Goal: Task Accomplishment & Management: Complete application form

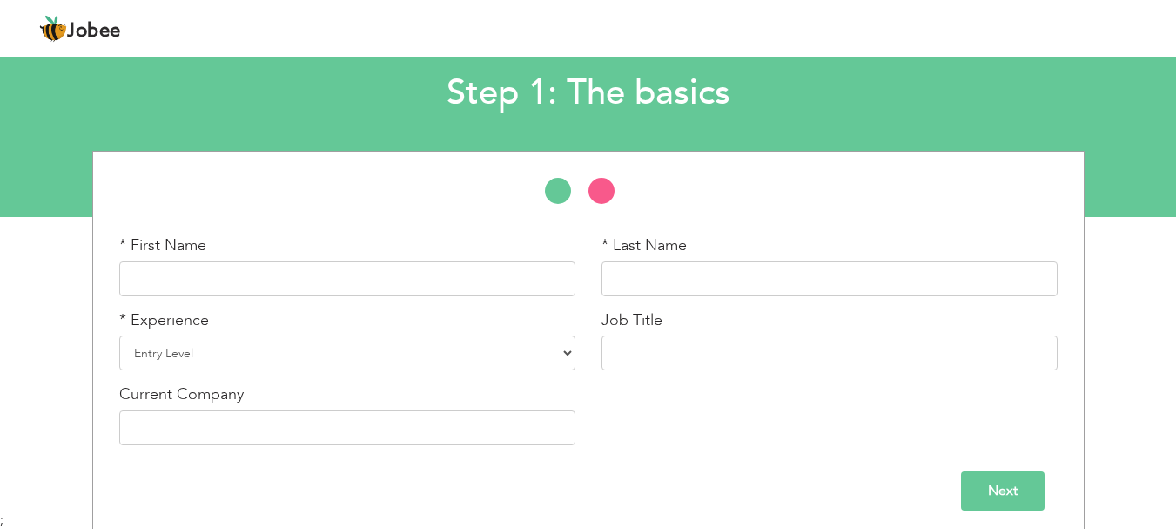
scroll to position [104, 0]
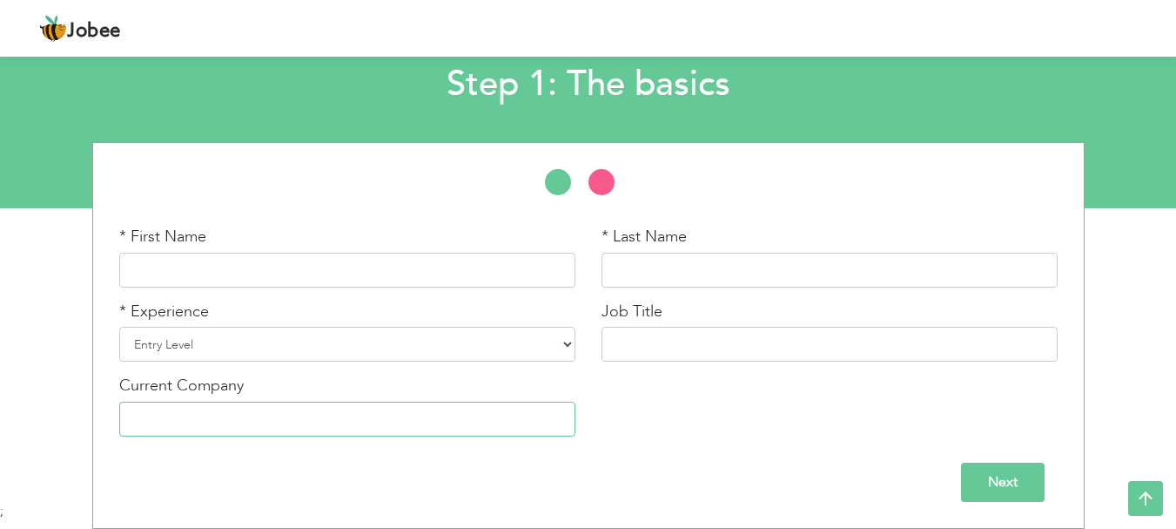
click at [480, 428] on input "text" at bounding box center [347, 418] width 456 height 35
click at [318, 262] on input "text" at bounding box center [347, 270] width 456 height 35
type input "[PERSON_NAME]"
click at [654, 268] on input "text" at bounding box center [830, 270] width 456 height 35
type input "Imtiaz"
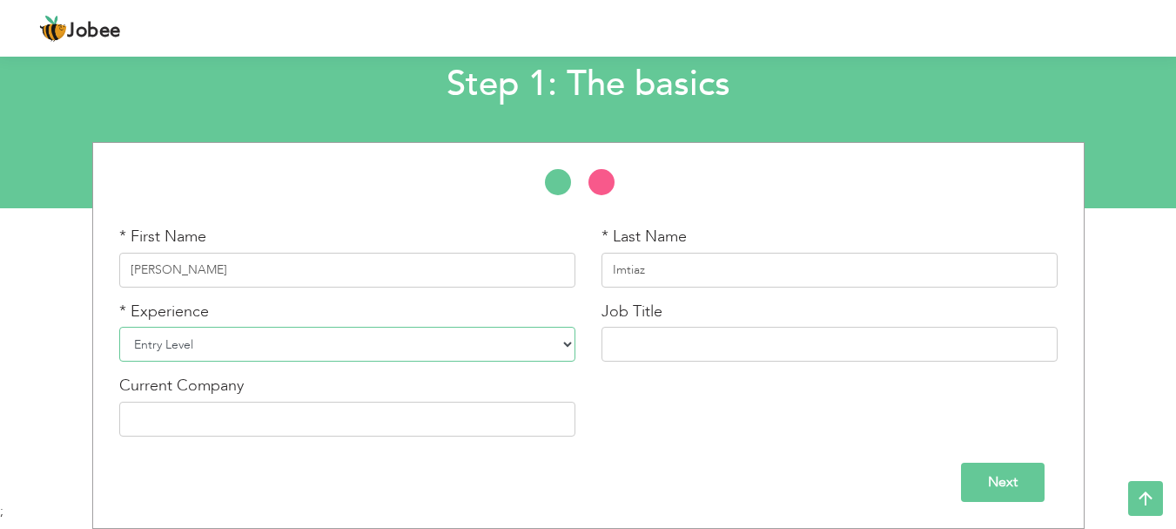
click at [344, 340] on select "Entry Level Less than 1 Year 1 Year 2 Years 3 Years 4 Years 5 Years 6 Years 7 Y…" at bounding box center [347, 344] width 456 height 35
select select "7"
click at [119, 327] on select "Entry Level Less than 1 Year 1 Year 2 Years 3 Years 4 Years 5 Years 6 Years 7 Y…" at bounding box center [347, 344] width 456 height 35
click at [671, 349] on input "text" at bounding box center [830, 344] width 456 height 35
type input "Internal Audit Officer"
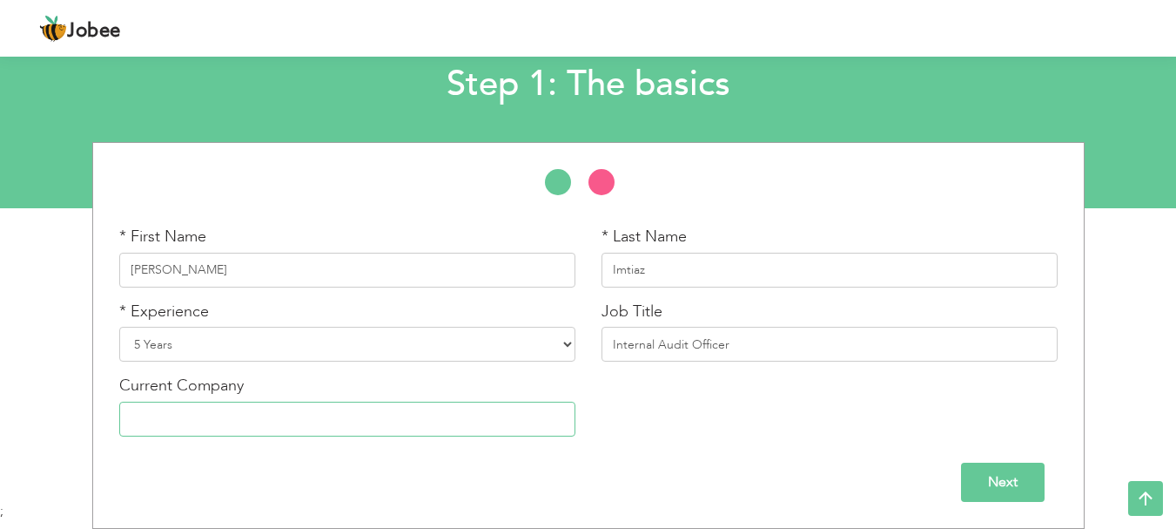
click at [282, 423] on input "text" at bounding box center [347, 418] width 456 height 35
click at [288, 420] on input "Himont Pharmacuital" at bounding box center [347, 418] width 456 height 35
paste input "himont pharmaceutical (pvt) ltd"
click at [134, 419] on input "himont pharmaceutical (pvt) ltd" at bounding box center [347, 418] width 456 height 35
click at [311, 416] on input "Himont pharmaceutical (pvt) ltd" at bounding box center [347, 418] width 456 height 35
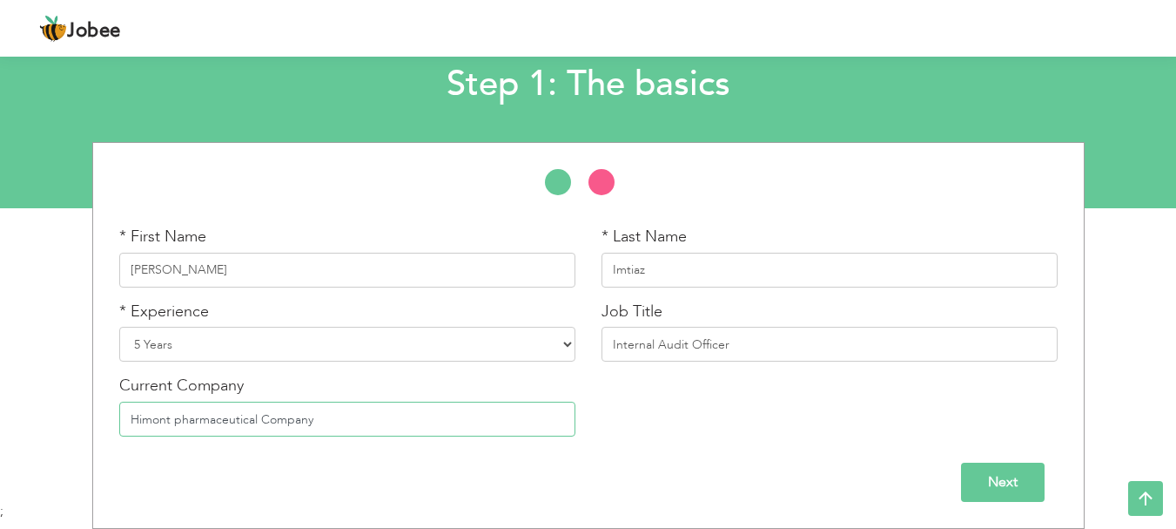
type input "Himont pharmaceutical Company"
click at [977, 469] on input "Next" at bounding box center [1003, 481] width 84 height 39
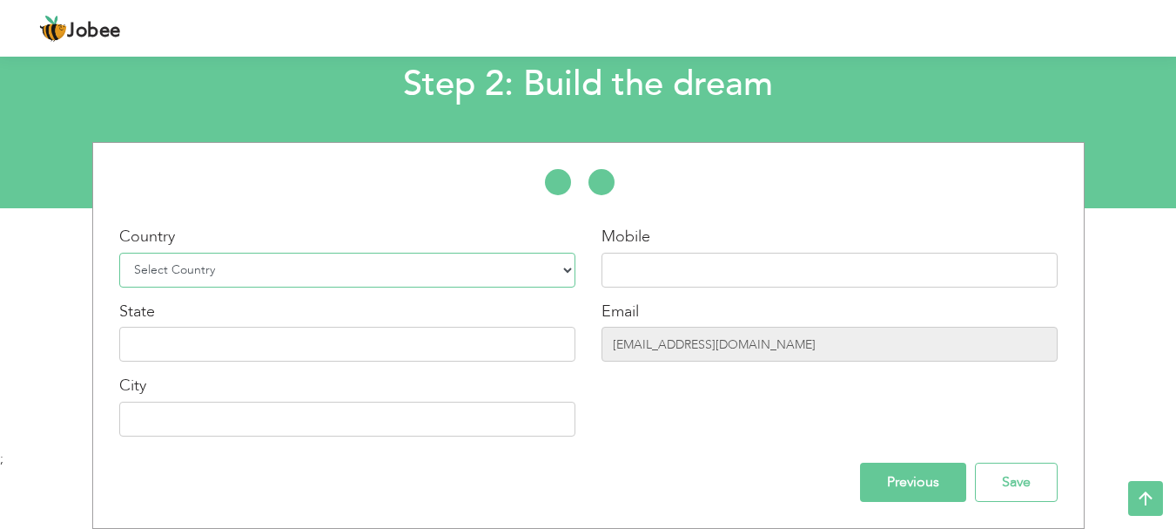
click at [342, 265] on select "Select Country Afghanistan Albania Algeria American Samoa Andorra Angola Anguil…" at bounding box center [347, 270] width 456 height 35
select select "166"
click at [119, 253] on select "Select Country Afghanistan Albania Algeria American Samoa Andorra Angola Anguil…" at bounding box center [347, 270] width 456 height 35
click at [409, 352] on input "text" at bounding box center [347, 344] width 456 height 35
type input "[GEOGRAPHIC_DATA]"
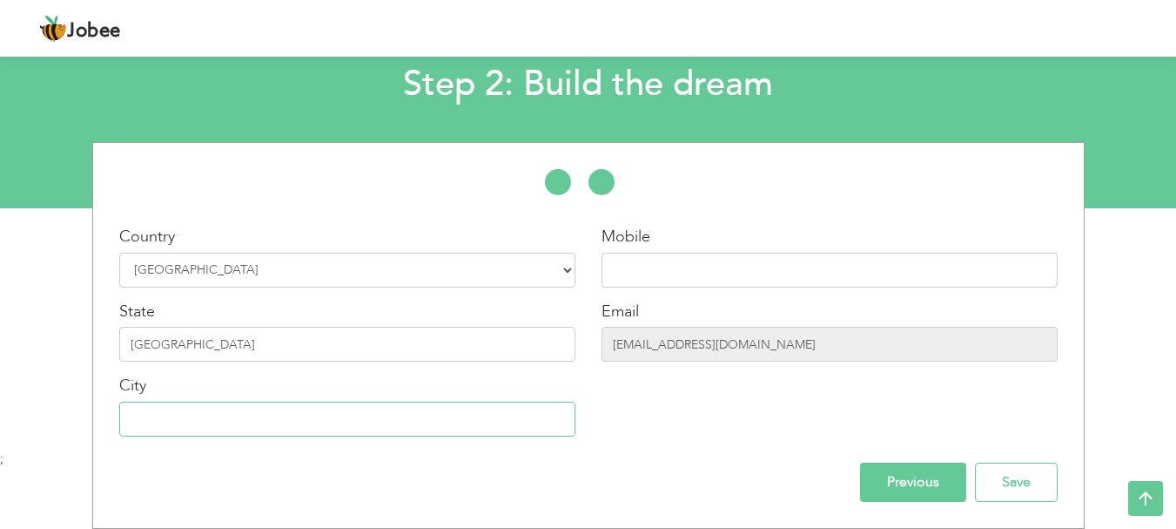
click at [362, 416] on input "text" at bounding box center [347, 418] width 456 height 35
type input "[GEOGRAPHIC_DATA]"
click at [641, 280] on input "text" at bounding box center [830, 270] width 456 height 35
type input "03008834186"
click at [691, 444] on div "Mobile 03008834186 Email aamirimtiaz92@gmail.com" at bounding box center [830, 338] width 482 height 224
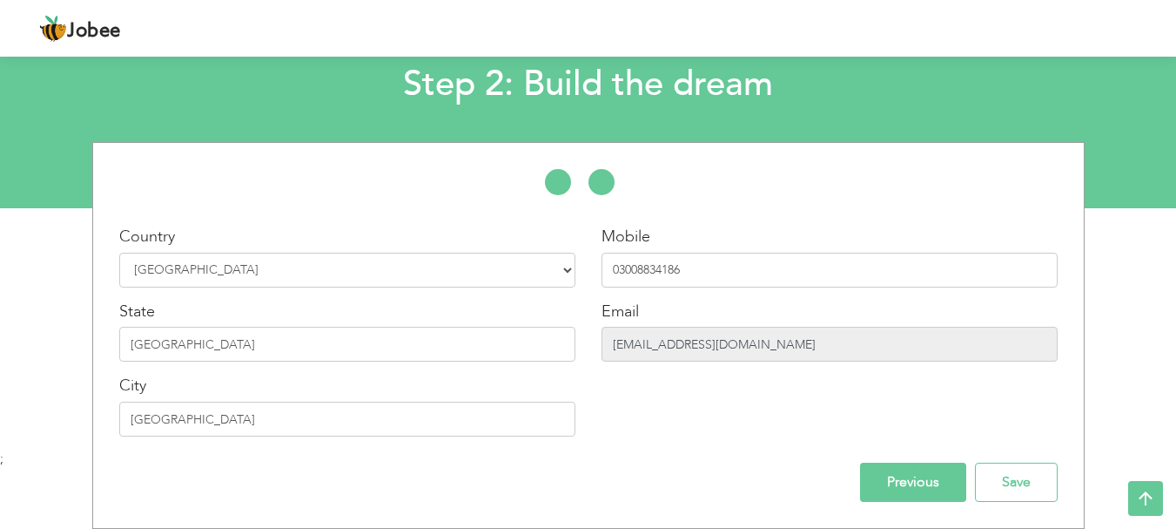
click at [697, 356] on input "[EMAIL_ADDRESS][DOMAIN_NAME]" at bounding box center [830, 344] width 456 height 35
click at [1007, 470] on input "Save" at bounding box center [1016, 481] width 83 height 39
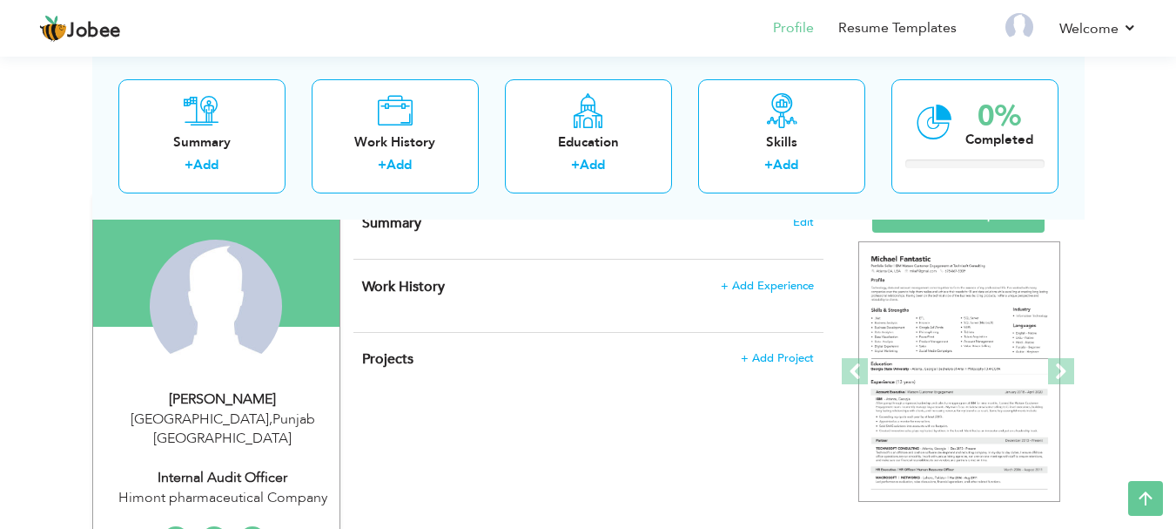
scroll to position [131, 0]
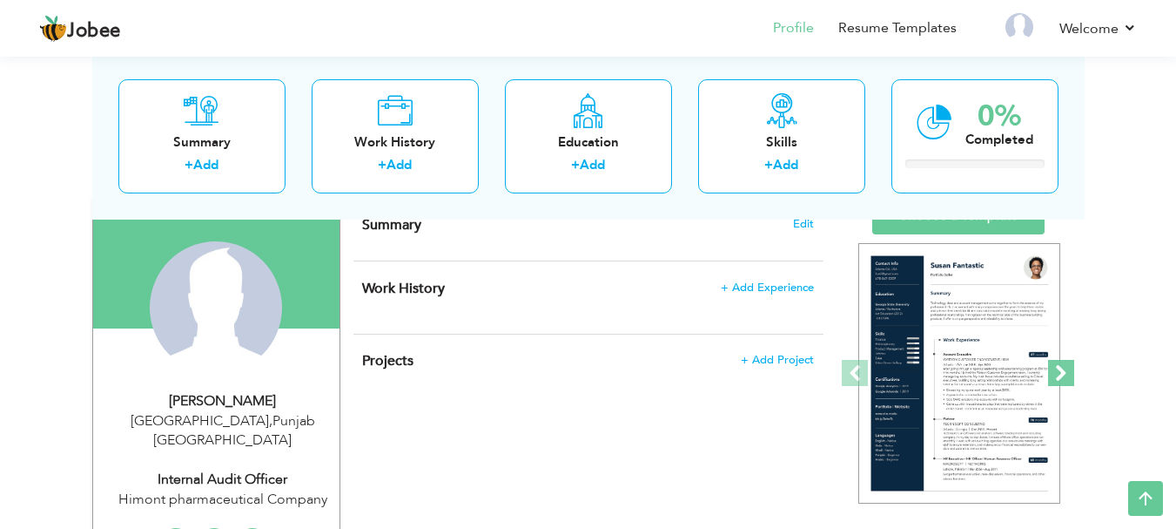
click at [1056, 370] on span at bounding box center [1061, 373] width 26 height 26
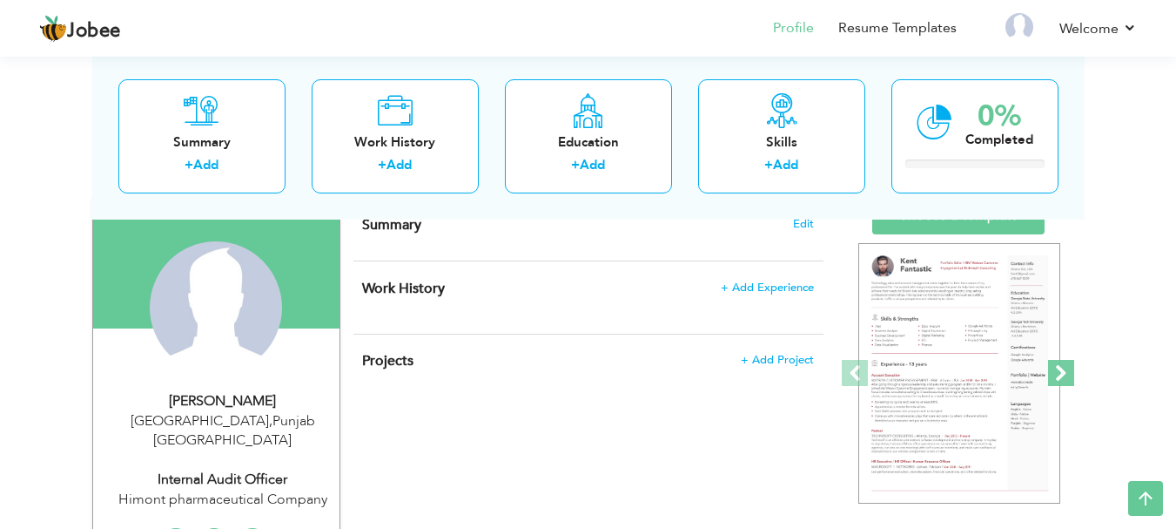
click at [1056, 370] on span at bounding box center [1061, 373] width 26 height 26
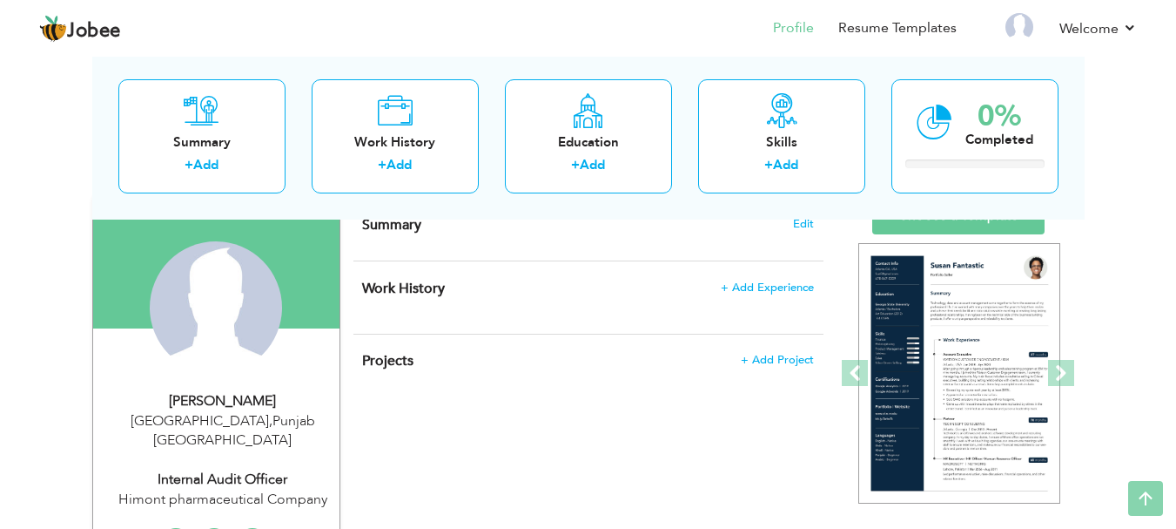
scroll to position [0, 0]
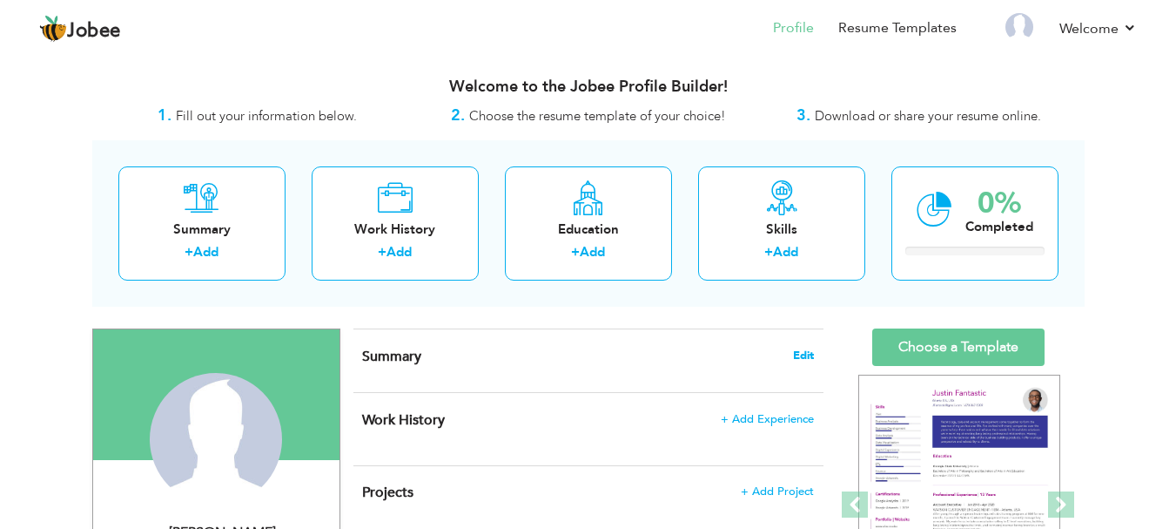
click at [799, 358] on span "Edit" at bounding box center [803, 355] width 21 height 12
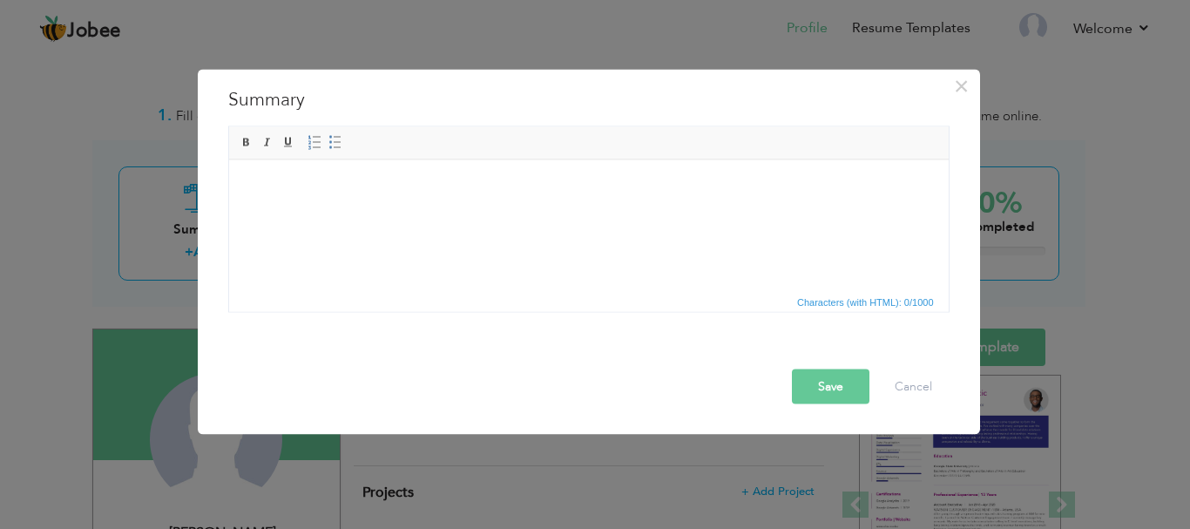
paste body
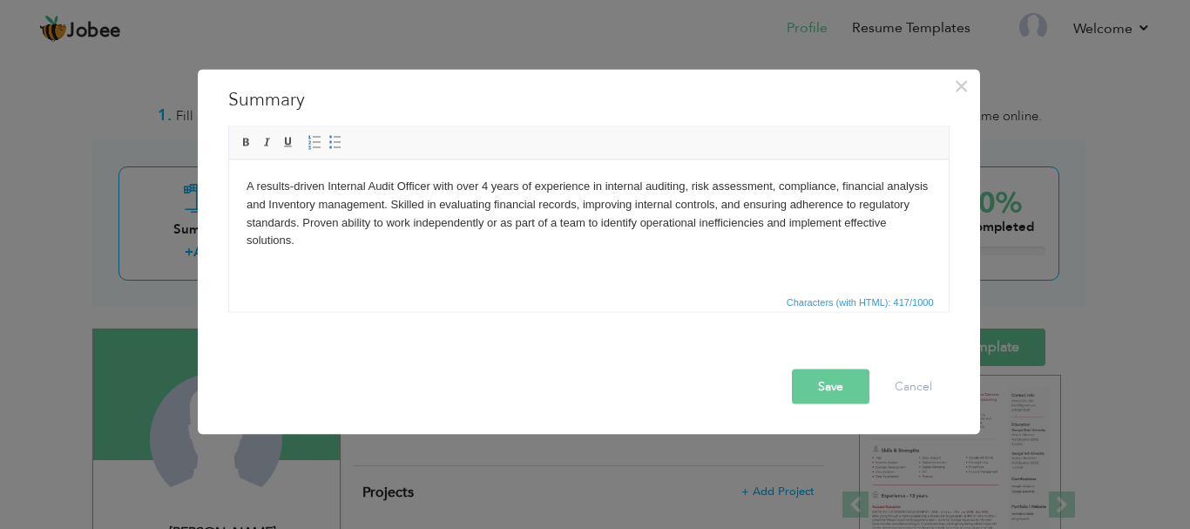
click at [850, 388] on button "Save" at bounding box center [831, 385] width 78 height 35
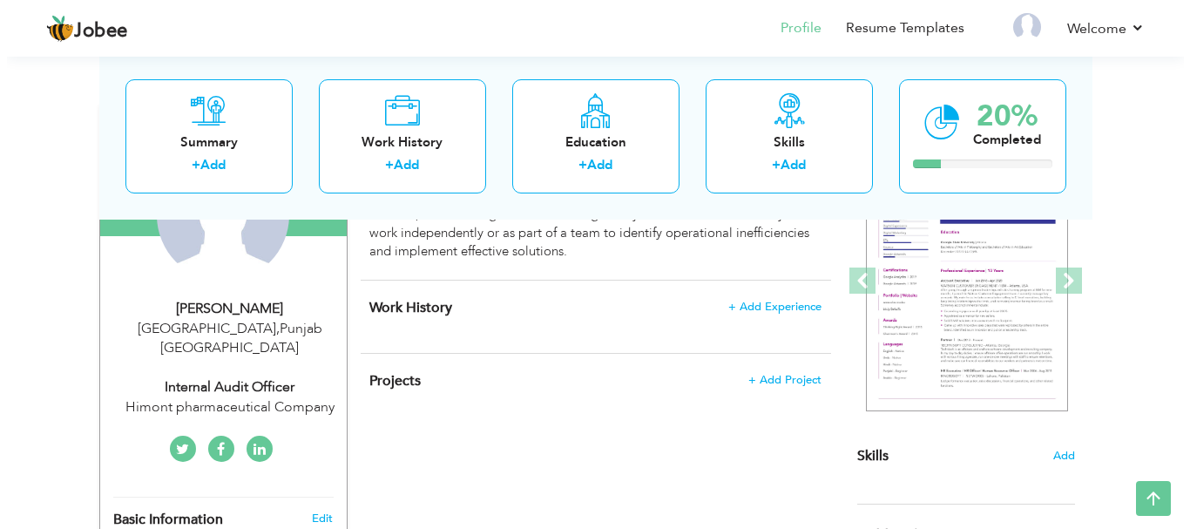
scroll to position [233, 0]
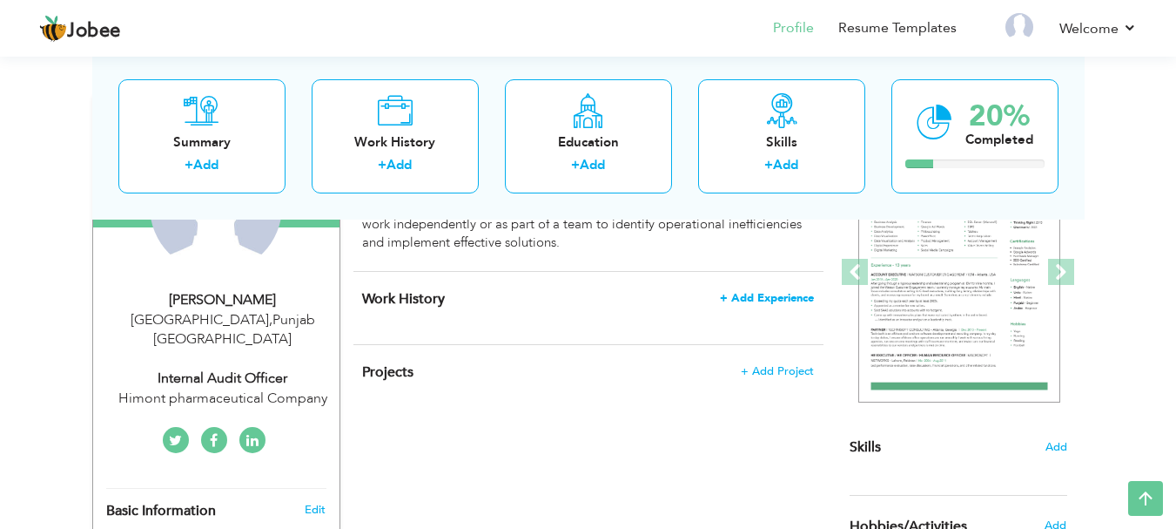
click at [752, 301] on span "+ Add Experience" at bounding box center [767, 298] width 94 height 12
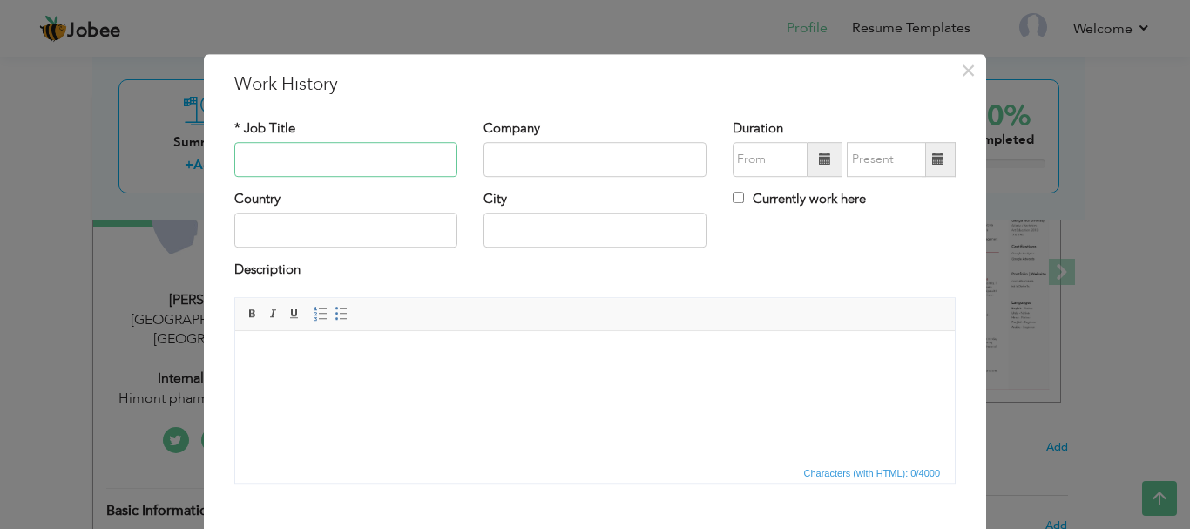
paste input "Internal Audit Executive"
type input "Internal Audit Officer"
paste input "Himont Group Pvt Ltd [GEOGRAPHIC_DATA]"
type input "Himont Group Pvt Ltd [GEOGRAPHIC_DATA]"
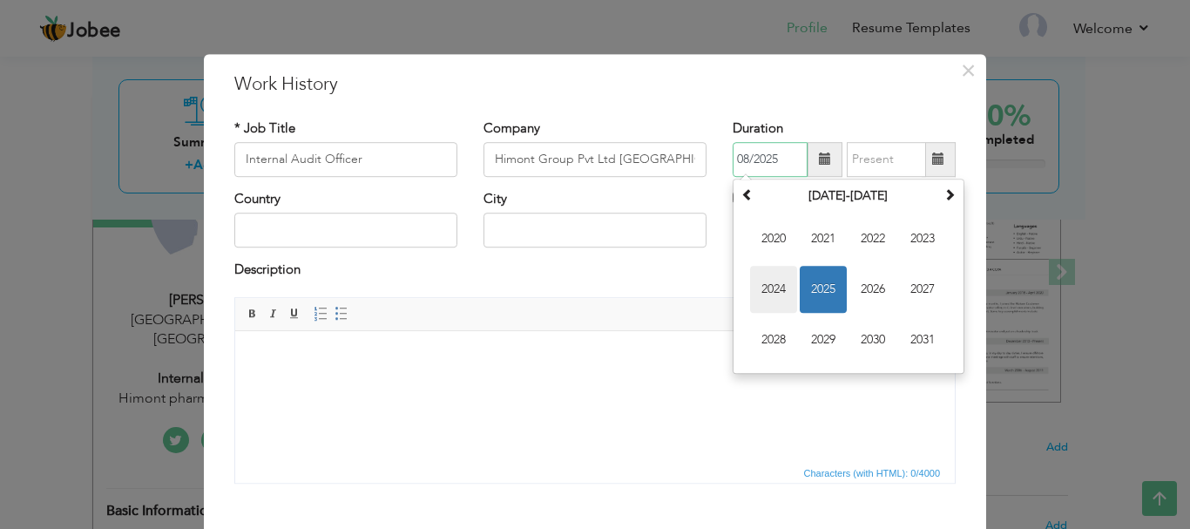
click at [772, 290] on span "2024" at bounding box center [773, 289] width 47 height 47
click at [768, 288] on span "May" at bounding box center [773, 289] width 47 height 47
type input "05/2024"
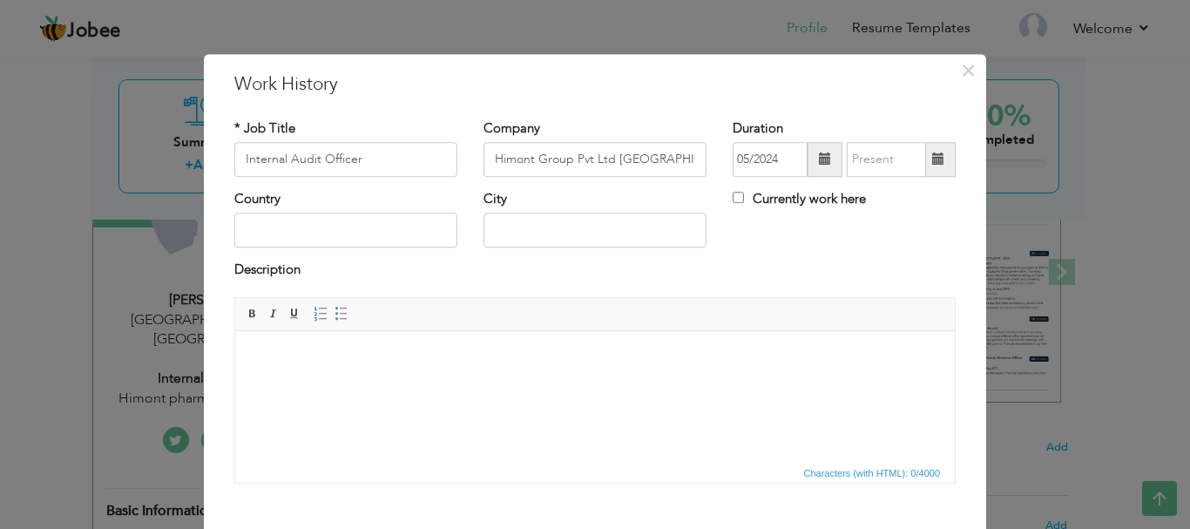
click at [936, 158] on span at bounding box center [938, 159] width 12 height 12
type input "08/2025"
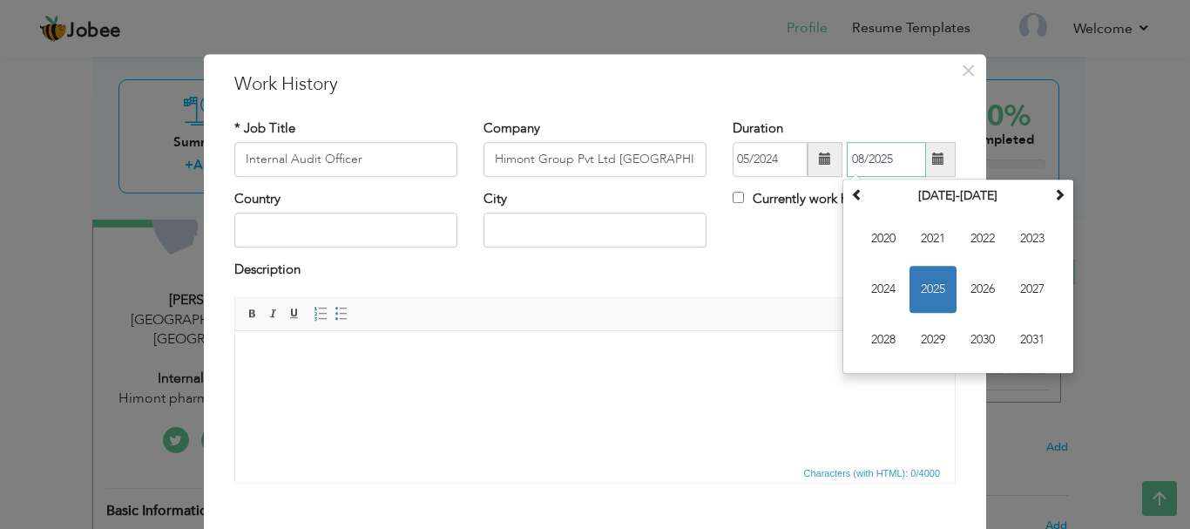
click at [927, 280] on span "2025" at bounding box center [932, 289] width 47 height 47
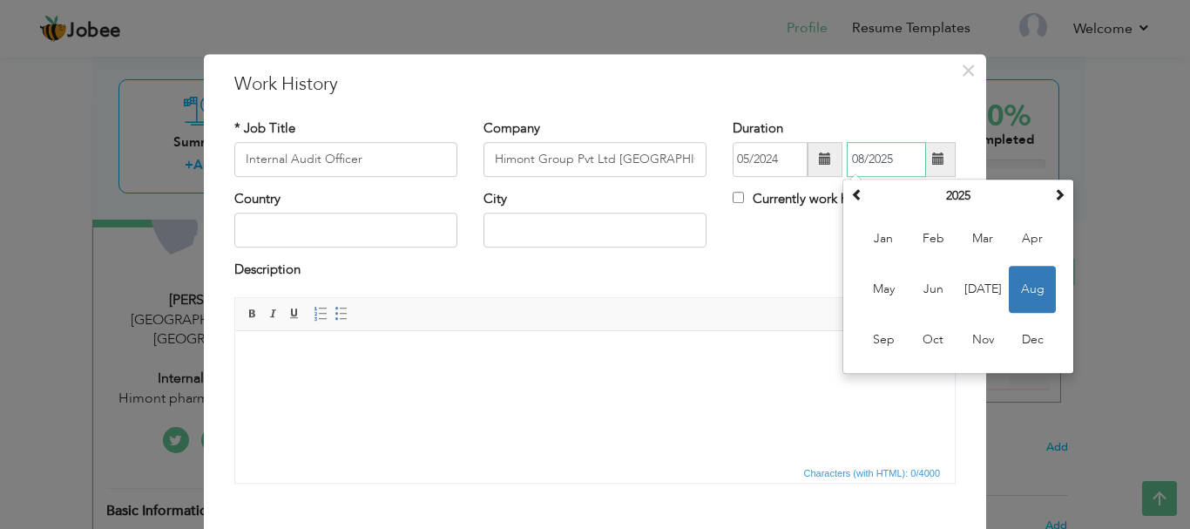
click at [1028, 289] on span "Aug" at bounding box center [1031, 289] width 47 height 47
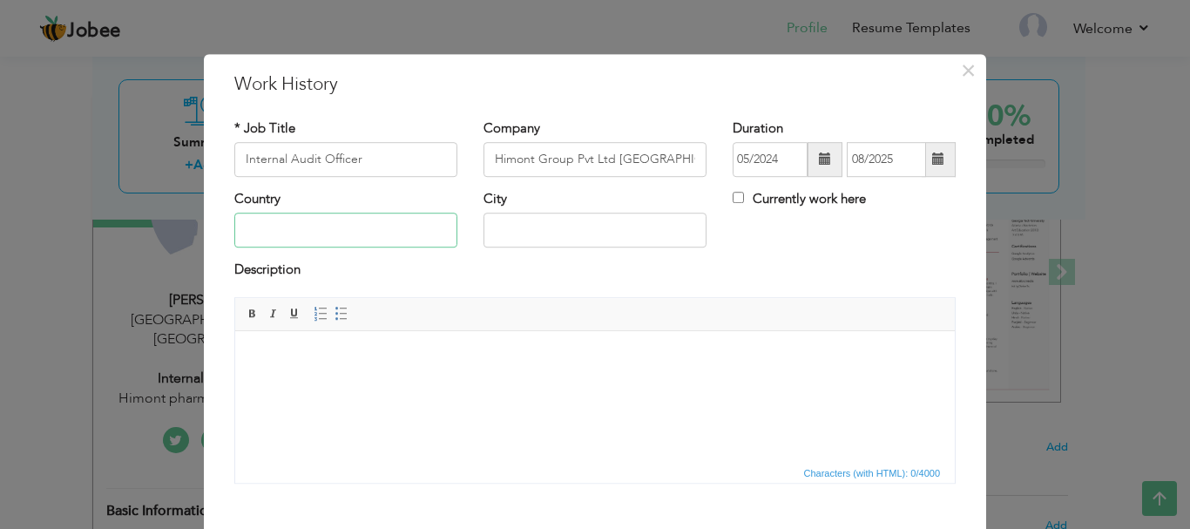
click at [342, 227] on input "text" at bounding box center [345, 230] width 223 height 35
type input "[GEOGRAPHIC_DATA]"
click at [294, 383] on html at bounding box center [594, 356] width 719 height 53
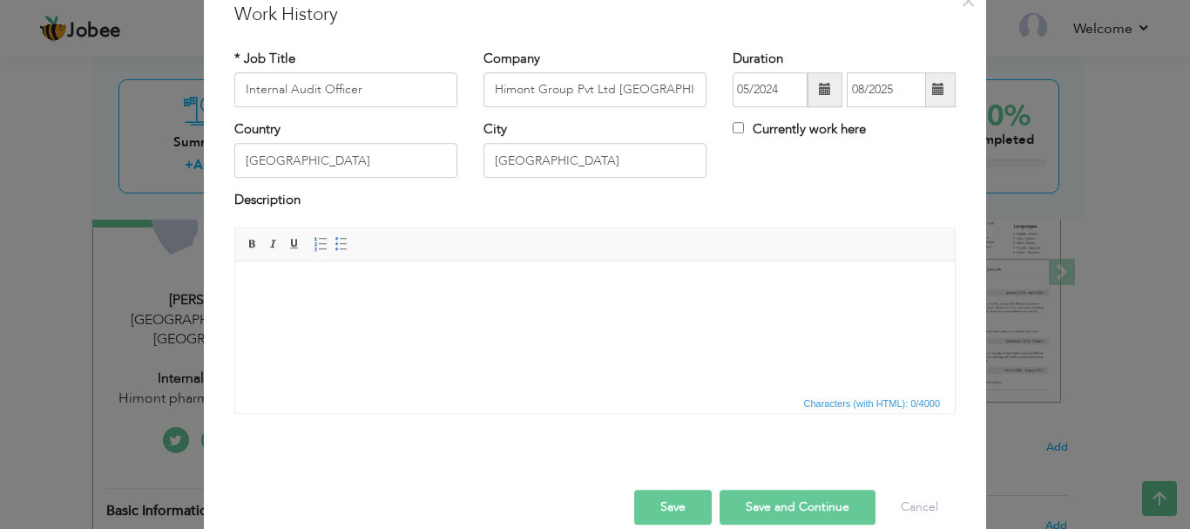
scroll to position [96, 0]
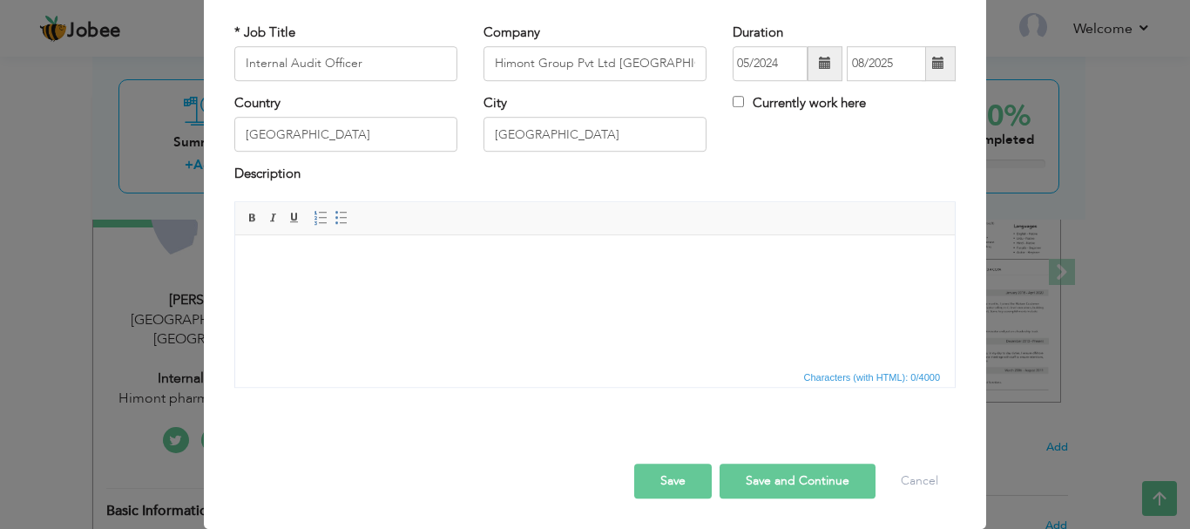
click at [636, 287] on html at bounding box center [594, 260] width 719 height 53
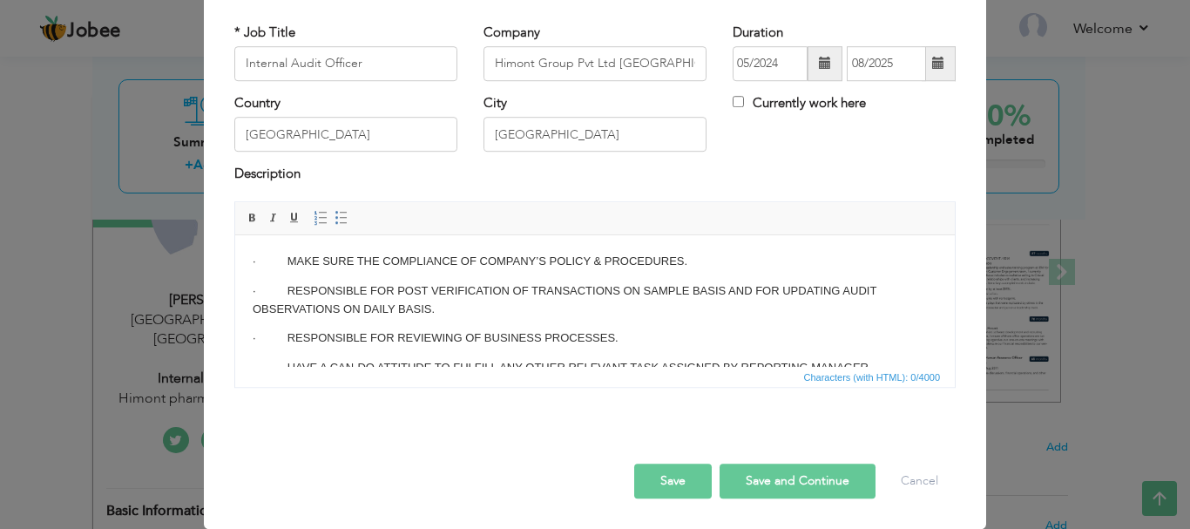
scroll to position [203, 0]
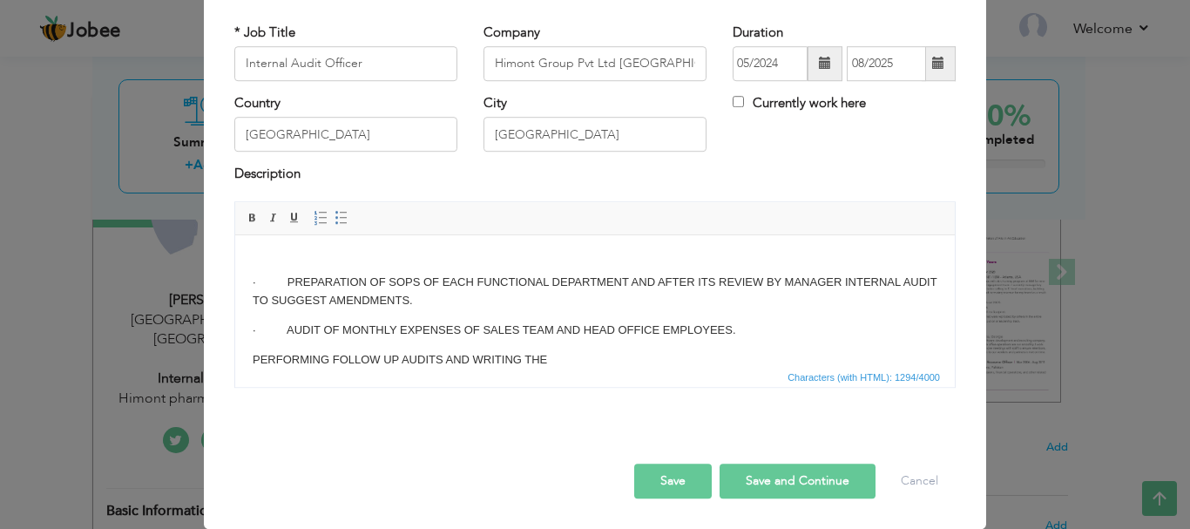
click at [309, 333] on p "· AUDIT OF MONTHLY EXPENSES OF SALES TEAM AND HEAD OFFICE EMPLOYEES." at bounding box center [595, 329] width 684 height 18
click at [334, 220] on span at bounding box center [341, 218] width 14 height 14
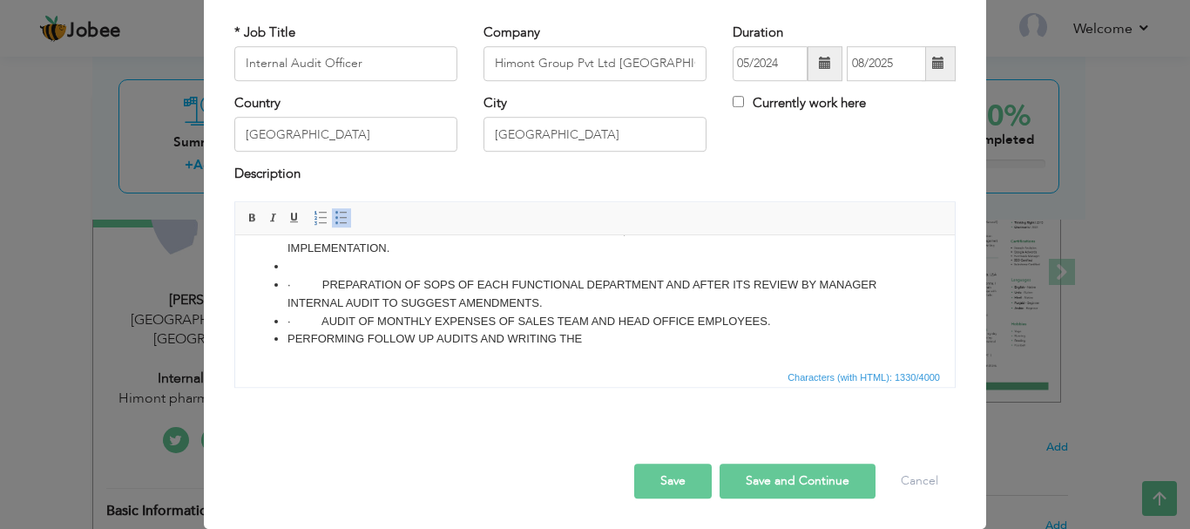
click at [350, 297] on li "· PREPARATION OF SOPS OF EACH FUNCTIONAL DEPARTMENT AND AFTER ITS REVIEW BY MAN…" at bounding box center [594, 293] width 615 height 37
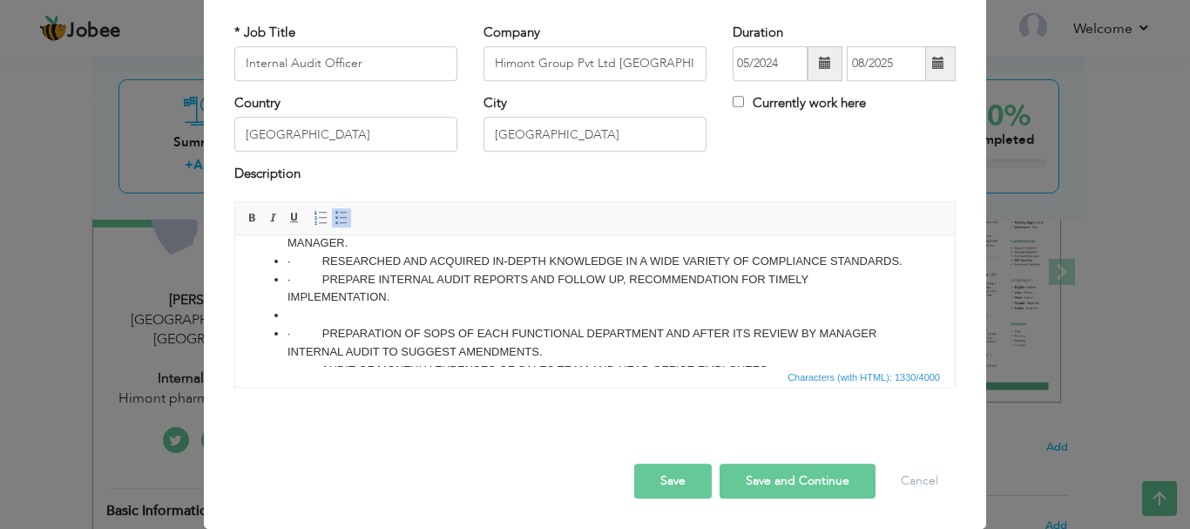
scroll to position [19, 0]
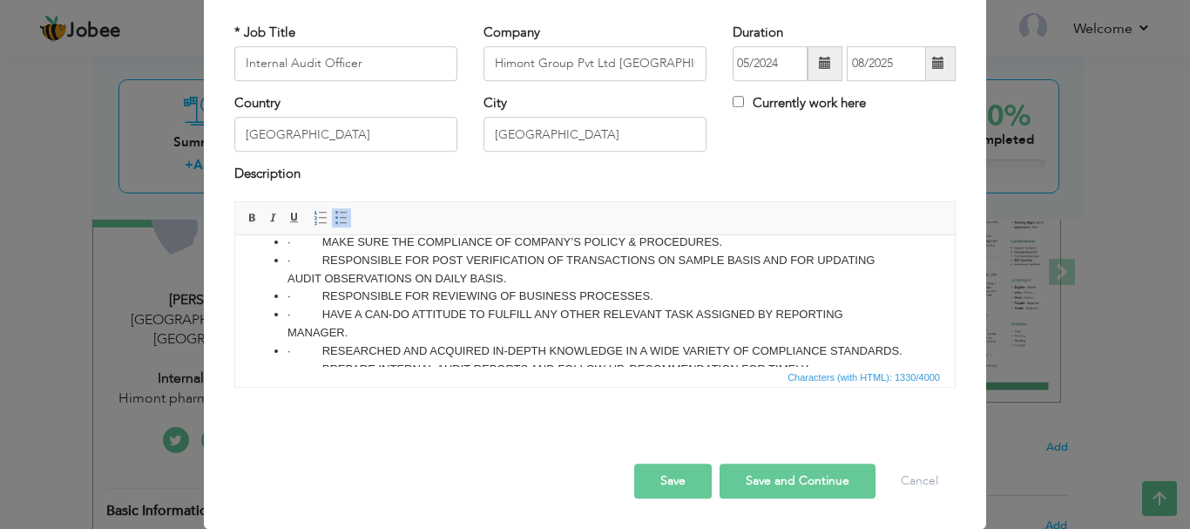
click at [320, 242] on li "· MAKE SURE THE COMPLIANCE OF COMPANY’S POLICY & PROCEDURES." at bounding box center [594, 242] width 615 height 18
click at [314, 261] on li "· RESPONSIBLE FOR POST VERIFICATION OF TRANSACTIONS ON SAMPLE BASIS AND FOR UPD…" at bounding box center [594, 269] width 615 height 37
click at [320, 292] on li "· RESPONSIBLE FOR REVIEWING OF BUSINESS PROCESSES." at bounding box center [594, 296] width 615 height 18
click at [322, 312] on li "· HAVE A CAN-DO ATTITUDE TO FULFILL ANY OTHER RELEVANT TASK ASSIGNED BY REPORTI…" at bounding box center [594, 323] width 615 height 37
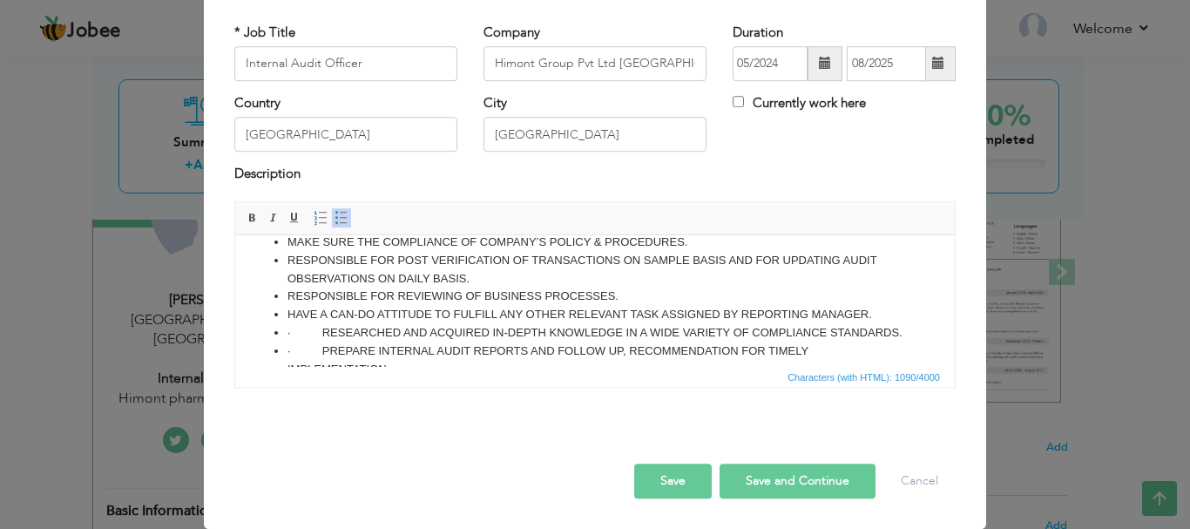
click at [315, 332] on li "· RESEARCHED AND ACQUIRED IN-DEPTH KNOWLEDGE IN A WIDE VARIETY OF COMPLIANCE ST…" at bounding box center [594, 332] width 615 height 18
click at [315, 348] on li "· PREPARE INTERNAL AUDIT REPORTS AND FOLLOW UP, RECOMMENDATION FOR TIMELY IMPLE…" at bounding box center [594, 359] width 615 height 37
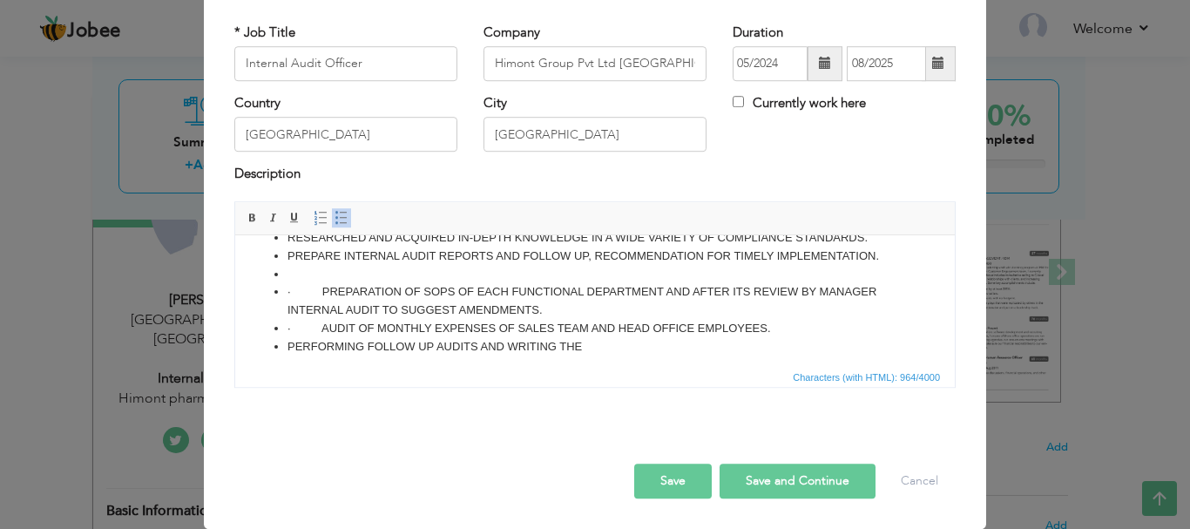
scroll to position [122, 0]
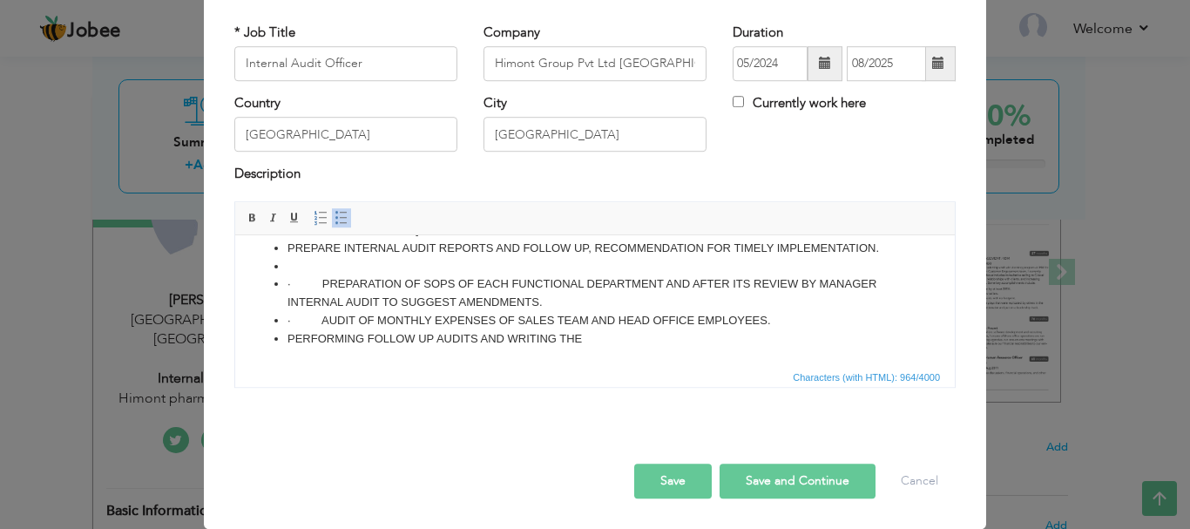
click at [280, 268] on ul "MAKE SURE THE COMPLIANCE OF COMPANY’S POLICY & PROCEDURES. RESPONSIBLE FOR POST…" at bounding box center [595, 239] width 684 height 218
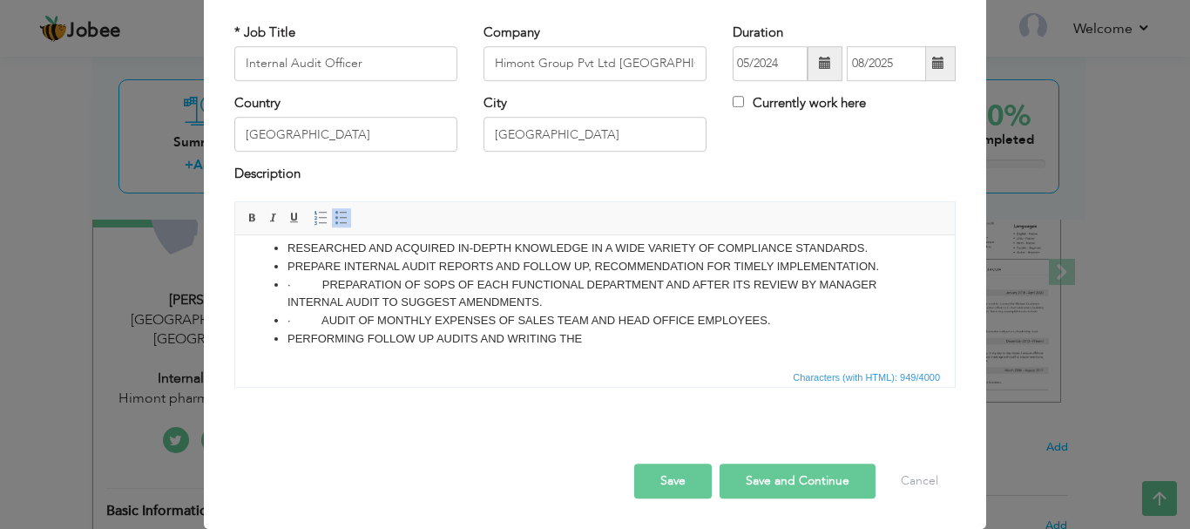
click at [322, 283] on li "· PREPARATION OF SOPS OF EACH FUNCTIONAL DEPARTMENT AND AFTER ITS REVIEW BY MAN…" at bounding box center [594, 293] width 615 height 37
click at [318, 320] on li "· AUDIT OF MONTHLY EXPENSES OF SALES TEAM AND HEAD OFFICE EMPLOYEES." at bounding box center [594, 320] width 615 height 18
click at [287, 340] on li "PERFORMING FOLLOW UP AUDITS AND WRITING THE" at bounding box center [594, 338] width 615 height 18
click at [592, 335] on li "PERFORMING FOLLOW UP AUDITS AND WRITING THE" at bounding box center [594, 338] width 615 height 18
click at [280, 366] on span "Characters (with HTML): 823/4000" at bounding box center [594, 376] width 719 height 21
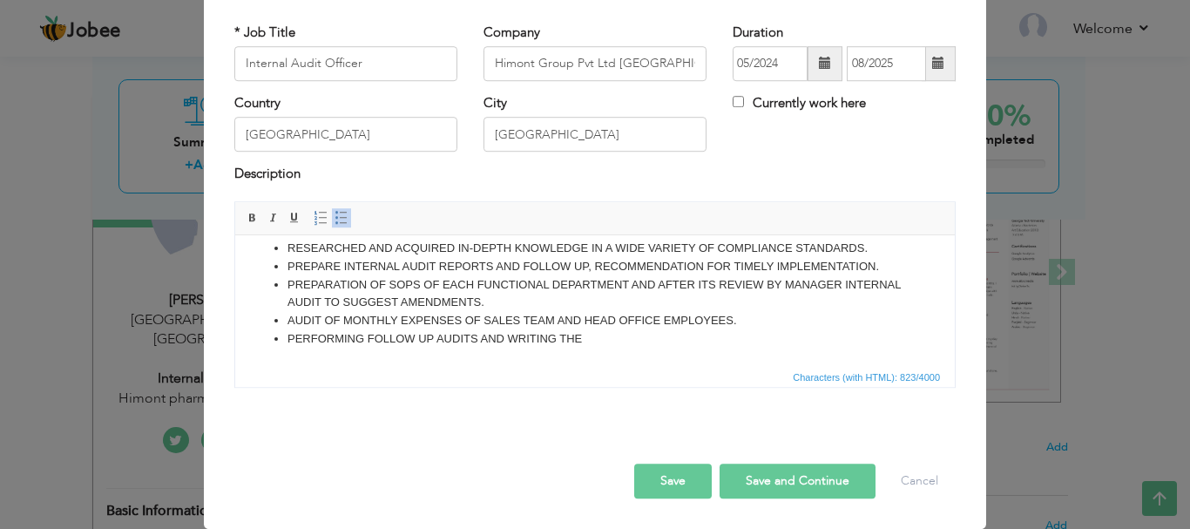
click at [597, 327] on li "AUDIT OF MONTHLY EXPENSES OF SALES TEAM AND HEAD OFFICE EMPLOYEES." at bounding box center [594, 320] width 615 height 18
click at [584, 336] on li "PERFORMING FOLLOW UP AUDITS AND WRITING THE" at bounding box center [594, 338] width 615 height 18
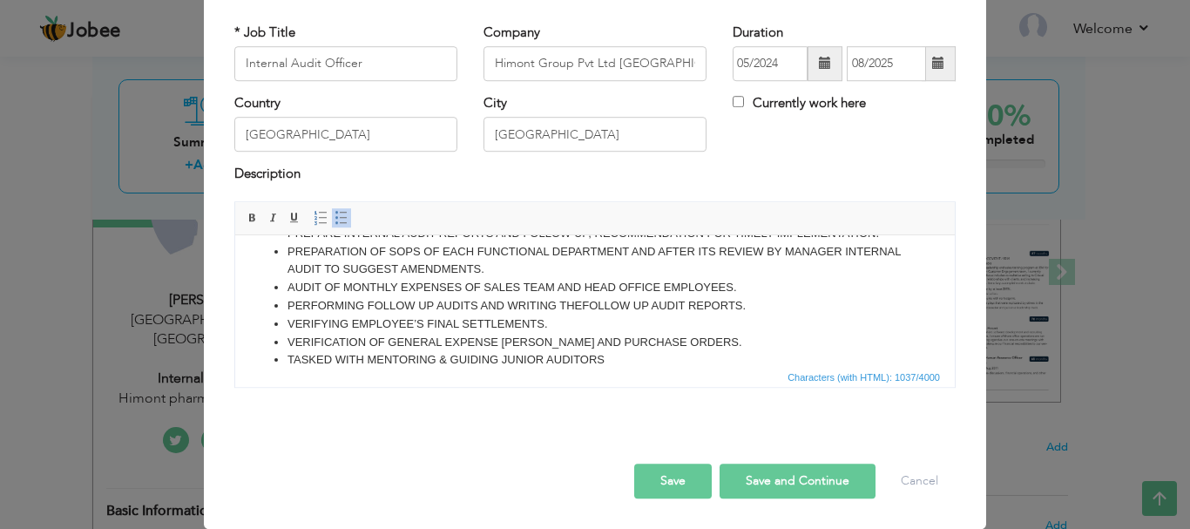
scroll to position [138, 0]
click at [769, 479] on button "Save and Continue" at bounding box center [797, 480] width 156 height 35
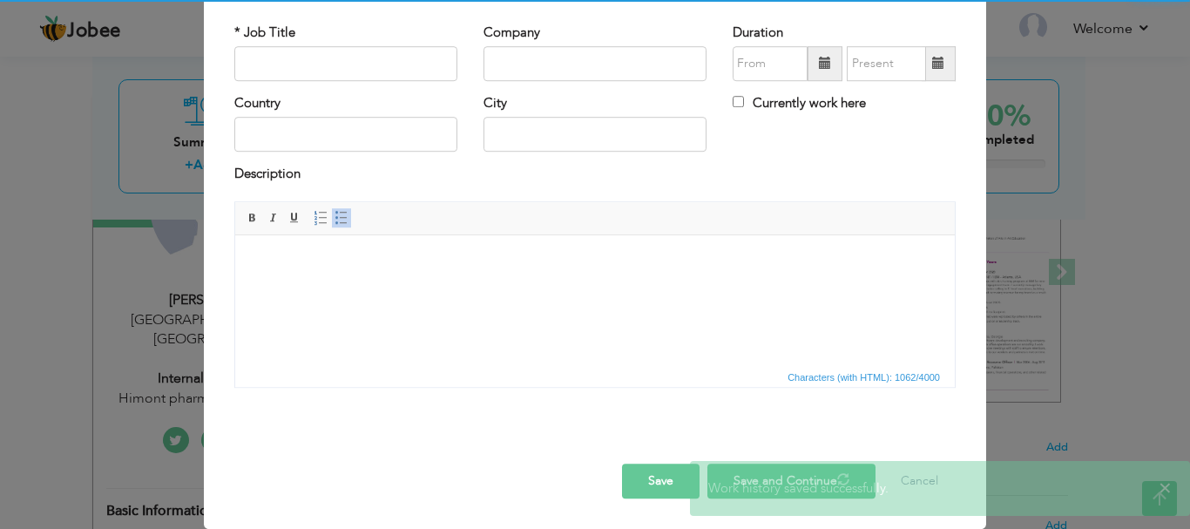
scroll to position [0, 0]
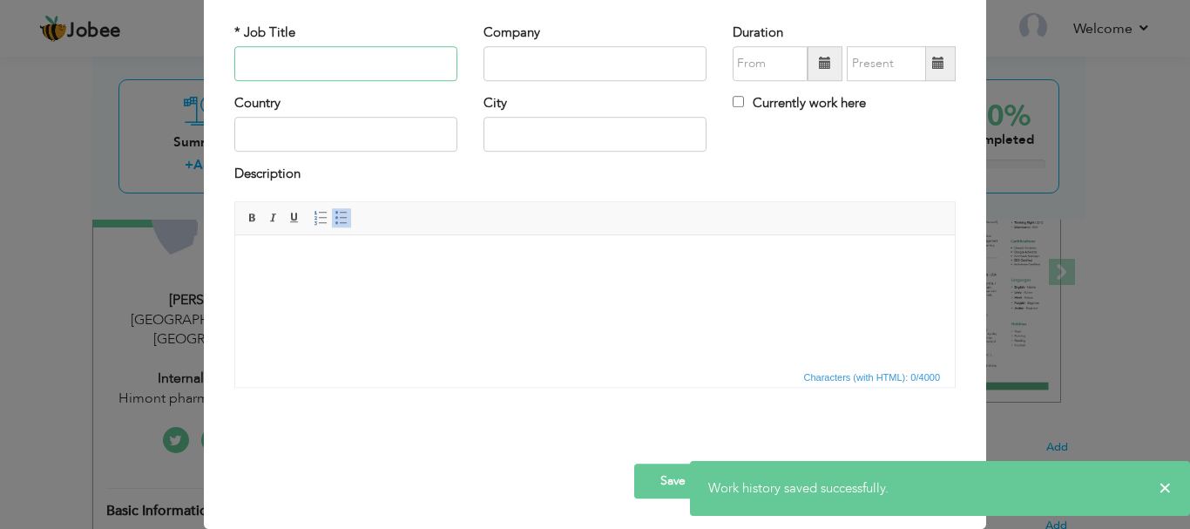
click at [346, 61] on input "text" at bounding box center [345, 63] width 223 height 35
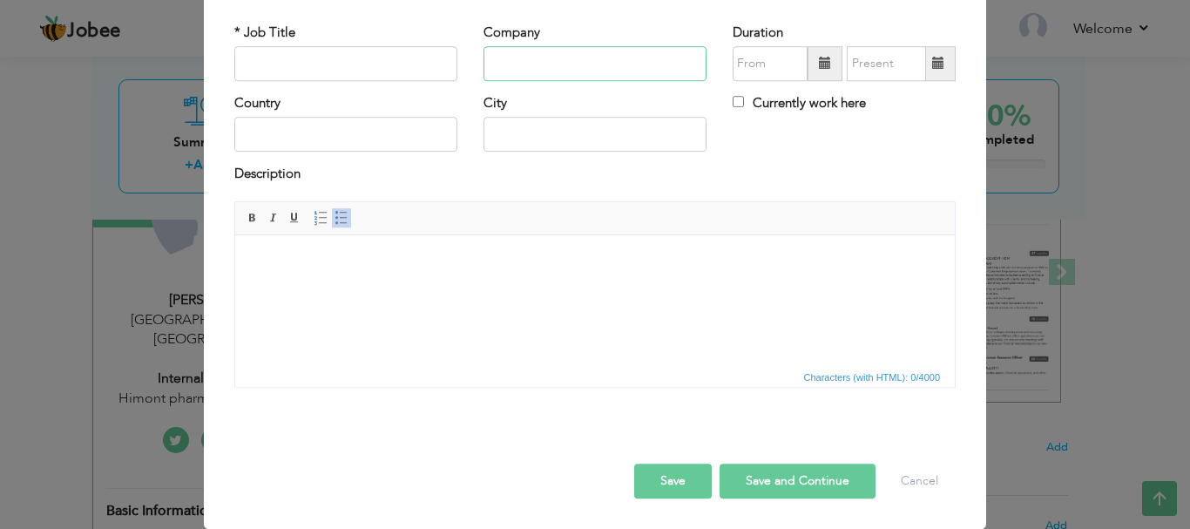
click at [580, 68] on input "text" at bounding box center [594, 63] width 223 height 35
paste input "[PERSON_NAME] Sons Bakery & Mart"
type input "[PERSON_NAME] Sons Bakery & Mart"
click at [288, 67] on input "text" at bounding box center [345, 63] width 223 height 35
paste input "Internal Audit Officer"
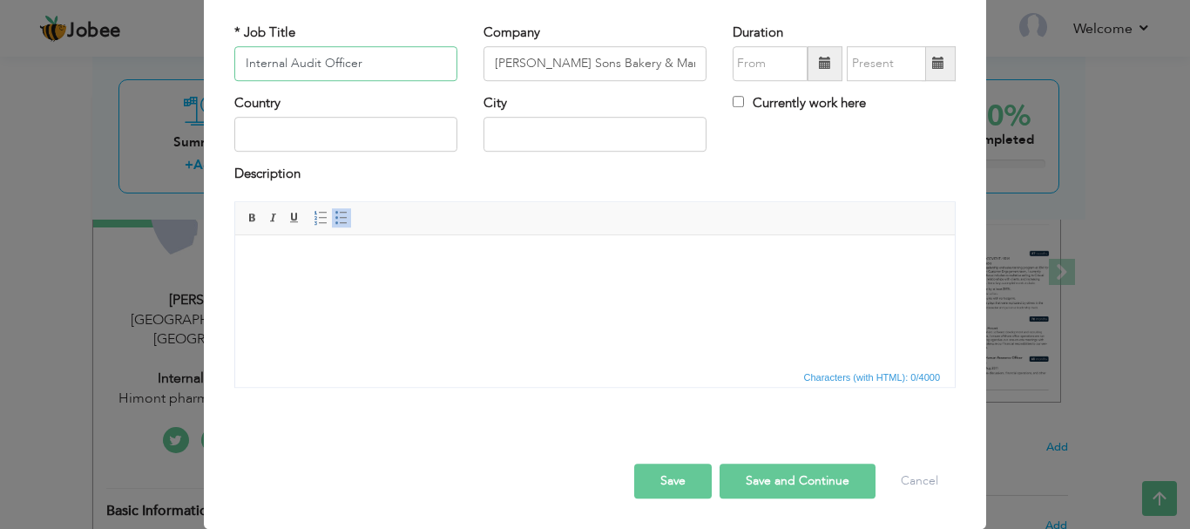
type input "Internal Audit Officer"
click at [819, 65] on span at bounding box center [825, 63] width 12 height 12
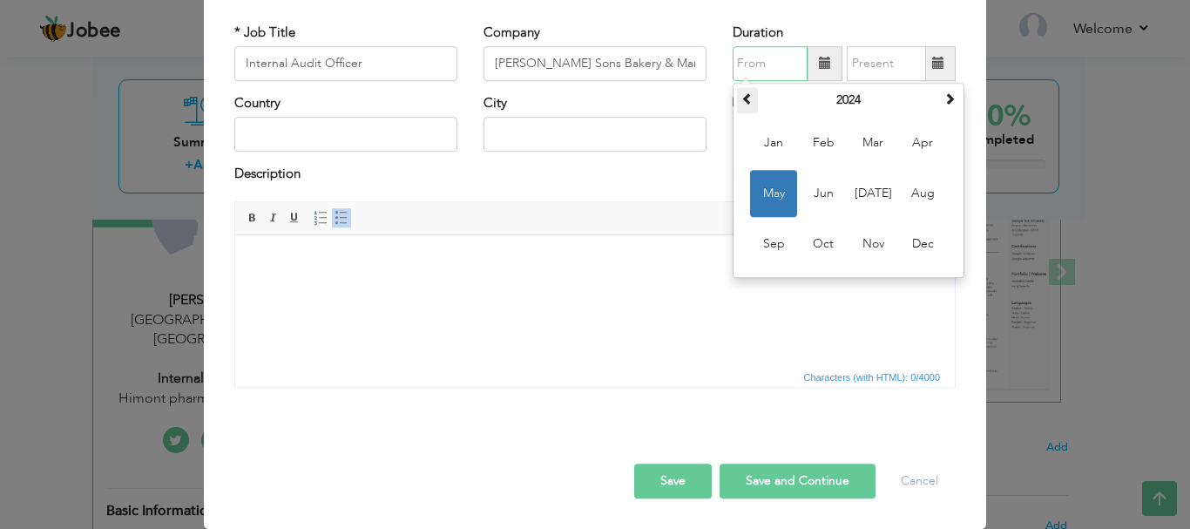
click at [741, 93] on span at bounding box center [747, 98] width 12 height 12
click at [778, 244] on span "Sep" at bounding box center [773, 243] width 47 height 47
type input "09/2023"
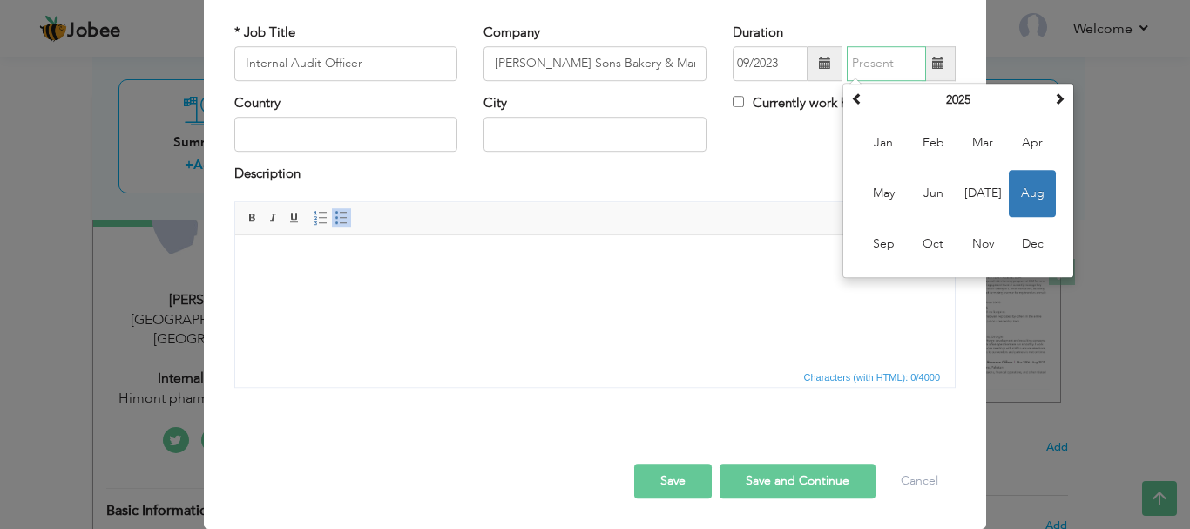
click at [872, 71] on input "text" at bounding box center [885, 63] width 79 height 35
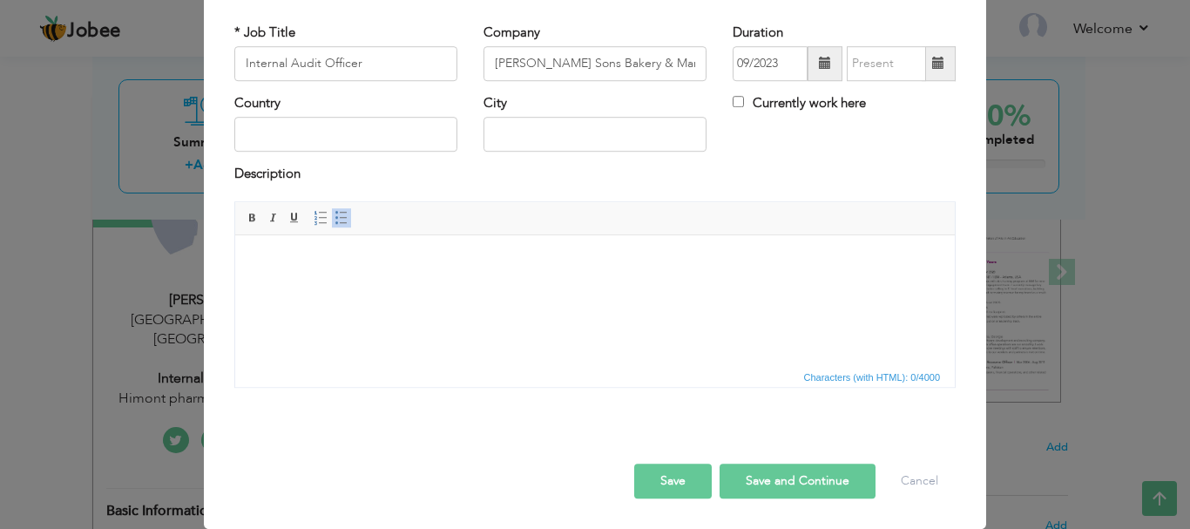
click at [932, 67] on span at bounding box center [938, 63] width 12 height 12
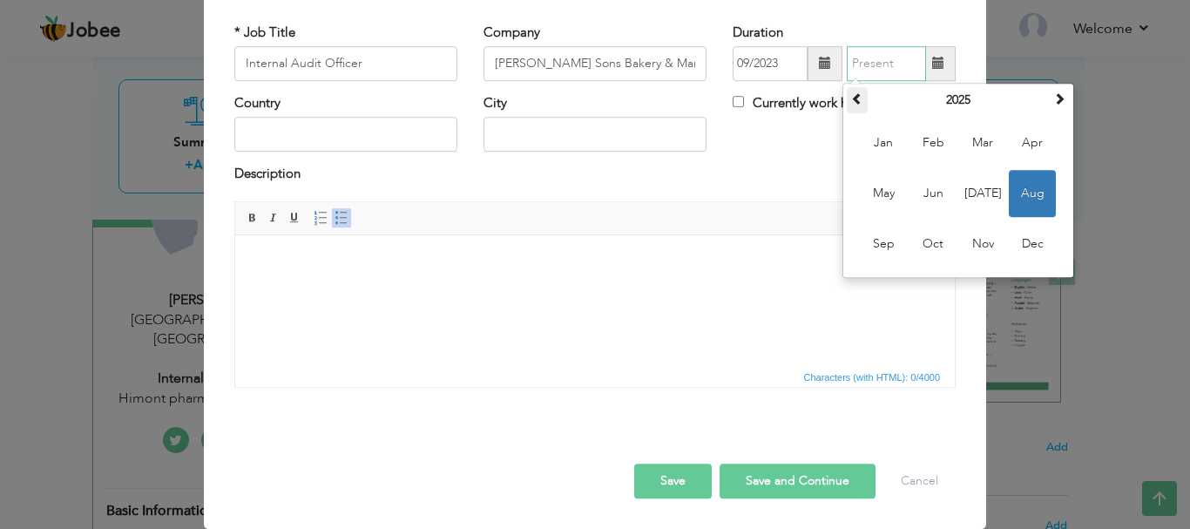
click at [851, 100] on span at bounding box center [857, 98] width 12 height 12
click at [1057, 96] on span at bounding box center [1059, 98] width 12 height 12
click at [851, 103] on span at bounding box center [857, 98] width 12 height 12
click at [1027, 138] on span "Apr" at bounding box center [1031, 142] width 47 height 47
type input "04/2024"
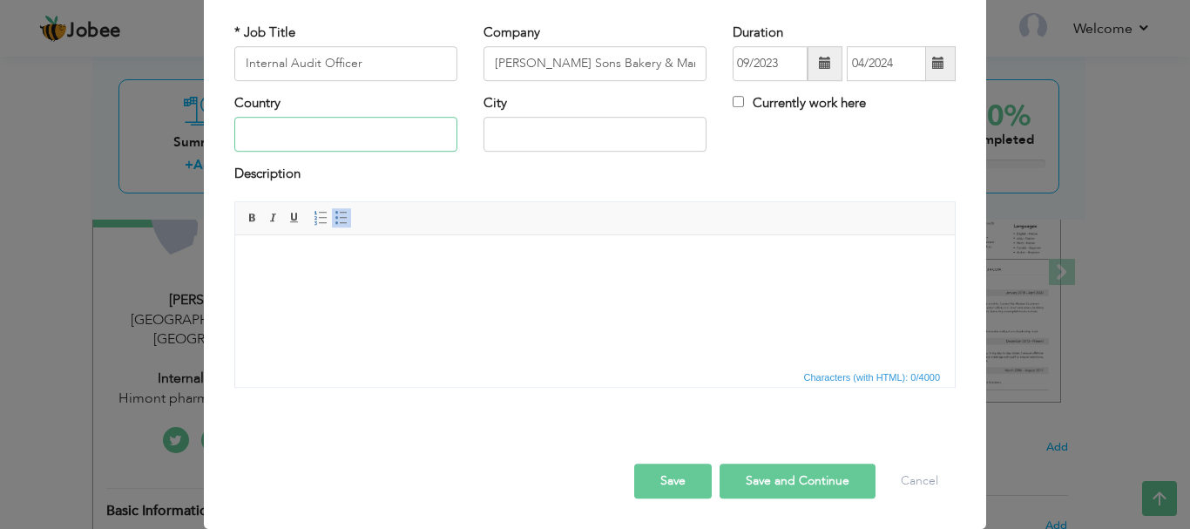
click at [388, 136] on input "text" at bounding box center [345, 135] width 223 height 35
type input "[GEOGRAPHIC_DATA]"
click at [408, 287] on html at bounding box center [594, 260] width 719 height 53
click at [266, 265] on body at bounding box center [595, 261] width 684 height 18
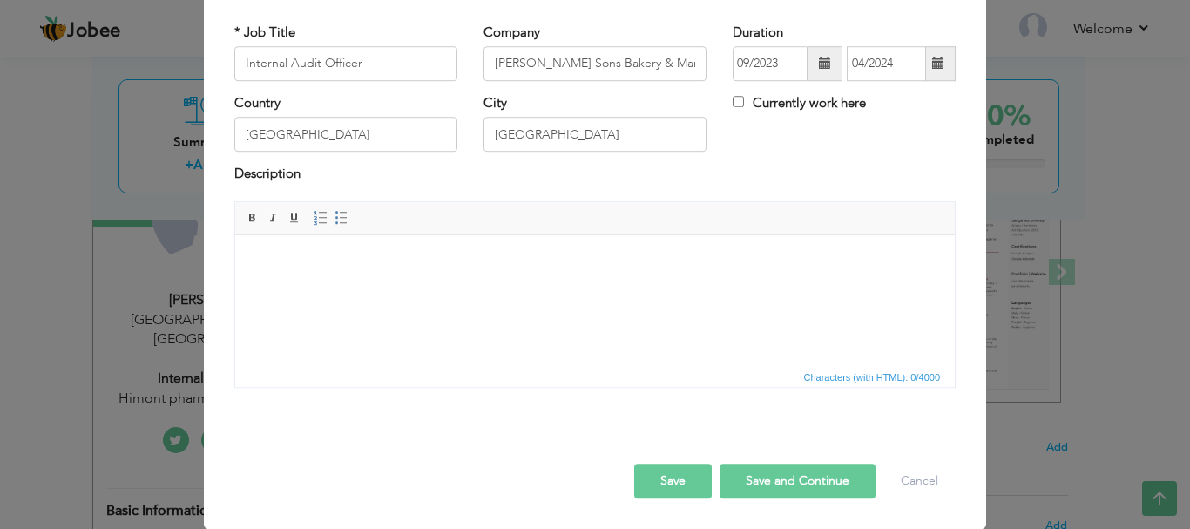
click at [251, 248] on html at bounding box center [594, 260] width 719 height 53
click at [335, 217] on span at bounding box center [341, 218] width 14 height 14
click at [434, 287] on html at bounding box center [594, 260] width 719 height 53
click at [343, 277] on html at bounding box center [594, 260] width 719 height 53
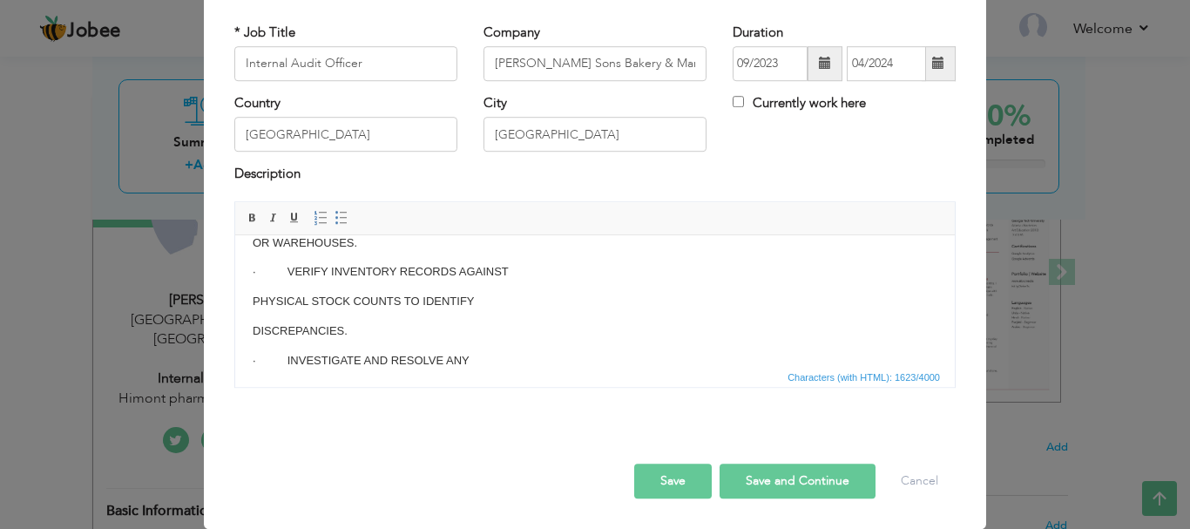
scroll to position [19, 0]
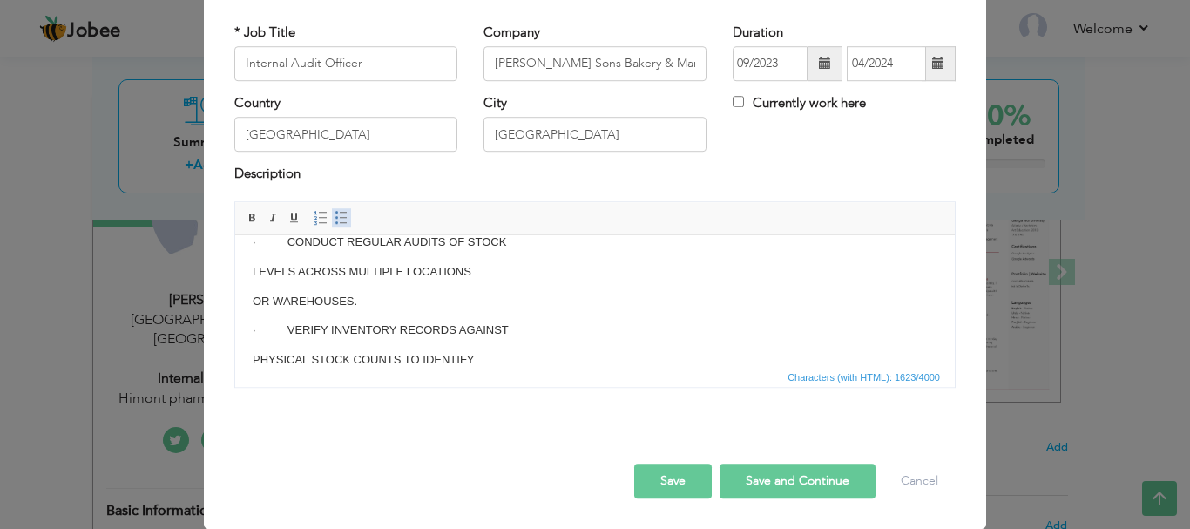
click at [334, 220] on span at bounding box center [341, 218] width 14 height 14
click at [318, 239] on li "· CONDUCT REGULAR AUDITS OF STOCK" at bounding box center [594, 242] width 615 height 18
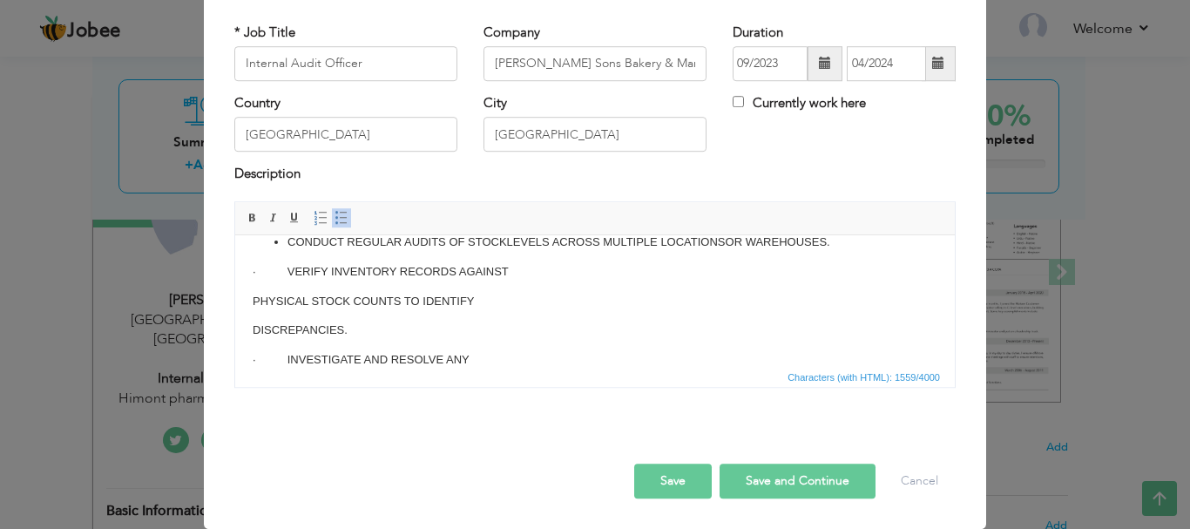
click at [839, 241] on li "CONDUCT REGULAR AUDITS OF STOCK LEVELS ACROSS MULTIPLE LOCATIONS OR WAREHOUSES." at bounding box center [594, 242] width 615 height 18
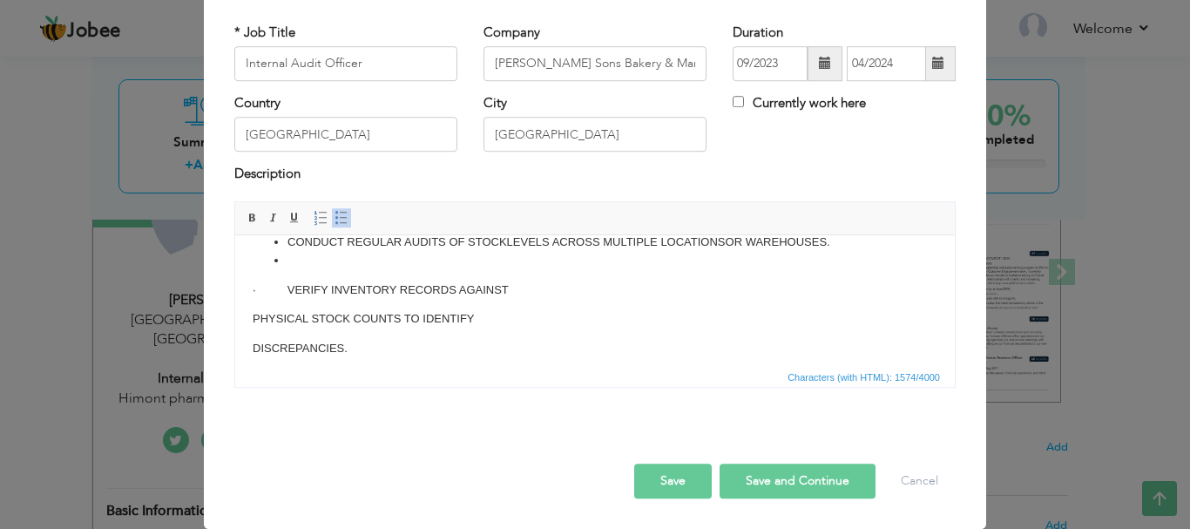
click at [282, 294] on p "· VERIFY INVENTORY RECORDS AGAINST" at bounding box center [595, 289] width 684 height 18
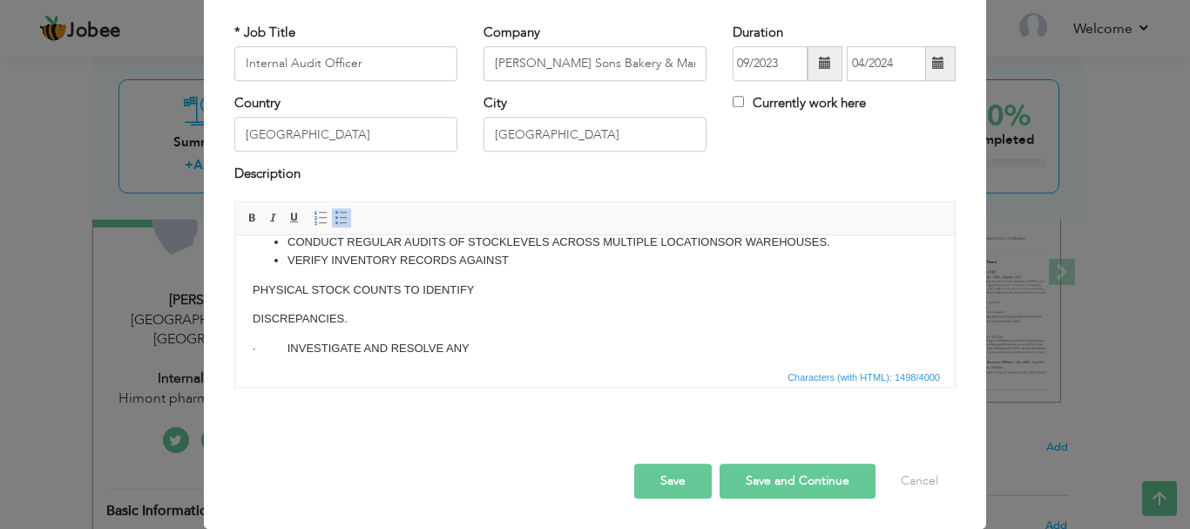
click at [254, 289] on p "PHYSICAL STOCK COUNTS TO IDENTIFY" at bounding box center [595, 289] width 684 height 18
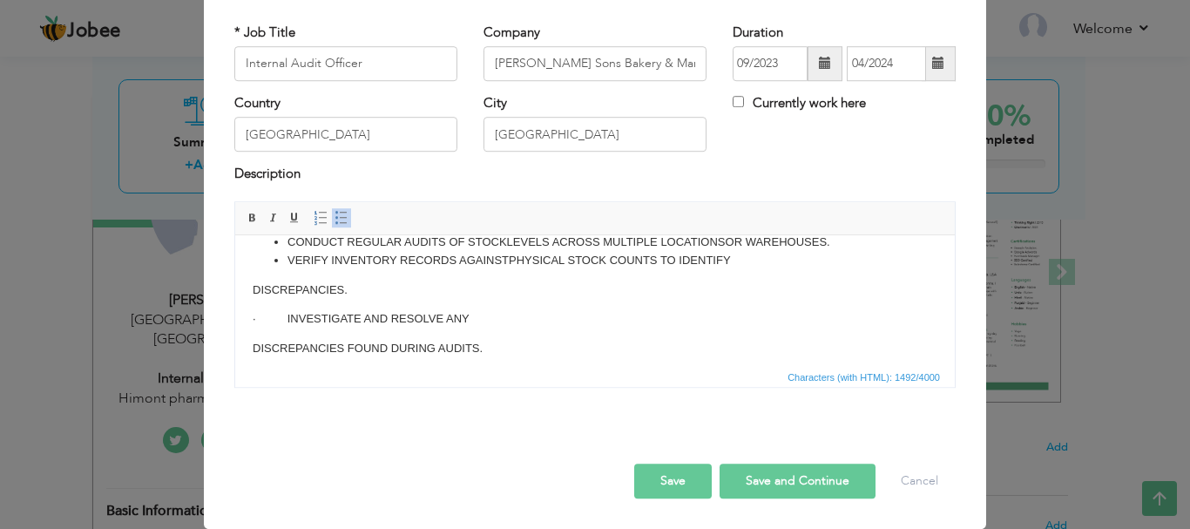
click at [253, 283] on p "DISCREPANCIES." at bounding box center [595, 289] width 684 height 18
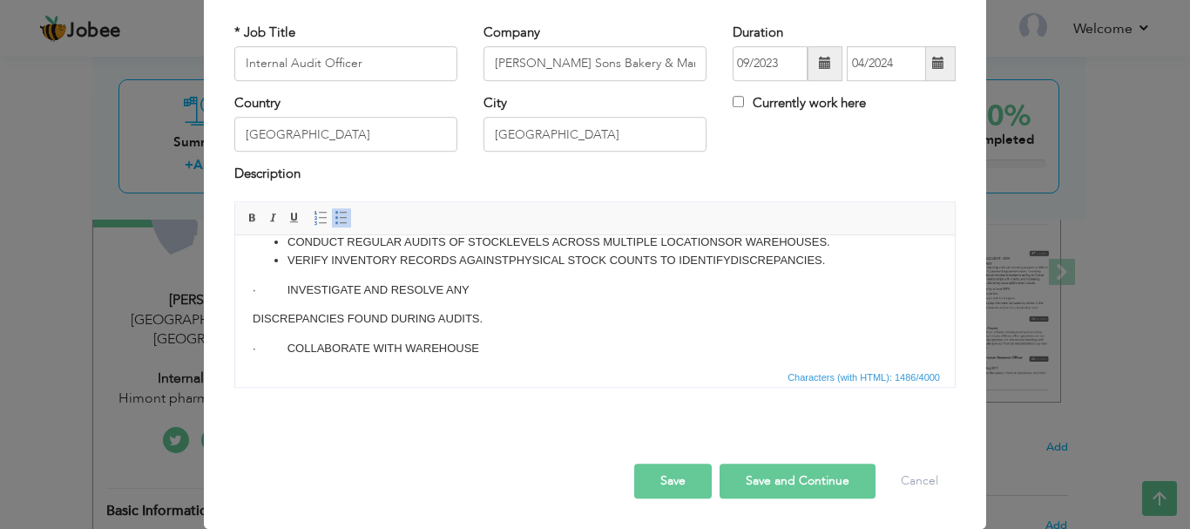
click at [846, 258] on li "VERIFY INVENTORY RECORDS AGAINST PHYSICAL STOCK COUNTS TO IDENTIFY DISCREPANCIE…" at bounding box center [594, 260] width 615 height 18
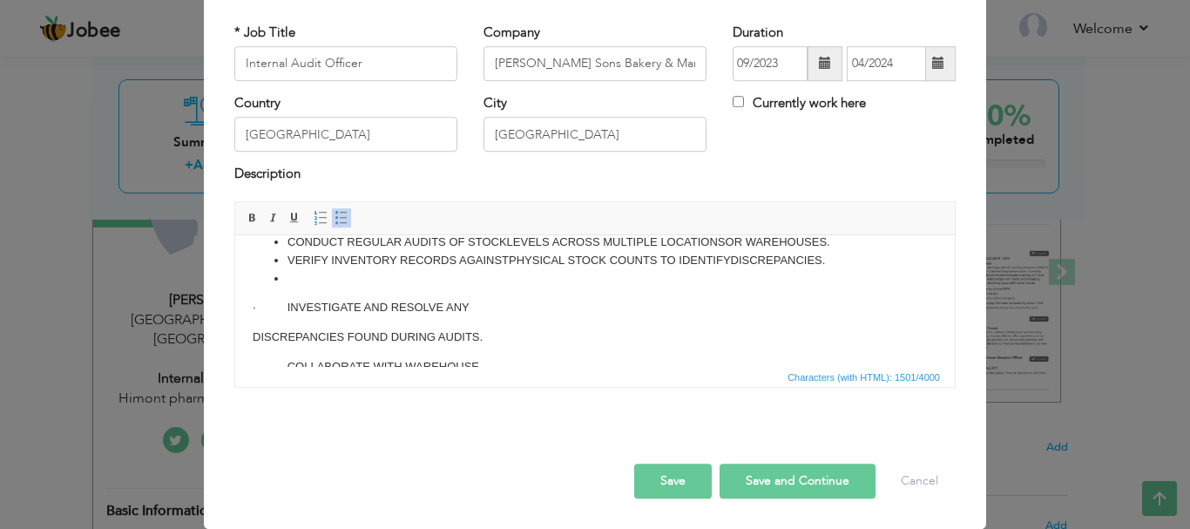
click at [280, 311] on p "· INVESTIGATE AND RESOLVE ANY" at bounding box center [595, 307] width 684 height 18
click at [280, 310] on p "· INVESTIGATE AND RESOLVE ANY" at bounding box center [595, 307] width 684 height 18
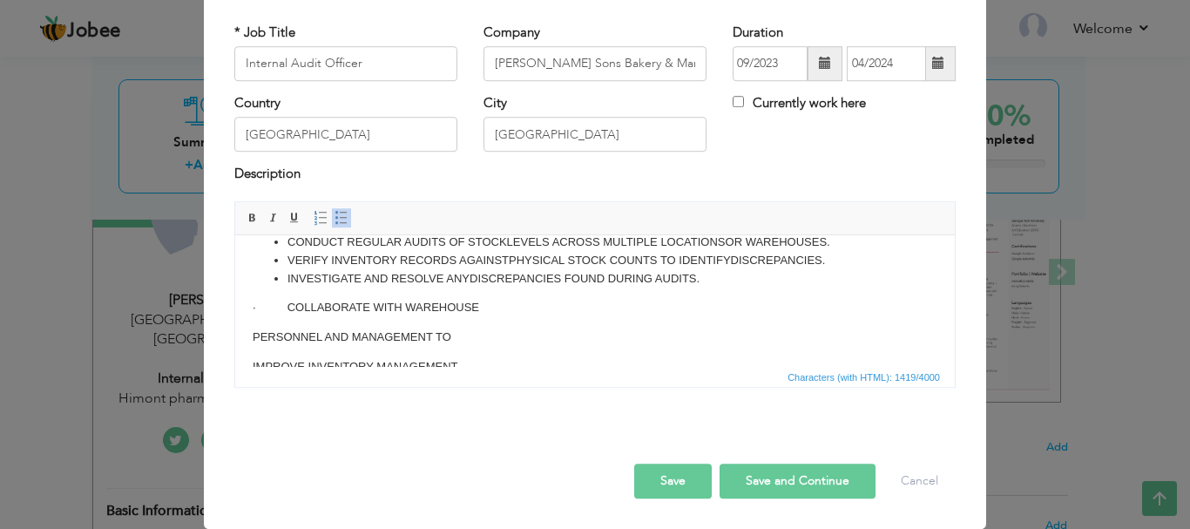
click at [280, 302] on p "· COLLABORATE WITH WAREHOUSE" at bounding box center [595, 307] width 684 height 18
click at [286, 287] on ul "CONDUCT REGULAR AUDITS OF STOCK LEVELS ACROSS MULTIPLE LOCATIONS OR WAREHOUSES.…" at bounding box center [595, 260] width 684 height 54
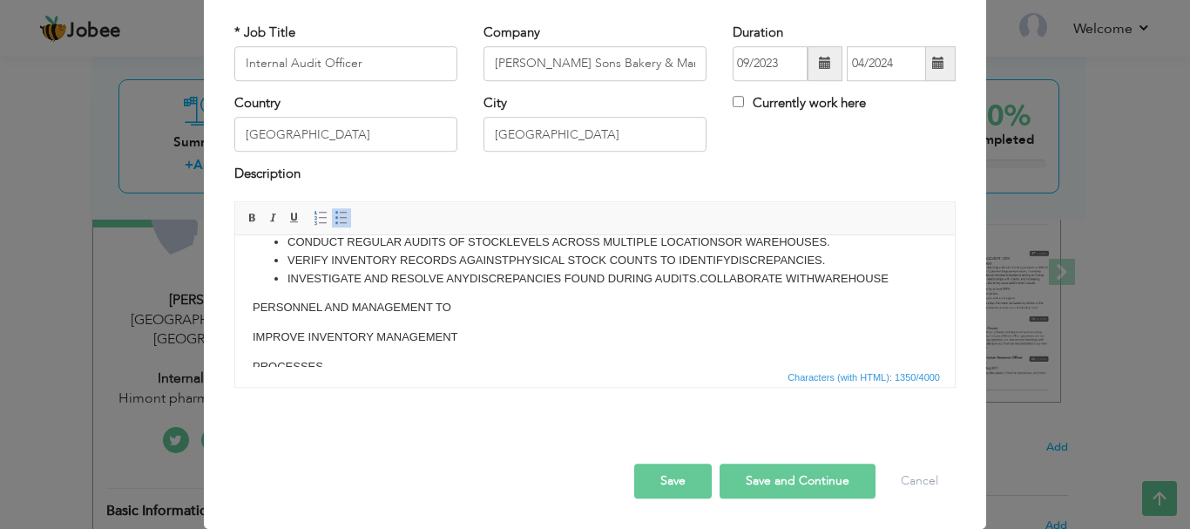
click at [361, 287] on li "INVESTIGATE AND RESOLVE ANY DISCREPANCIES FOUND DURING AUDITS. COLLABORATE WITH…" at bounding box center [594, 278] width 615 height 18
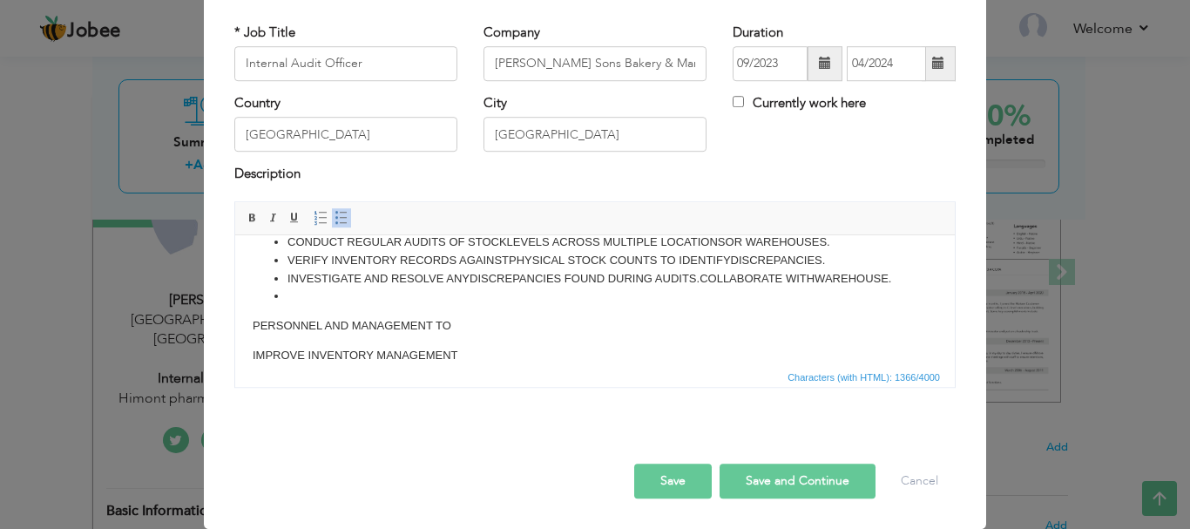
click at [253, 334] on p "PERSONNEL AND MANAGEMENT TO" at bounding box center [595, 325] width 684 height 18
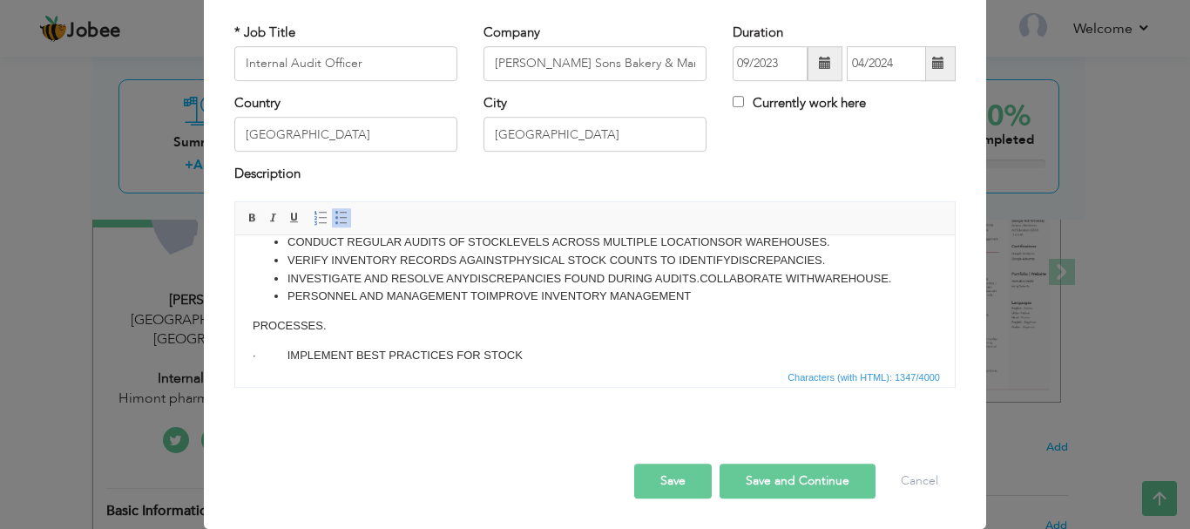
click at [251, 340] on html "CONDUCT REGULAR AUDITS OF STOCK LEVELS ACROSS MULTIPLE LOCATIONS OR WAREHOUSES.…" at bounding box center [594, 533] width 719 height 637
click at [251, 339] on html "CONDUCT REGULAR AUDITS OF STOCK LEVELS ACROSS MULTIPLE LOCATIONS OR WAREHOUSES.…" at bounding box center [594, 533] width 719 height 637
click at [283, 334] on p "· IMPLEMENT BEST PRACTICES FOR STOCK" at bounding box center [595, 325] width 684 height 18
click at [778, 305] on li "PERSONNEL AND MANAGEMENT TO IMPROVE INVENTORY MANAGEMENT PROCESSES." at bounding box center [594, 296] width 615 height 18
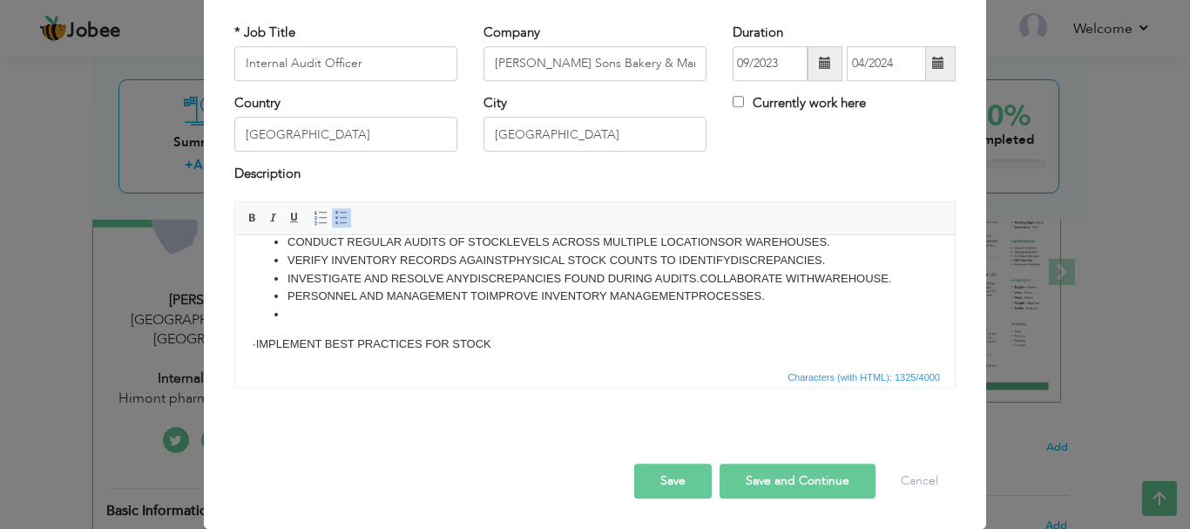
click at [268, 353] on p "· IMPLEMENT BEST PRACTICES FOR STOCK" at bounding box center [595, 343] width 684 height 18
click at [253, 350] on p "CONTROL, INCLUDING PROPER" at bounding box center [595, 341] width 684 height 18
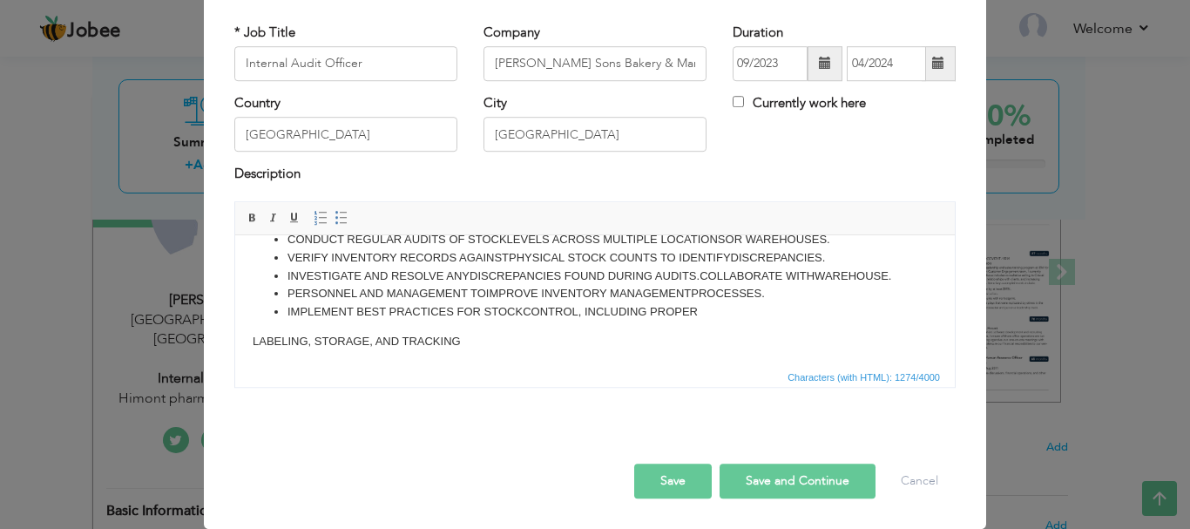
click at [251, 355] on html "CONDUCT REGULAR AUDITS OF STOCK LEVELS ACROSS MULTIPLE LOCATIONS OR WAREHOUSES.…" at bounding box center [594, 495] width 719 height 567
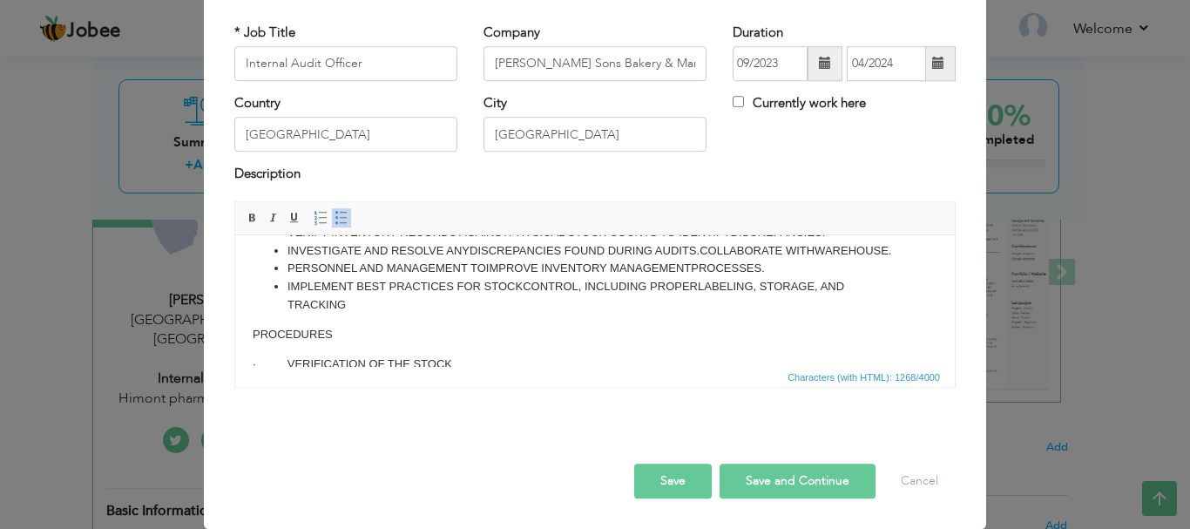
scroll to position [72, 0]
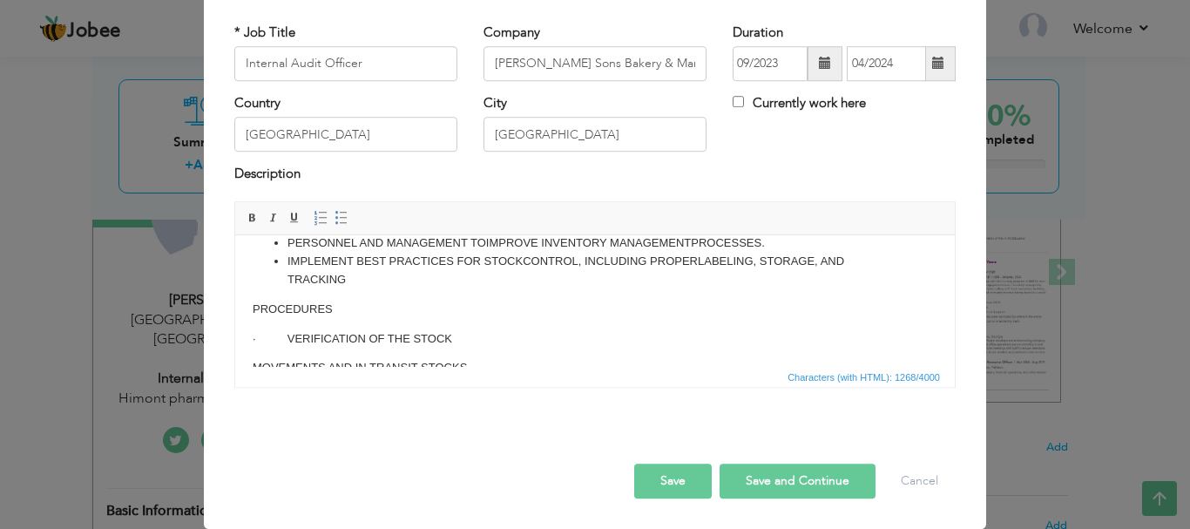
click at [250, 326] on html "CONDUCT REGULAR AUDITS OF STOCK LEVELS ACROSS MULTIPLE LOCATIONS OR WAREHOUSES.…" at bounding box center [594, 440] width 719 height 556
click at [434, 288] on li "IMPLEMENT BEST PRACTICES FOR STOCK CONTROL, INCLUDING PROPER LABELING, STORAGE,…" at bounding box center [594, 270] width 615 height 37
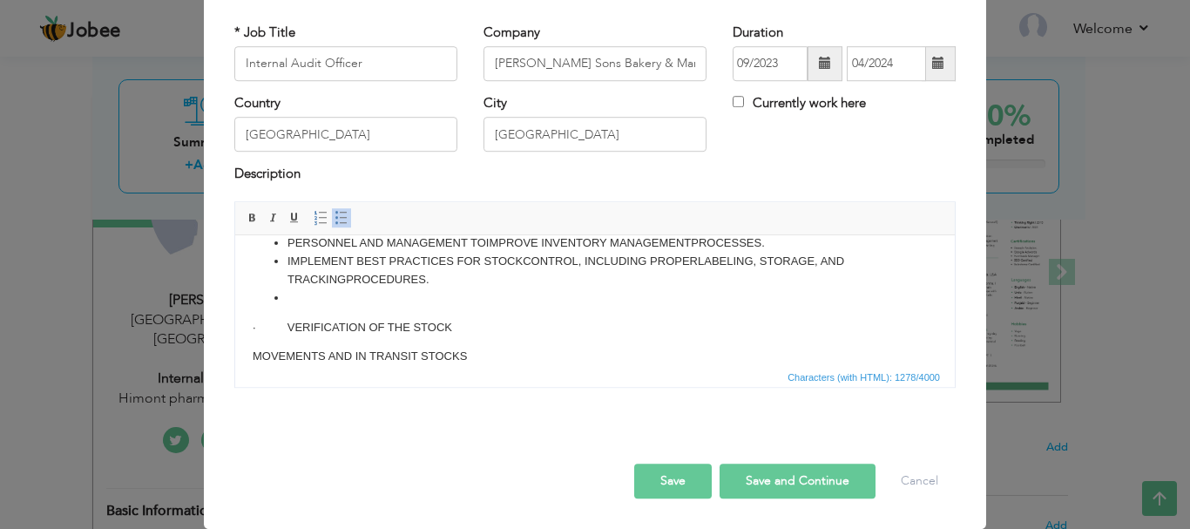
click at [286, 336] on p "· VERIFICATION OF THE STOCK" at bounding box center [595, 327] width 684 height 18
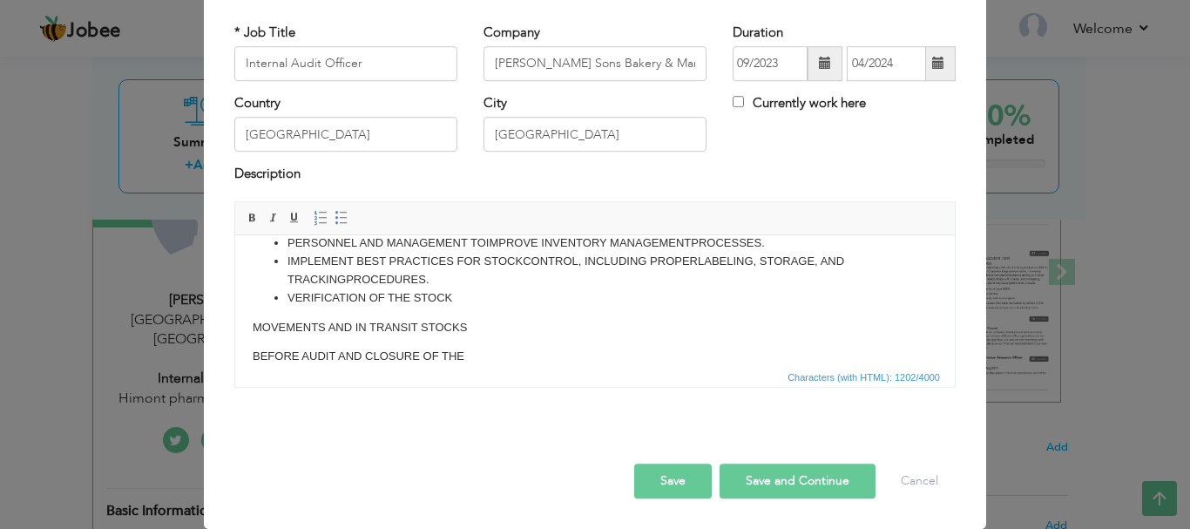
click at [247, 337] on html "CONDUCT REGULAR AUDITS OF STOCK LEVELS ACROSS MULTIPLE LOCATIONS OR WAREHOUSES.…" at bounding box center [594, 419] width 719 height 515
click at [250, 340] on html "CONDUCT REGULAR AUDITS OF STOCK LEVELS ACROSS MULTIPLE LOCATIONS OR WAREHOUSES.…" at bounding box center [594, 404] width 719 height 485
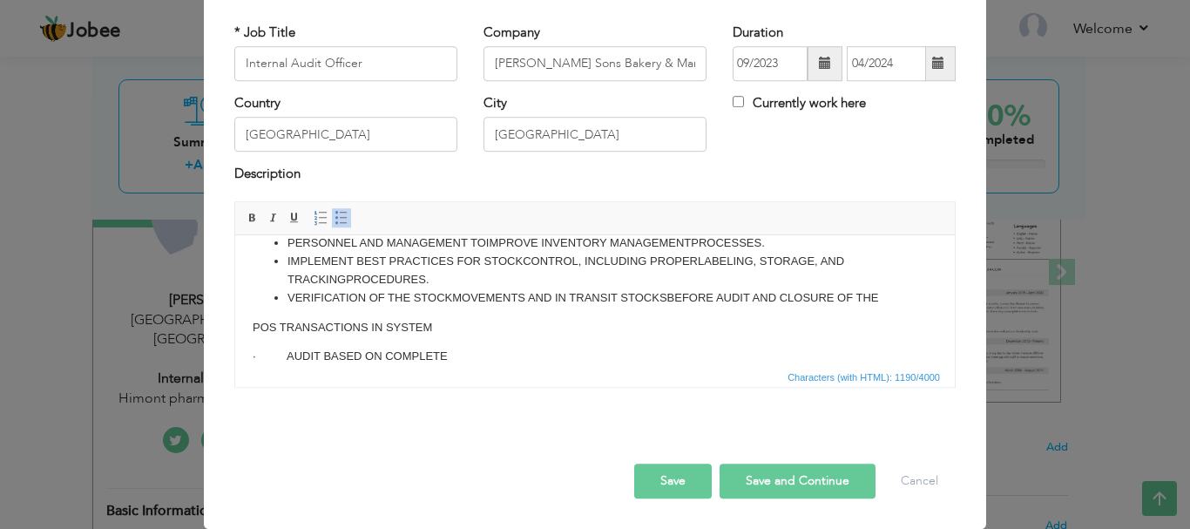
click at [248, 344] on html "CONDUCT REGULAR AUDITS OF STOCK LEVELS ACROSS MULTIPLE LOCATIONS OR WAREHOUSES.…" at bounding box center [594, 390] width 719 height 456
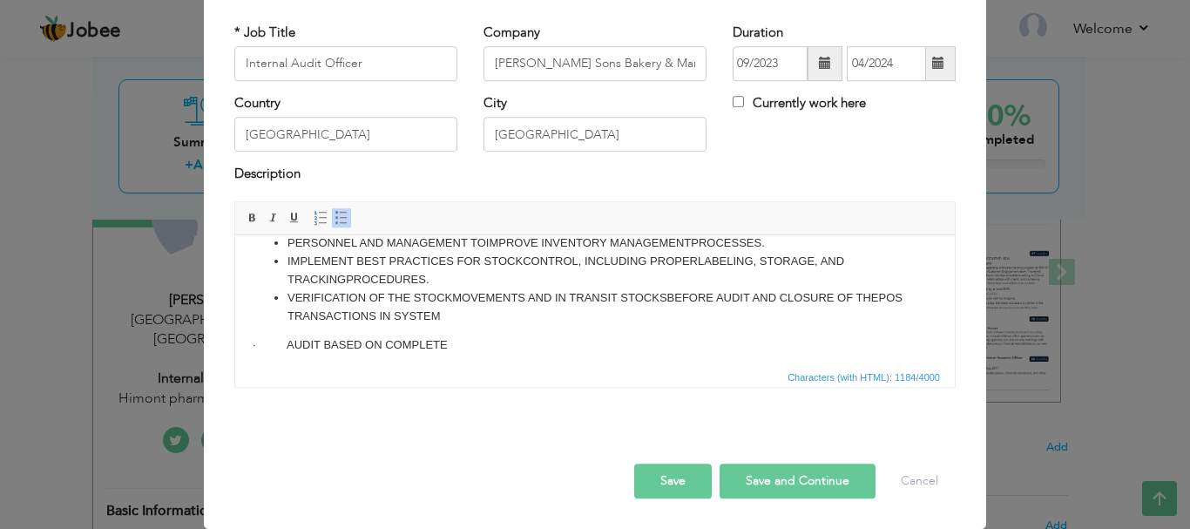
click at [467, 325] on li "VERIFICATION OF THE STOCK MOVEMENTS AND IN TRANSIT STOCKS BEFORE AUDIT AND CLOS…" at bounding box center [594, 306] width 615 height 37
click at [470, 325] on li "VERIFICATION OF THE STOCK MOVEMENTS AND IN TRANSIT STOCKS BEFORE AUDIT AND CLOS…" at bounding box center [594, 306] width 615 height 37
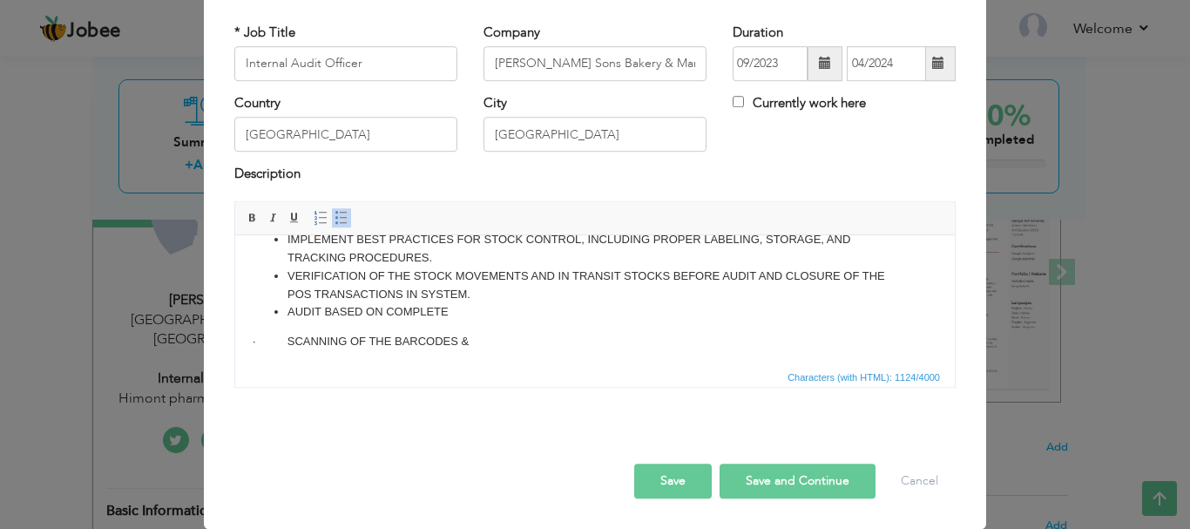
click at [287, 350] on p "· SCANNING OF THE BARCODES &" at bounding box center [595, 341] width 684 height 18
click at [287, 350] on p "· STOCK COUNT ACKNOWLEDGED BY" at bounding box center [595, 341] width 684 height 18
click at [287, 350] on p "· IDENTIFY PENDING GRNS IF ANY AND" at bounding box center [595, 341] width 684 height 18
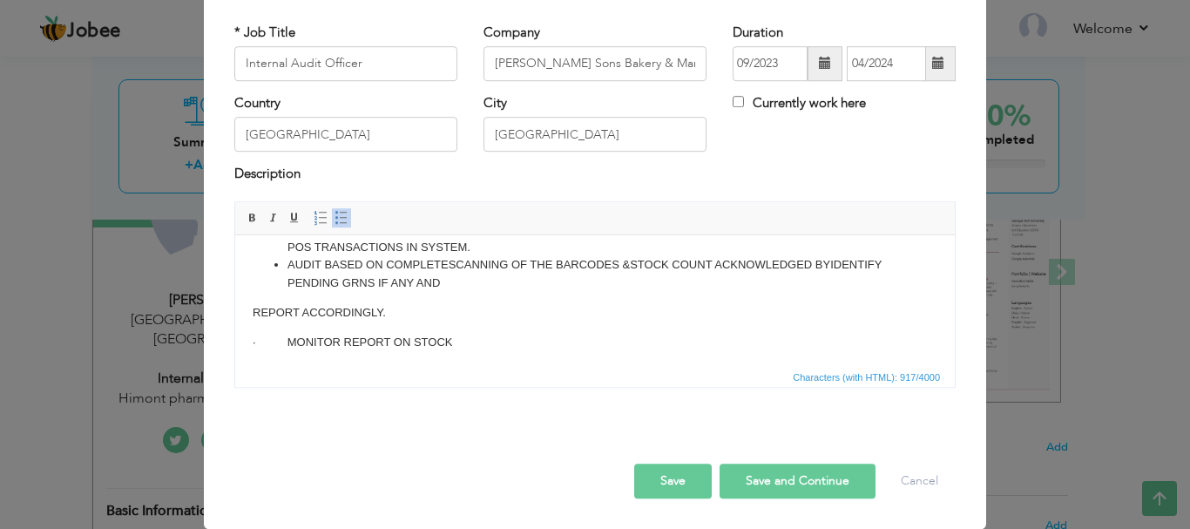
scroll to position [147, 0]
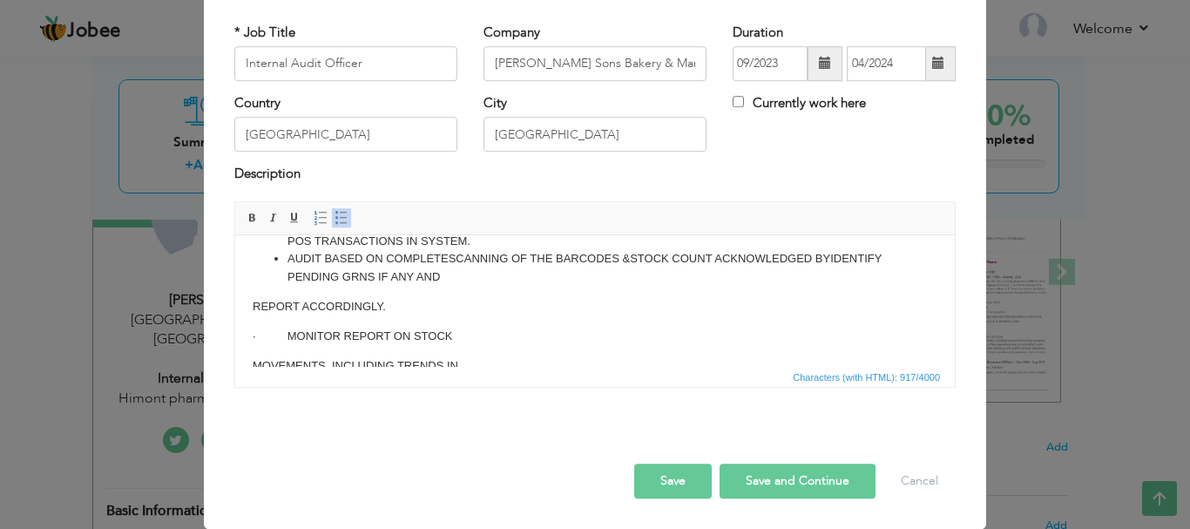
click at [256, 315] on p "REPORT ACCORDINGLY." at bounding box center [595, 306] width 684 height 18
click at [646, 286] on li "AUDIT BASED ON COMPLETE SCANNING OF THE BARCODES & STOCK COUNT ACKNOWLEDGED BY …" at bounding box center [594, 267] width 615 height 37
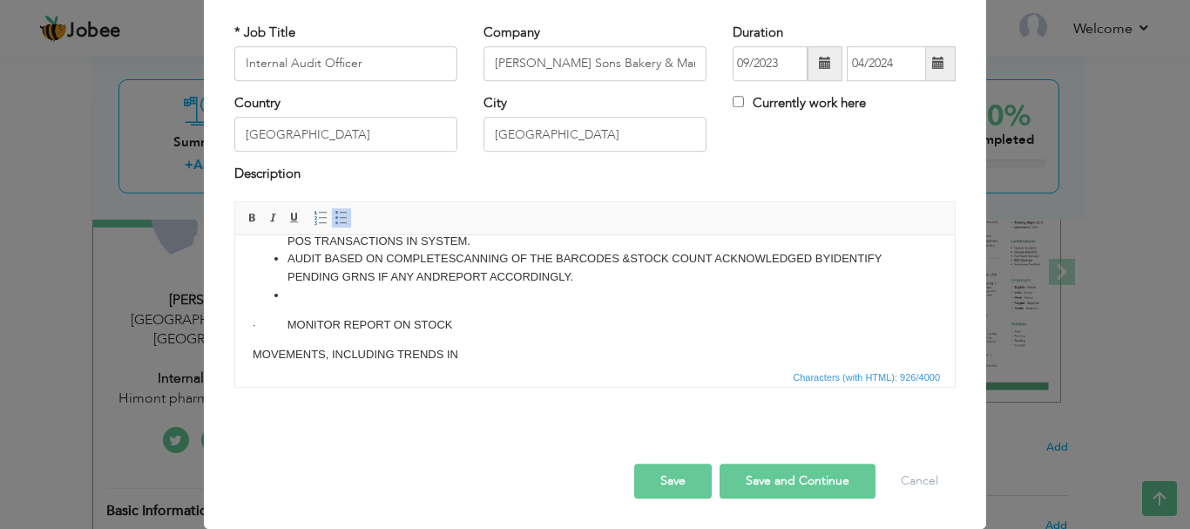
click at [288, 334] on p "· MONITOR REPORT ON STOCK" at bounding box center [595, 324] width 684 height 18
click at [253, 334] on p "MOVEMENTS, INCLUDING TRENDS IN" at bounding box center [595, 324] width 684 height 18
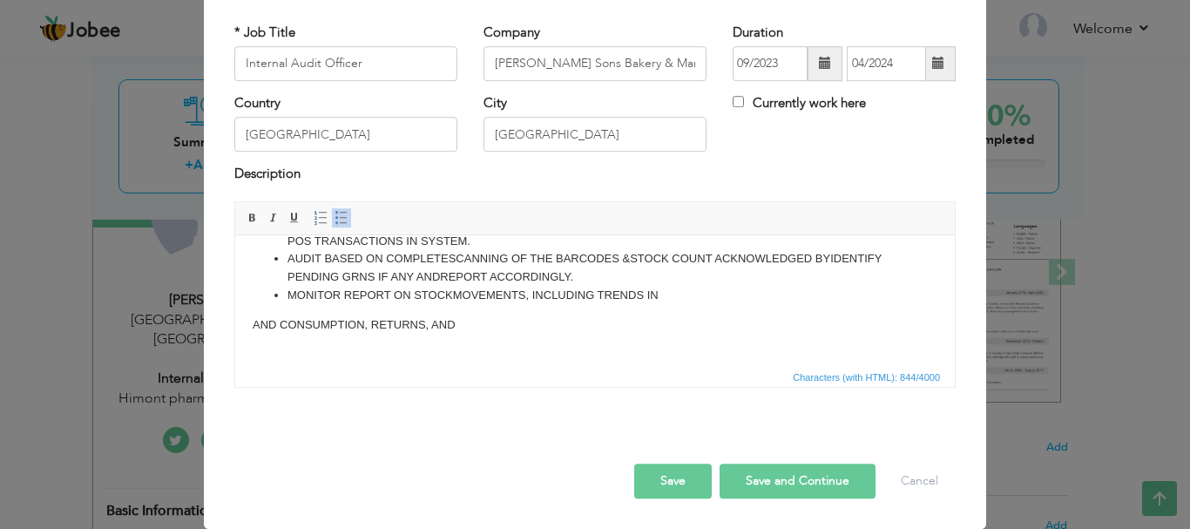
click at [256, 334] on p "AND CONSUMPTION, RETURNS, AND" at bounding box center [595, 324] width 684 height 18
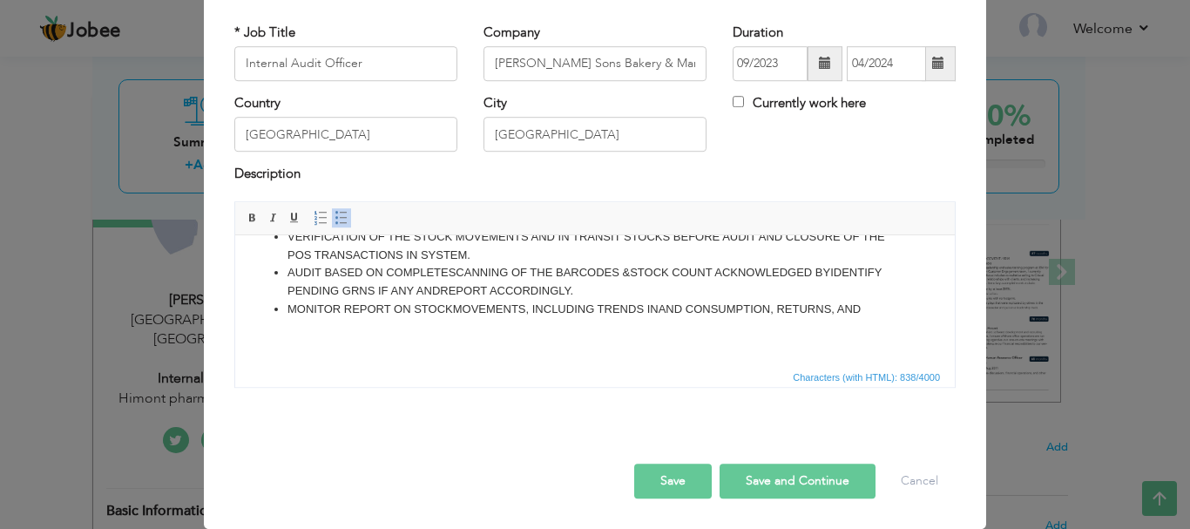
scroll to position [151, 0]
click at [879, 304] on li "MONITOR REPORT ON STOCK MOVEMENTS, INCLUDING TRENDS IN AND CONSUMPTION, RETURNS…" at bounding box center [594, 309] width 615 height 18
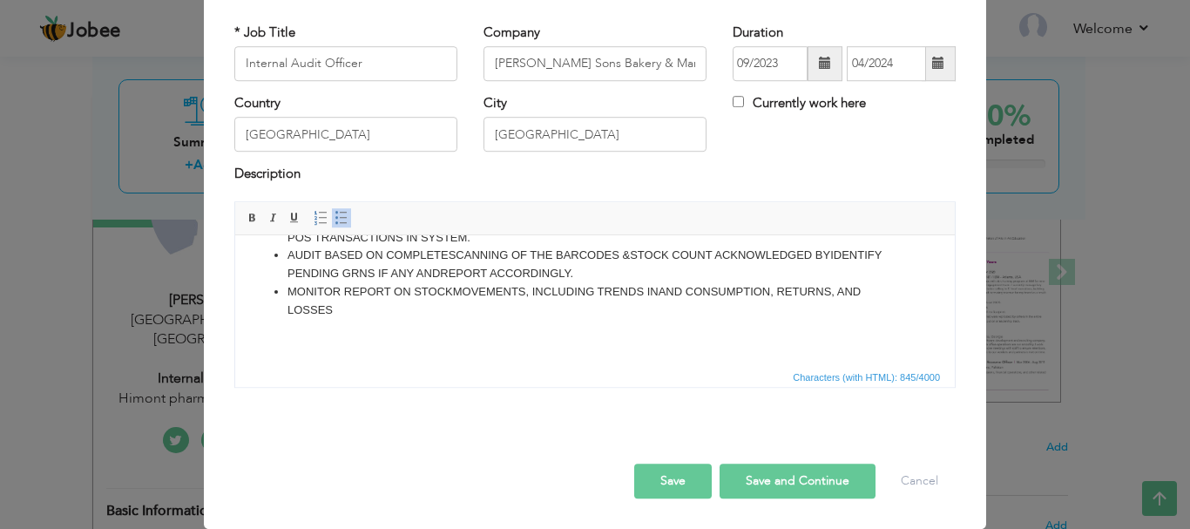
click at [610, 380] on span "Characters (with HTML): 845/4000" at bounding box center [594, 376] width 719 height 21
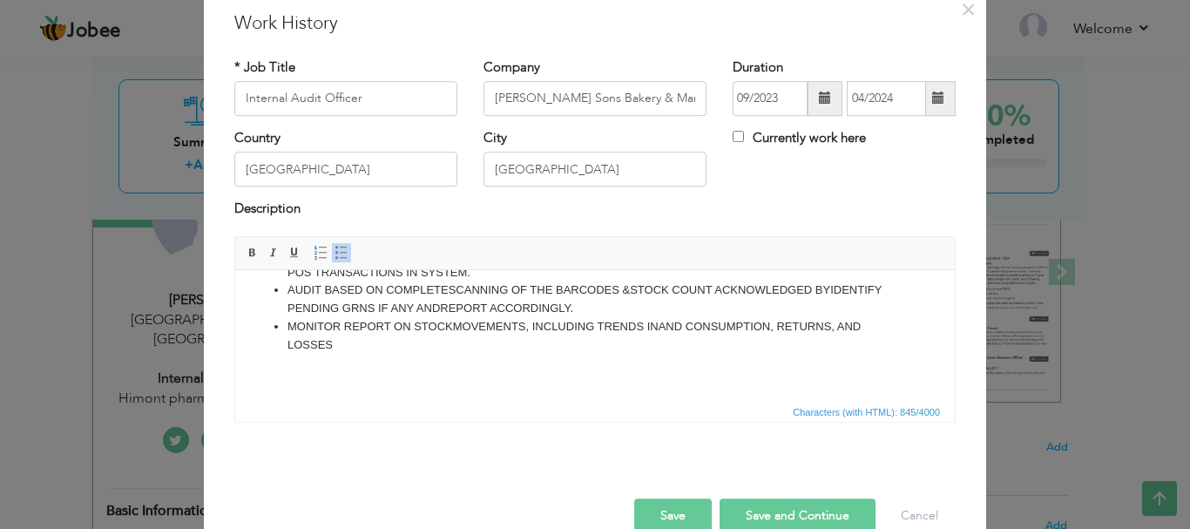
click at [331, 354] on li "MONITOR REPORT ON STOCK MOVEMENTS, INCLUDING TRENDS IN AND CONSUMPTION, RETURNS…" at bounding box center [594, 335] width 615 height 37
click at [365, 378] on body "CONDUCT REGULAR AUDITS OF STOCK LEVELS ACROSS MULTIPLE LOCATIONS OR WAREHOUSES.…" at bounding box center [595, 259] width 684 height 246
click at [786, 510] on button "Save and Continue" at bounding box center [797, 515] width 156 height 35
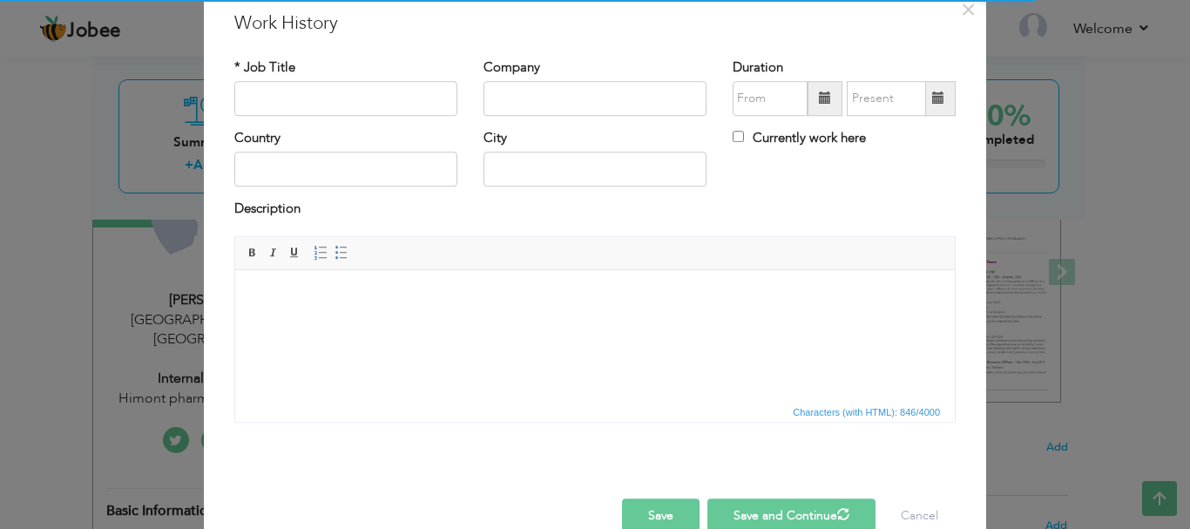
scroll to position [0, 0]
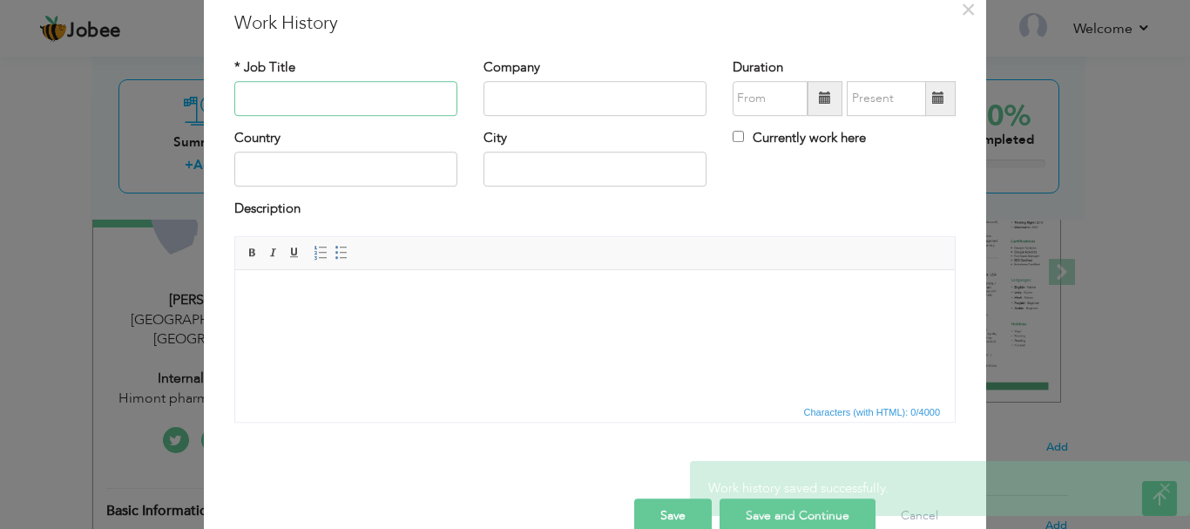
click at [336, 101] on input "text" at bounding box center [345, 98] width 223 height 35
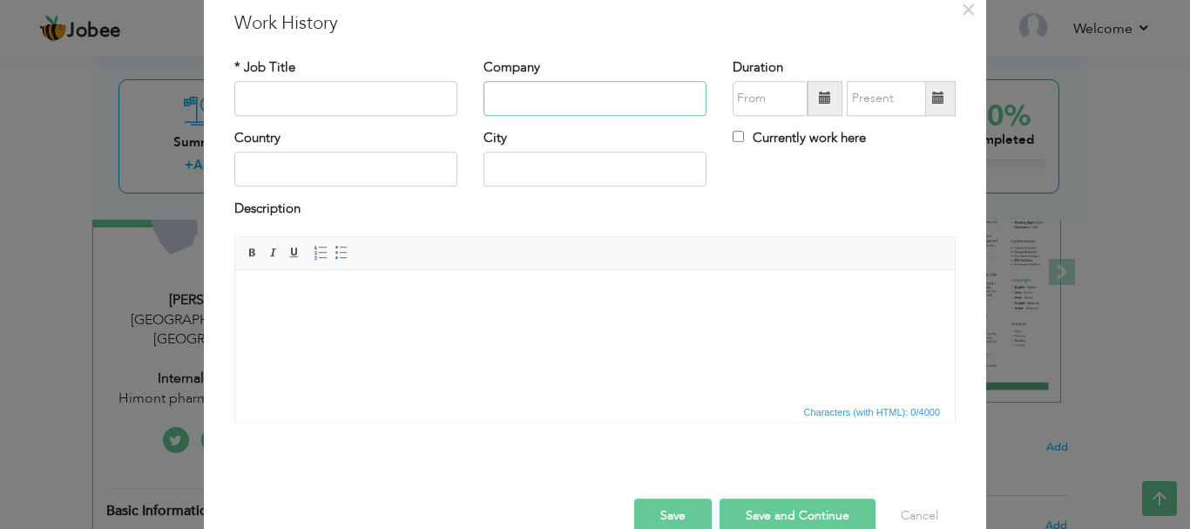
click at [610, 92] on input "text" at bounding box center [594, 98] width 223 height 35
paste input "Rainbow Cash & Carry"
type input "Rainbow Cash & Carry"
click at [361, 103] on input "text" at bounding box center [345, 98] width 223 height 35
paste input "Internal Audit Officer"
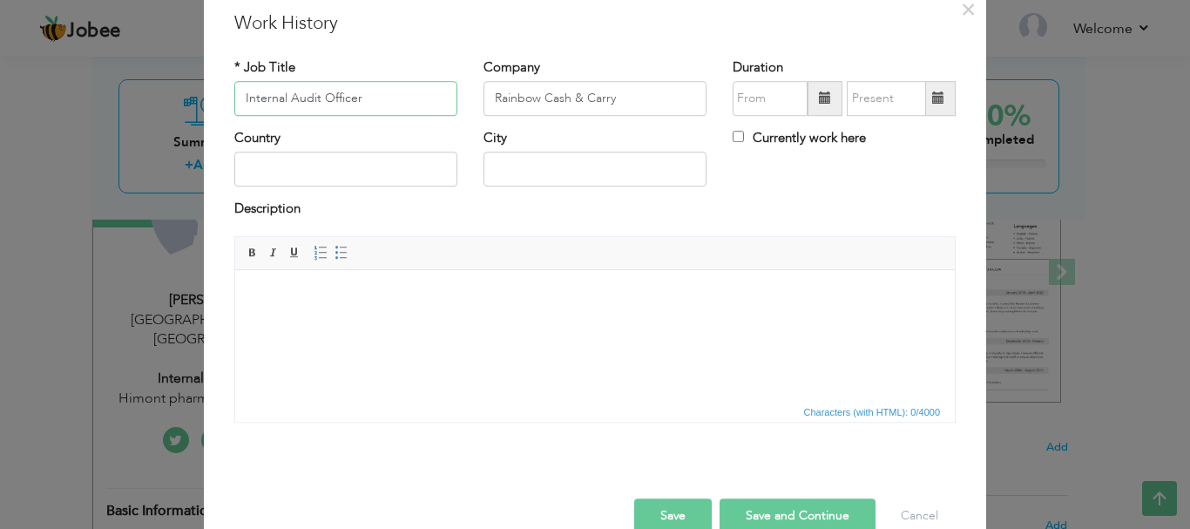
type input "Internal Audit Officer"
click at [819, 98] on span at bounding box center [825, 98] width 12 height 12
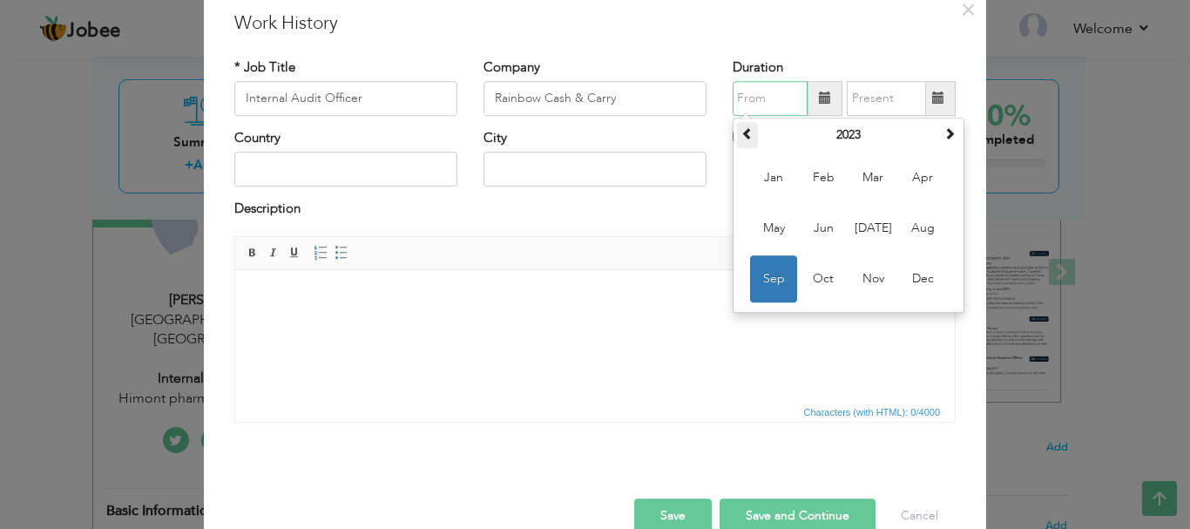
click at [741, 134] on span at bounding box center [747, 133] width 12 height 12
click at [774, 227] on span "May" at bounding box center [773, 228] width 47 height 47
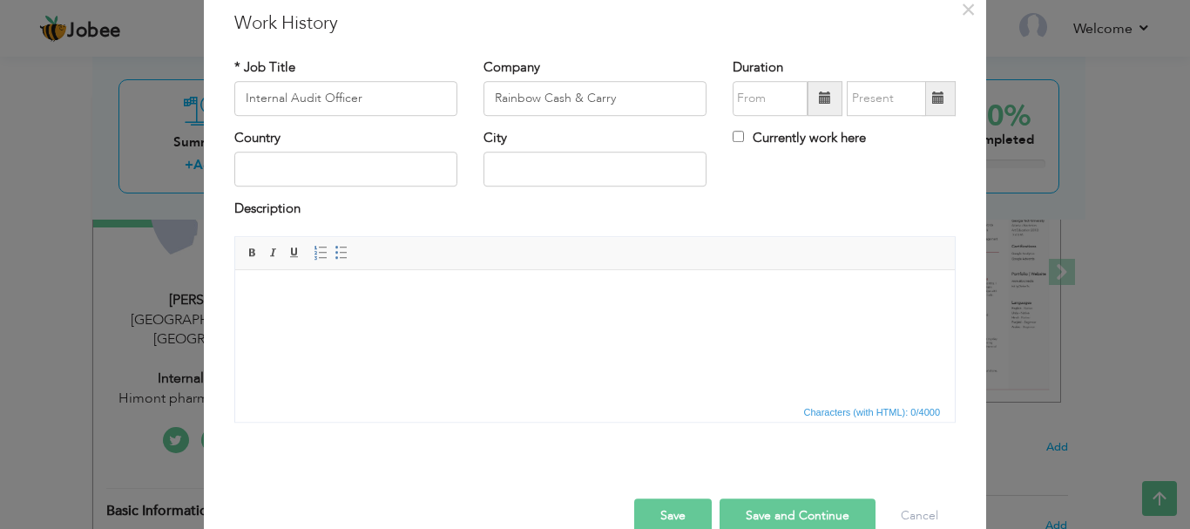
type input "05/2021"
click at [932, 99] on span at bounding box center [938, 98] width 12 height 12
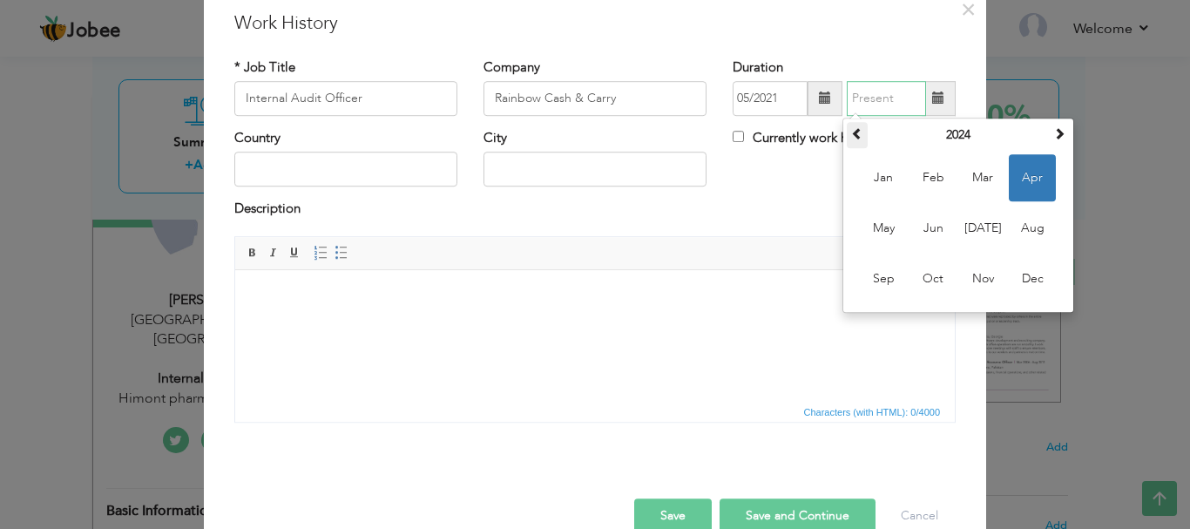
click at [851, 131] on span at bounding box center [857, 133] width 12 height 12
click at [1029, 221] on span "Aug" at bounding box center [1031, 228] width 47 height 47
type input "08/2023"
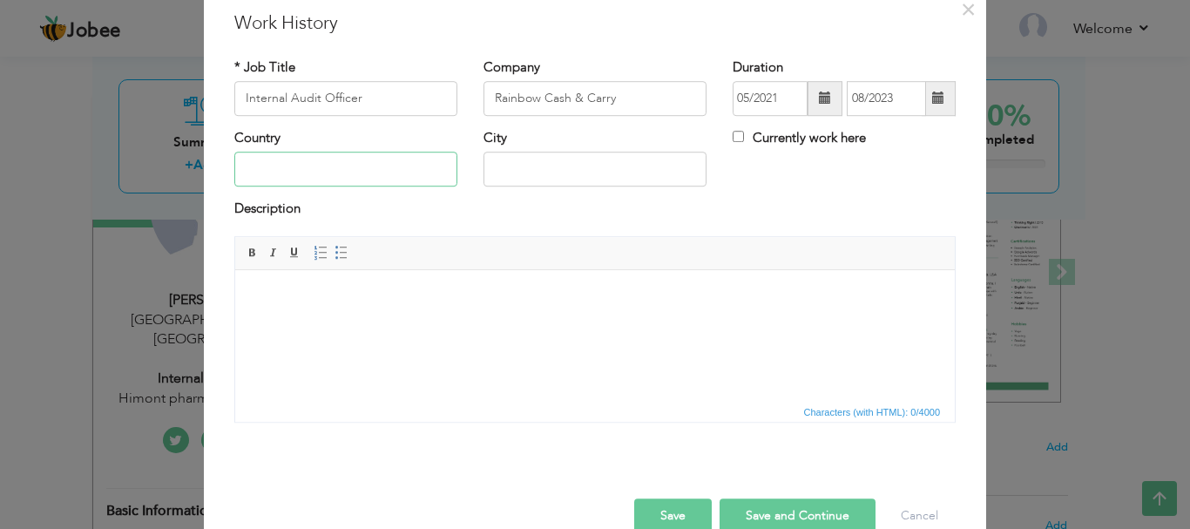
click at [314, 170] on input "text" at bounding box center [345, 169] width 223 height 35
type input "[GEOGRAPHIC_DATA]"
click at [350, 304] on body at bounding box center [595, 296] width 684 height 18
click at [390, 312] on html at bounding box center [594, 295] width 719 height 53
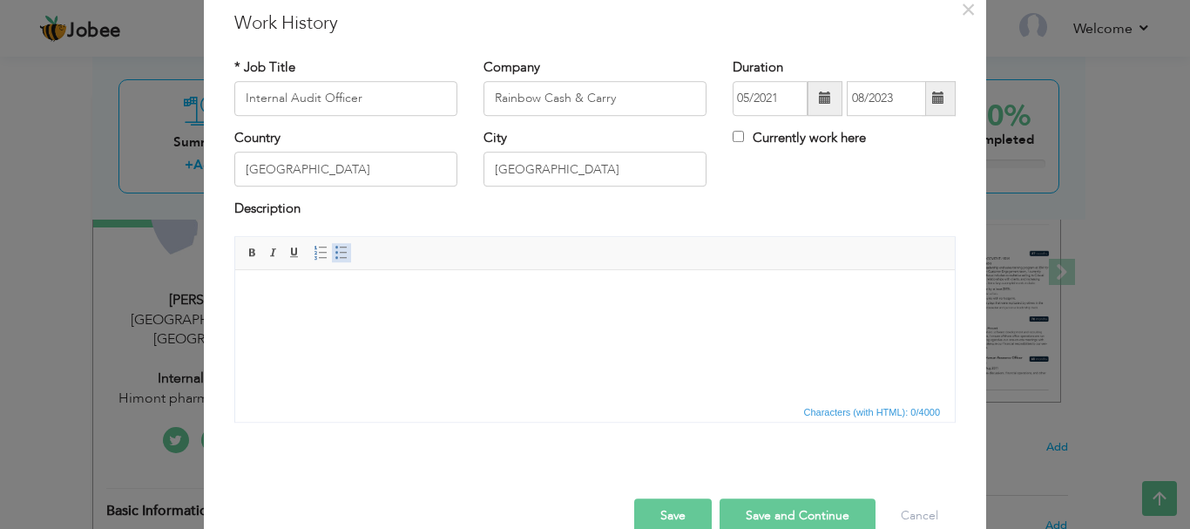
click at [334, 251] on span at bounding box center [341, 253] width 14 height 14
click at [287, 290] on li at bounding box center [594, 296] width 615 height 18
click at [295, 298] on li at bounding box center [594, 296] width 615 height 18
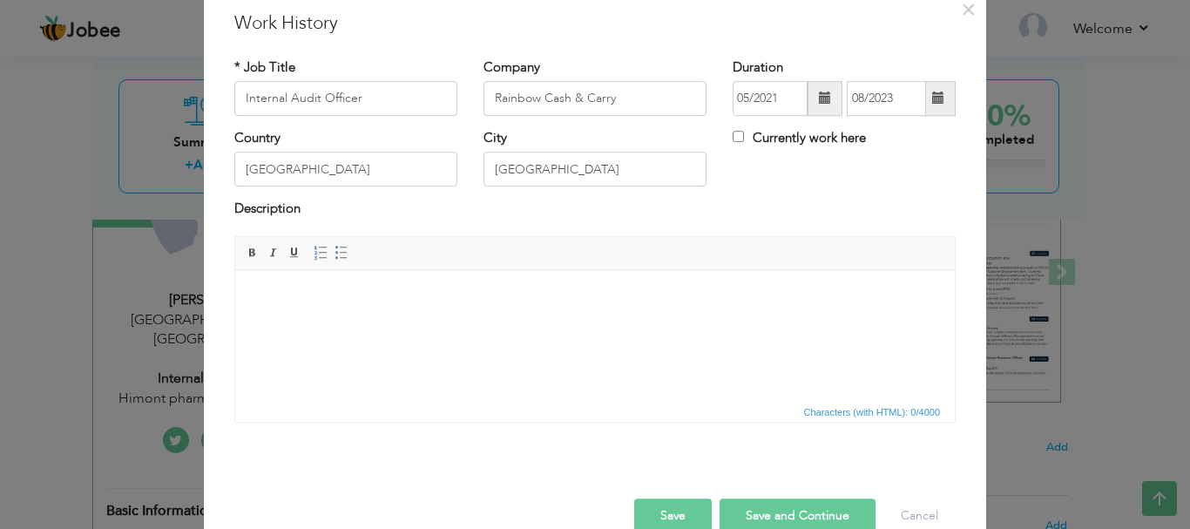
click at [308, 310] on html at bounding box center [594, 295] width 719 height 53
click at [334, 253] on span at bounding box center [341, 253] width 14 height 14
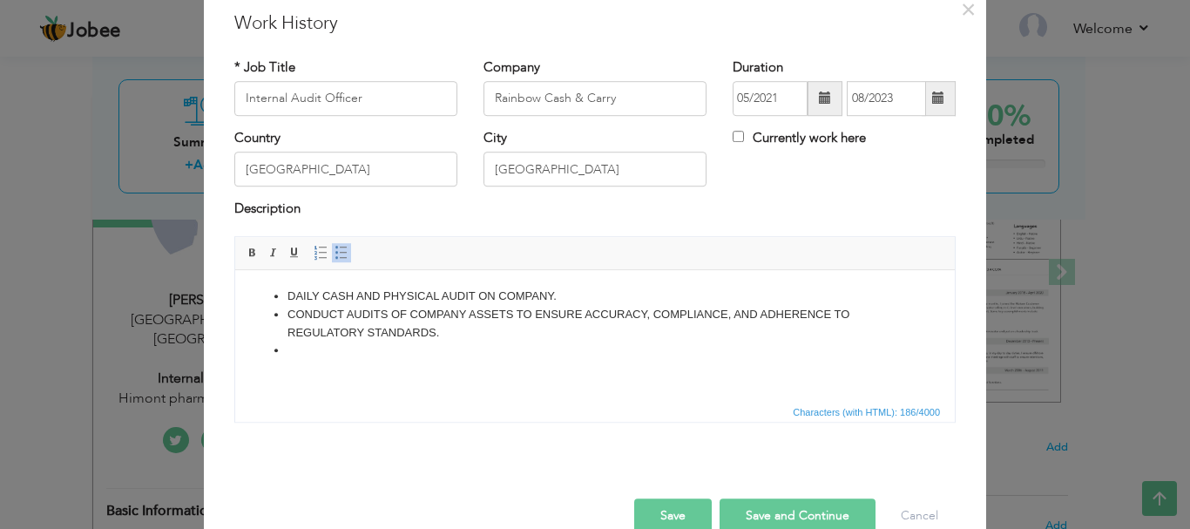
click at [930, 167] on div "Country Pakistan City Lahore Currently work here" at bounding box center [594, 164] width 747 height 71
click at [674, 154] on input "[GEOGRAPHIC_DATA]" at bounding box center [594, 169] width 223 height 35
paste input "• VERIFY THE EXISTENCE, CONDITION, AND VALUATION OF ASSETS THROUGH PHYSICAL INS…"
type input "[GEOGRAPHIC_DATA]"
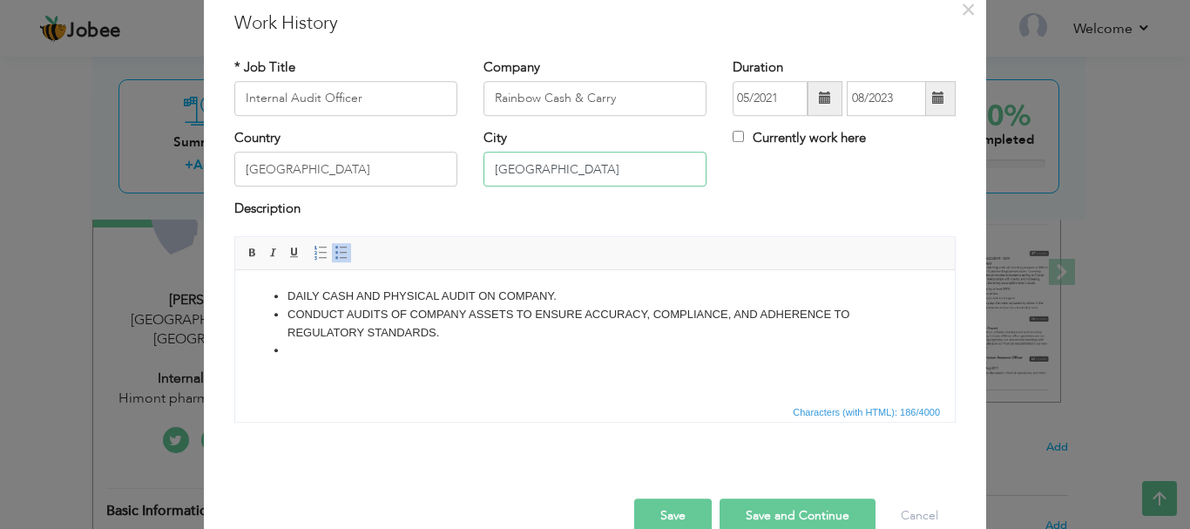
scroll to position [0, 0]
click at [322, 375] on html "DAILY CASH AND PHYSICAL AUDIT ON COMPANY. CONDUCT AUDITS OF COMPANY ASSETS TO E…" at bounding box center [594, 322] width 719 height 107
click at [337, 249] on span at bounding box center [341, 253] width 14 height 14
click at [333, 360] on body "DAILY CASH AND PHYSICAL AUDIT ON COMPANY. CONDUCT AUDITS OF COMPANY ASSETS TO E…" at bounding box center [595, 329] width 684 height 84
click at [447, 328] on li "CONDUCT AUDITS OF COMPANY ASSETS TO ENSURE ACCURACY, COMPLIANCE, AND ADHERENCE …" at bounding box center [594, 323] width 615 height 37
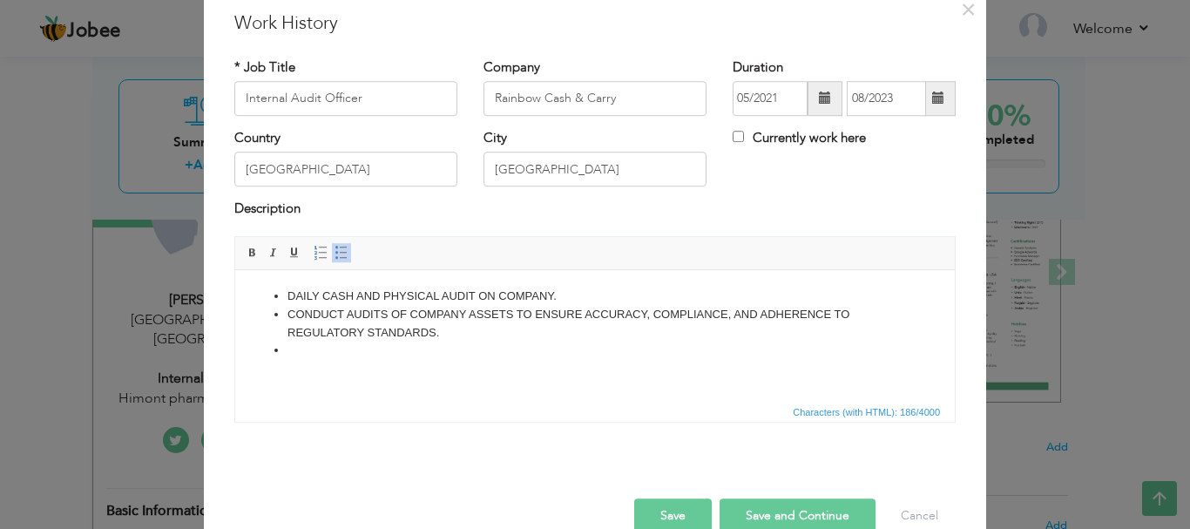
click at [325, 374] on body "DAILY CASH AND PHYSICAL AUDIT ON COMPANY. CONDUCT AUDITS OF COMPANY ASSETS TO E…" at bounding box center [595, 338] width 684 height 102
click at [311, 349] on li at bounding box center [594, 349] width 615 height 18
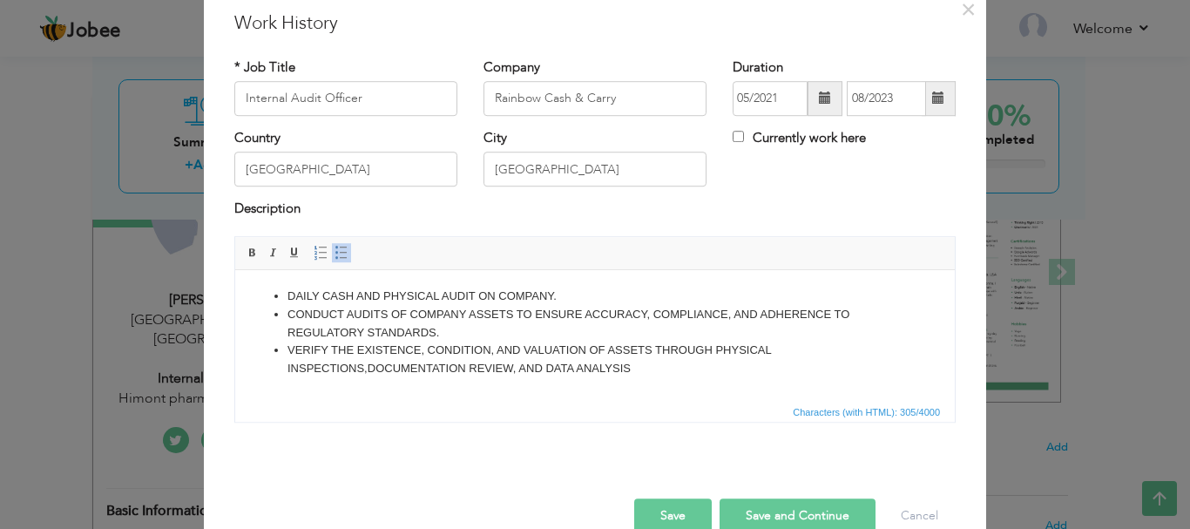
click at [364, 362] on li "VERIFY THE EXISTENCE, CONDITION, AND VALUATION OF ASSETS THROUGH PHYSICAL INSPE…" at bounding box center [594, 358] width 615 height 37
click at [293, 365] on li "VERIFY THE EXISTENCE, CONDITION, AND VALUATION OF ASSETS THROUGH PHYSICAL INSPE…" at bounding box center [594, 358] width 615 height 37
click at [551, 367] on li "VERIFY THE EXISTENCE, CONDITION, AND VALUATION OF ASSETS THROUGH PHYSICAL INSPE…" at bounding box center [594, 358] width 615 height 37
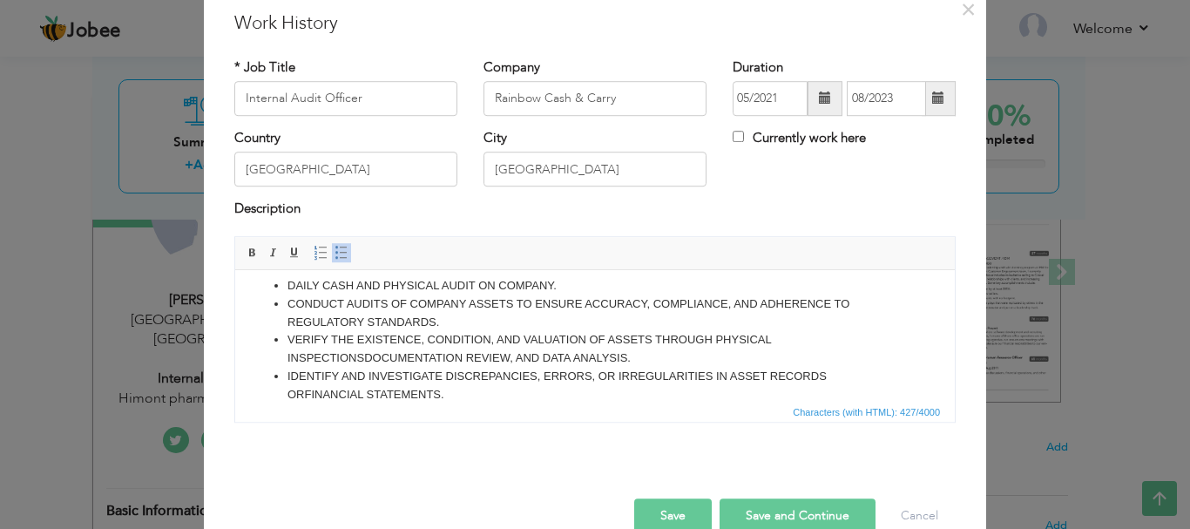
click at [283, 397] on ul "DAILY CASH AND PHYSICAL AUDIT ON COMPANY. CONDUCT AUDITS OF COMPANY ASSETS TO E…" at bounding box center [595, 339] width 684 height 127
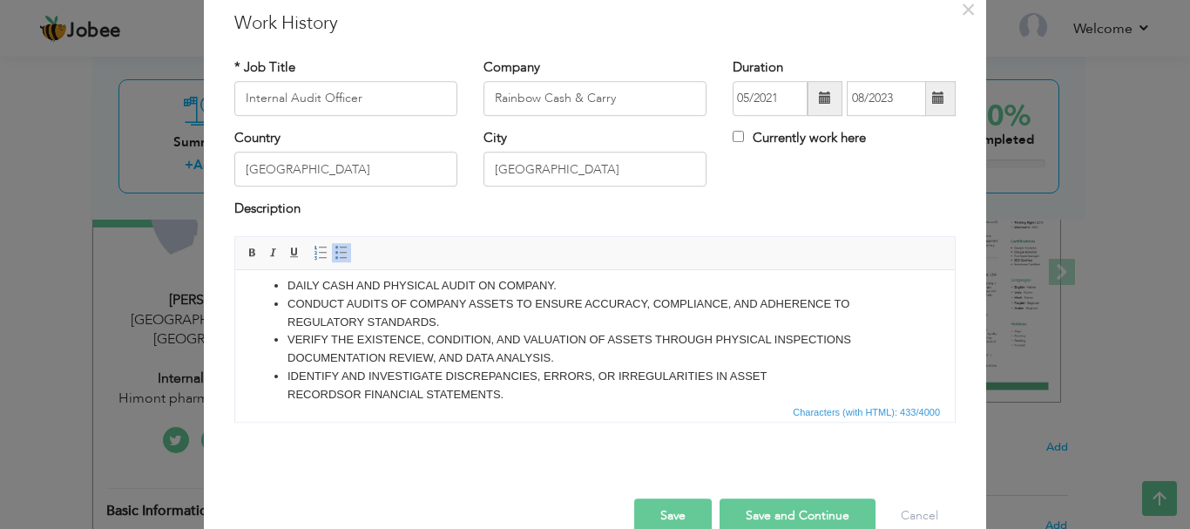
click at [459, 388] on li "IDENTIFY AND INVESTIGATE DISCREPANCIES, ERRORS, OR IRREGULARITIES IN ASSET RECO…" at bounding box center [594, 385] width 615 height 37
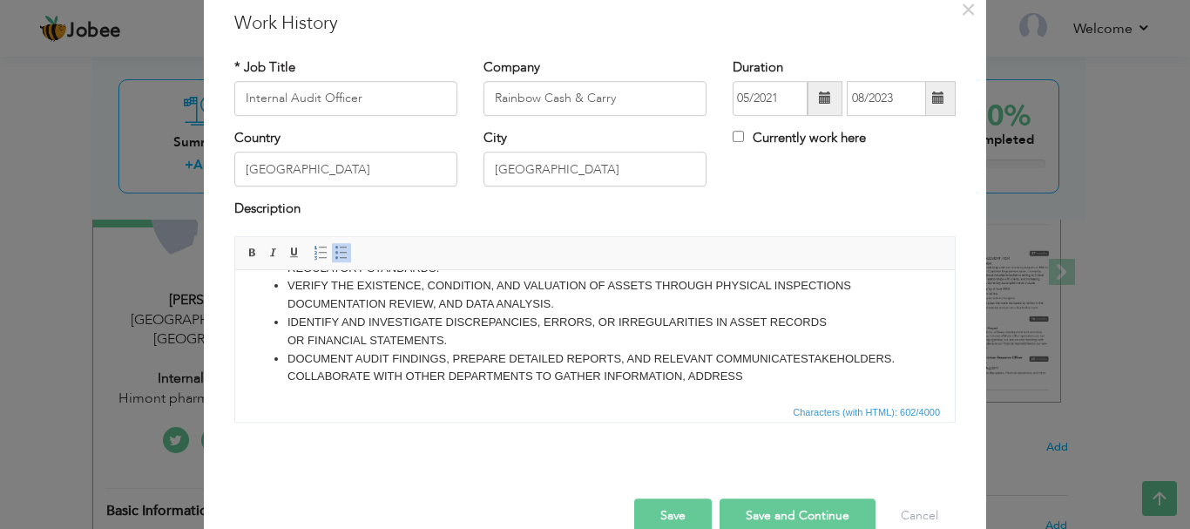
scroll to position [65, 0]
click at [442, 373] on li "DOCUMENT AUDIT FINDINGS, PREPARE DETAILED REPORTS, AND RELEVANT COMMUNICATE STA…" at bounding box center [594, 375] width 615 height 54
click at [305, 337] on li "IDENTIFY AND INVESTIGATE DISCREPANCIES, ERRORS, OR IRREGULARITIES IN ASSET RECO…" at bounding box center [594, 330] width 615 height 37
click at [826, 310] on li "VERIFY THE EXISTENCE, CONDITION, AND VALUATION OF ASSETS THROUGH PHYSICAL INSPE…" at bounding box center [594, 293] width 615 height 37
click at [826, 315] on li "IDENTIFY AND INVESTIGATE DISCREPANCIES, ERRORS, OR IRREGULARITIES IN ASSET RECO…" at bounding box center [594, 330] width 615 height 37
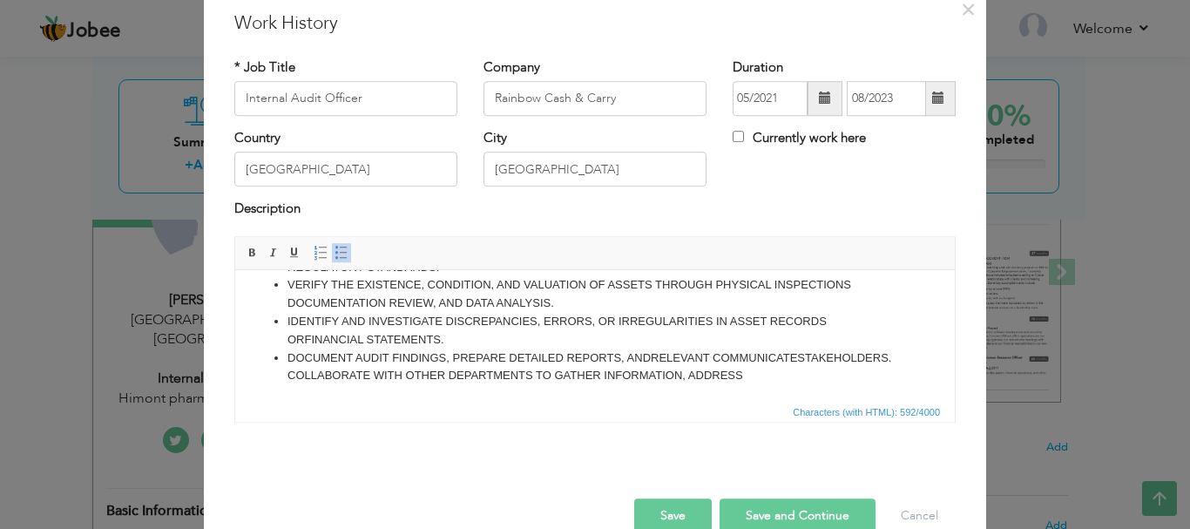
click at [845, 370] on li "DOCUMENT AUDIT FINDINGS, PREPARE DETAILED REPORTS, AND RELEVANT COMMUNICATE STA…" at bounding box center [594, 366] width 615 height 37
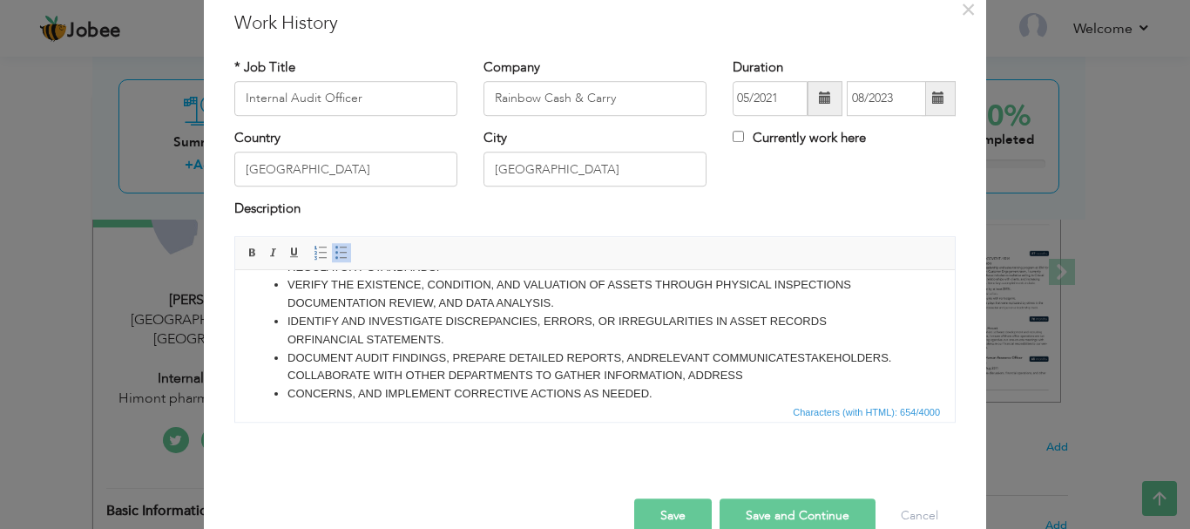
click at [288, 388] on li "CONCERNS, AND IMPLEMENT CORRECTIVE ACTIONS AS NEEDED." at bounding box center [594, 393] width 615 height 18
click at [494, 305] on li "VERIFY THE EXISTENCE, CONDITION, AND VALUATION OF ASSETS THROUGH PHYSICAL INSPE…" at bounding box center [594, 293] width 615 height 37
click at [781, 511] on button "Save and Continue" at bounding box center [797, 515] width 156 height 35
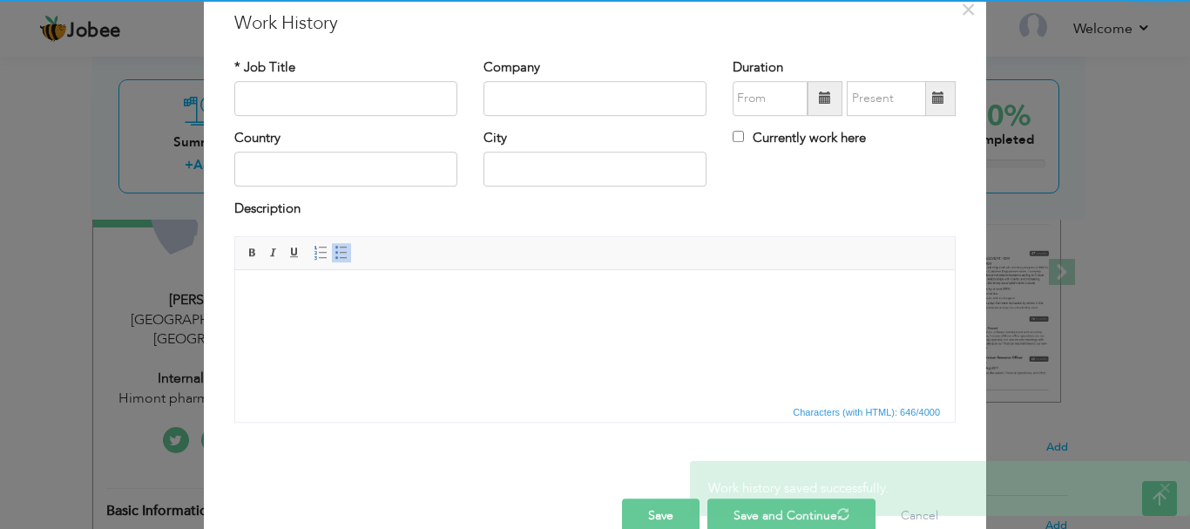
scroll to position [0, 0]
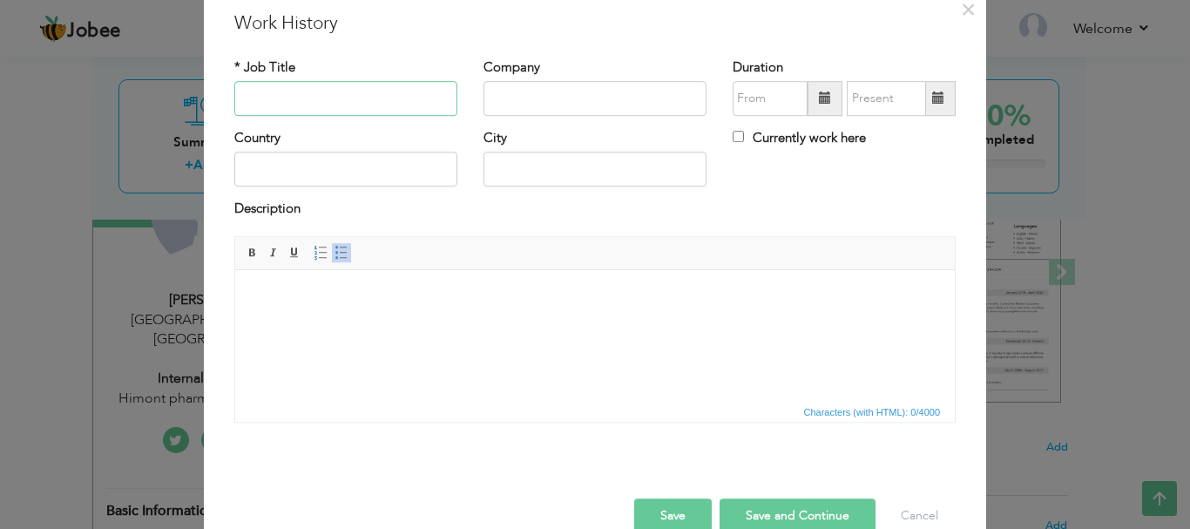
click at [386, 106] on input "text" at bounding box center [345, 98] width 223 height 35
paste input "Internal Audit Officer"
click at [283, 93] on input "Internal Audit Officer" at bounding box center [345, 98] width 223 height 35
type input "Audit Officer"
click at [516, 106] on input "text" at bounding box center [594, 98] width 223 height 35
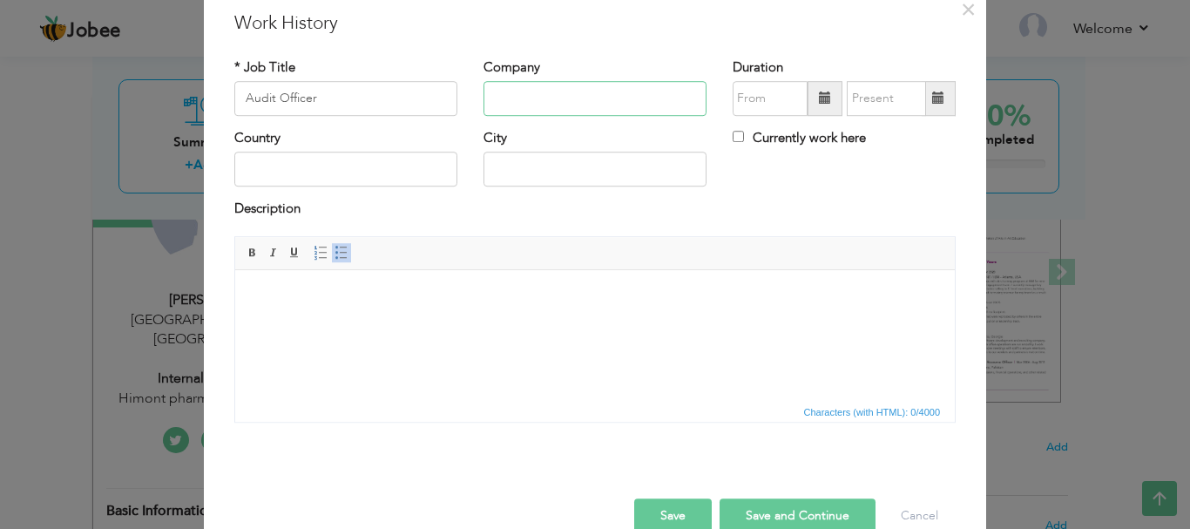
click at [556, 89] on input "text" at bounding box center [594, 98] width 223 height 35
paste input "Bundu Khan Sweet and Bakers Pvt Ltd"
type input "Bundu Khan Sweet and Bakers Pvt Ltd"
click at [819, 92] on span at bounding box center [825, 98] width 12 height 12
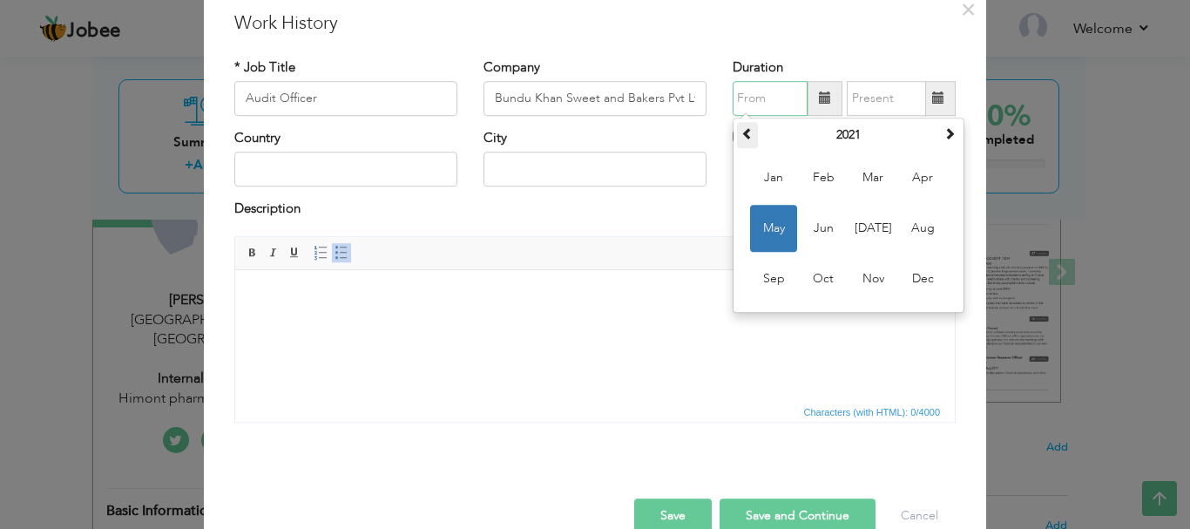
click at [741, 133] on span at bounding box center [747, 133] width 12 height 12
click at [779, 224] on span "May" at bounding box center [773, 228] width 47 height 47
type input "05/2018"
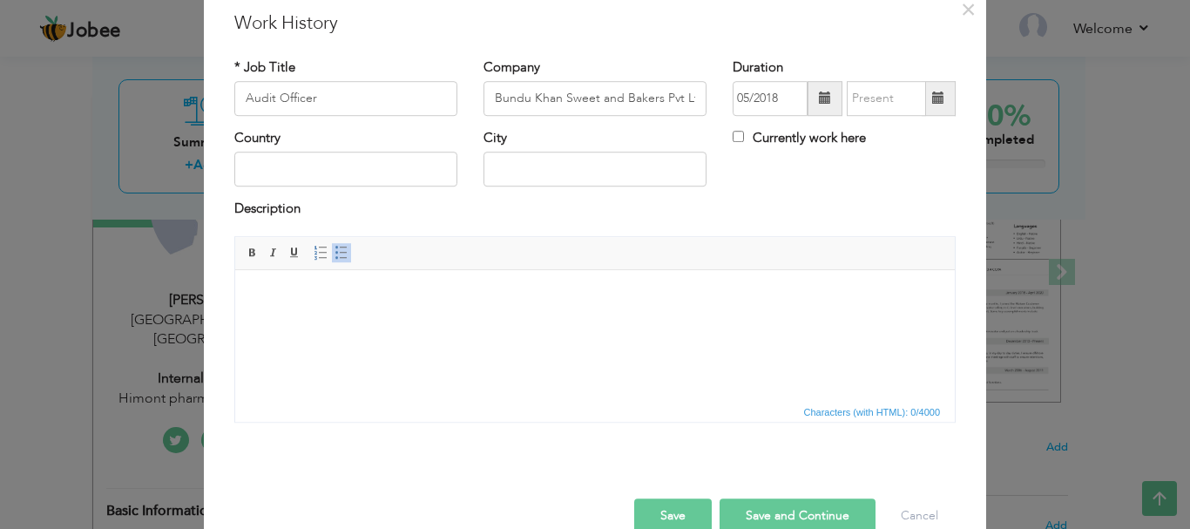
click at [932, 99] on span at bounding box center [938, 98] width 12 height 12
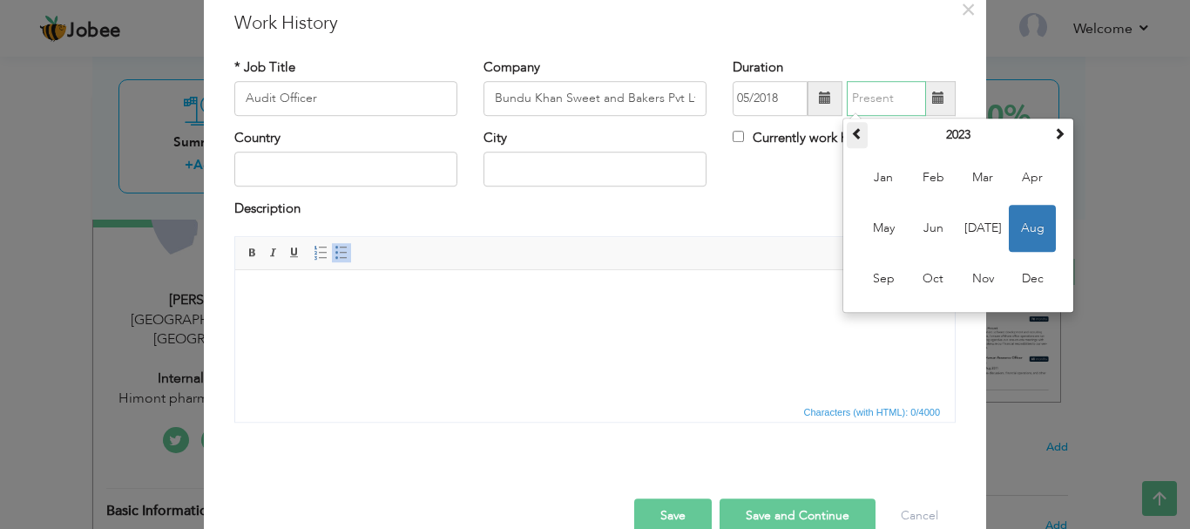
click at [851, 133] on span at bounding box center [857, 133] width 12 height 12
click at [1021, 273] on span "Dec" at bounding box center [1031, 278] width 47 height 47
type input "12/2020"
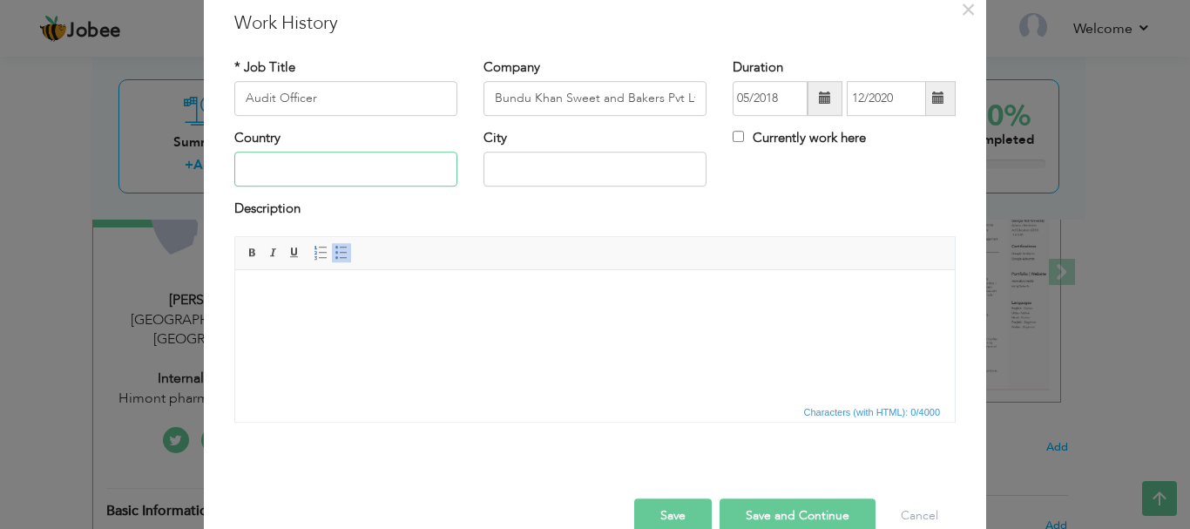
click at [323, 160] on input "text" at bounding box center [345, 169] width 223 height 35
type input "[GEOGRAPHIC_DATA]"
click at [312, 315] on html at bounding box center [594, 295] width 719 height 53
click at [344, 250] on link "Insert/Remove Bulleted List" at bounding box center [341, 252] width 19 height 19
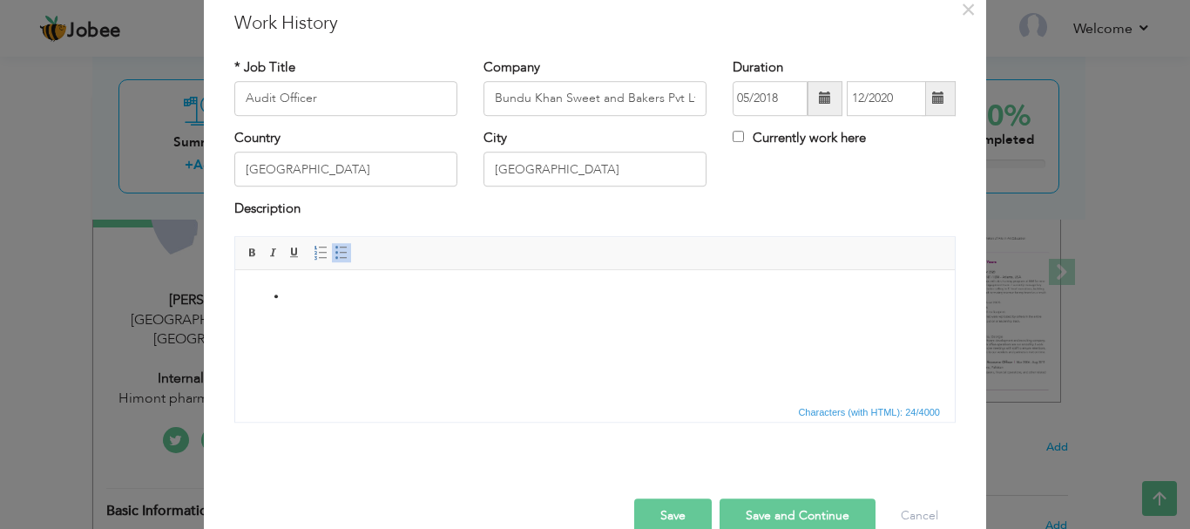
paste body
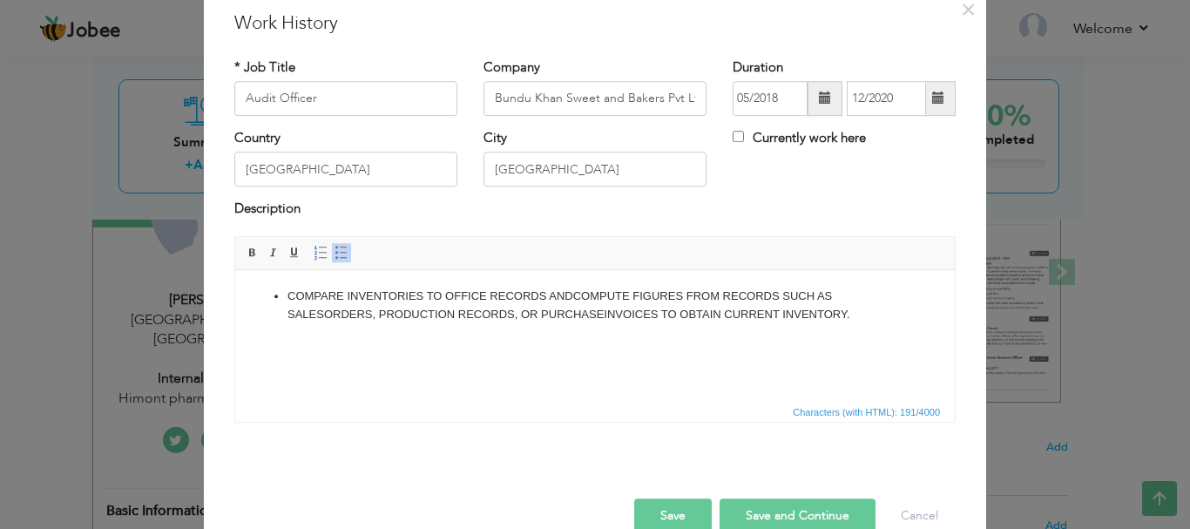
click at [821, 314] on li "COMPARE INVENTORIES TO OFFICE RECORDS AND COMPUTE FIGURES FROM RECORDS SUCH AS …" at bounding box center [594, 305] width 615 height 37
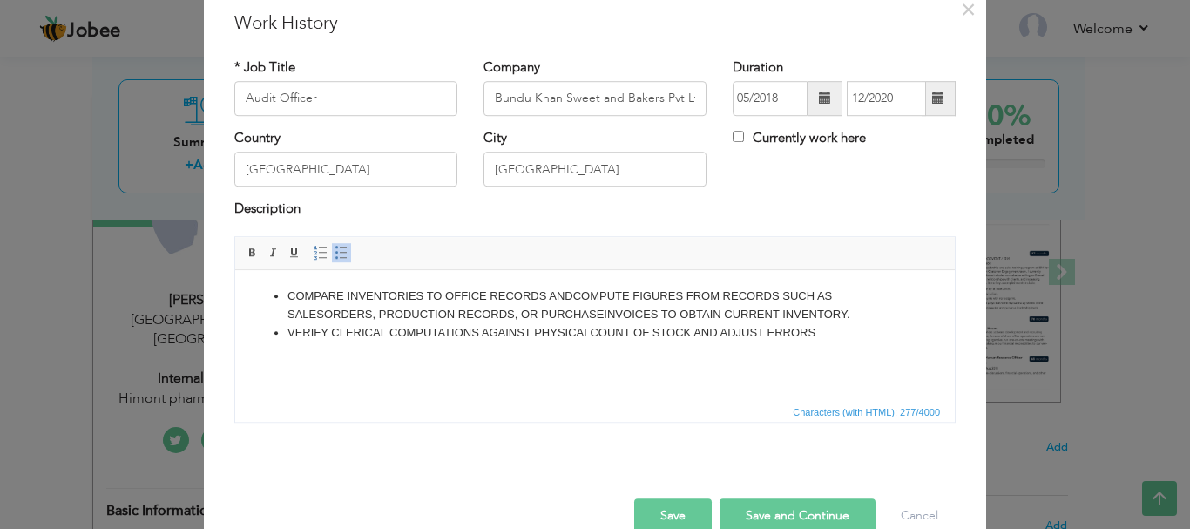
click at [818, 333] on li "VERIFY CLERICAL COMPUTATIONS AGAINST PHYSICAL COUNT OF STOCK AND ADJUST ERRORS" at bounding box center [594, 332] width 615 height 18
click at [334, 347] on li "VERIFY CLERICAL COMPUTATIONS AGAINST PHYSICAL COUNT OF STOCK AND ADJUST ERRORS …" at bounding box center [594, 341] width 615 height 37
click at [469, 354] on li "VERIFY CLERICAL COMPUTATIONS AGAINST PHYSICAL COUNT OF STOCK AND ADJUST ERRORS …" at bounding box center [594, 341] width 615 height 37
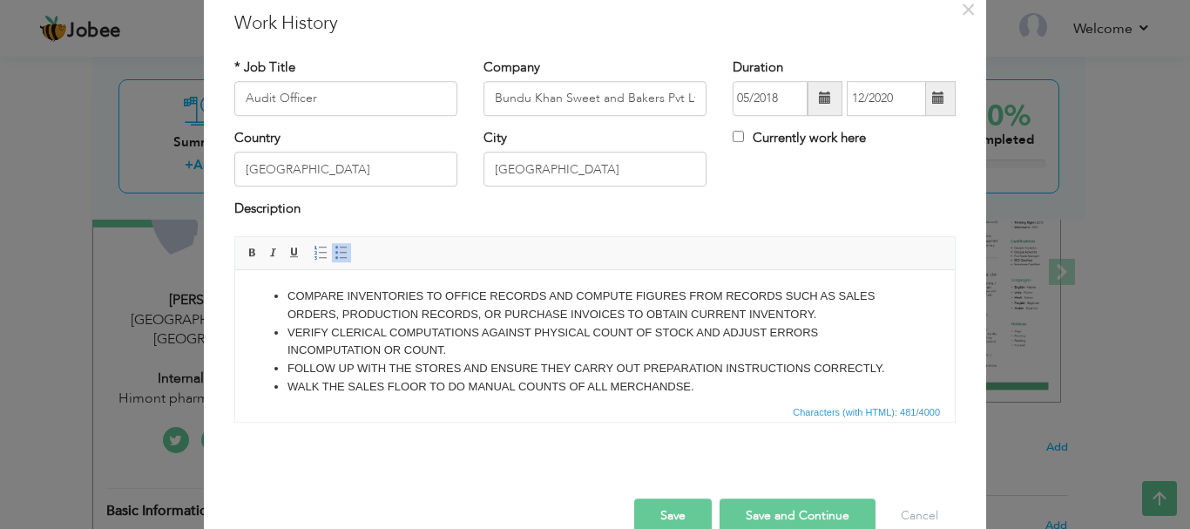
scroll to position [10, 0]
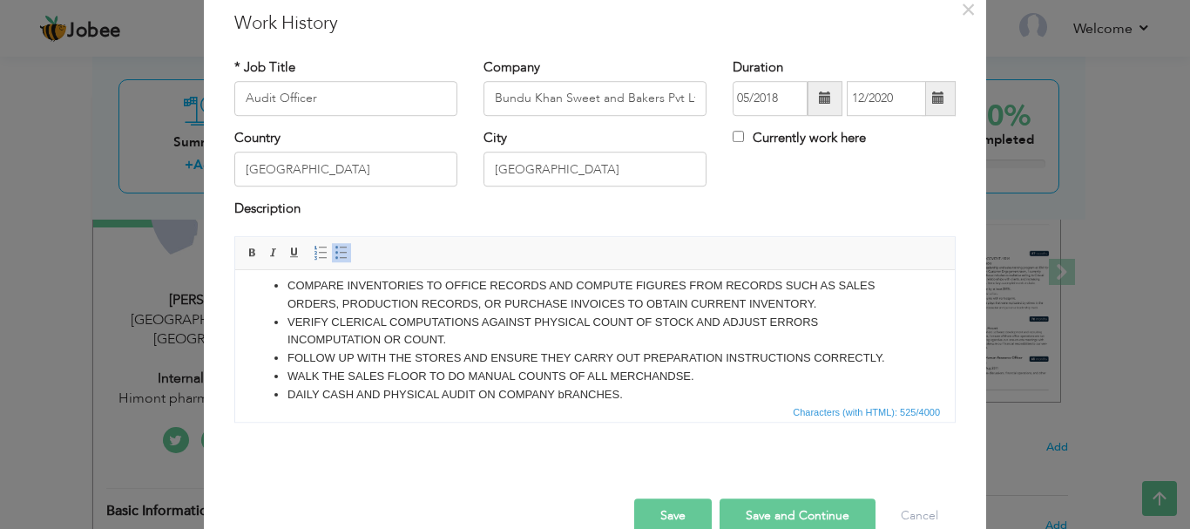
click at [798, 514] on button "Save and Continue" at bounding box center [797, 515] width 156 height 35
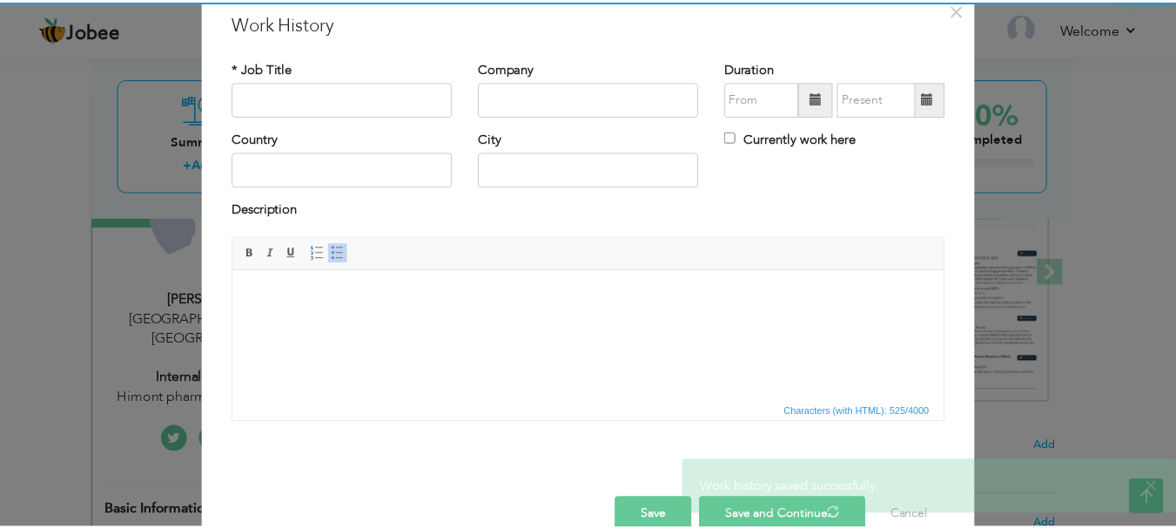
scroll to position [0, 0]
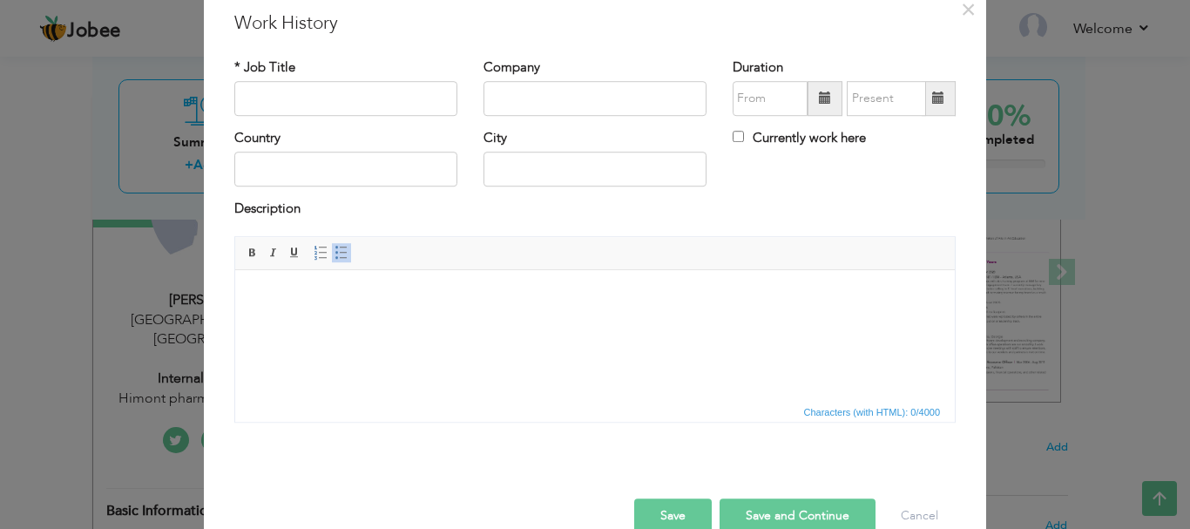
click at [675, 514] on button "Save" at bounding box center [673, 515] width 78 height 35
click at [903, 505] on button "Cancel" at bounding box center [919, 515] width 72 height 35
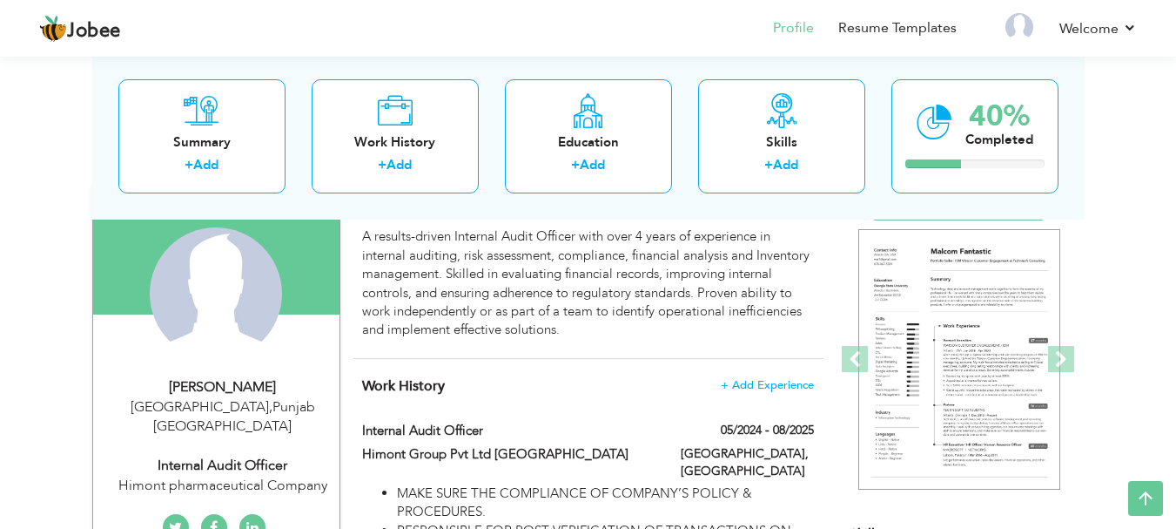
scroll to position [130, 0]
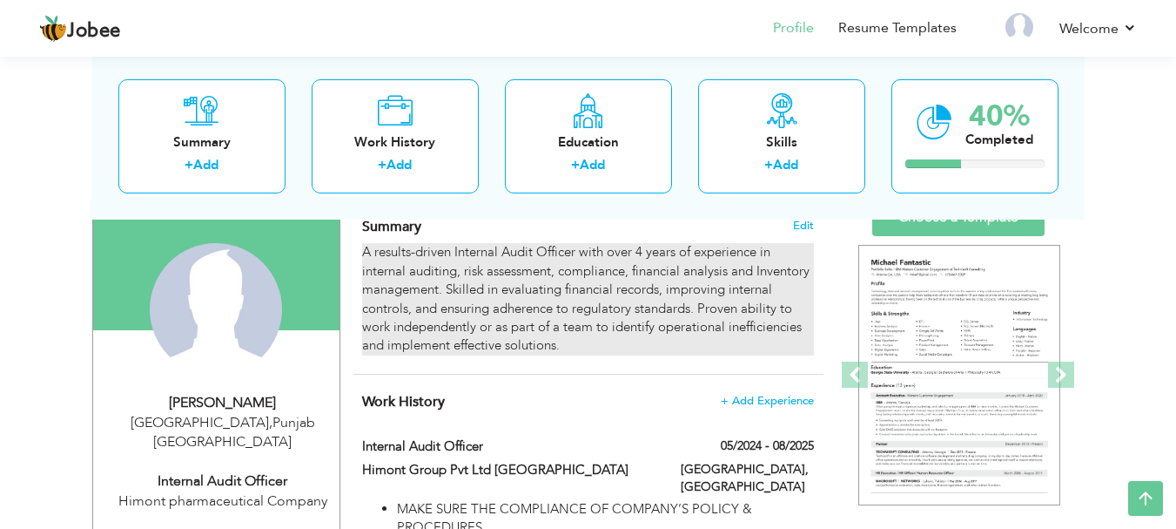
click at [603, 287] on div "A results-driven Internal Audit Officer with over 4 years of experience in inte…" at bounding box center [587, 299] width 451 height 112
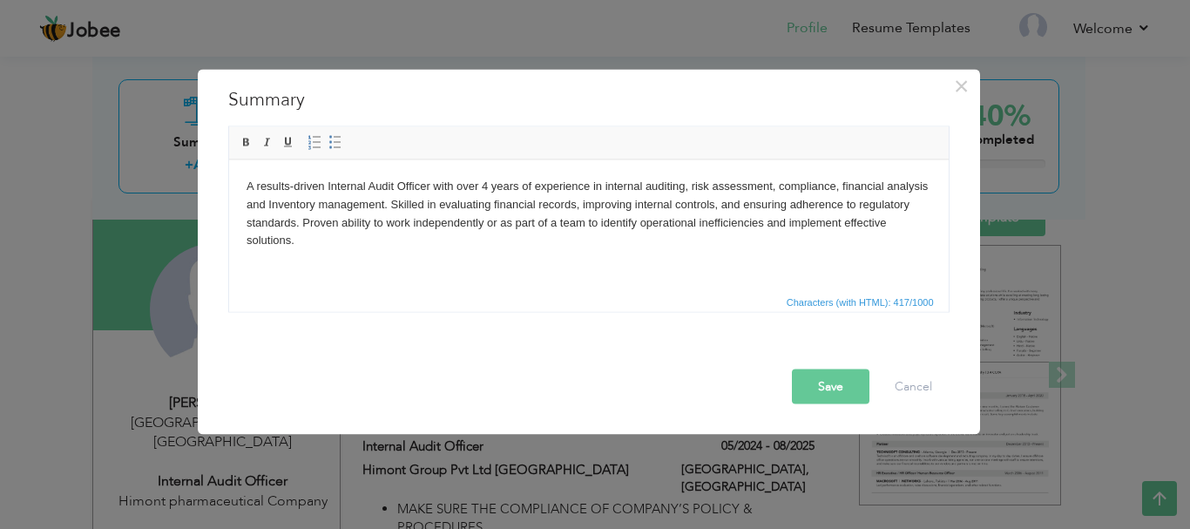
click at [597, 210] on body "A results-driven Internal Audit Officer with over 4 years of experience in inte…" at bounding box center [588, 213] width 684 height 72
click at [819, 375] on button "Save" at bounding box center [831, 385] width 78 height 35
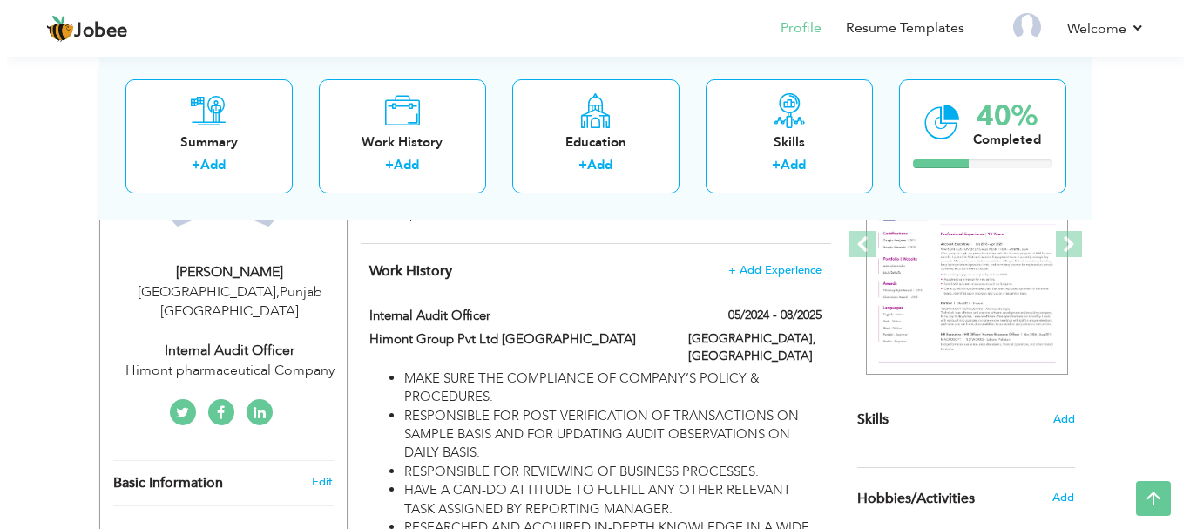
scroll to position [248, 0]
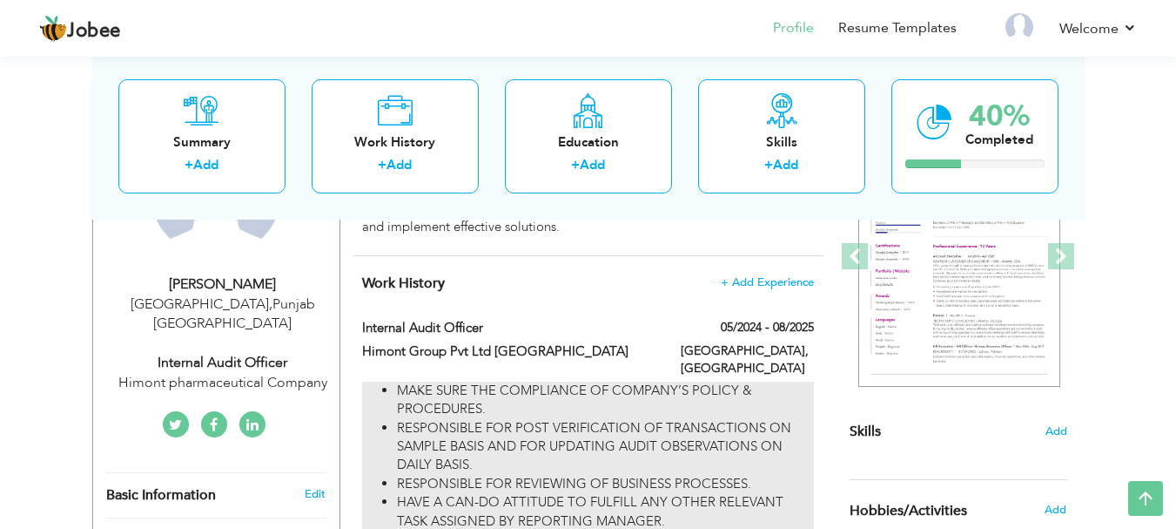
click at [597, 419] on li "RESPONSIBLE FOR POST VERIFICATION OF TRANSACTIONS ON SAMPLE BASIS AND FOR UPDAT…" at bounding box center [605, 447] width 416 height 56
type input "Internal Audit Officer"
type input "Himont Group Pvt Ltd [GEOGRAPHIC_DATA]"
type input "05/2024"
type input "08/2025"
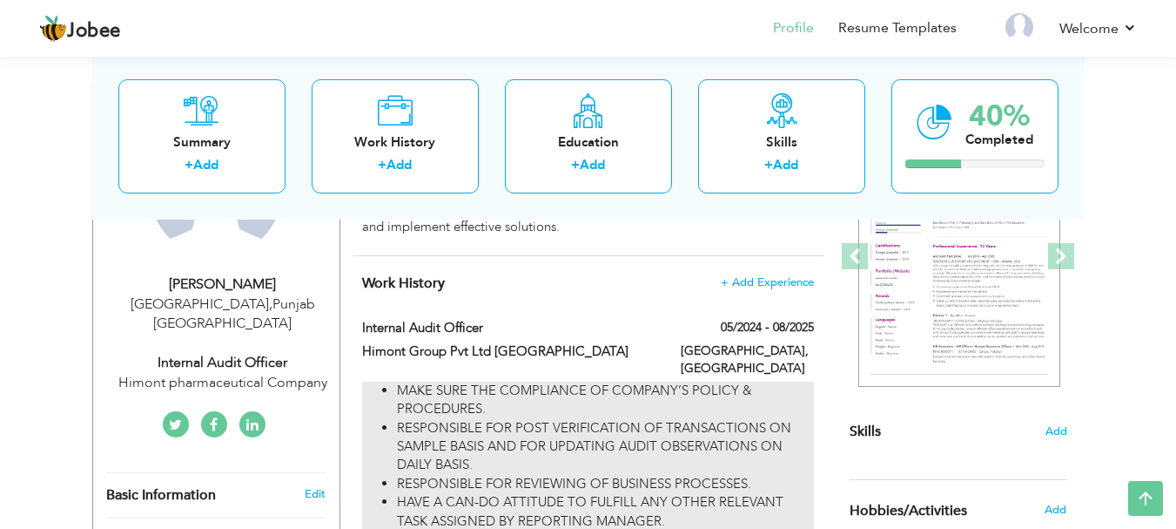
type input "[GEOGRAPHIC_DATA]"
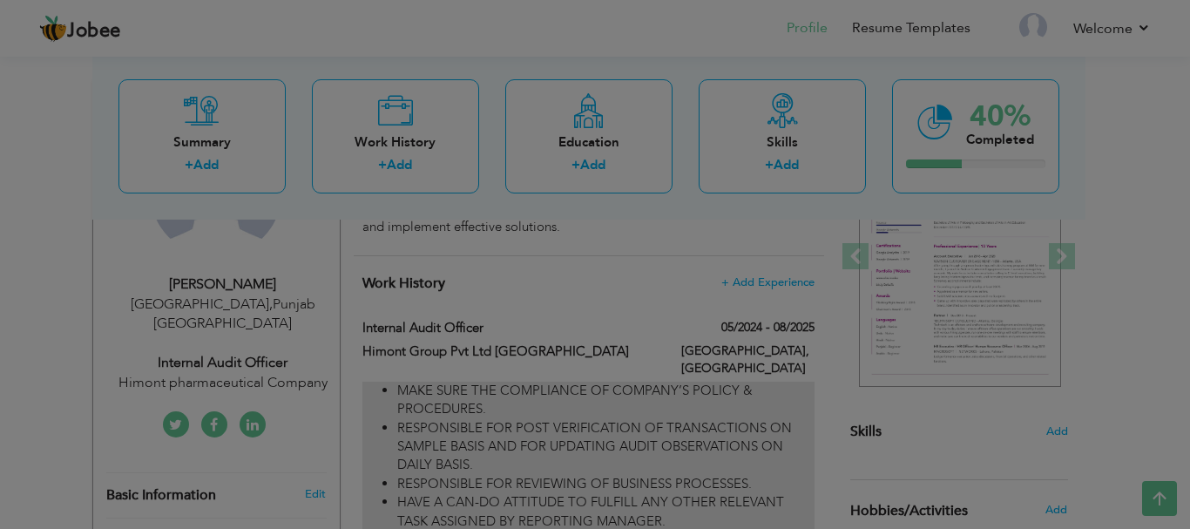
scroll to position [0, 0]
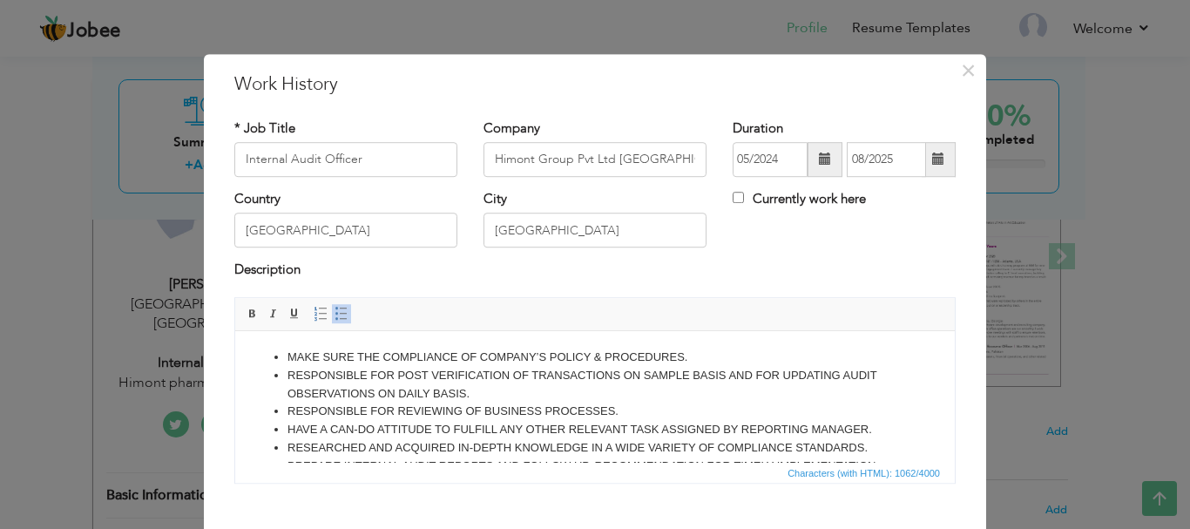
click at [297, 394] on li "RESPONSIBLE FOR POST VERIFICATION OF TRANSACTIONS ON SAMPLE BASIS AND FOR UPDAT…" at bounding box center [594, 384] width 615 height 37
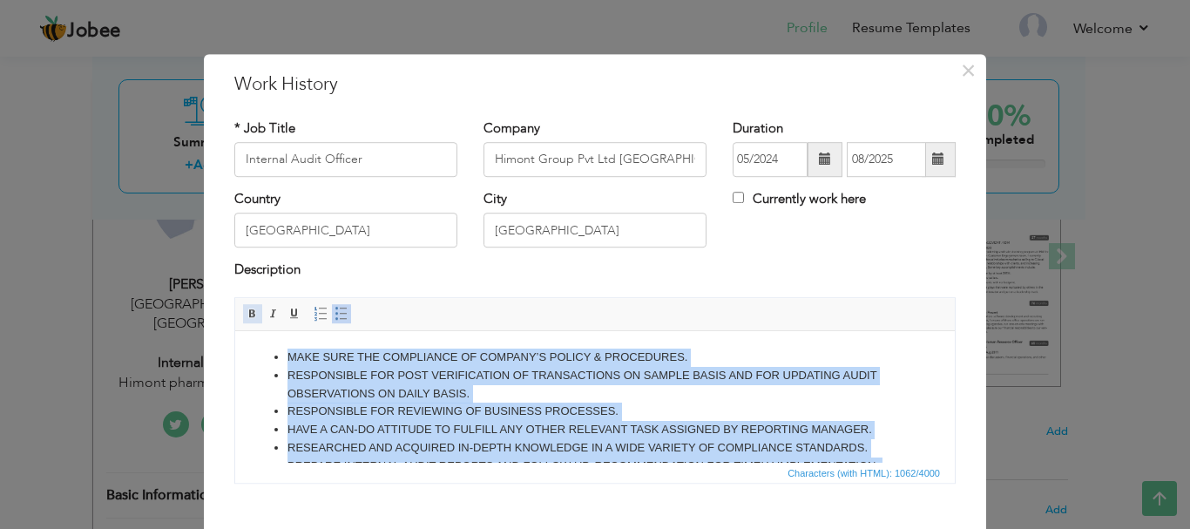
click at [254, 317] on link "Bold" at bounding box center [252, 313] width 19 height 19
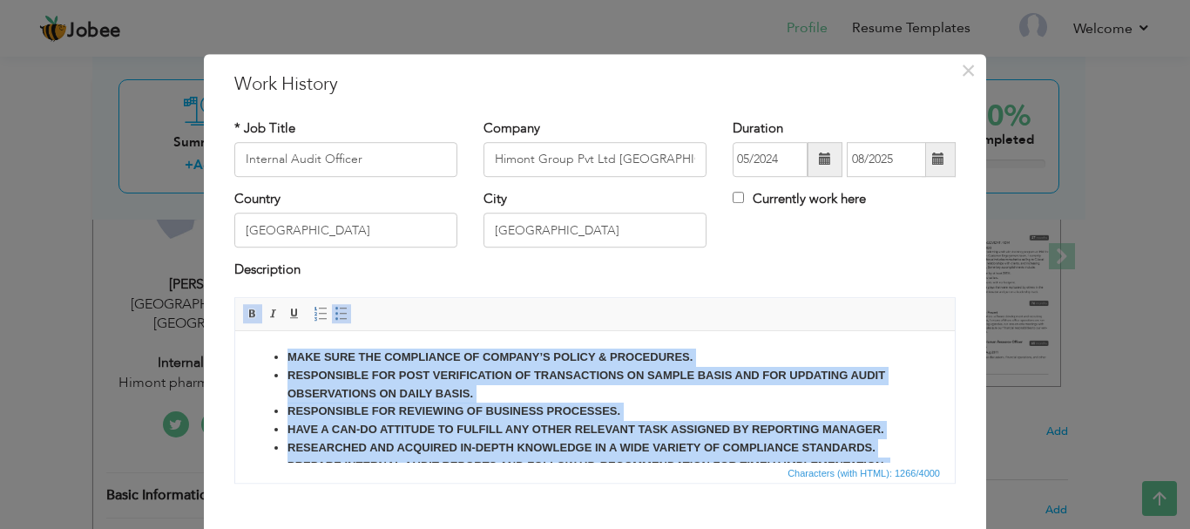
click at [254, 317] on link "Bold" at bounding box center [252, 313] width 19 height 19
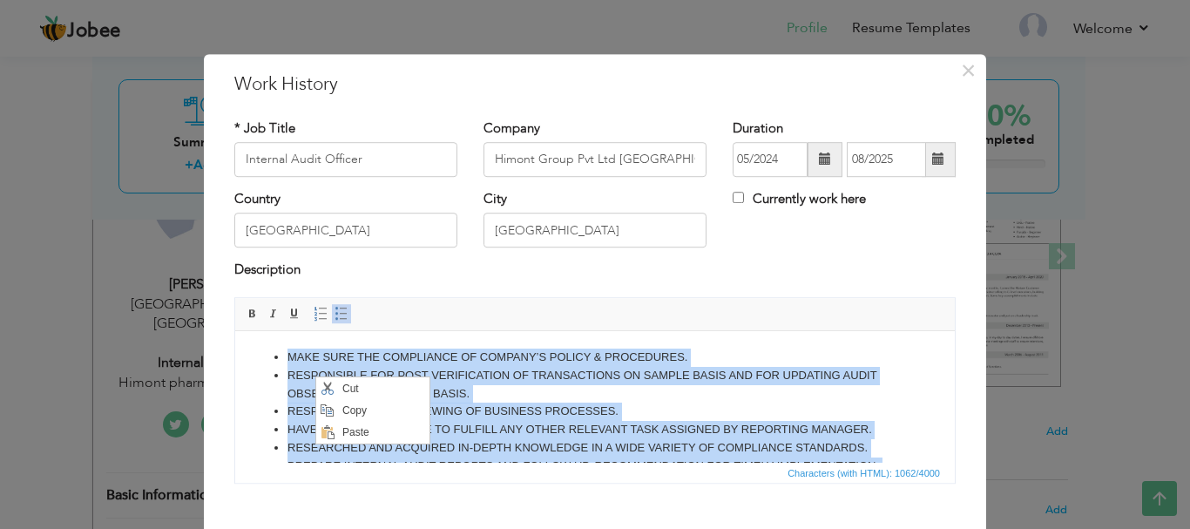
click at [545, 396] on li "RESPONSIBLE FOR POST VERIFICATION OF TRANSACTIONS ON SAMPLE BASIS AND FOR UPDAT…" at bounding box center [594, 384] width 615 height 37
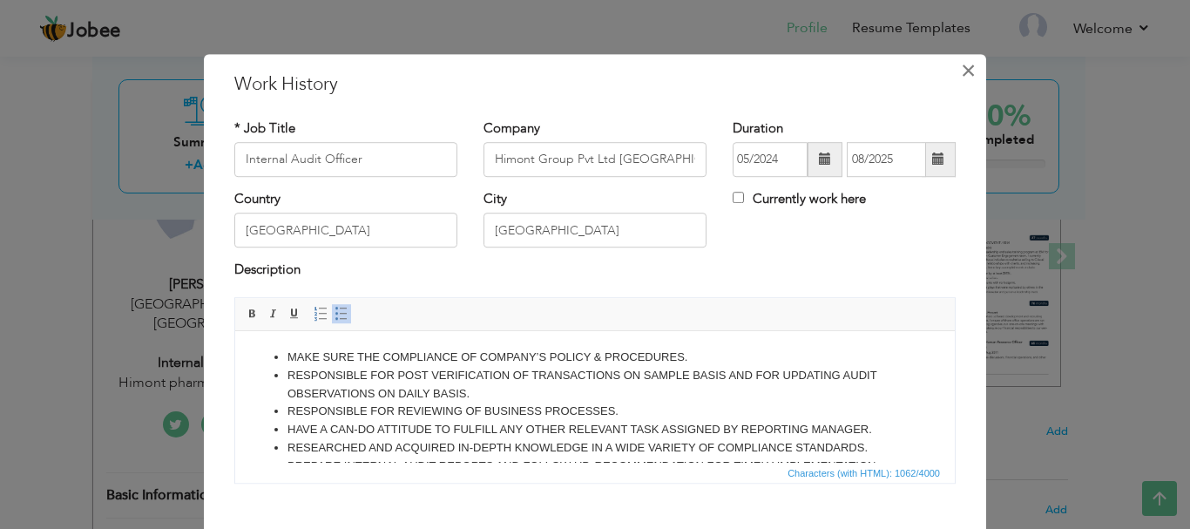
click at [962, 75] on span "×" at bounding box center [968, 70] width 15 height 31
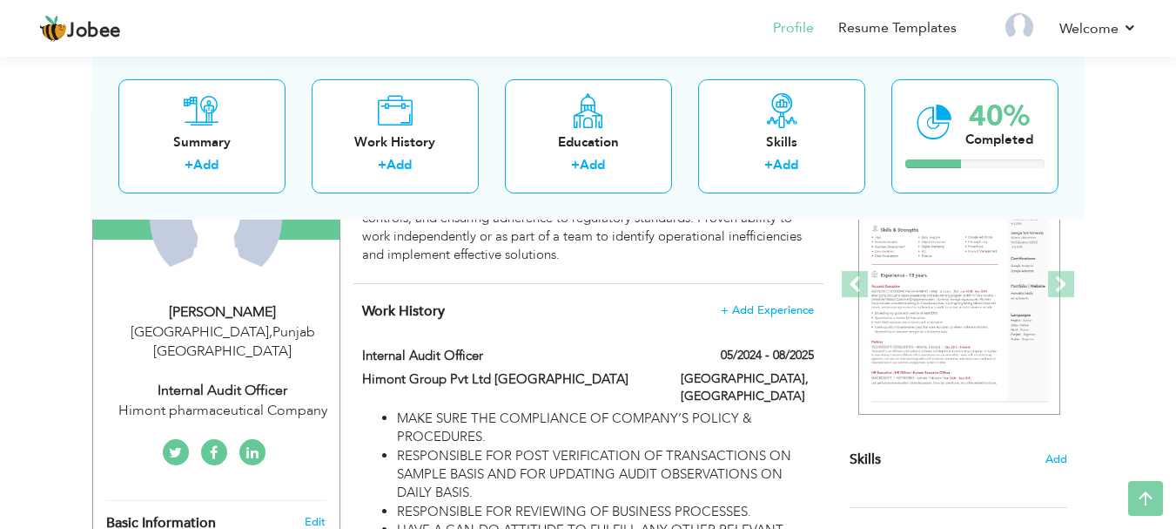
scroll to position [225, 0]
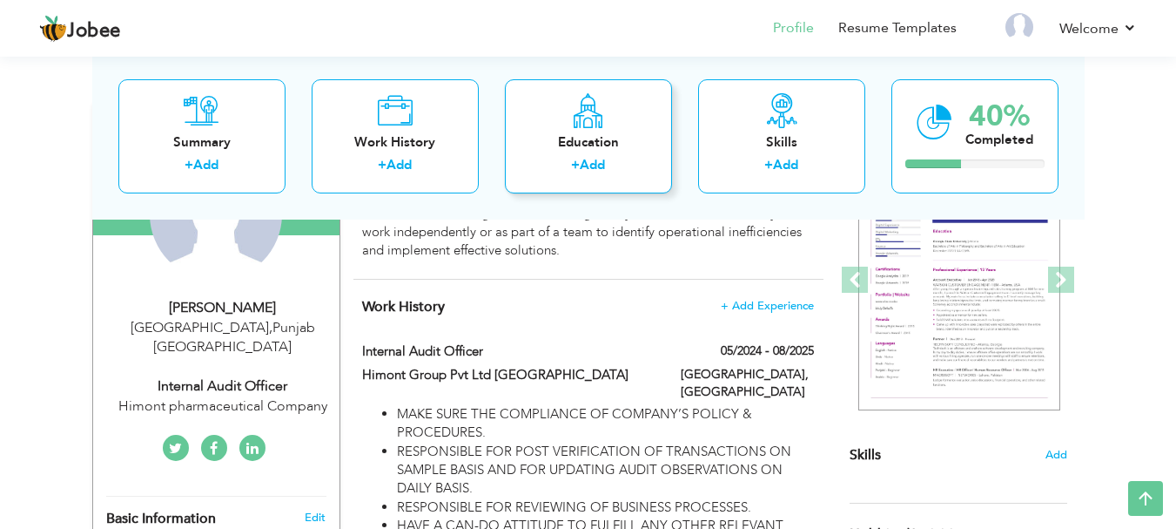
click at [595, 159] on link "Add" at bounding box center [592, 164] width 25 height 17
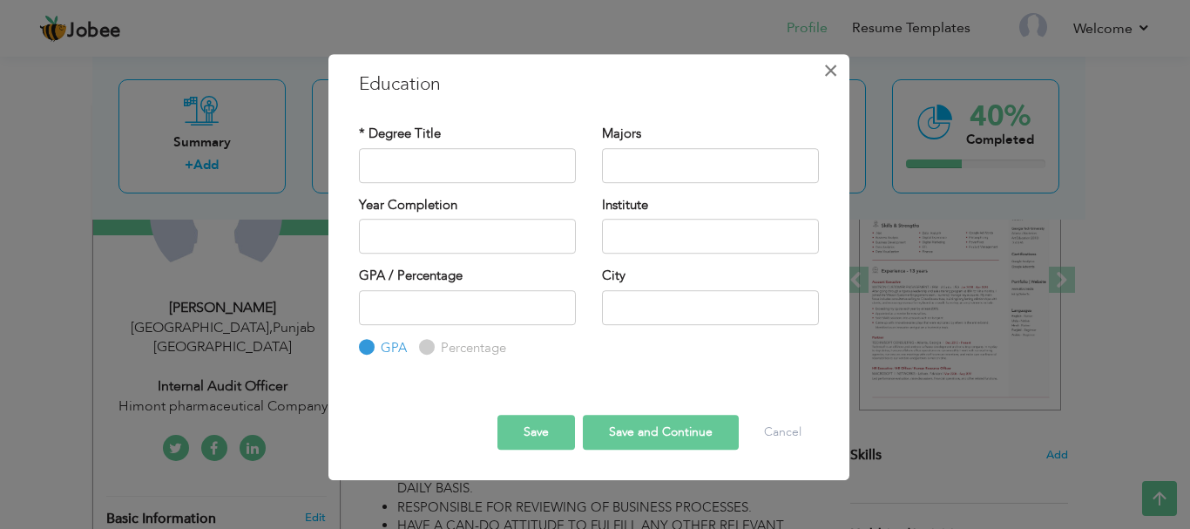
click at [843, 76] on button "×" at bounding box center [831, 71] width 28 height 28
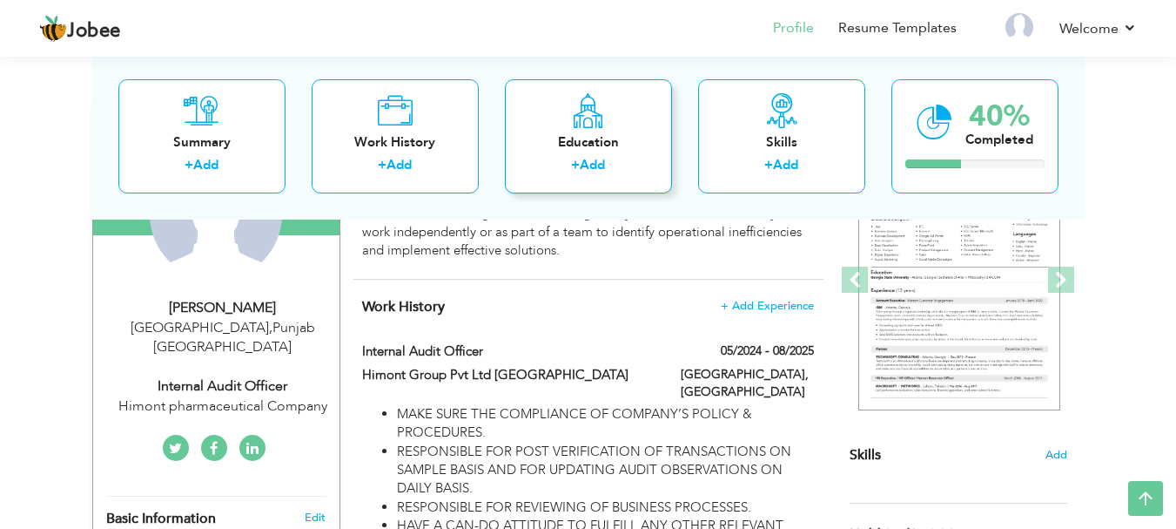
click at [578, 167] on label "+" at bounding box center [575, 165] width 9 height 18
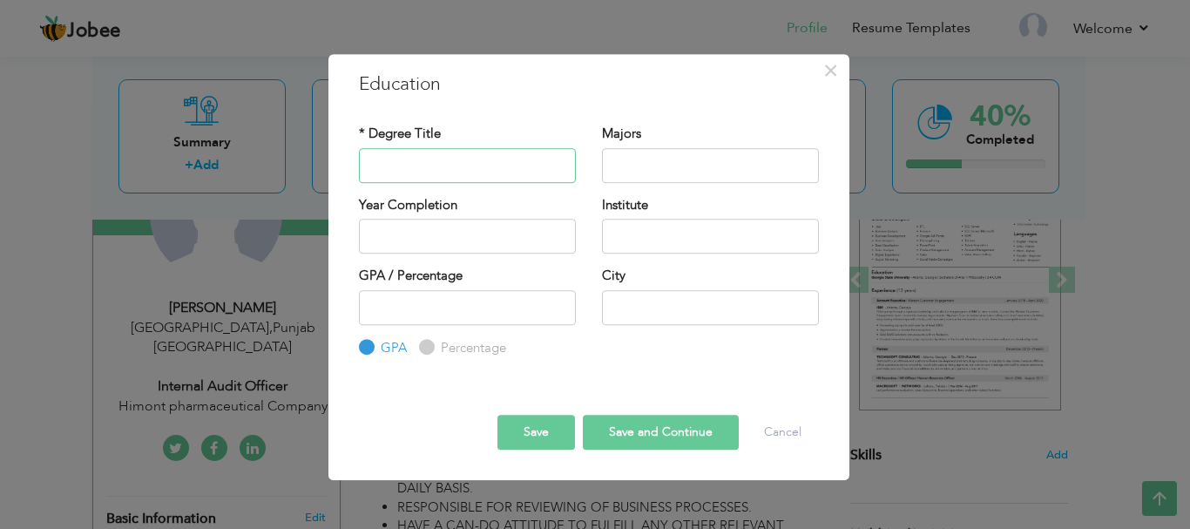
click at [374, 175] on input "text" at bounding box center [467, 165] width 217 height 35
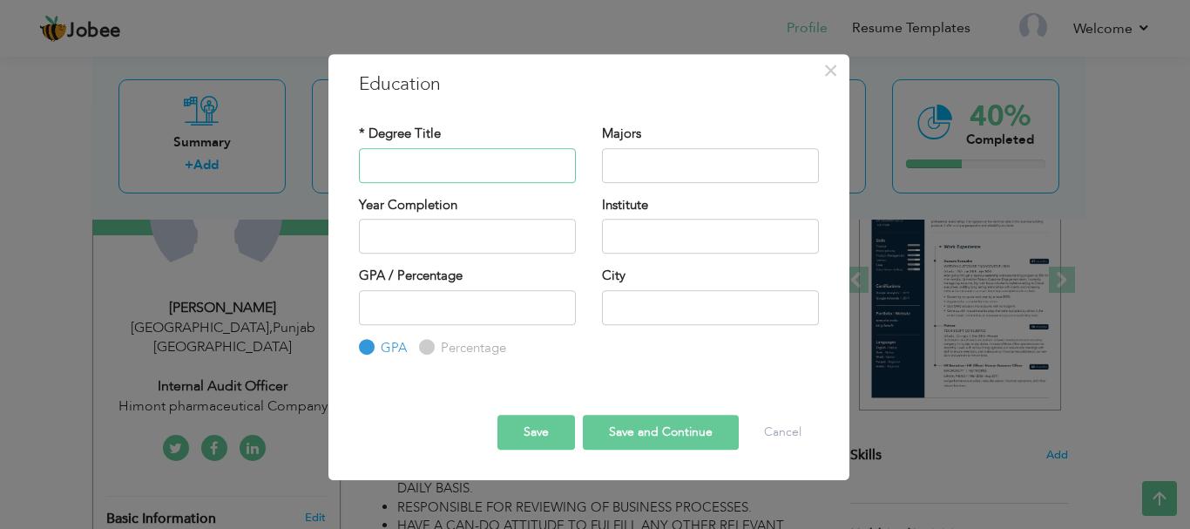
paste input "M.Com"
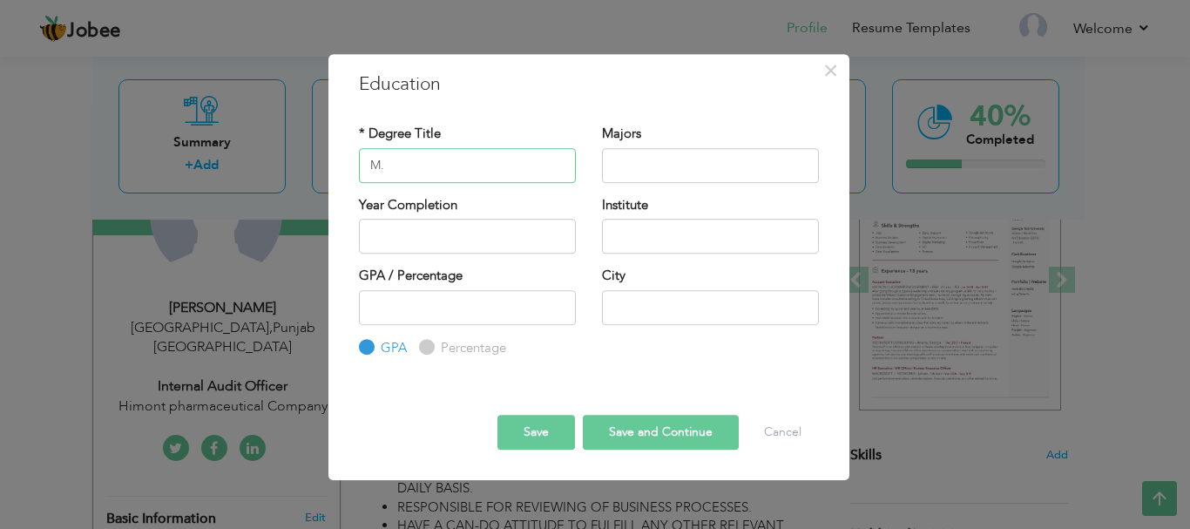
type input "M"
type input "m"
type input "Master Of Commerce"
click at [638, 165] on input "text" at bounding box center [710, 165] width 217 height 35
type input "Finance"
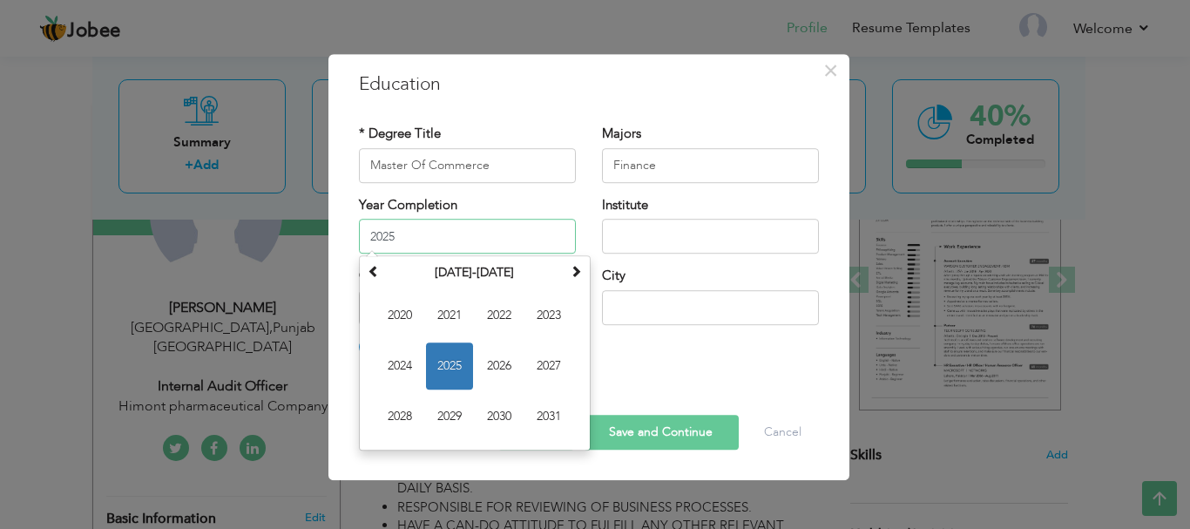
click at [455, 244] on input "2025" at bounding box center [467, 236] width 217 height 35
click at [381, 271] on th at bounding box center [373, 273] width 21 height 26
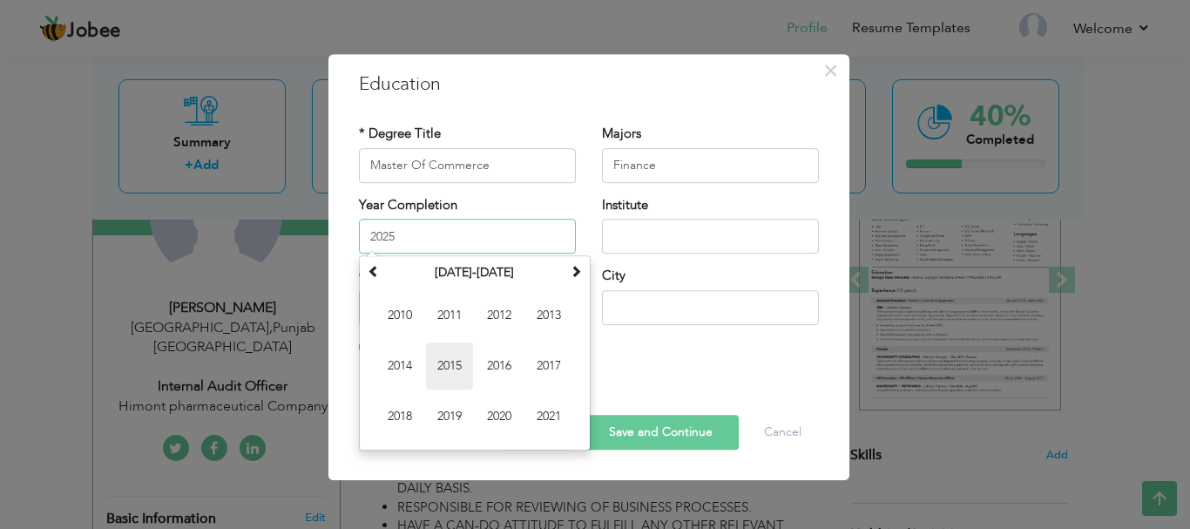
click at [454, 363] on span "2015" at bounding box center [449, 365] width 47 height 47
type input "2015"
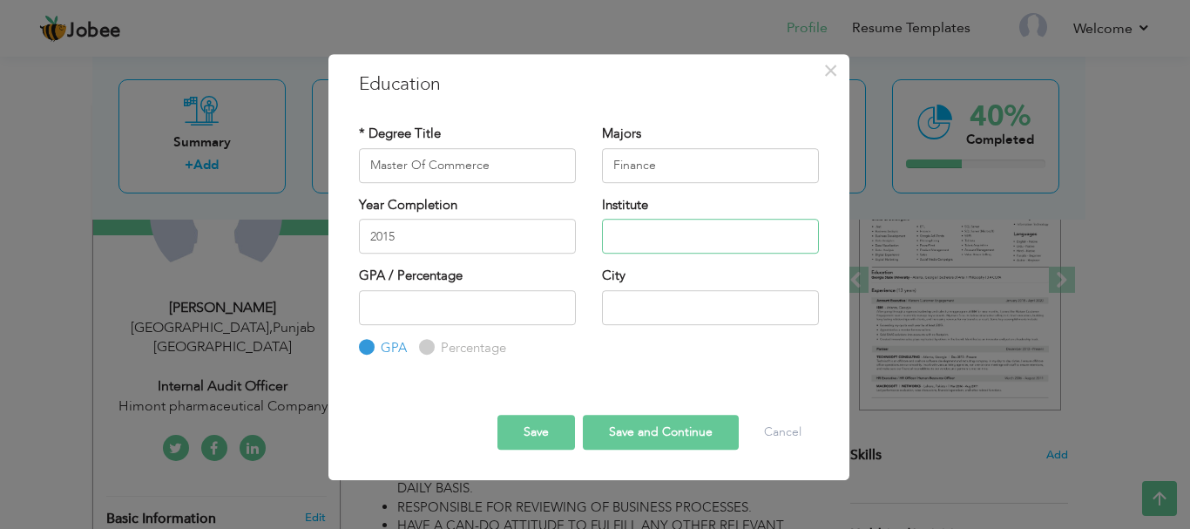
click at [663, 232] on input "text" at bounding box center [710, 236] width 217 height 35
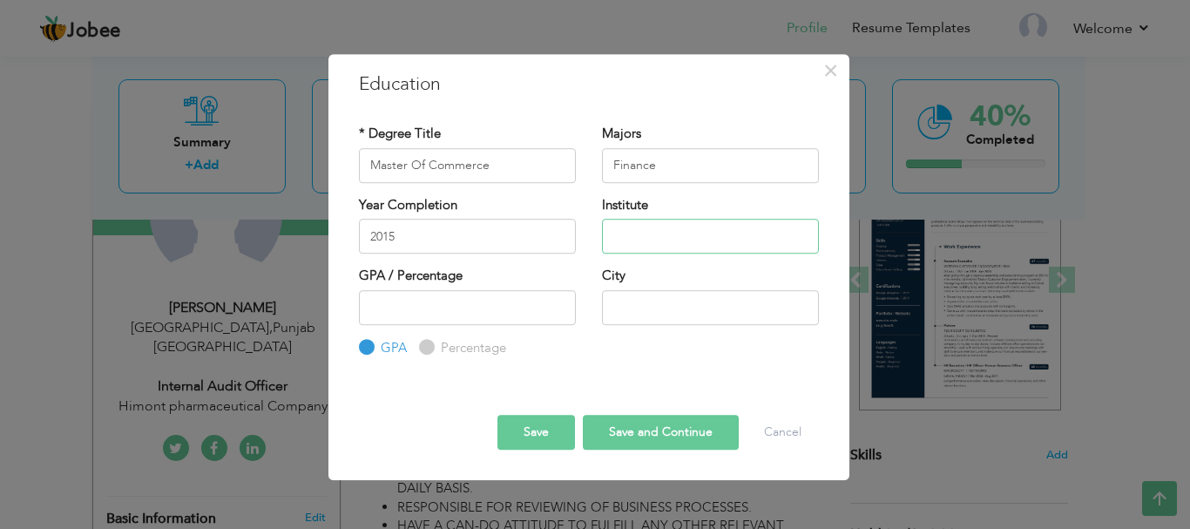
paste input "[GEOGRAPHIC_DATA]"
type input "[GEOGRAPHIC_DATA]"
click at [398, 300] on input "number" at bounding box center [467, 307] width 217 height 35
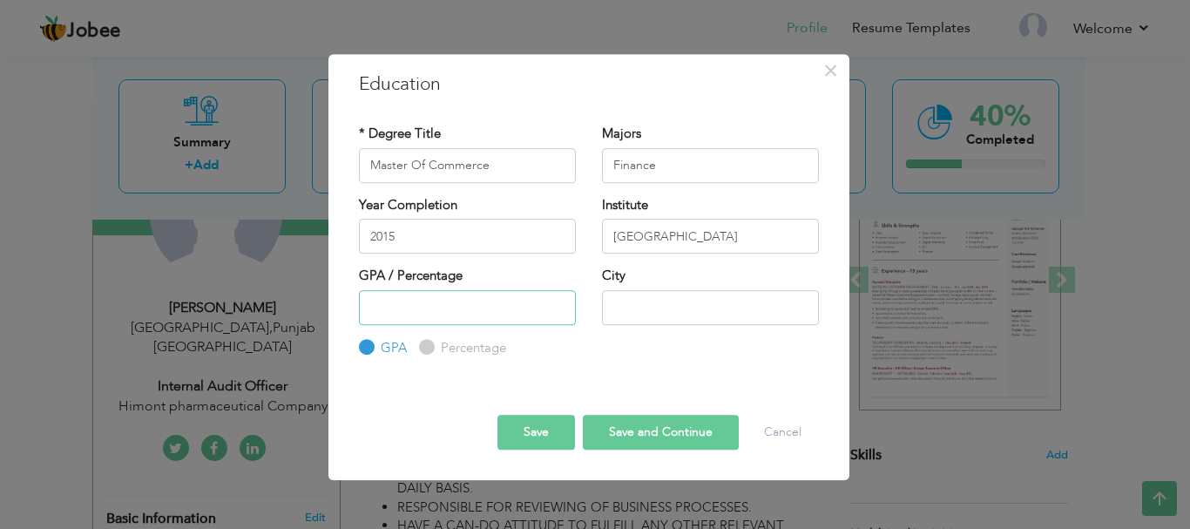
click at [401, 301] on input "number" at bounding box center [467, 307] width 217 height 35
click at [394, 302] on input "number" at bounding box center [467, 307] width 217 height 35
type input "2.45"
click at [657, 313] on input "text" at bounding box center [710, 307] width 217 height 35
type input "[GEOGRAPHIC_DATA]"
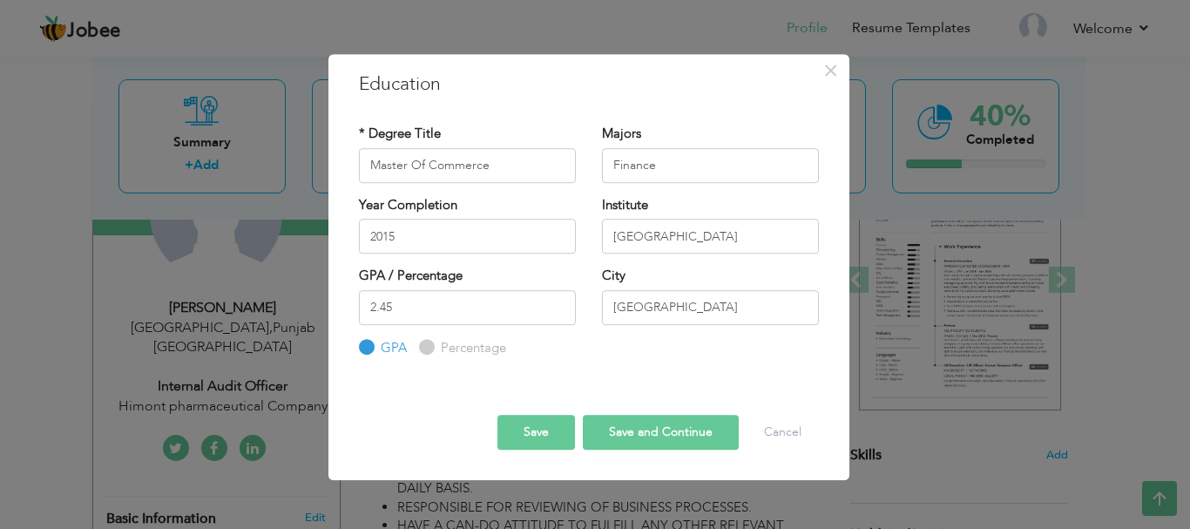
click at [652, 433] on button "Save and Continue" at bounding box center [661, 432] width 156 height 35
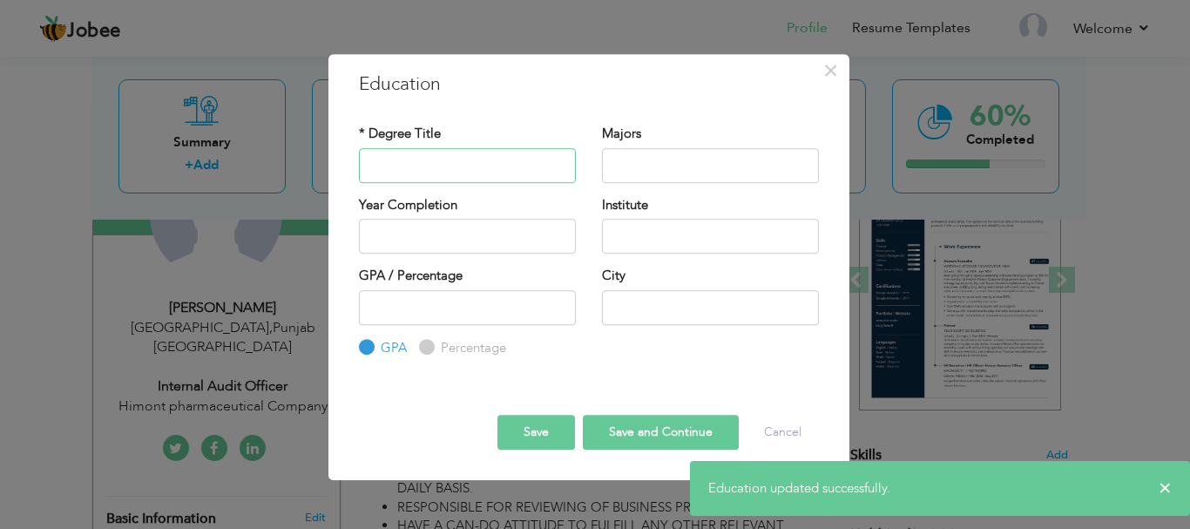
click at [444, 167] on input "text" at bounding box center [467, 165] width 217 height 35
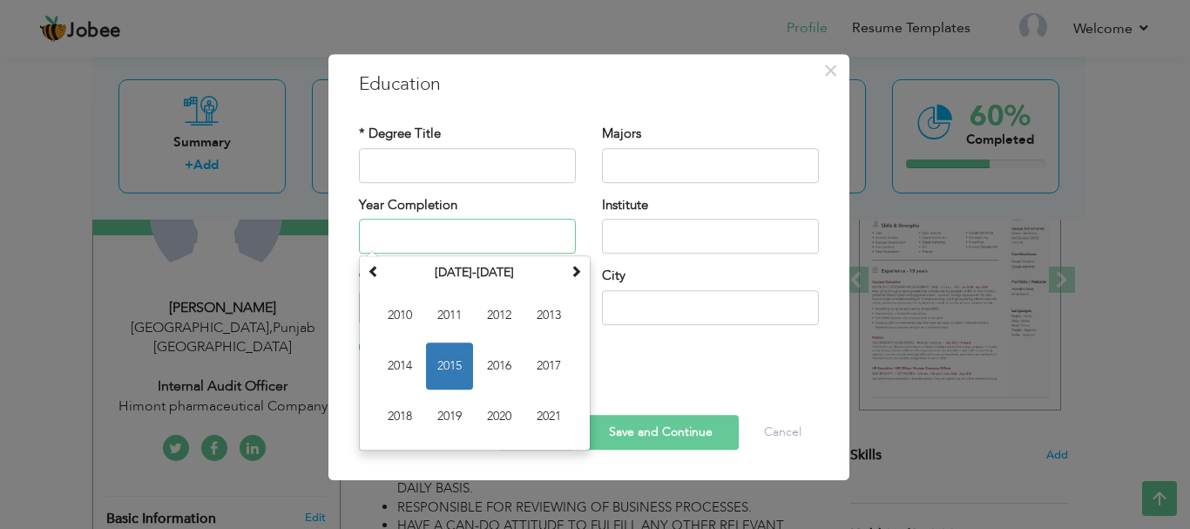
click at [435, 240] on input "text" at bounding box center [467, 236] width 217 height 35
click at [416, 161] on input "text" at bounding box center [467, 165] width 217 height 35
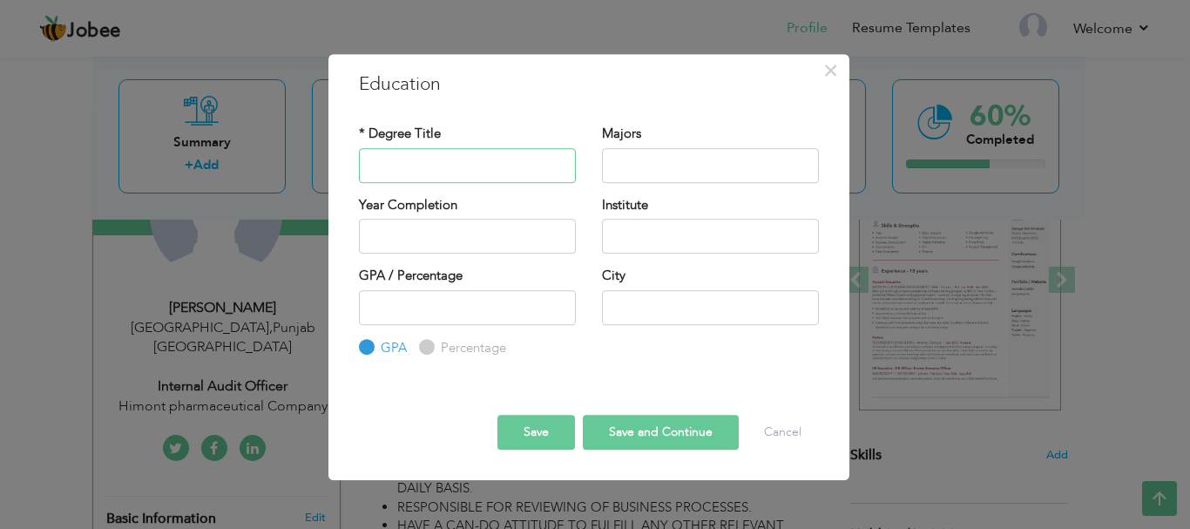
click at [394, 163] on input "text" at bounding box center [467, 165] width 217 height 35
paste input "bachelor of commerce"
click at [374, 168] on input "bachelor of commerce" at bounding box center [467, 165] width 217 height 35
click at [428, 167] on input "Bachelor of commerce" at bounding box center [467, 165] width 217 height 35
click at [443, 166] on input "Bachelor Of commerce" at bounding box center [467, 165] width 217 height 35
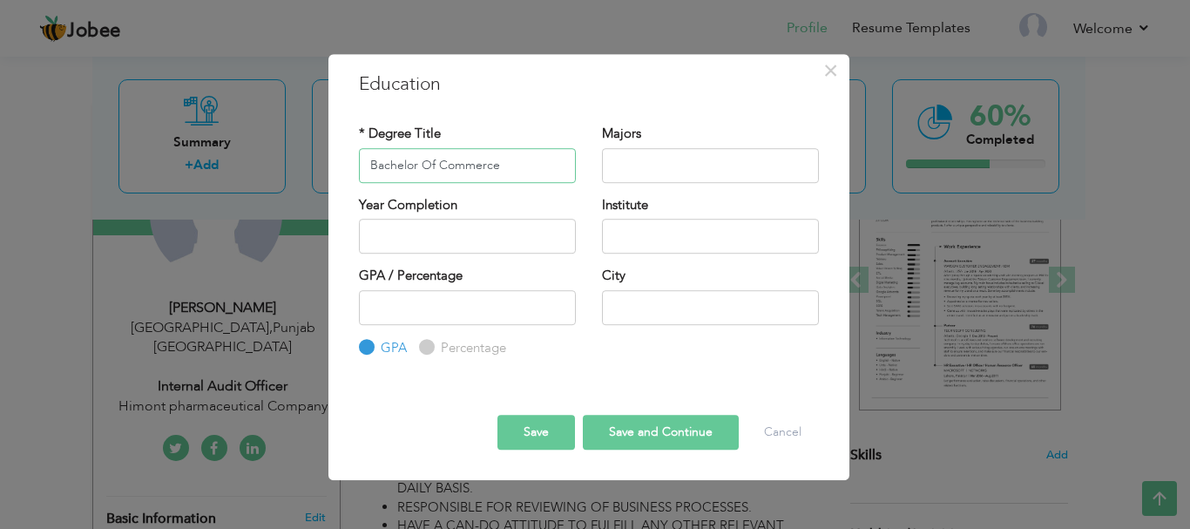
type input "Bachelor Of Commerce"
click at [653, 164] on input "text" at bounding box center [710, 165] width 217 height 35
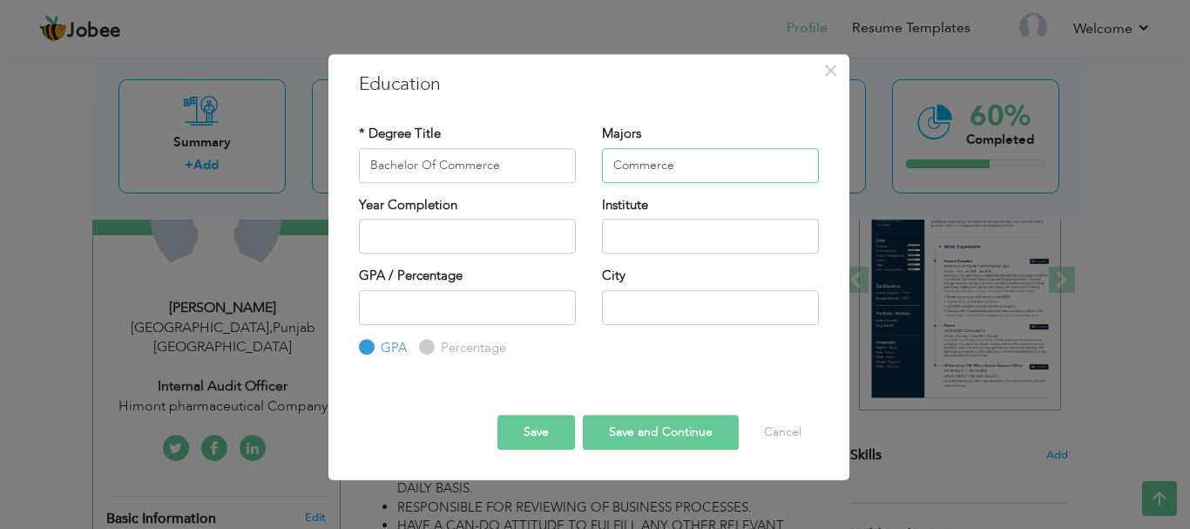
type input "Commerce"
click at [676, 193] on div "Majors Commerce" at bounding box center [710, 160] width 243 height 71
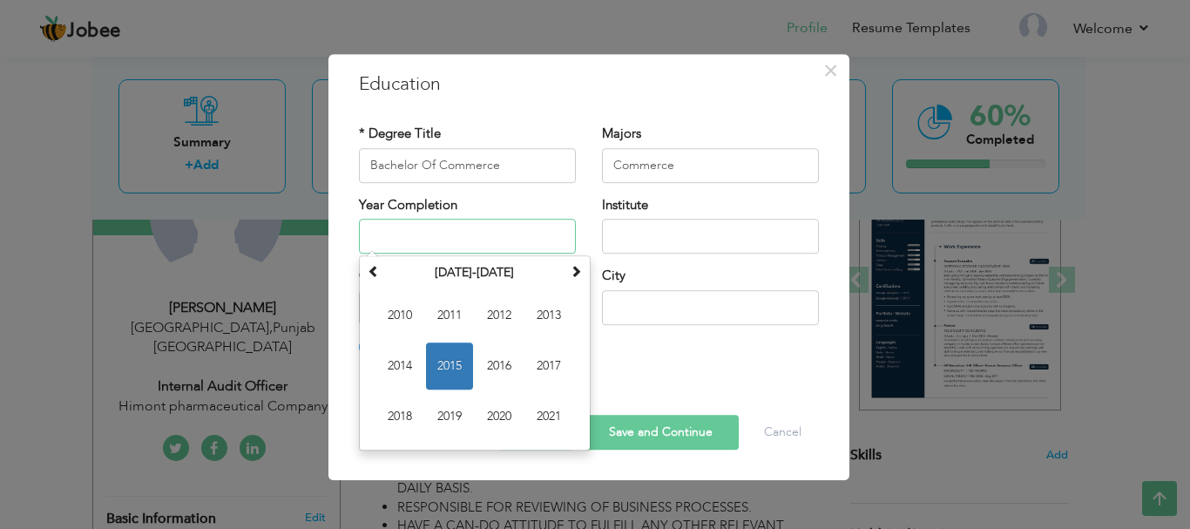
click at [482, 246] on input "text" at bounding box center [467, 236] width 217 height 35
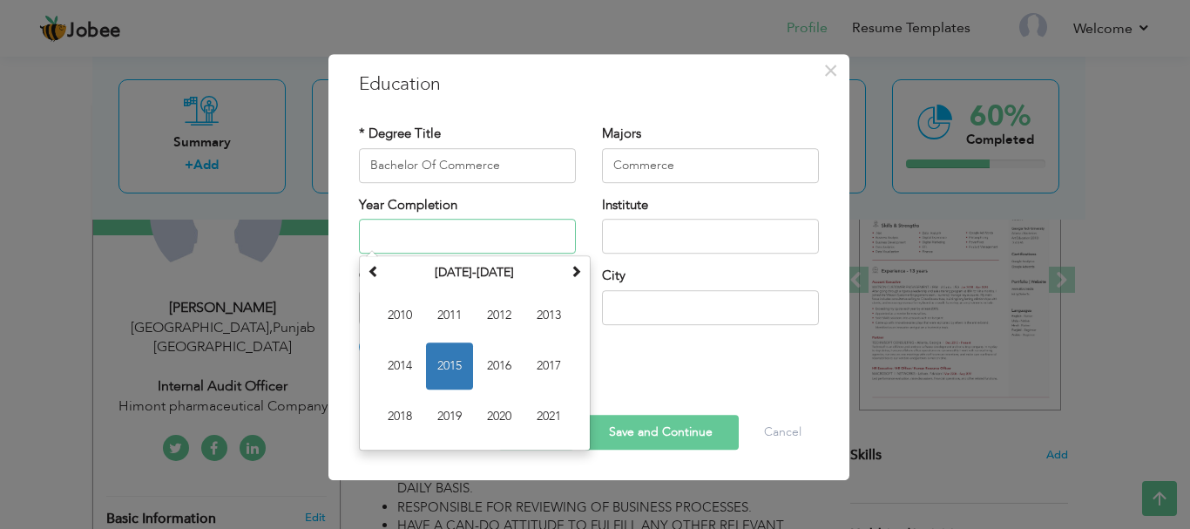
click at [482, 245] on input "text" at bounding box center [467, 236] width 217 height 35
click at [490, 312] on span "2012" at bounding box center [498, 315] width 47 height 47
type input "2012"
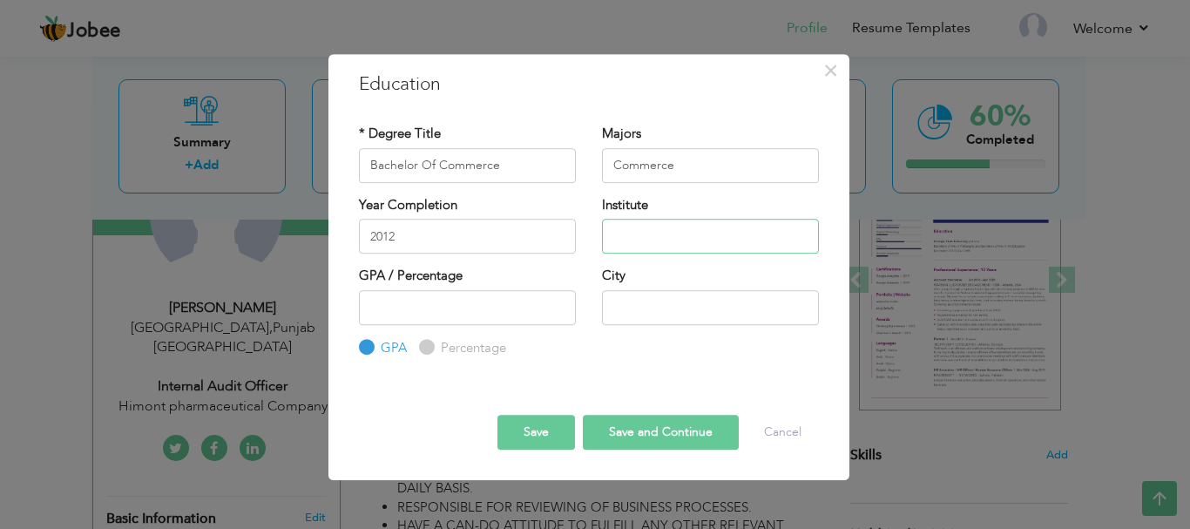
click at [657, 240] on input "text" at bounding box center [710, 236] width 217 height 35
paste input "[GEOGRAPHIC_DATA]"
type input "[GEOGRAPHIC_DATA]"
click at [399, 299] on input "number" at bounding box center [467, 307] width 217 height 35
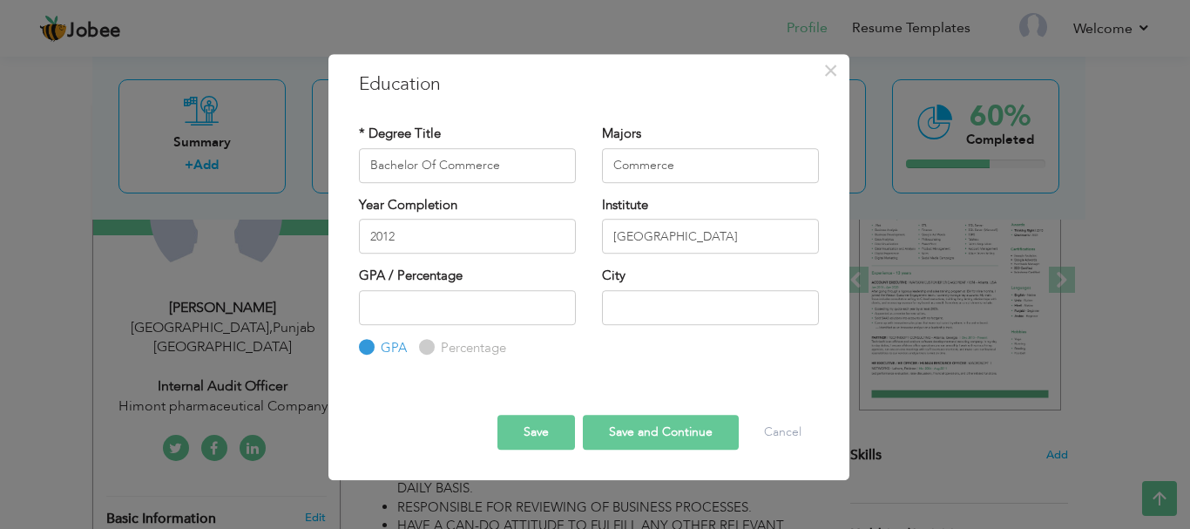
click at [428, 346] on input "Percentage" at bounding box center [424, 346] width 11 height 11
radio input "true"
click at [415, 296] on input "number" at bounding box center [467, 307] width 217 height 35
type input "59.6"
click at [653, 298] on input "text" at bounding box center [710, 307] width 217 height 35
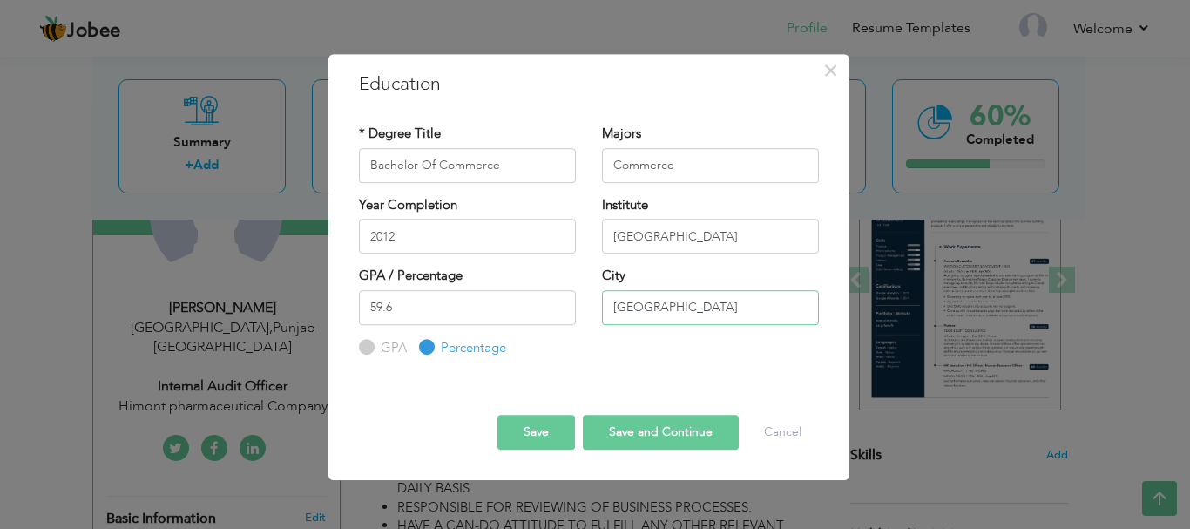
type input "[GEOGRAPHIC_DATA]"
click at [628, 429] on button "Save and Continue" at bounding box center [661, 432] width 156 height 35
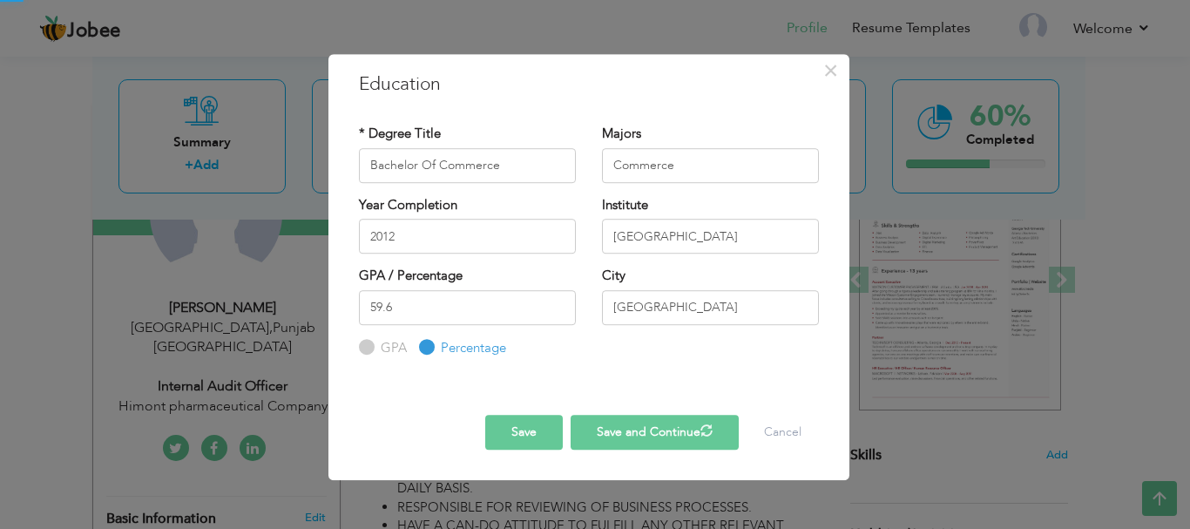
radio input "true"
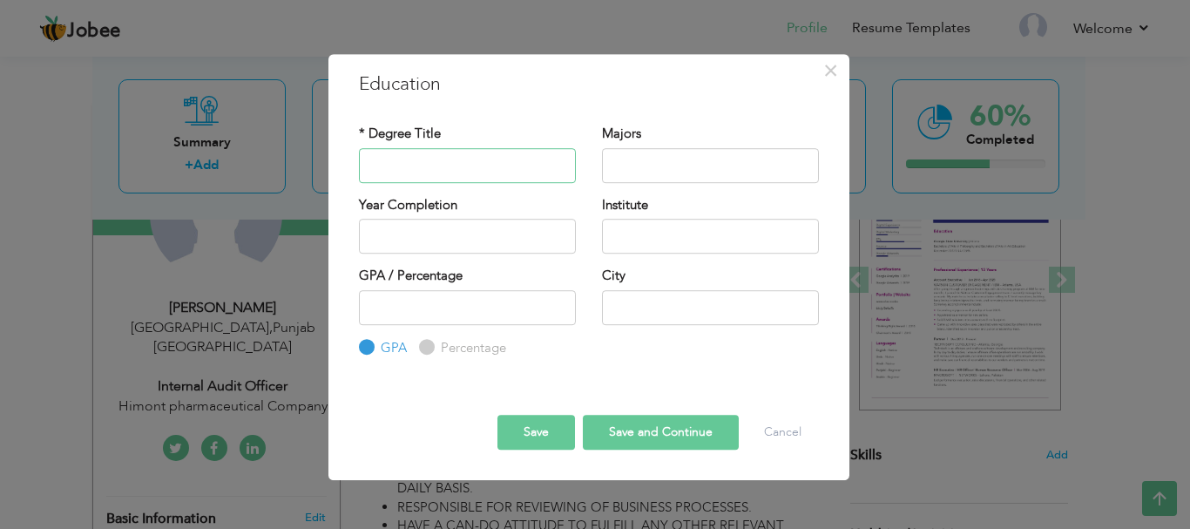
click at [431, 154] on input "text" at bounding box center [467, 165] width 217 height 35
paste input "intermediate of commerce"
click at [372, 165] on input "intermediate of commerce" at bounding box center [467, 165] width 217 height 35
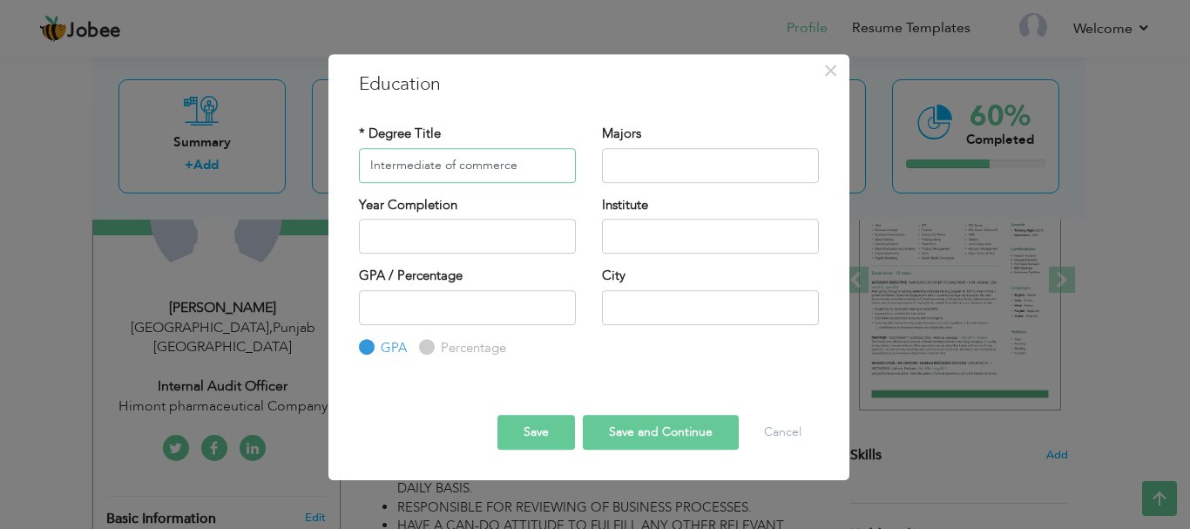
click at [447, 164] on input "Intermediate of commerce" at bounding box center [467, 165] width 217 height 35
click at [463, 165] on input "Intermediate Of commerce" at bounding box center [467, 165] width 217 height 35
click at [463, 165] on input "Intermediate Of ommerce" at bounding box center [467, 165] width 217 height 35
type input "Intermediate Of Commerce"
click at [685, 165] on input "text" at bounding box center [710, 165] width 217 height 35
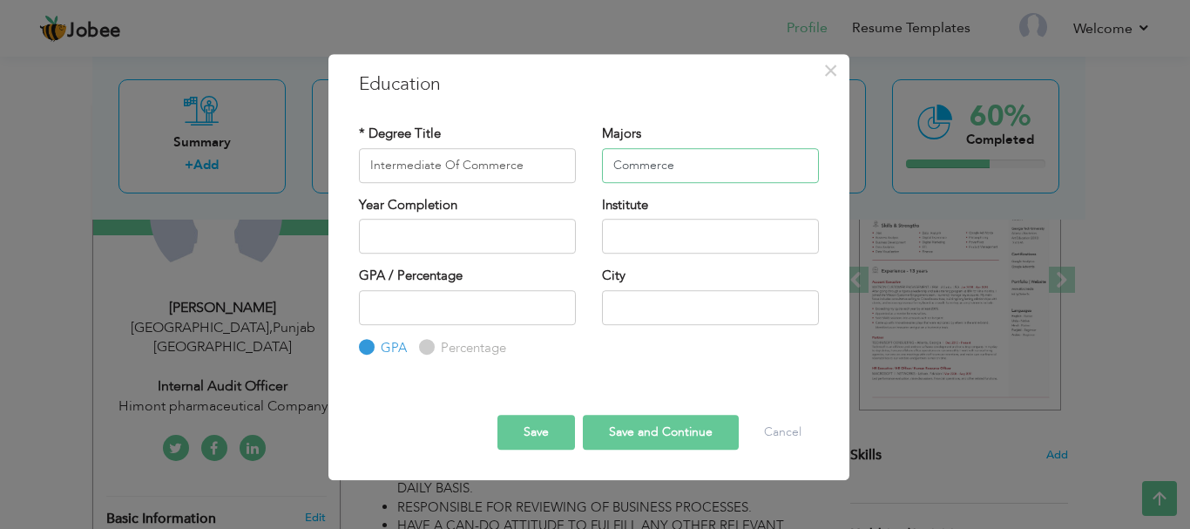
type input "Commerce"
click at [505, 233] on input "text" at bounding box center [467, 236] width 217 height 35
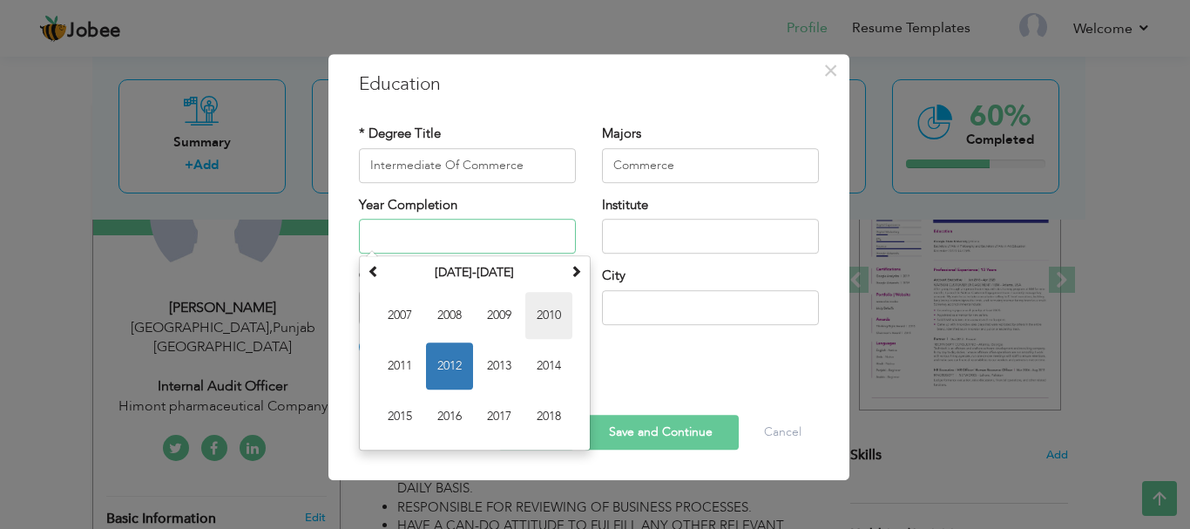
click at [550, 306] on span "2010" at bounding box center [548, 315] width 47 height 47
type input "2010"
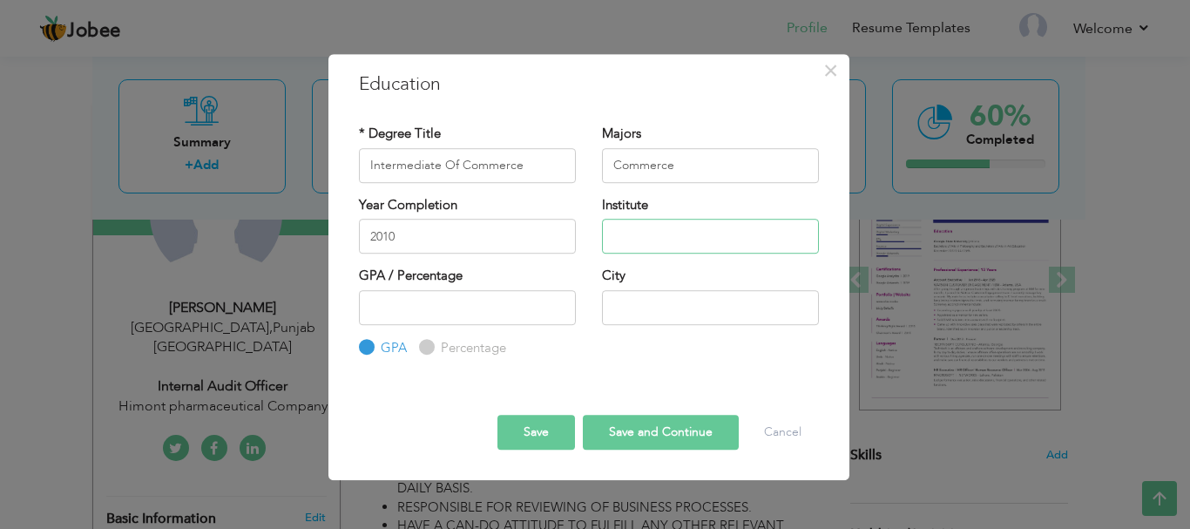
click at [655, 239] on input "text" at bounding box center [710, 236] width 217 height 35
paste input "BISE [GEOGRAPHIC_DATA]"
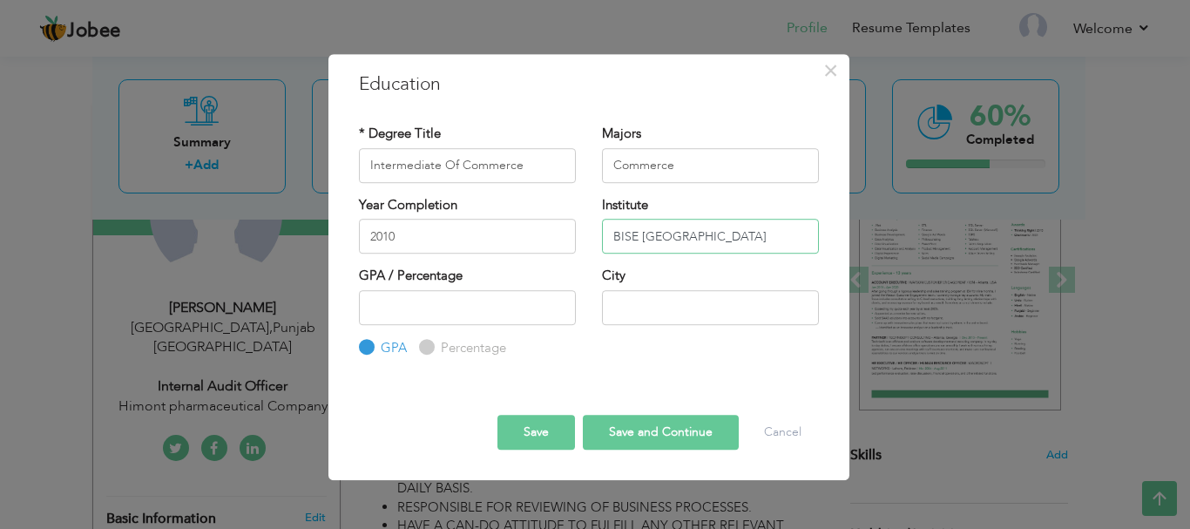
type input "BISE [GEOGRAPHIC_DATA]"
click at [442, 342] on label "Percentage" at bounding box center [471, 348] width 70 height 18
click at [430, 342] on input "Percentage" at bounding box center [424, 346] width 11 height 11
radio input "true"
click at [435, 310] on input "number" at bounding box center [467, 307] width 217 height 35
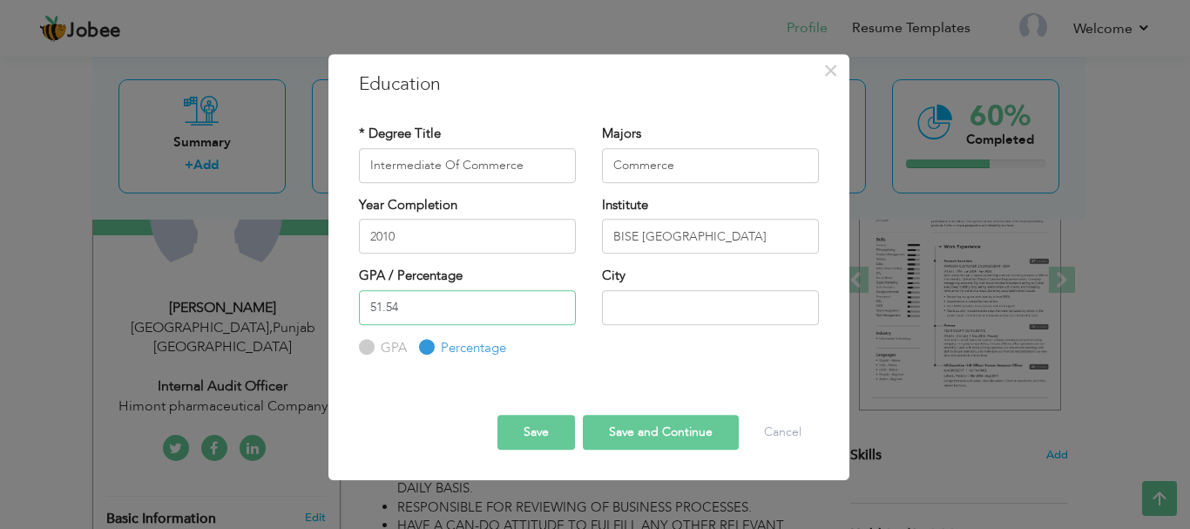
type input "51.54"
click at [652, 320] on input "text" at bounding box center [710, 307] width 217 height 35
type input "[GEOGRAPHIC_DATA]"
click at [671, 431] on button "Save and Continue" at bounding box center [661, 432] width 156 height 35
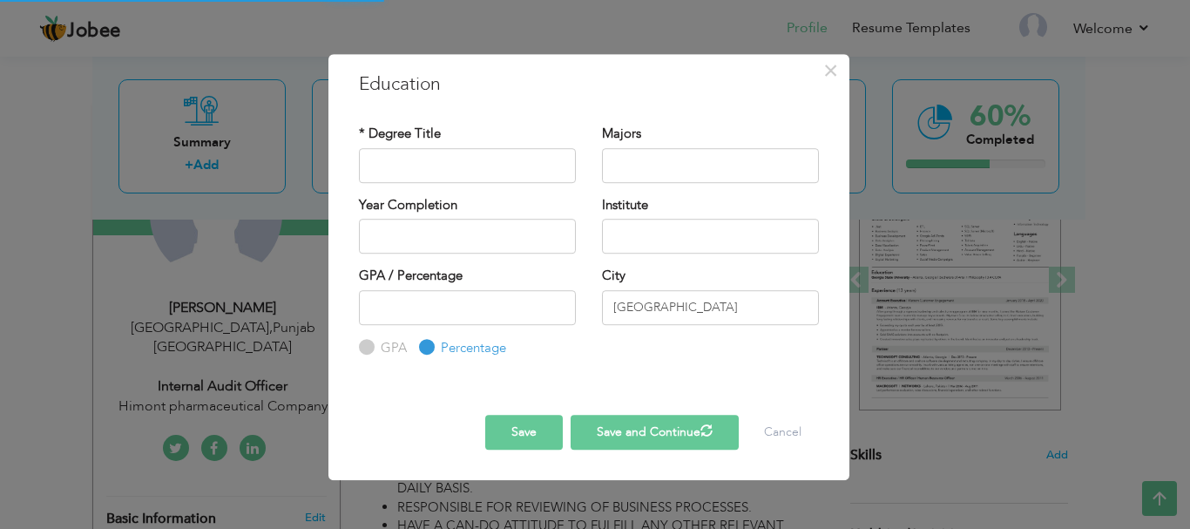
radio input "true"
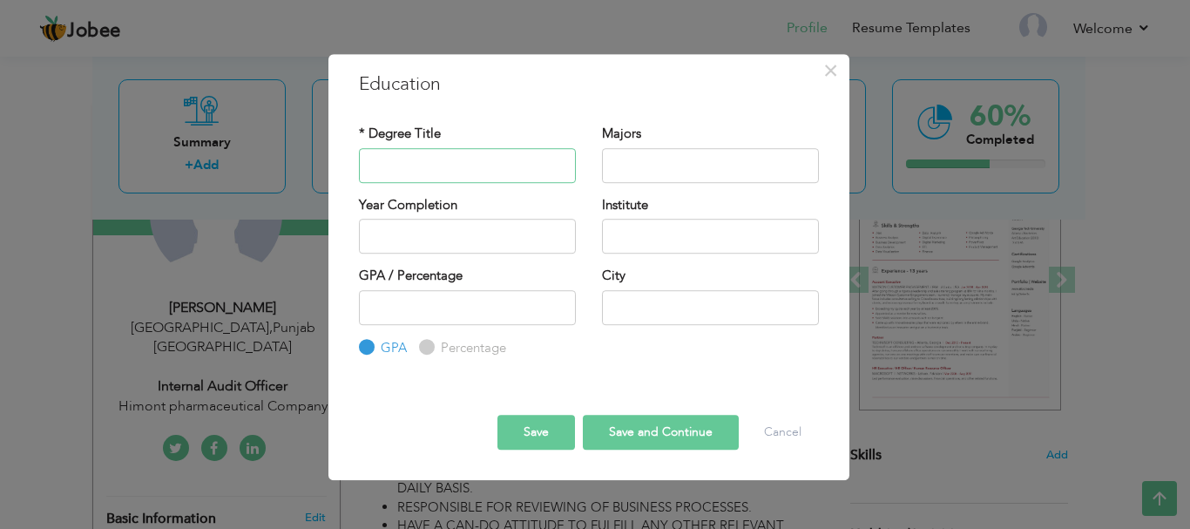
click at [428, 157] on input "text" at bounding box center [467, 165] width 217 height 35
paste input "Secondary School Certificate"
type input "Secondary School Certificate"
click at [657, 167] on input "text" at bounding box center [710, 165] width 217 height 35
type input "Science"
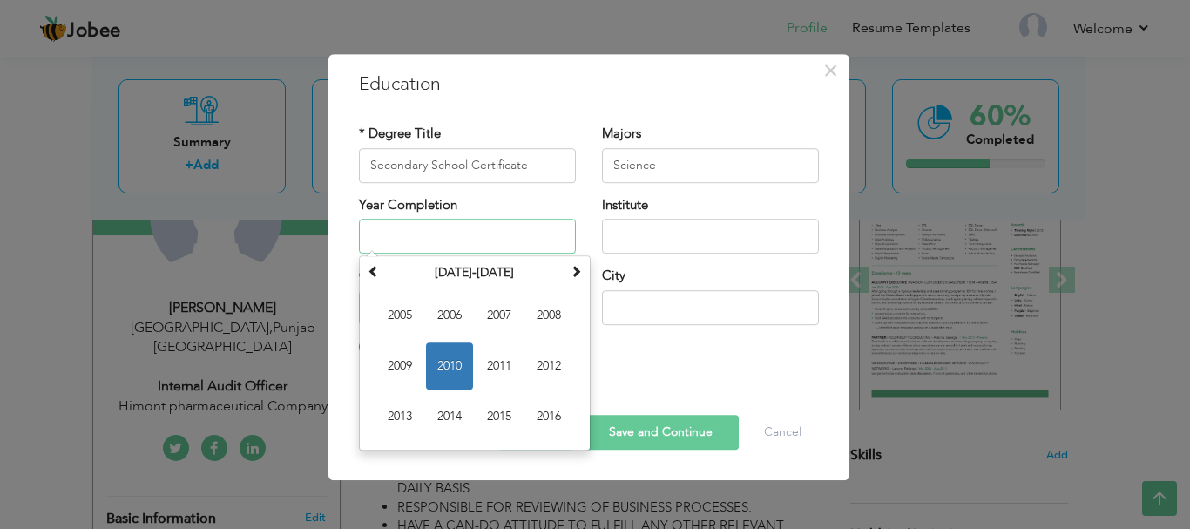
click at [482, 236] on input "text" at bounding box center [467, 236] width 217 height 35
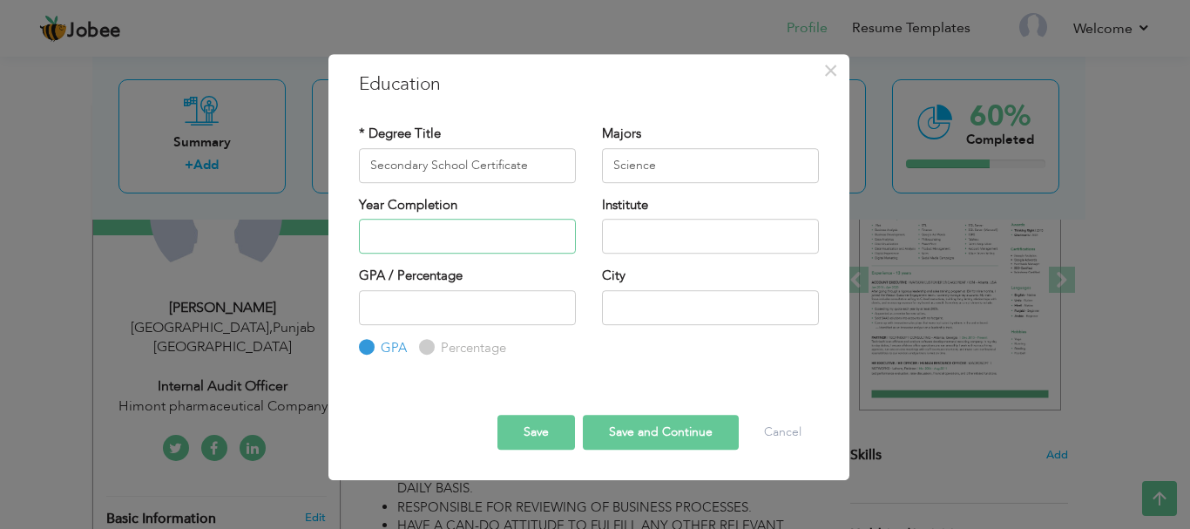
click at [509, 247] on input "text" at bounding box center [467, 236] width 217 height 35
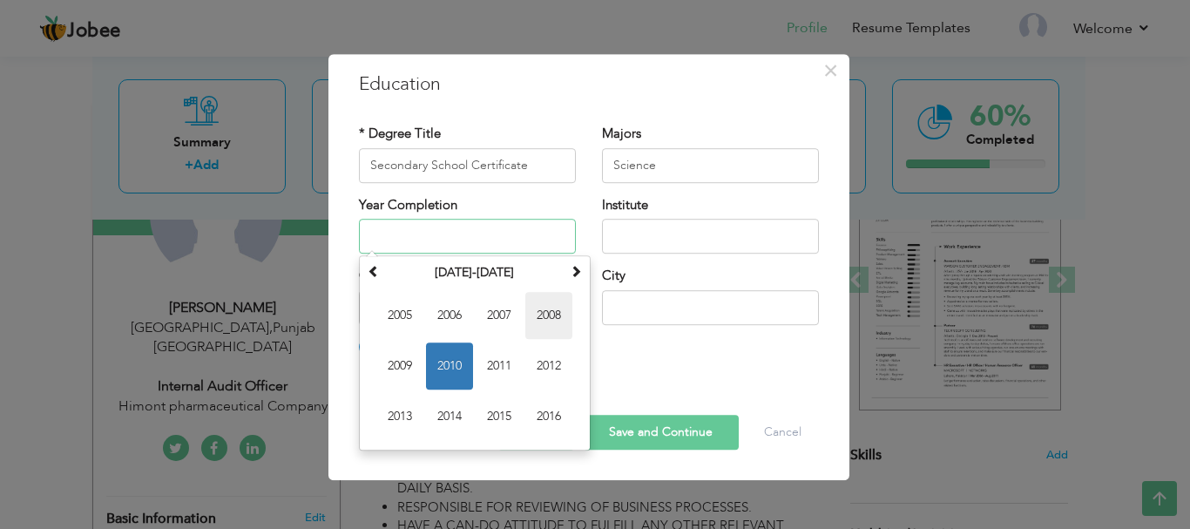
click at [543, 311] on span "2008" at bounding box center [548, 315] width 47 height 47
type input "2008"
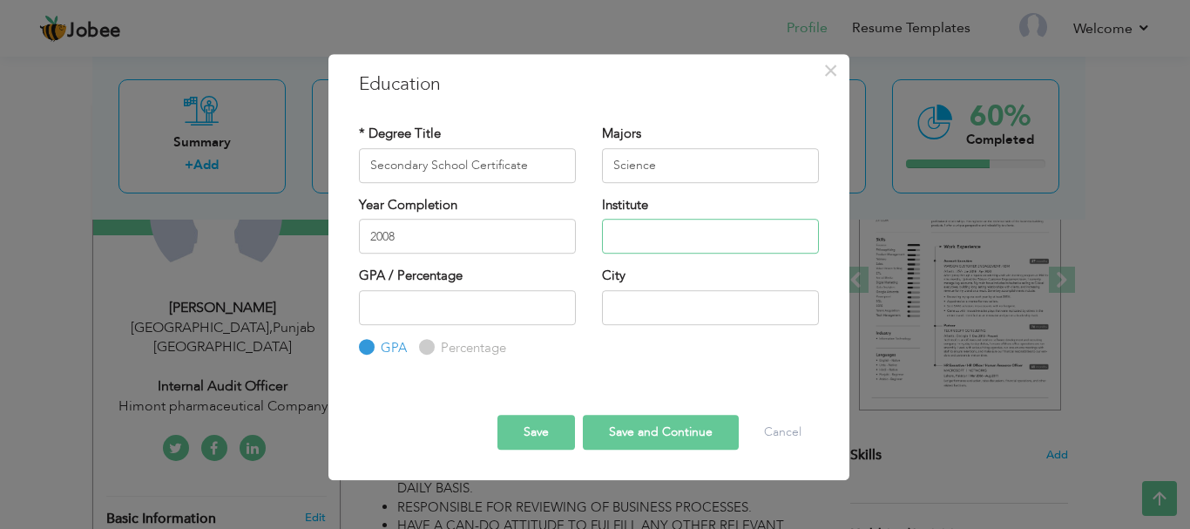
click at [651, 237] on input "text" at bounding box center [710, 236] width 217 height 35
click at [696, 222] on input "text" at bounding box center [710, 236] width 217 height 35
paste input "BISE [GEOGRAPHIC_DATA]"
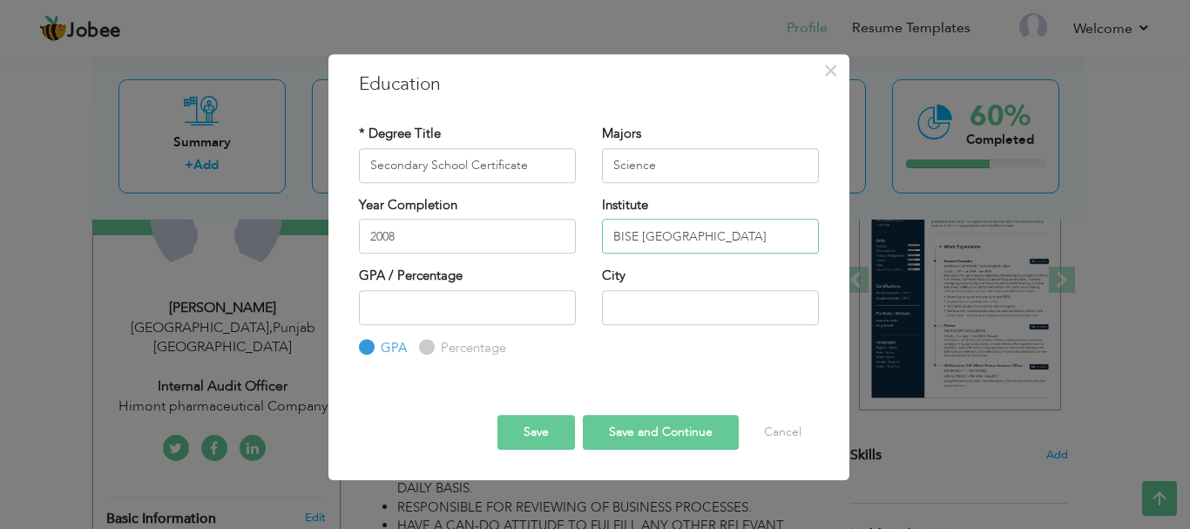
type input "BISE [GEOGRAPHIC_DATA]"
click at [436, 350] on label "Percentage" at bounding box center [471, 348] width 70 height 18
click at [429, 350] on input "Percentage" at bounding box center [424, 346] width 11 height 11
radio input "true"
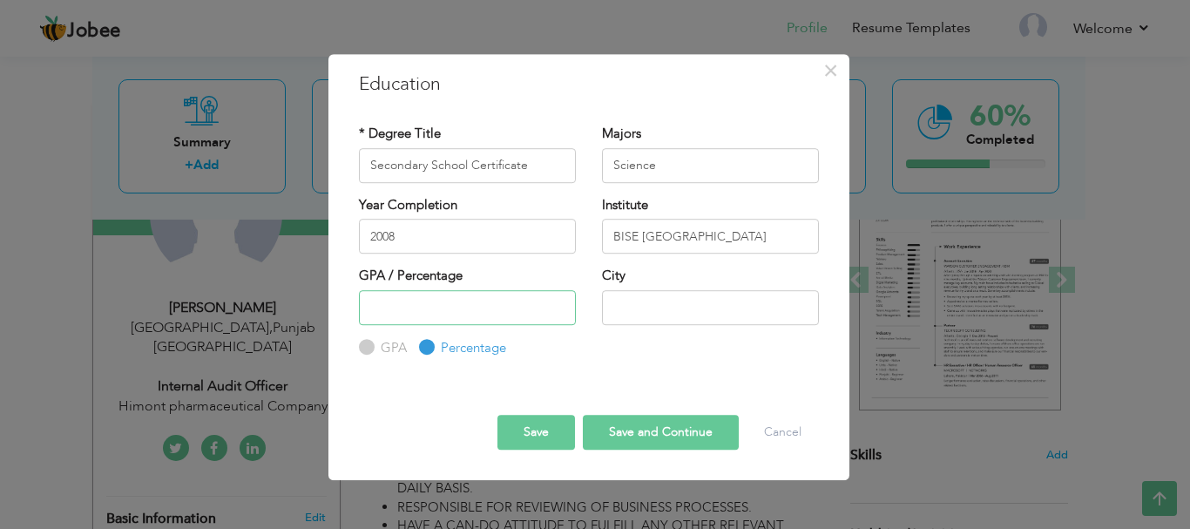
click at [422, 312] on input "number" at bounding box center [467, 307] width 217 height 35
type input "57.11"
click at [627, 304] on input "text" at bounding box center [710, 307] width 217 height 35
type input "[GEOGRAPHIC_DATA]"
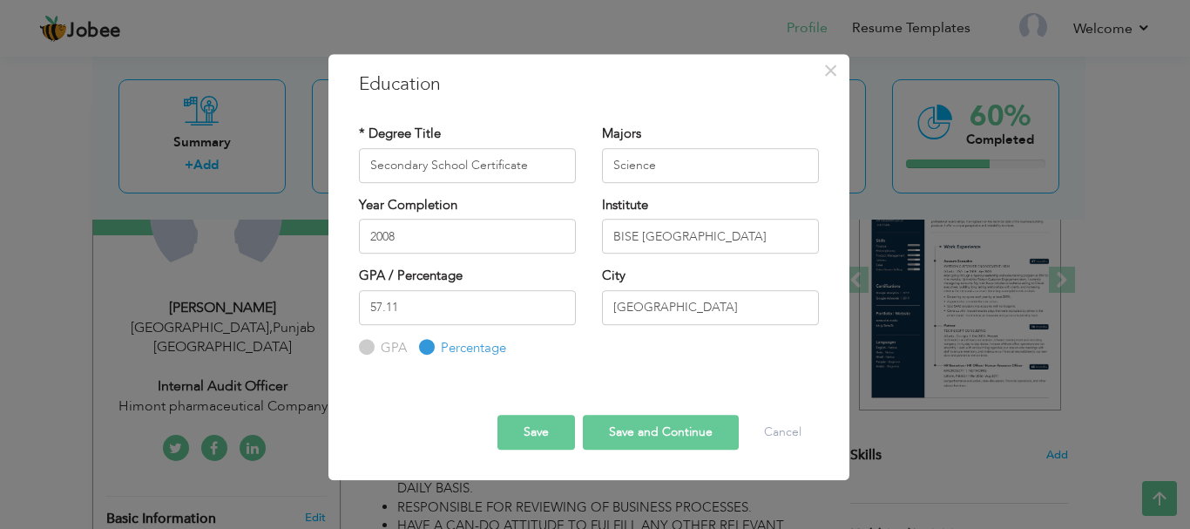
click at [533, 436] on button "Save" at bounding box center [536, 432] width 78 height 35
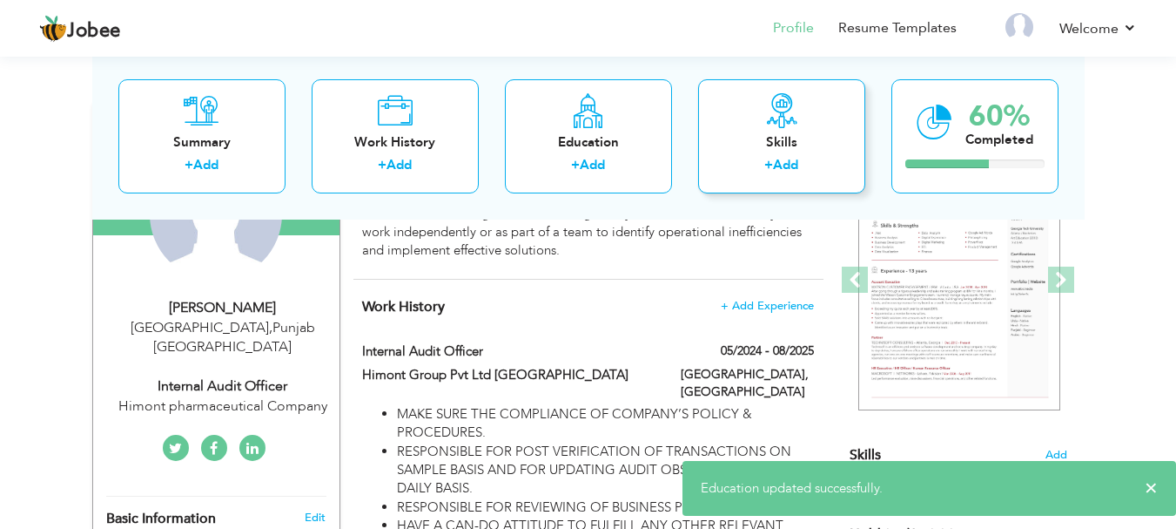
click at [762, 132] on div "Skills" at bounding box center [781, 141] width 139 height 18
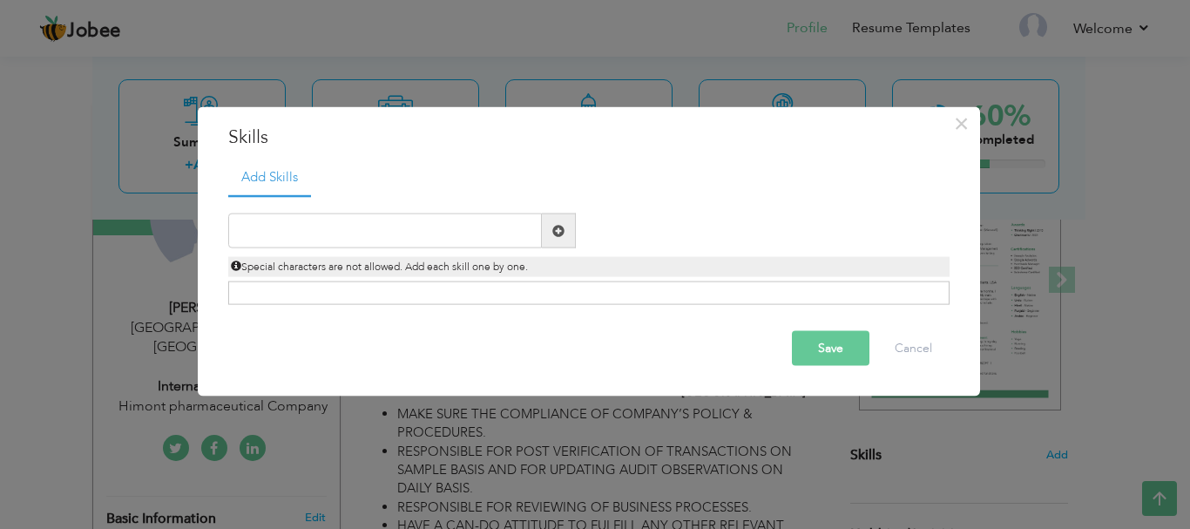
click at [563, 232] on span at bounding box center [558, 230] width 12 height 12
click at [554, 233] on span at bounding box center [558, 230] width 12 height 12
click at [519, 274] on div "Special characters are not allowed. Add each skill one by one." at bounding box center [588, 267] width 721 height 20
click at [511, 287] on div "Click on , to mark skill as primary." at bounding box center [588, 293] width 721 height 24
click at [481, 231] on input "text" at bounding box center [385, 230] width 314 height 35
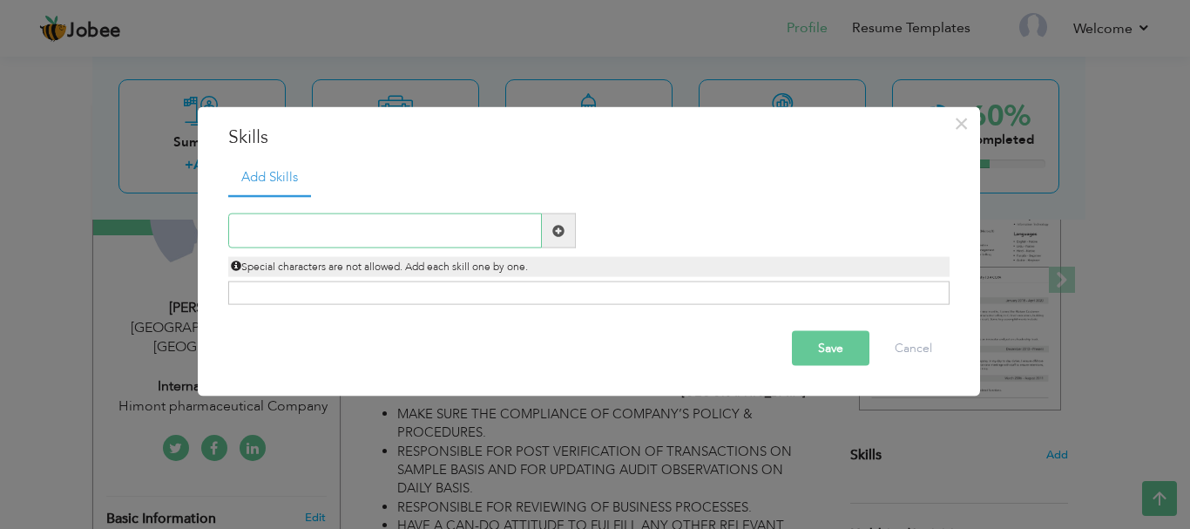
paste input "◦ Internal Auditing"
type input "◦ Internal Auditing"
click at [556, 224] on span at bounding box center [558, 230] width 12 height 12
click at [419, 229] on input "text" at bounding box center [385, 230] width 314 height 35
paste input "◦ Internal Auditing"
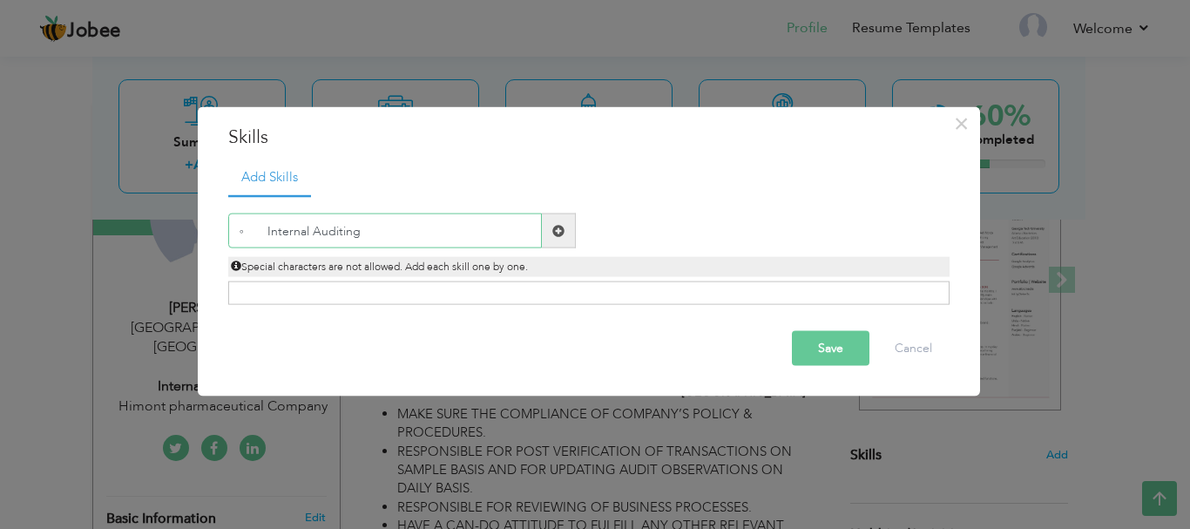
click at [253, 225] on input "◦ Internal Auditing" at bounding box center [385, 230] width 314 height 35
click at [265, 229] on input "Internal Auditing" at bounding box center [385, 230] width 314 height 35
type input "Internal Auditing"
click at [561, 230] on span at bounding box center [558, 230] width 12 height 12
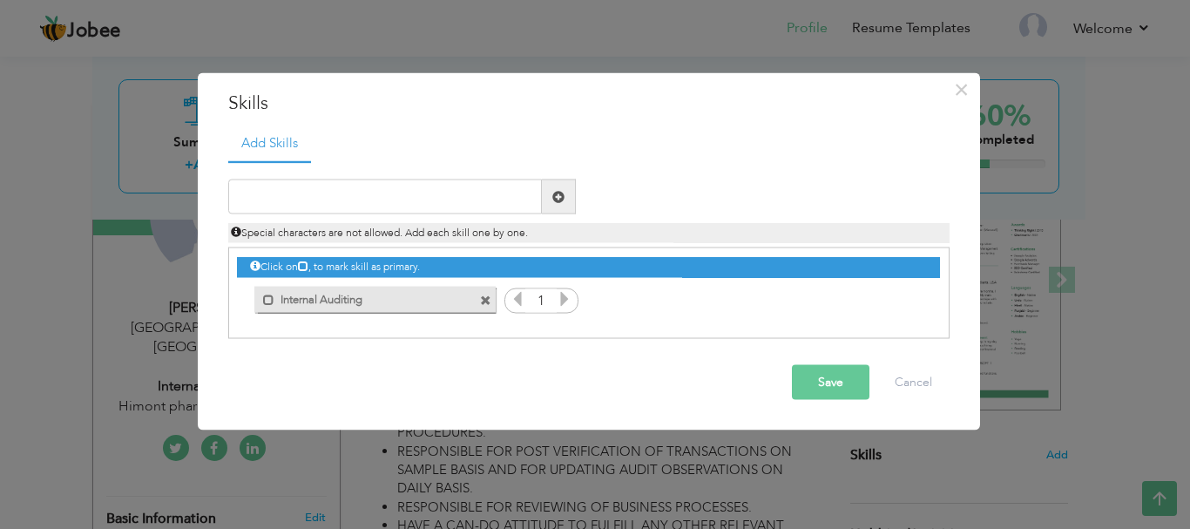
click at [308, 266] on icon at bounding box center [303, 265] width 10 height 10
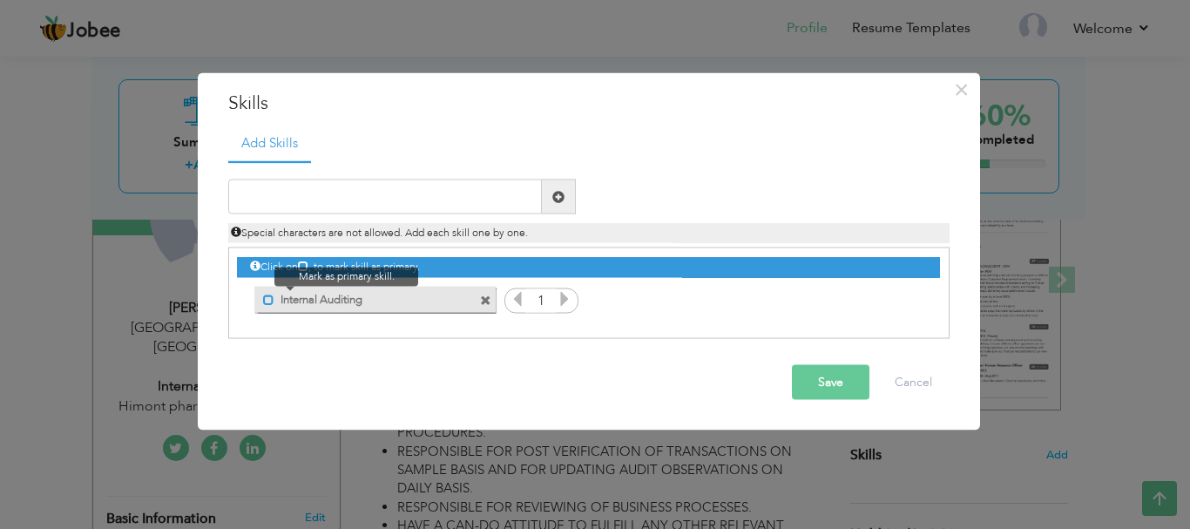
click at [263, 302] on span at bounding box center [268, 298] width 11 height 11
click at [271, 300] on span at bounding box center [271, 298] width 11 height 11
click at [492, 200] on input "text" at bounding box center [385, 196] width 314 height 35
click at [297, 188] on input "text" at bounding box center [385, 196] width 314 height 35
paste input "◦ Risk Management"
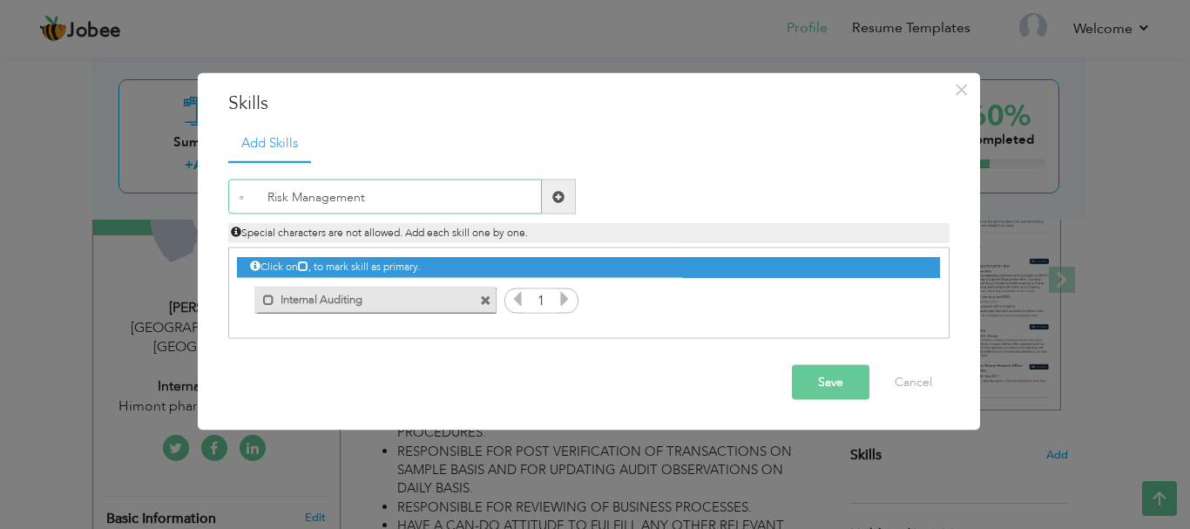
click at [261, 196] on input "◦ Risk Management" at bounding box center [385, 196] width 314 height 35
type input "Risk Management"
click at [557, 199] on span at bounding box center [558, 196] width 12 height 12
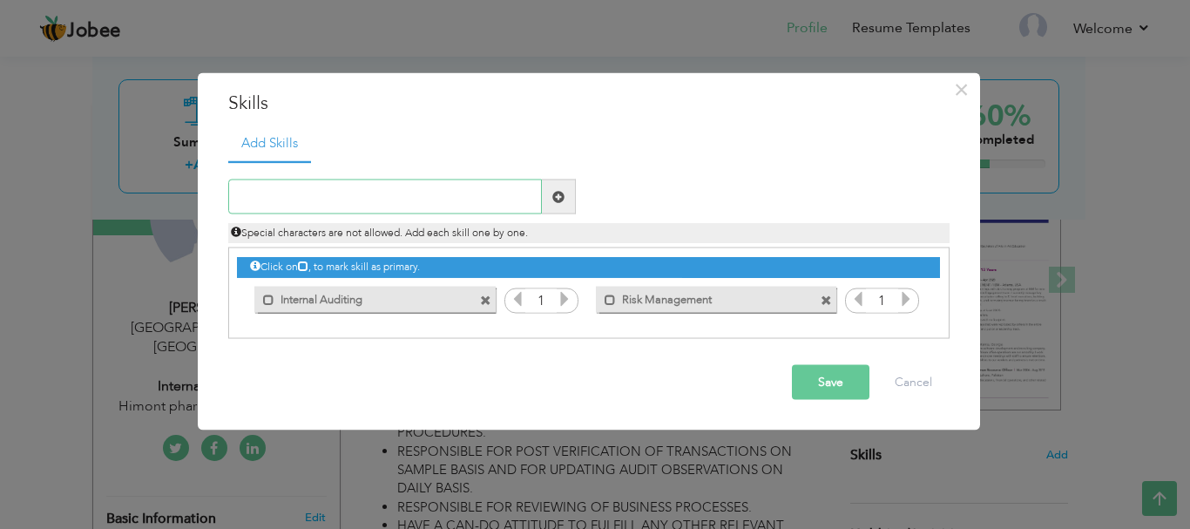
click at [281, 191] on input "text" at bounding box center [385, 196] width 314 height 35
paste input "◦ Financial Analysis"
click at [259, 194] on input "◦ Financial Analysis" at bounding box center [385, 196] width 314 height 35
type input "Financial Analysis"
click at [556, 195] on span at bounding box center [558, 196] width 12 height 12
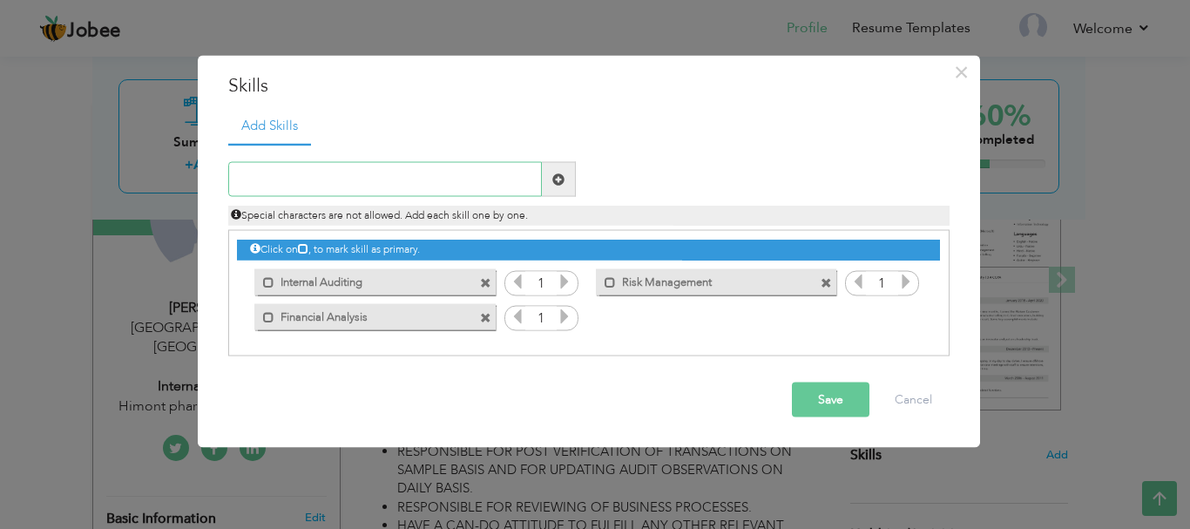
click at [293, 179] on input "text" at bounding box center [385, 179] width 314 height 35
paste input "◦ Compliance & Controls"
click at [259, 173] on input "◦ Compliance & Controls" at bounding box center [385, 179] width 314 height 35
type input "Compliance & Controls"
click at [554, 179] on span at bounding box center [558, 178] width 12 height 12
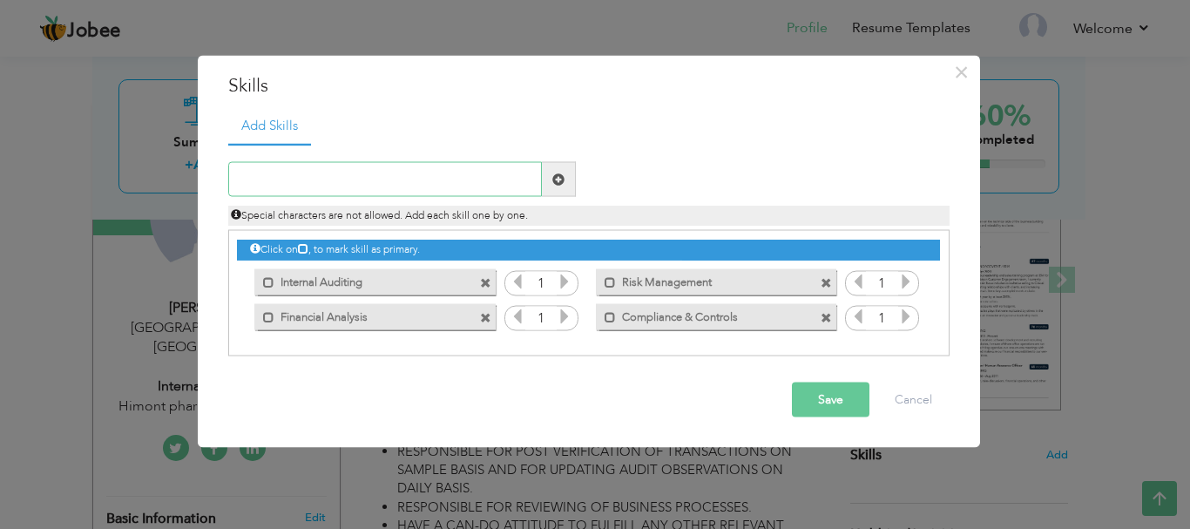
click at [276, 176] on input "text" at bounding box center [385, 179] width 314 height 35
paste input "◦ Audit Planning & Execution"
click at [261, 178] on input "◦ Audit Planning & Execution" at bounding box center [385, 179] width 314 height 35
type input "Audit Planning & Execution"
click at [566, 174] on span at bounding box center [559, 179] width 34 height 35
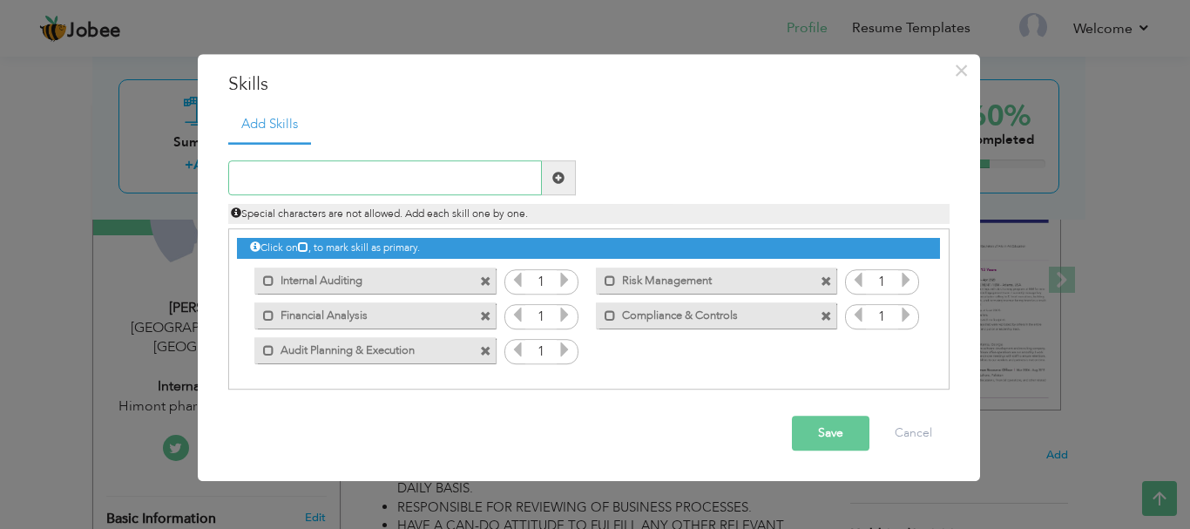
click at [276, 184] on input "text" at bounding box center [385, 178] width 314 height 35
paste input "◦ Report Writing"
click at [262, 180] on input "◦ Report Writing" at bounding box center [385, 178] width 314 height 35
type input "Report Writing"
click at [567, 176] on span at bounding box center [559, 178] width 34 height 35
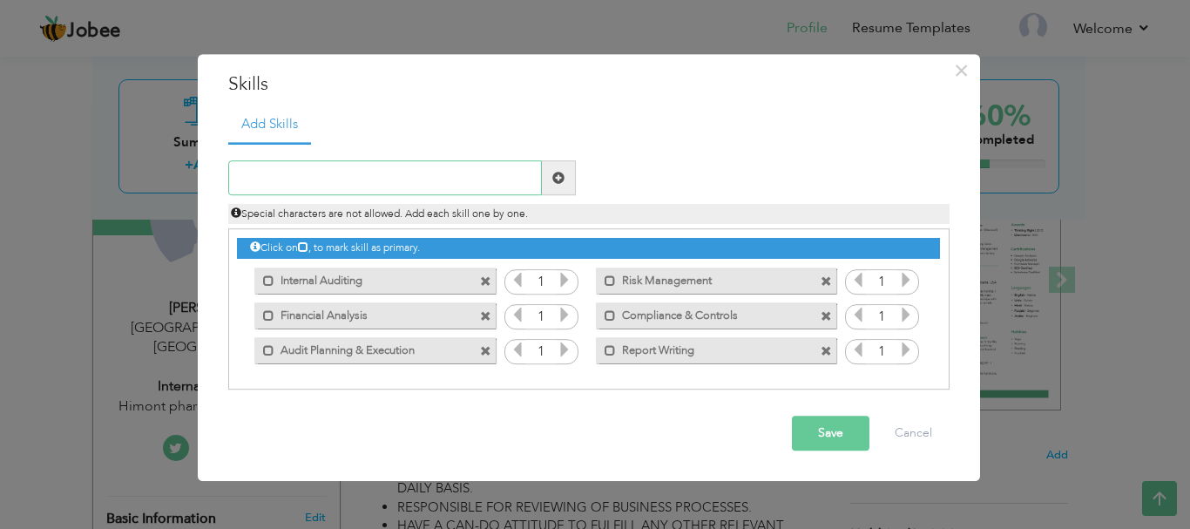
click at [291, 182] on input "text" at bounding box center [385, 178] width 314 height 35
paste input "◦ Inventory Management"
click at [260, 176] on input "◦ Inventory Management" at bounding box center [385, 178] width 314 height 35
type input "Inventory Management"
click at [561, 174] on span at bounding box center [558, 178] width 12 height 12
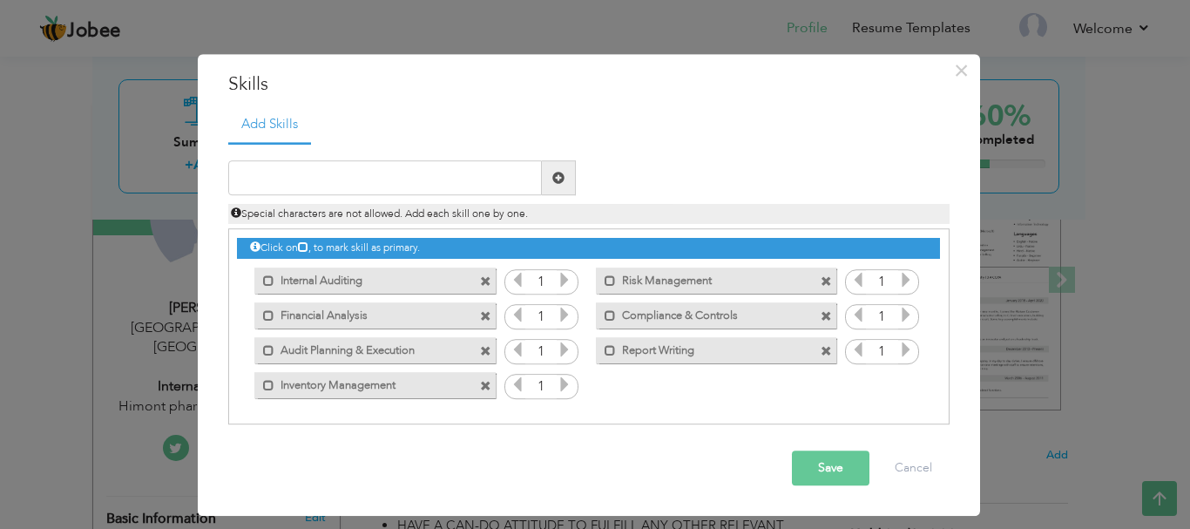
click at [819, 463] on button "Save" at bounding box center [831, 468] width 78 height 35
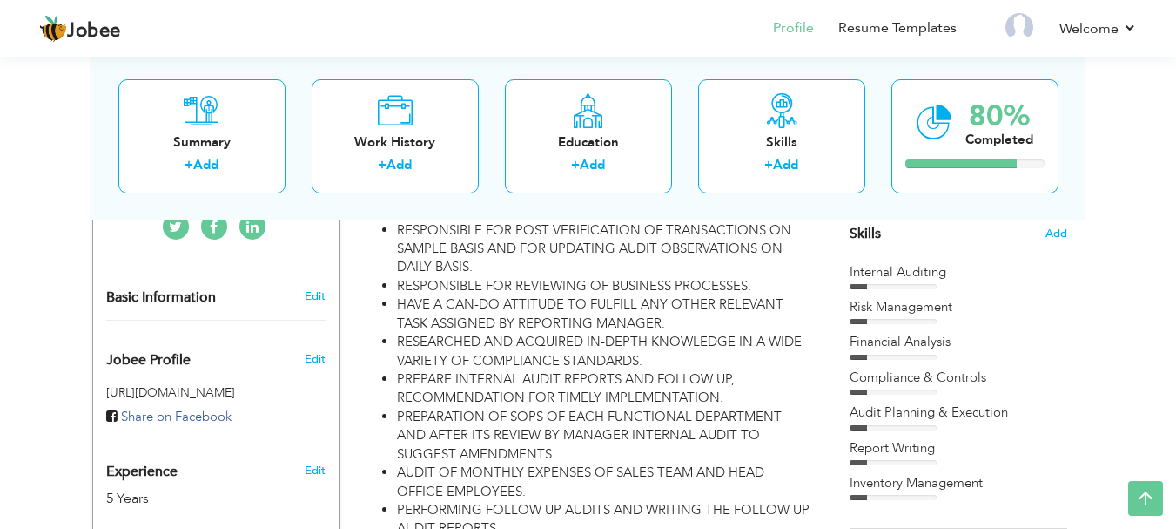
scroll to position [418, 0]
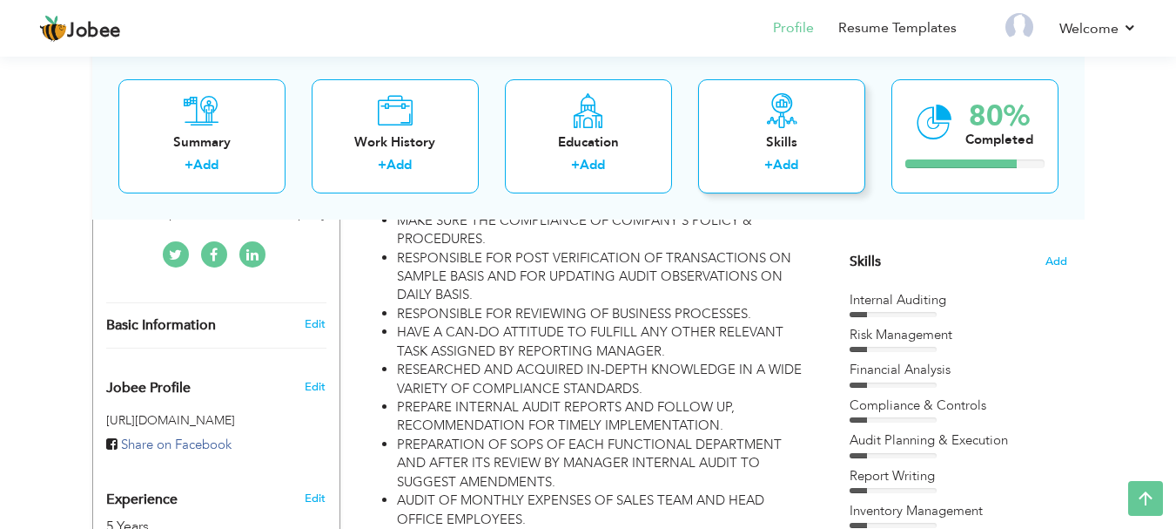
click at [790, 158] on link "Add" at bounding box center [785, 164] width 25 height 17
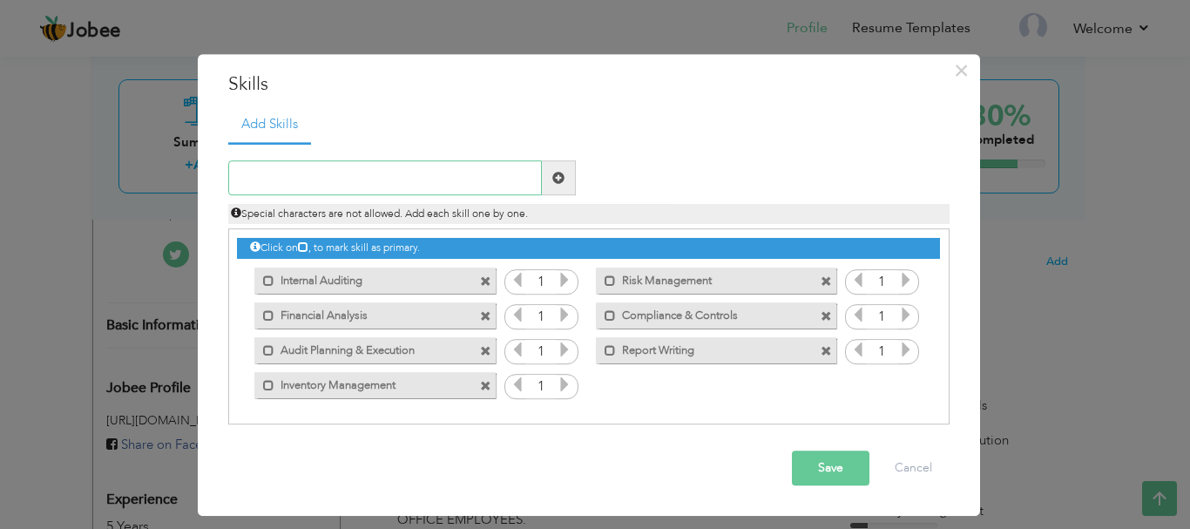
click at [352, 172] on input "text" at bounding box center [385, 178] width 314 height 35
click at [348, 169] on input "text" at bounding box center [385, 178] width 314 height 35
paste input "◦ MS OFFICE"
click at [263, 172] on input "◦ MS OFFICE" at bounding box center [385, 178] width 314 height 35
type input "MS OFFICE"
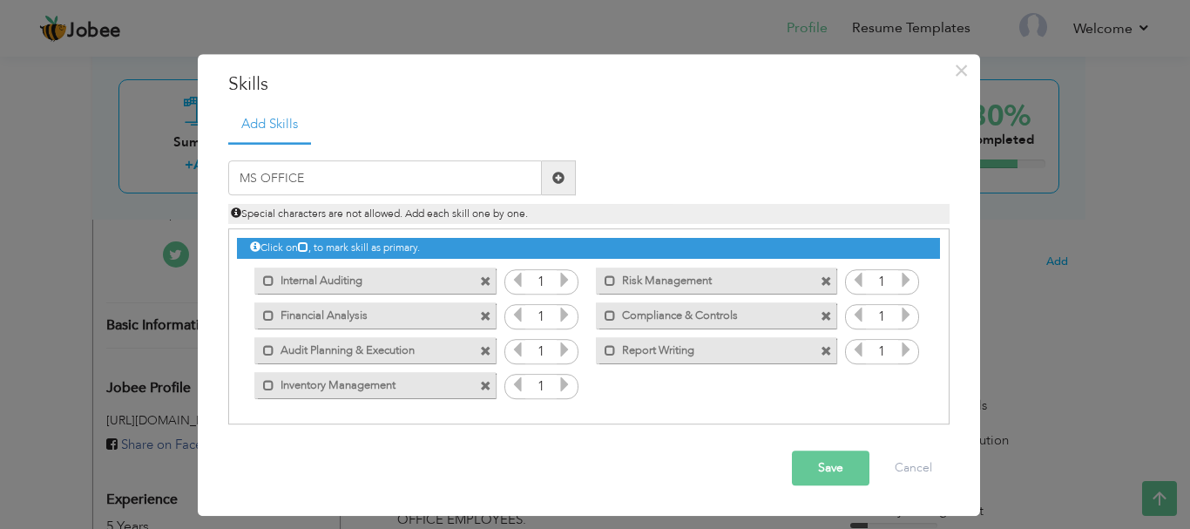
click at [556, 177] on span at bounding box center [558, 178] width 12 height 12
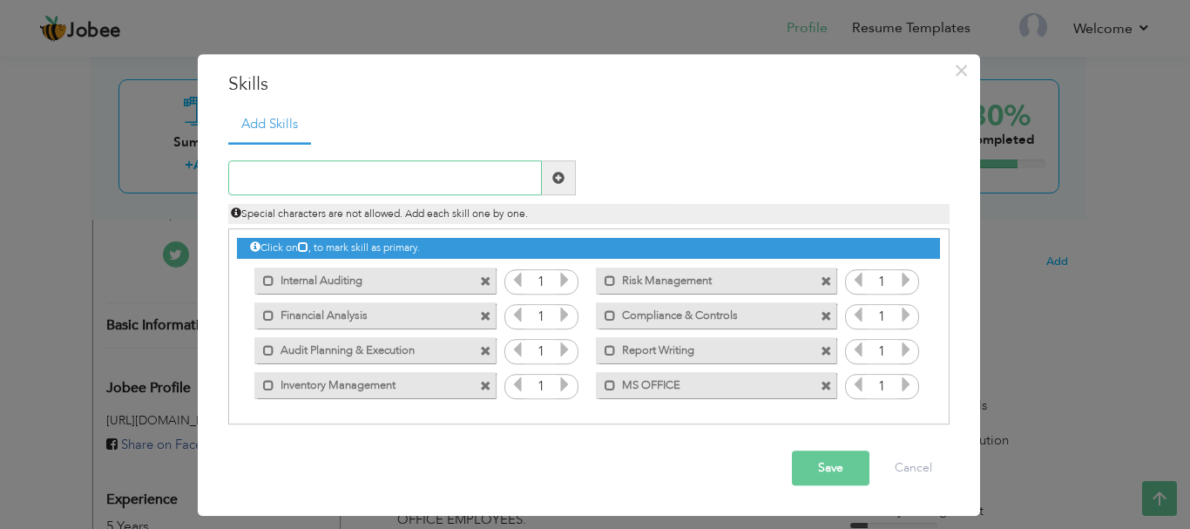
click at [287, 172] on input "text" at bounding box center [385, 178] width 314 height 35
paste input "◦ ORACLE"
click at [260, 175] on input "◦ ORACLE" at bounding box center [385, 178] width 314 height 35
type input "ORACLE"
click at [558, 172] on span at bounding box center [558, 178] width 12 height 12
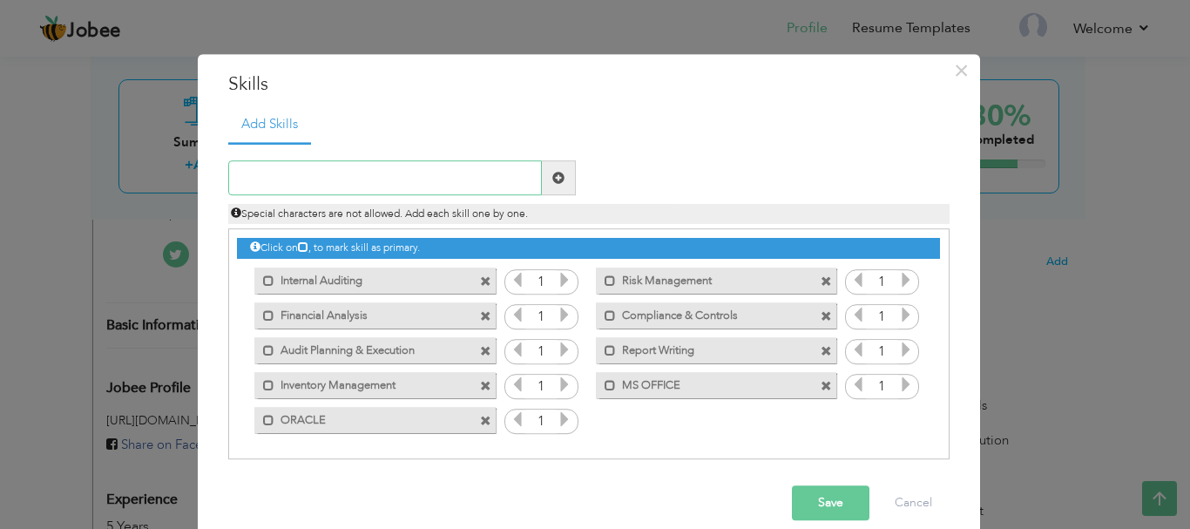
click at [310, 169] on input "text" at bounding box center [385, 178] width 314 height 35
paste input "◦ PEACHTREE"
click at [253, 168] on input "◦ PEACHTREE" at bounding box center [385, 178] width 314 height 35
type input "PEACHTREE"
click at [555, 183] on span at bounding box center [558, 178] width 12 height 12
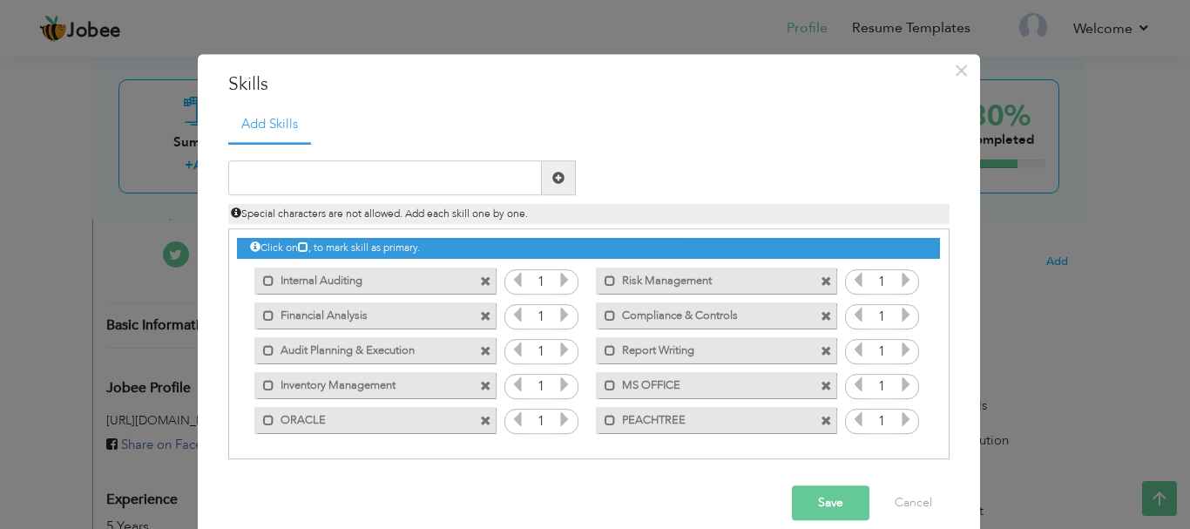
click at [829, 496] on button "Save" at bounding box center [831, 503] width 78 height 35
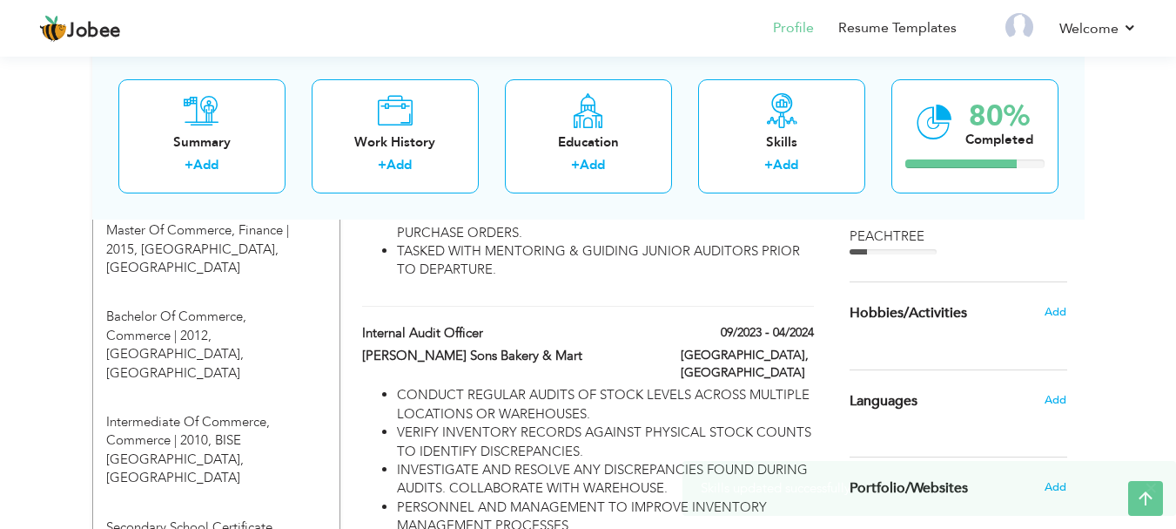
scroll to position [801, 0]
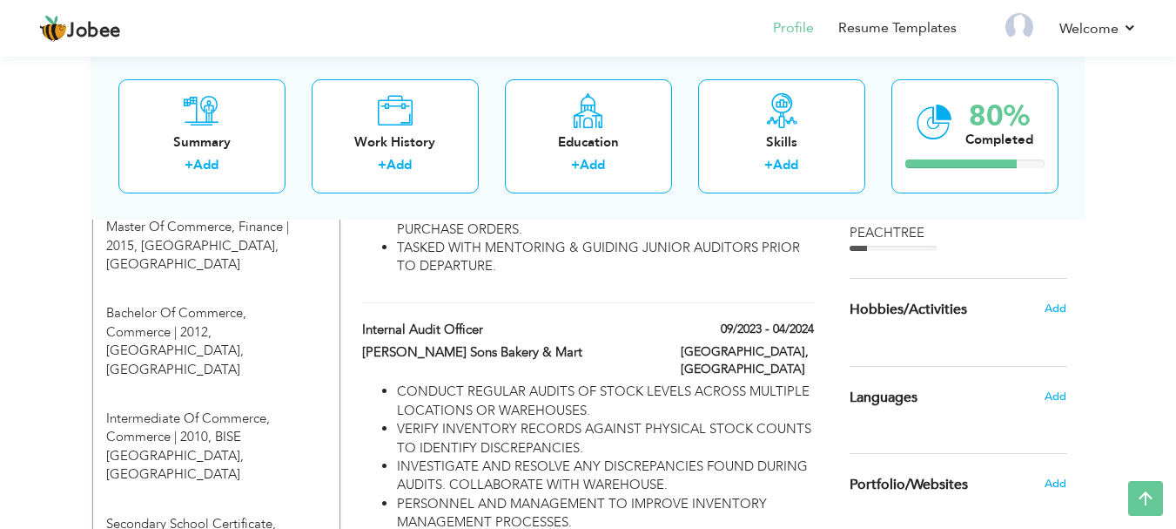
click at [920, 307] on span "Hobbies/Activities" at bounding box center [909, 310] width 118 height 16
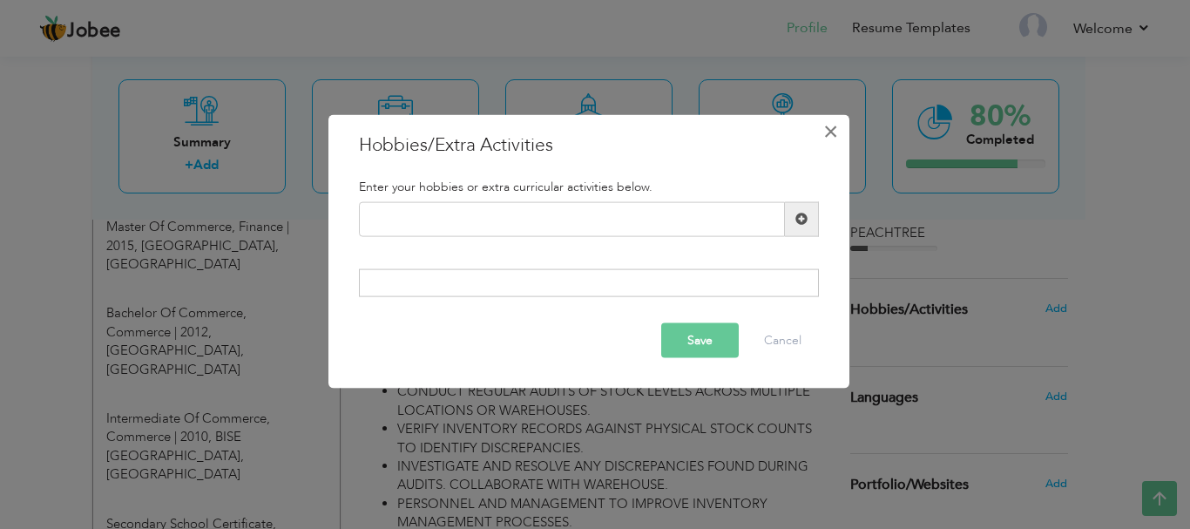
click at [826, 137] on span "×" at bounding box center [830, 130] width 15 height 31
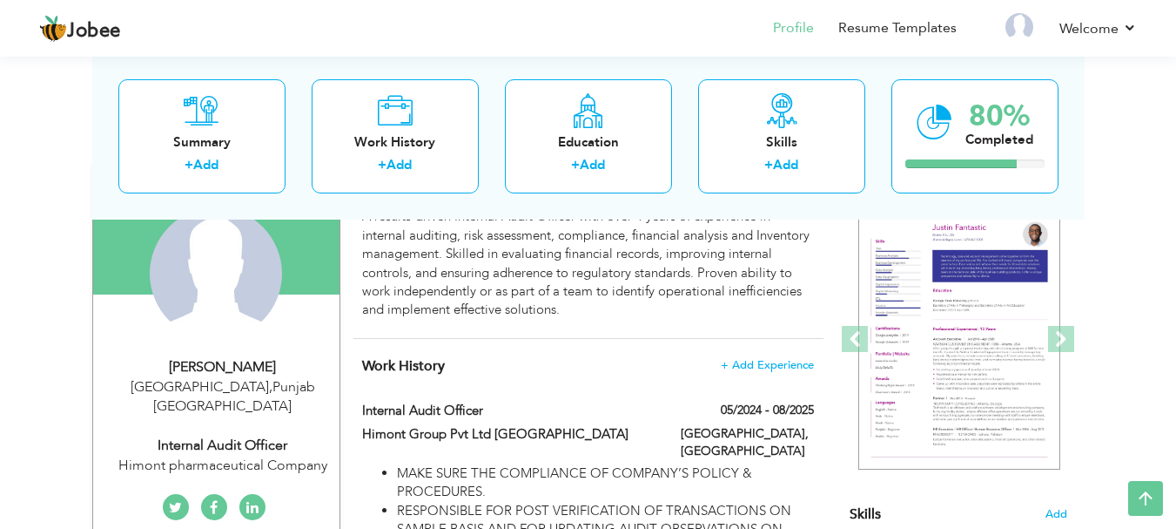
scroll to position [158, 0]
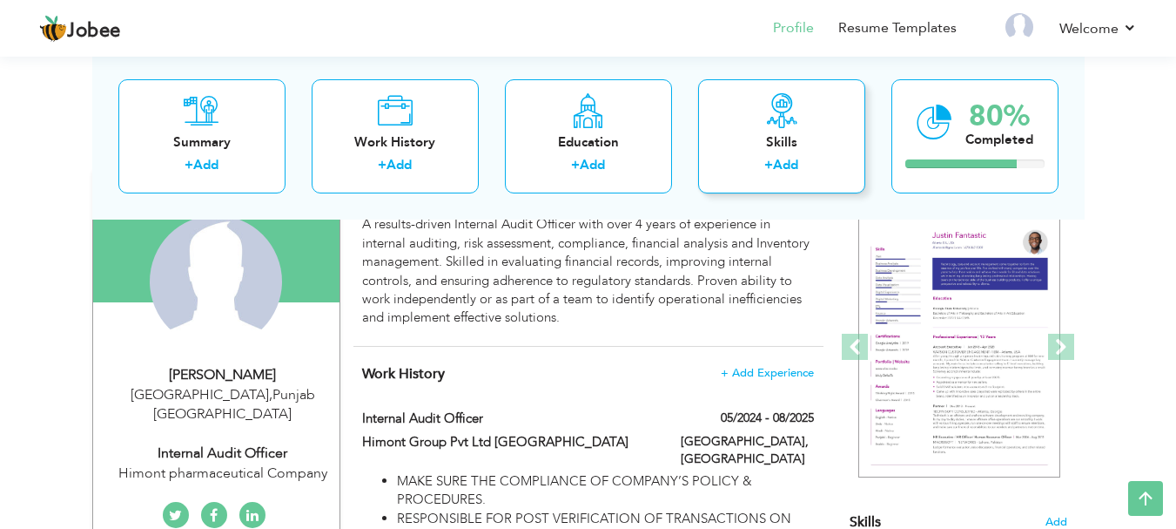
click at [785, 160] on link "Add" at bounding box center [785, 164] width 25 height 17
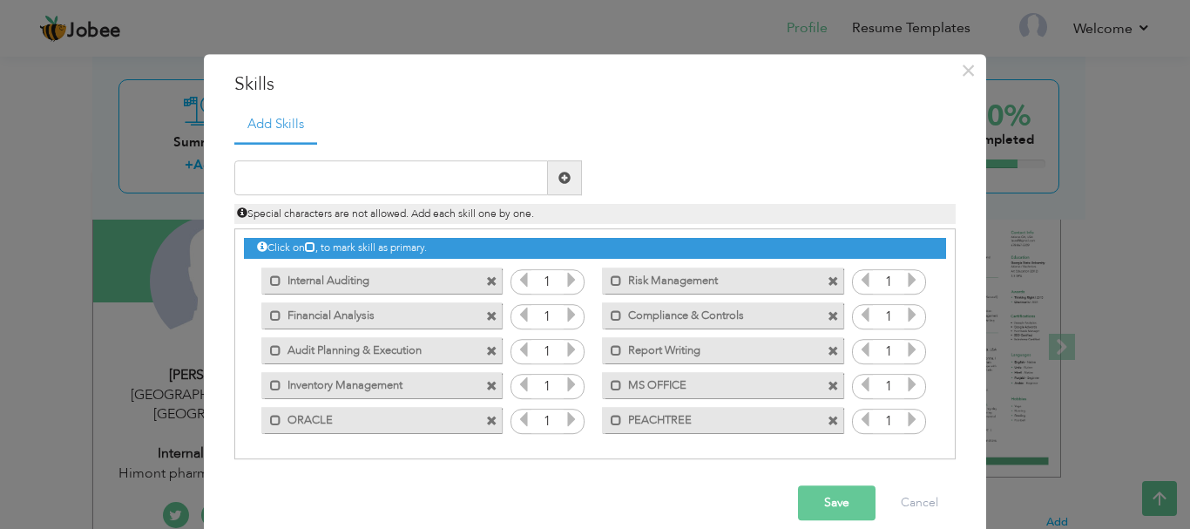
click at [830, 420] on span at bounding box center [832, 420] width 11 height 11
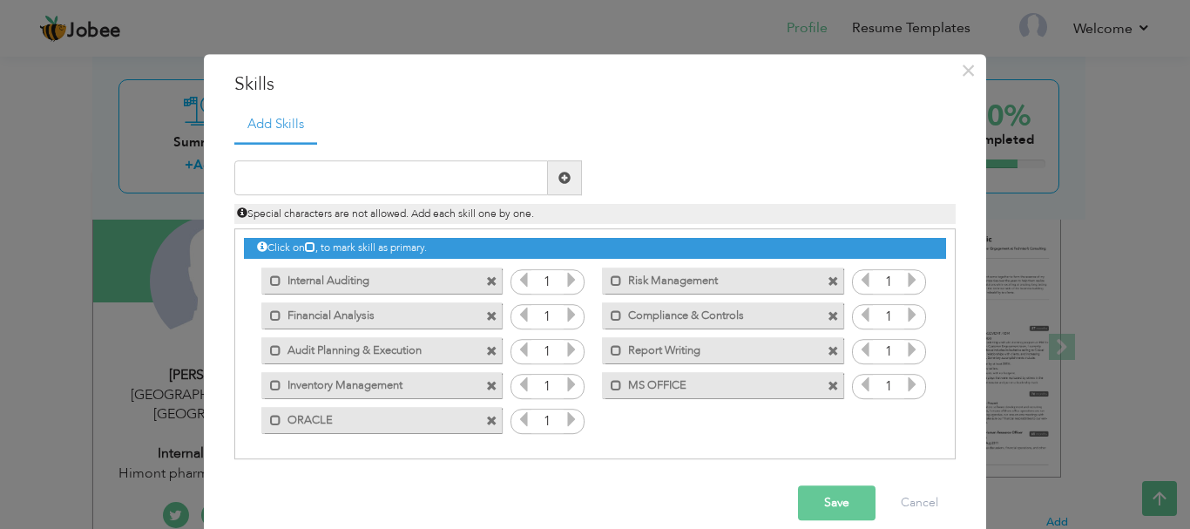
click at [832, 382] on span at bounding box center [832, 386] width 11 height 11
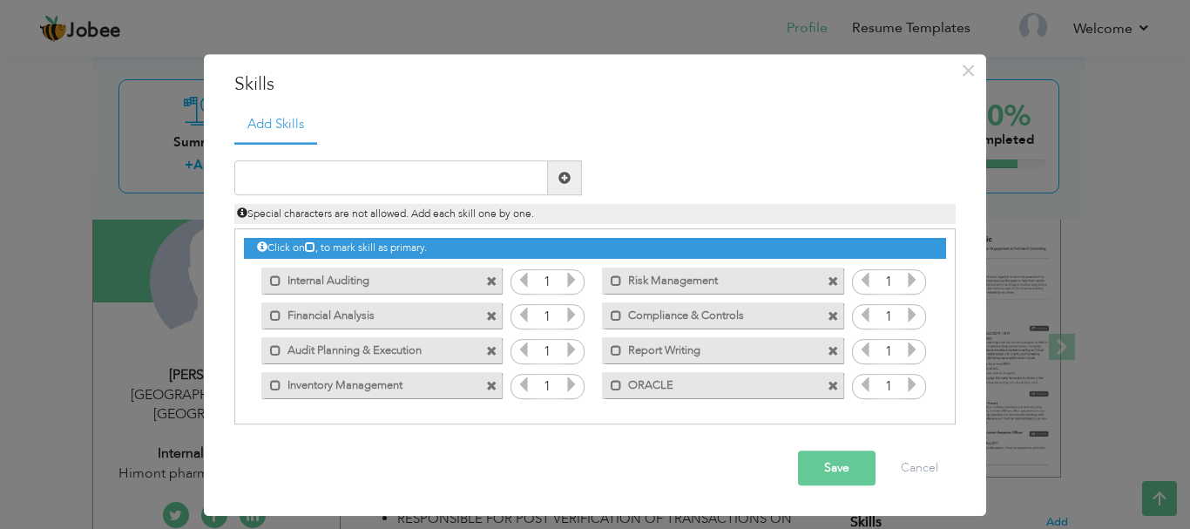
click at [835, 472] on button "Save" at bounding box center [837, 468] width 78 height 35
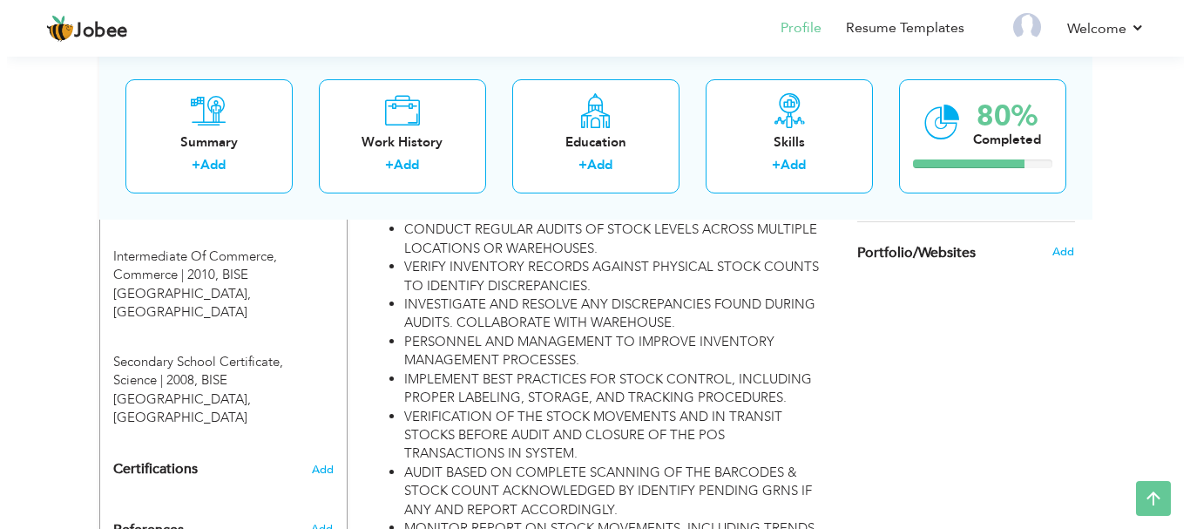
scroll to position [971, 0]
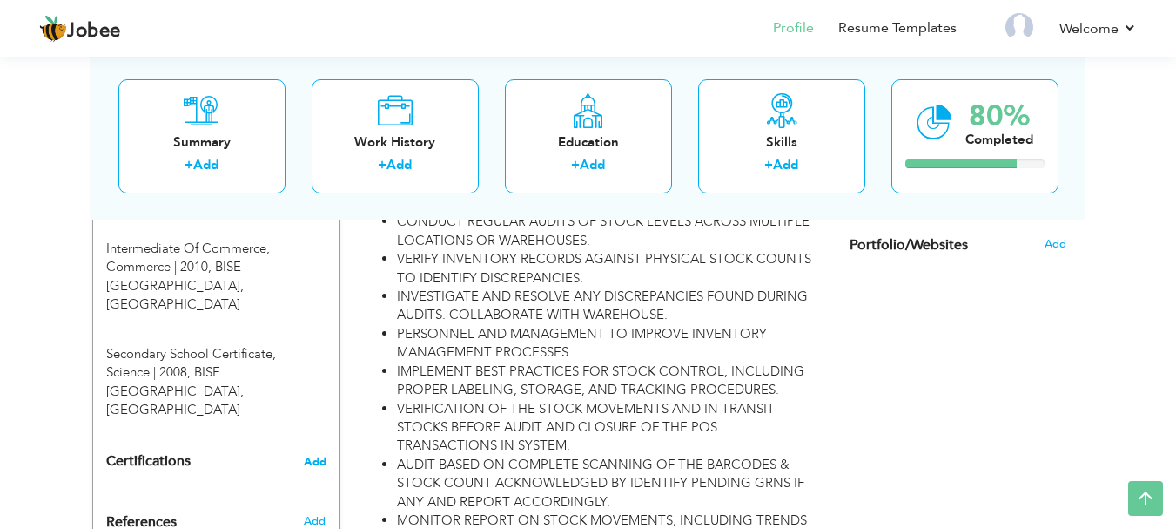
click at [307, 455] on span "Add" at bounding box center [315, 461] width 23 height 12
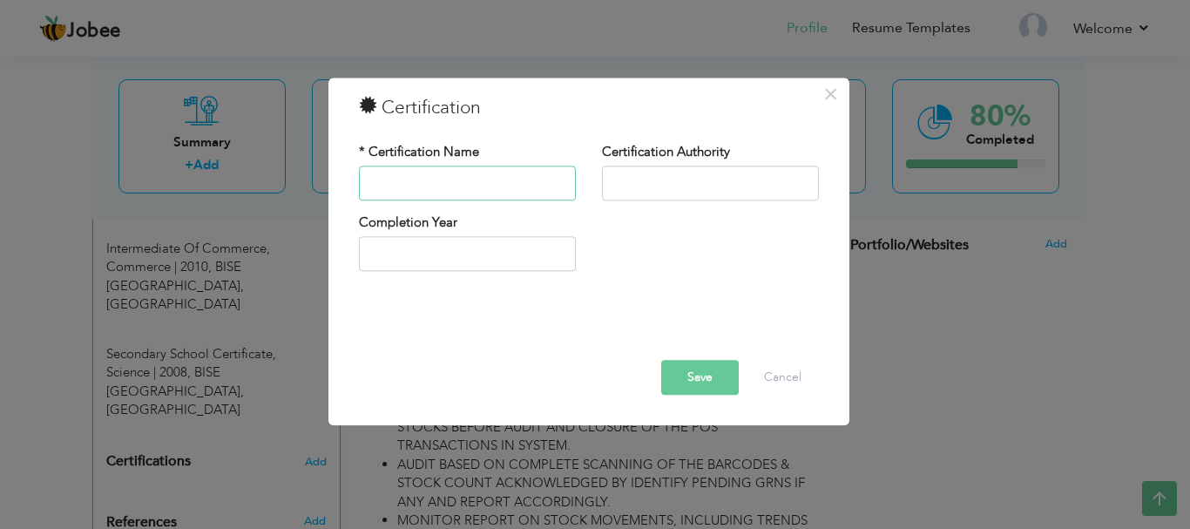
click at [417, 190] on input "text" at bounding box center [467, 182] width 217 height 35
type input "2025"
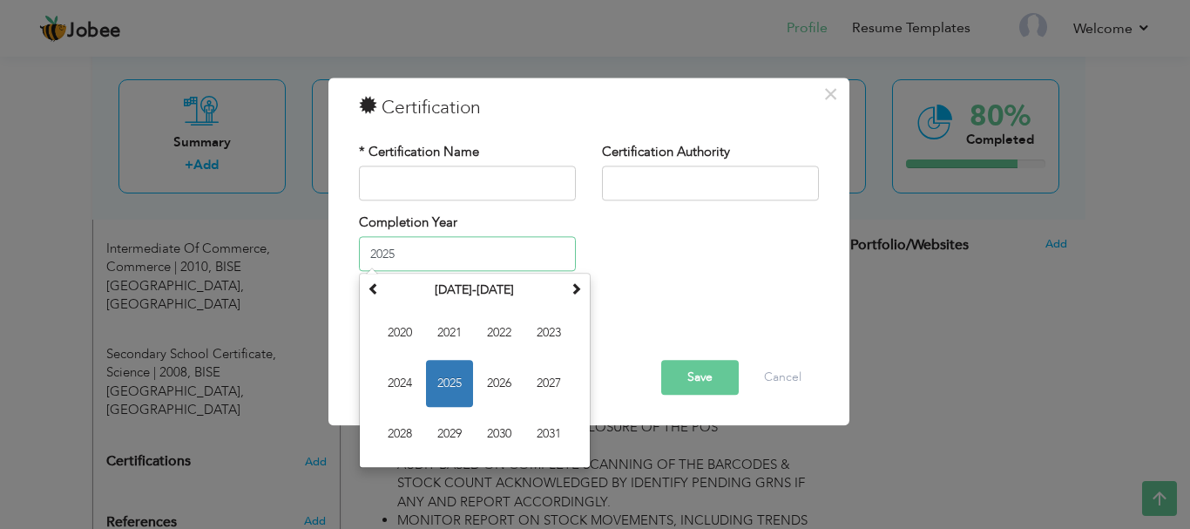
click at [460, 262] on input "2025" at bounding box center [467, 254] width 217 height 35
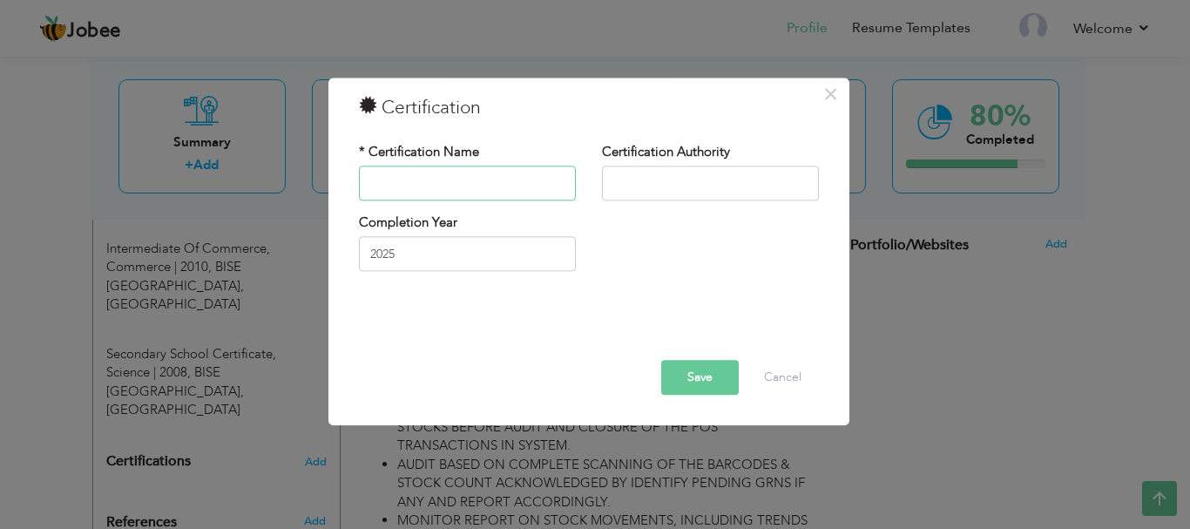
click at [405, 177] on input "text" at bounding box center [467, 182] width 217 height 35
paste input "Computerized accounting Peachtree"
click at [454, 182] on input "Computerized accounting Peachtree" at bounding box center [467, 182] width 217 height 35
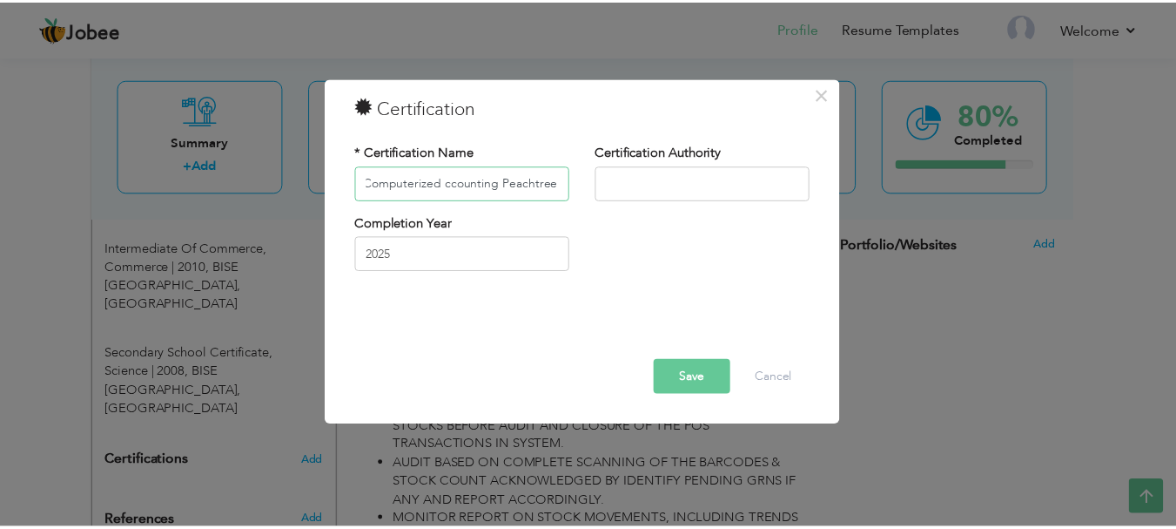
scroll to position [0, 0]
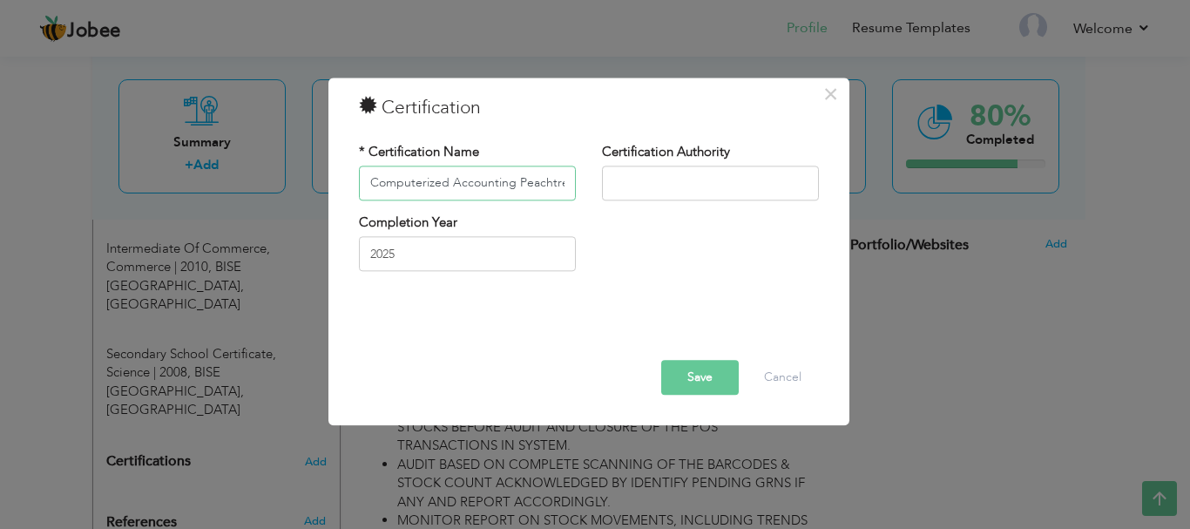
type input "Computerized Accounting Peachtree"
click at [661, 181] on input "text" at bounding box center [710, 182] width 217 height 35
type input "Peak Solution"
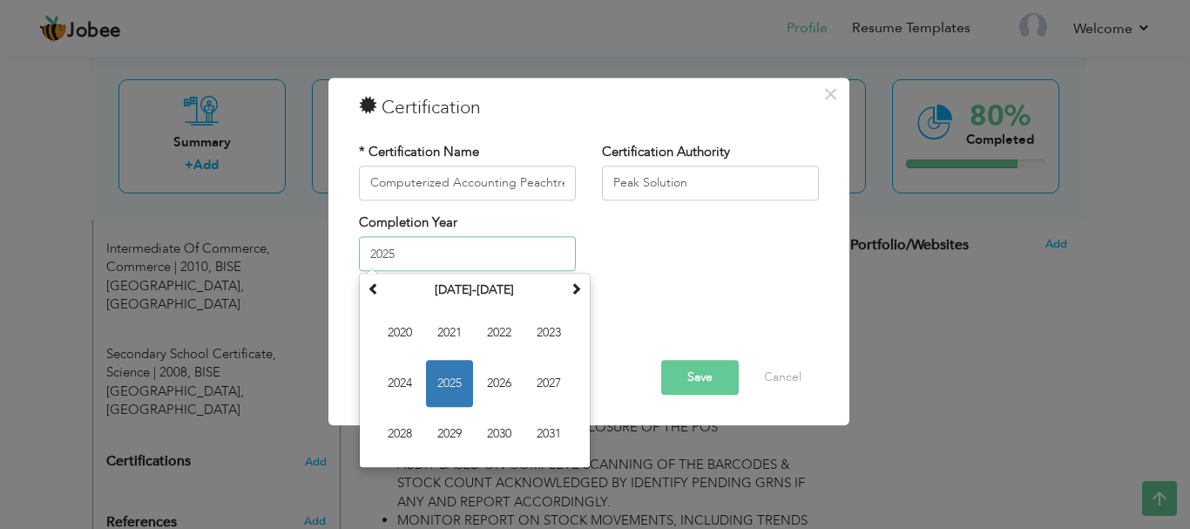
click at [463, 252] on input "2025" at bounding box center [467, 254] width 217 height 35
click at [374, 289] on span at bounding box center [373, 289] width 12 height 12
click at [506, 340] on span "2012" at bounding box center [498, 333] width 47 height 47
type input "2012"
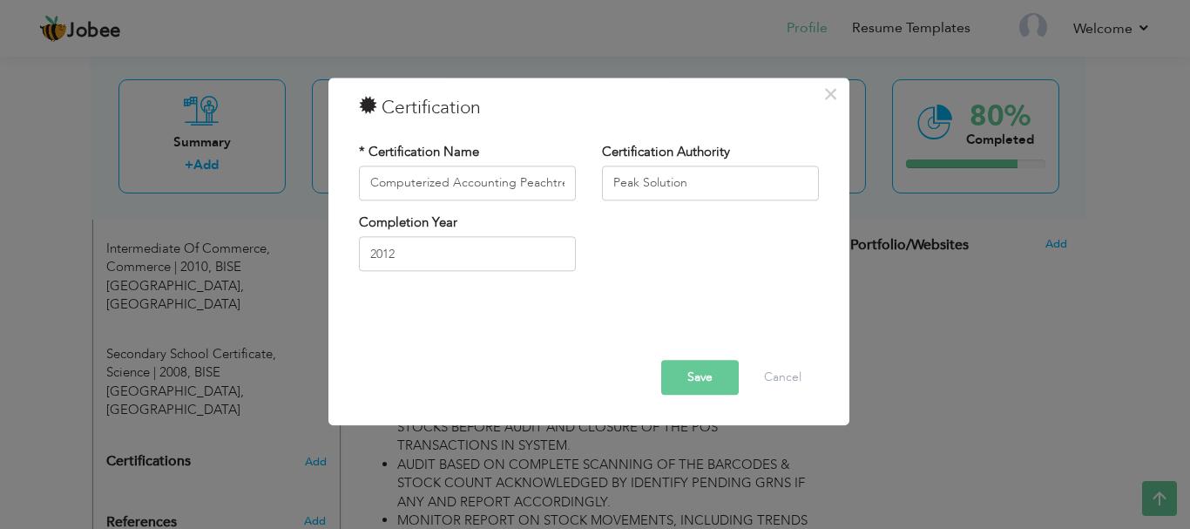
click at [695, 381] on button "Save" at bounding box center [700, 377] width 78 height 35
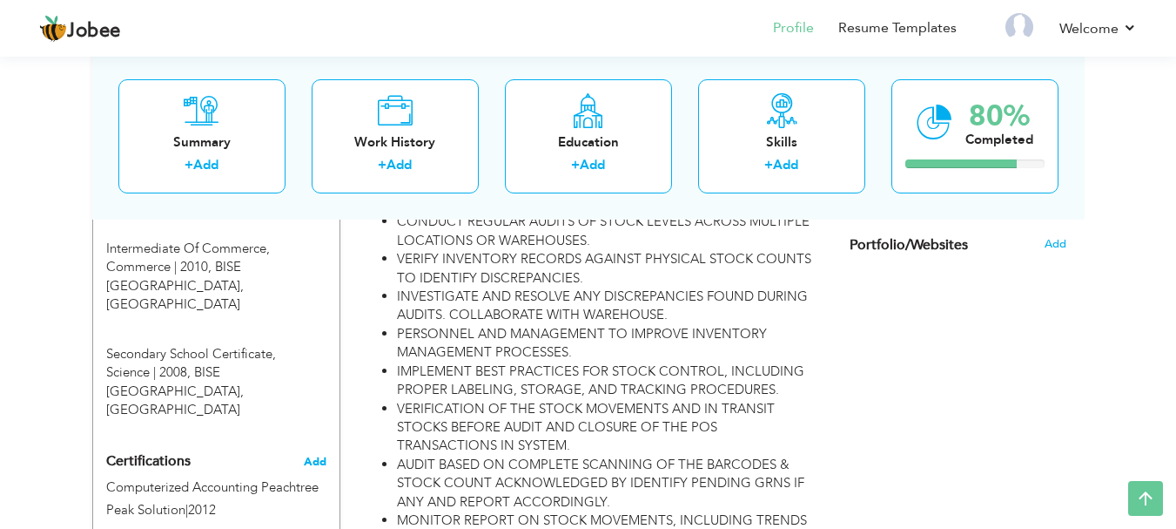
click at [316, 455] on span "Add" at bounding box center [315, 461] width 23 height 12
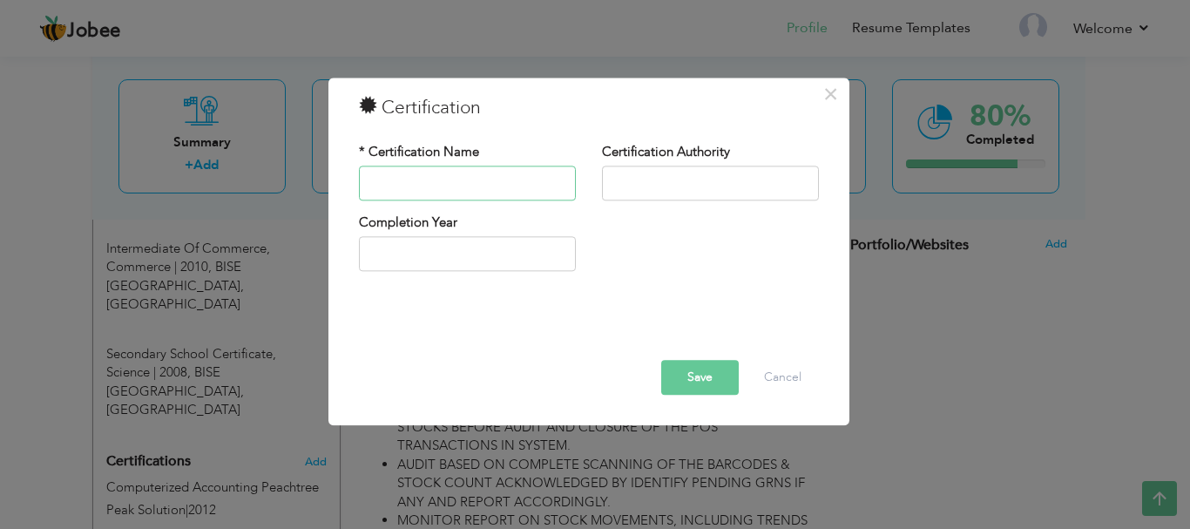
click at [406, 181] on input "text" at bounding box center [467, 182] width 217 height 35
type input "M"
type input "Microsoft Office"
click at [627, 184] on input "text" at bounding box center [710, 182] width 217 height 35
type input "Peak Solution"
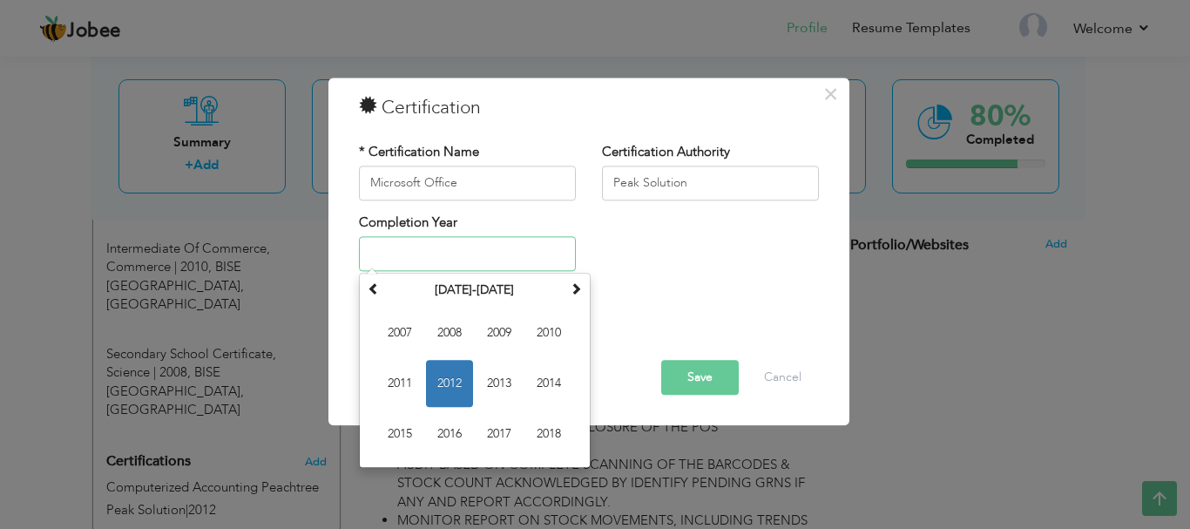
click at [448, 259] on input "text" at bounding box center [467, 254] width 217 height 35
click at [447, 379] on span "2012" at bounding box center [449, 384] width 47 height 47
type input "2012"
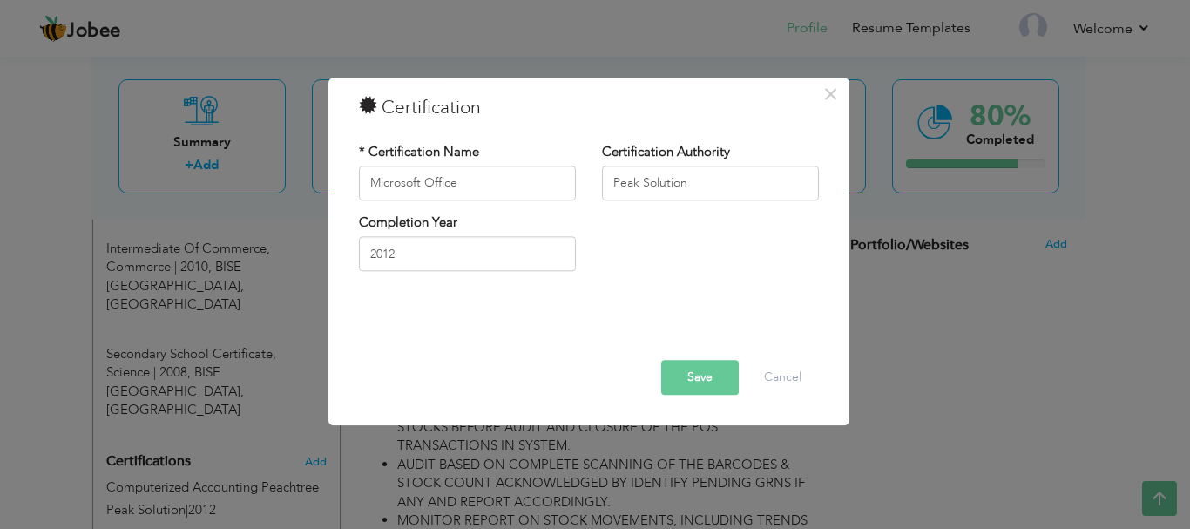
click at [695, 380] on button "Save" at bounding box center [700, 377] width 78 height 35
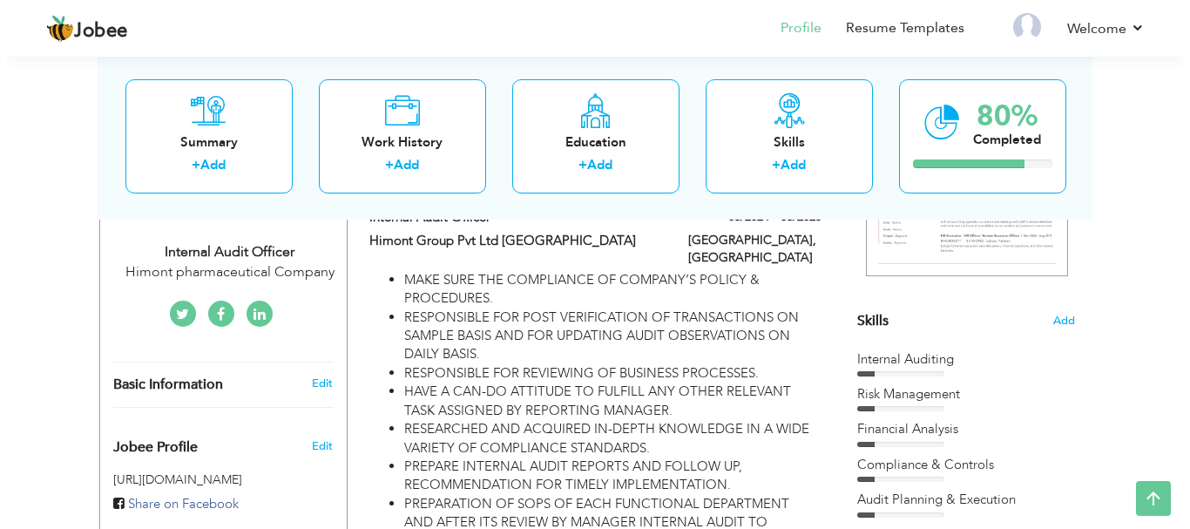
scroll to position [387, 0]
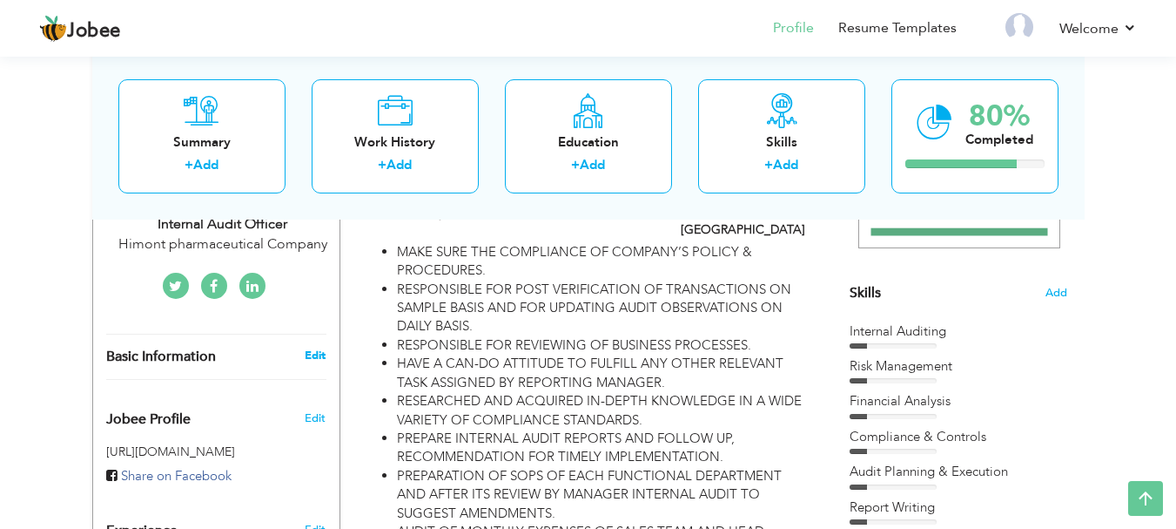
click at [315, 347] on link "Edit" at bounding box center [315, 355] width 21 height 16
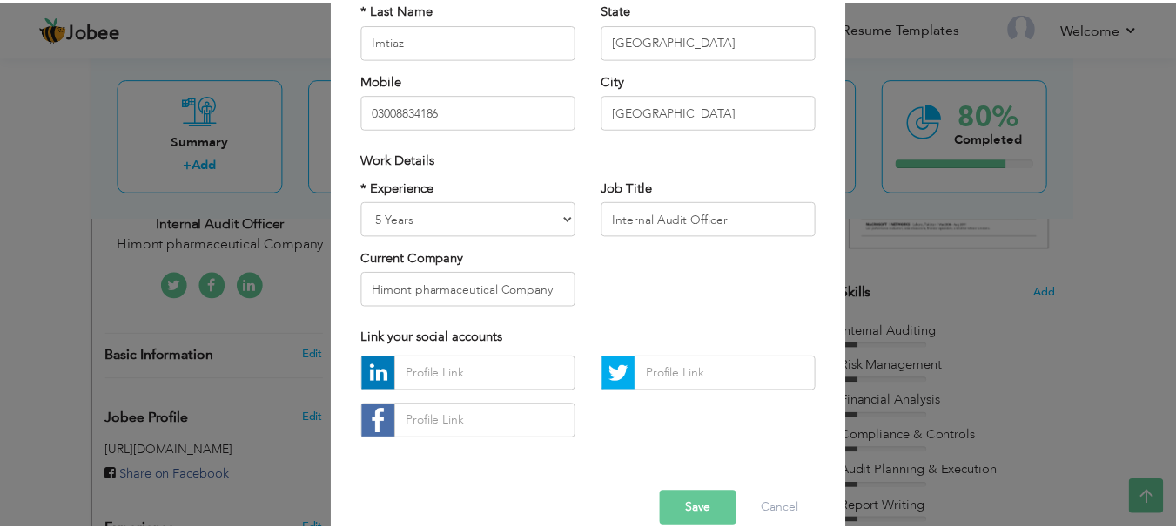
scroll to position [254, 0]
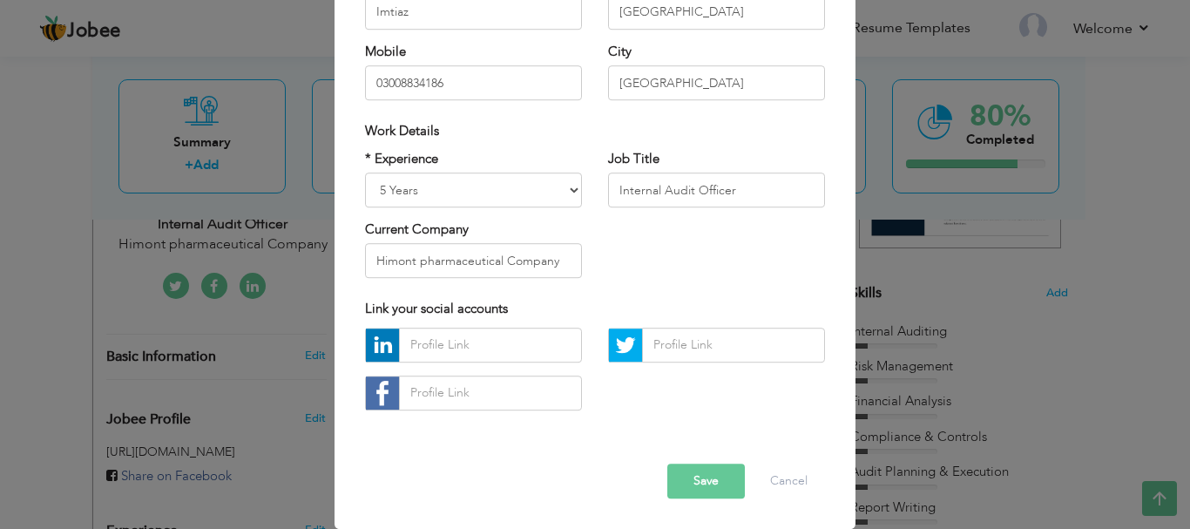
click at [709, 469] on button "Save" at bounding box center [706, 480] width 78 height 35
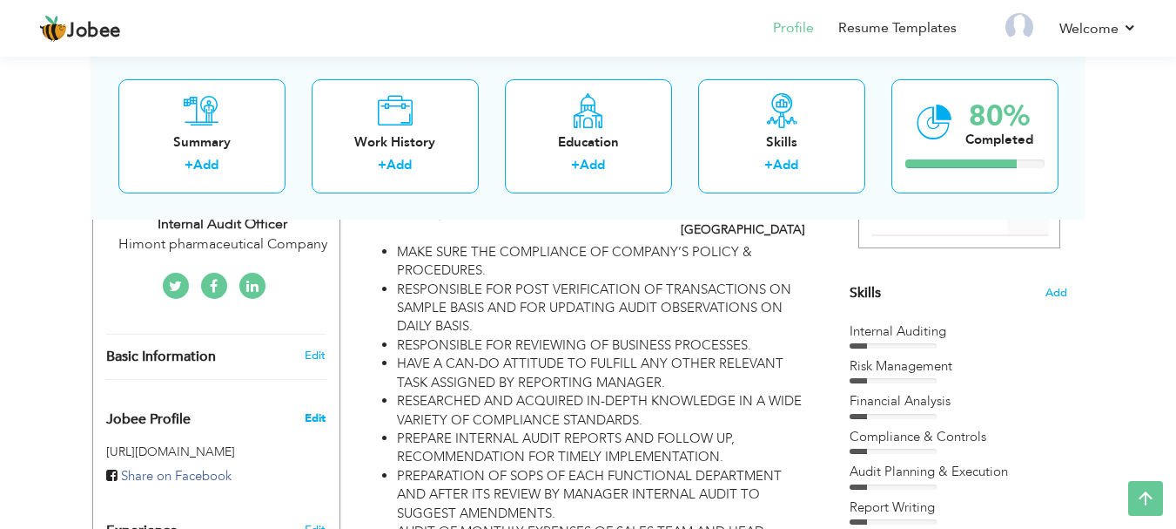
click at [324, 410] on span "Edit" at bounding box center [315, 418] width 21 height 16
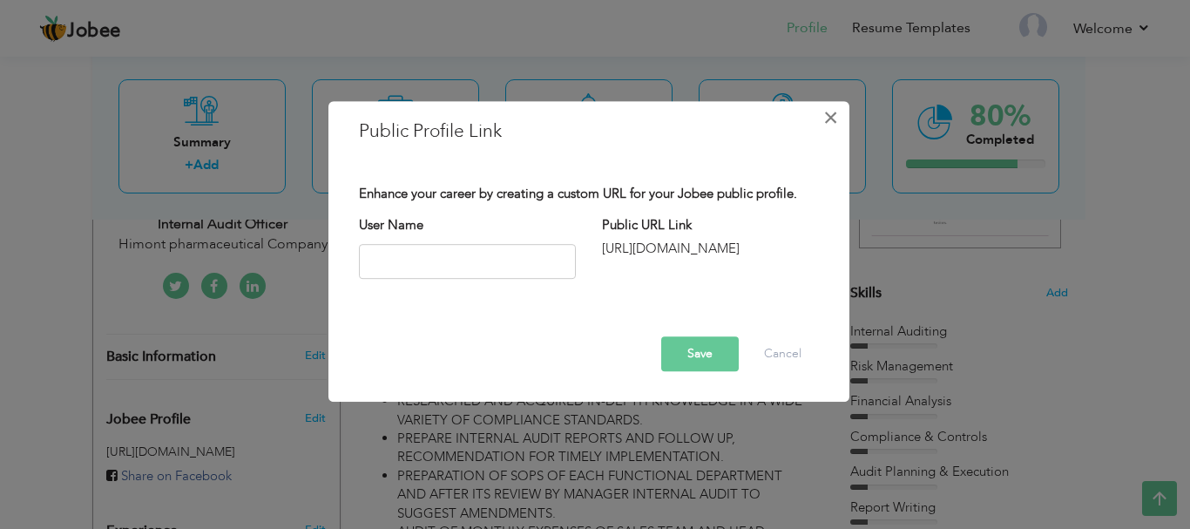
click at [828, 114] on span "×" at bounding box center [830, 117] width 15 height 31
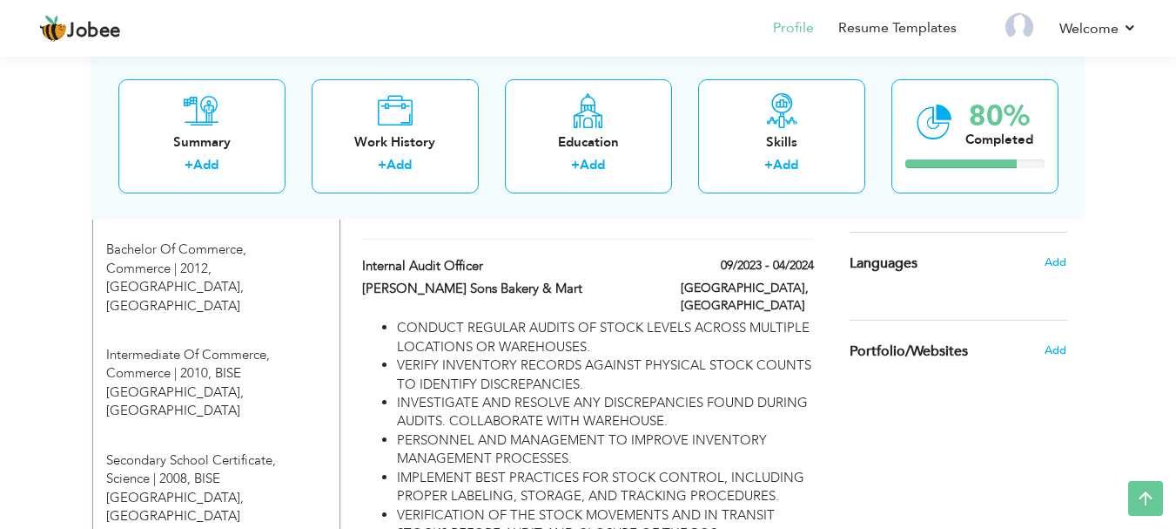
scroll to position [833, 0]
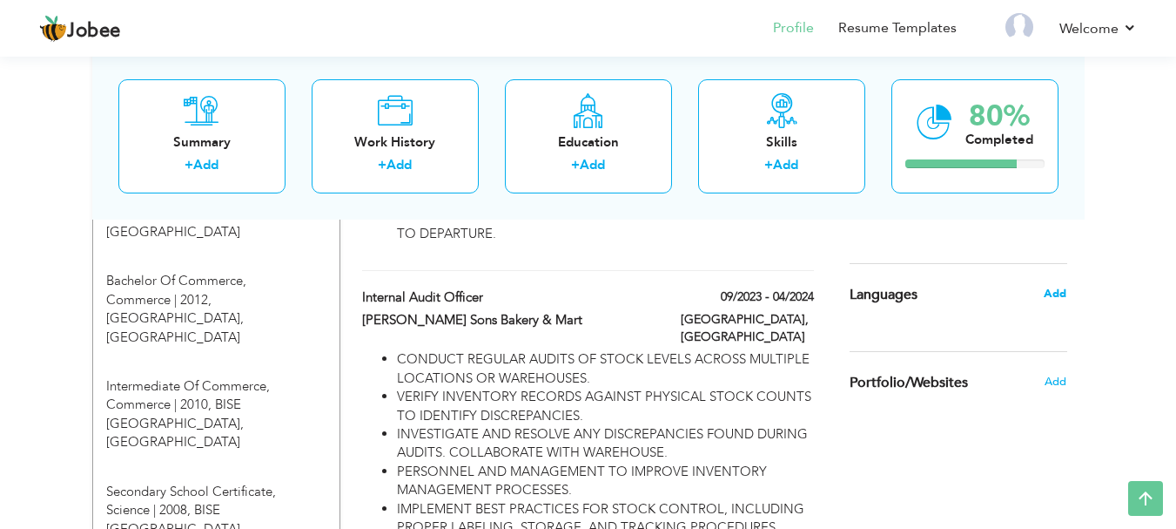
click at [1058, 290] on span "Add" at bounding box center [1055, 294] width 23 height 16
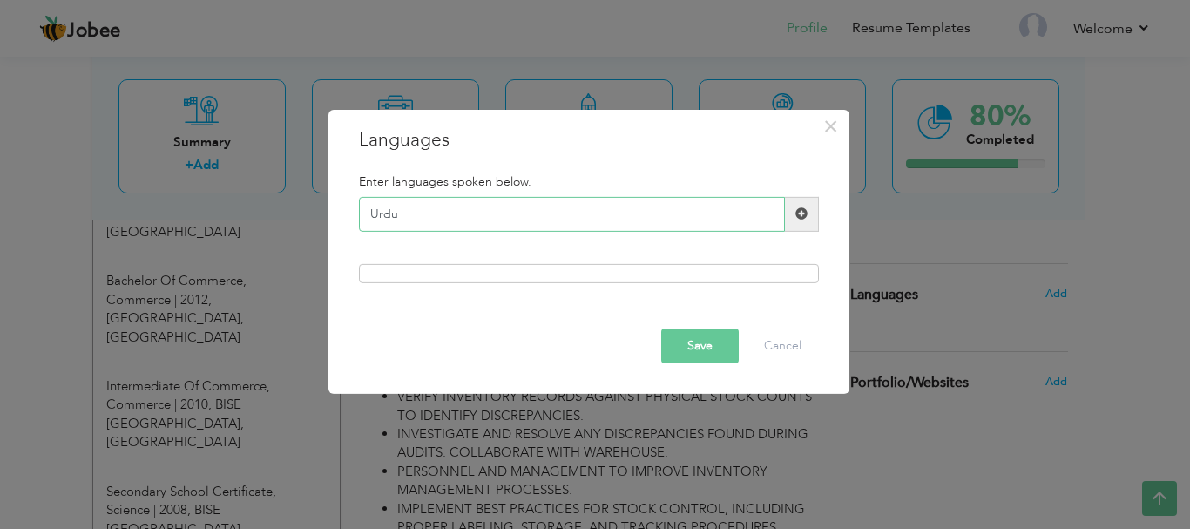
type input "Urdu"
click at [539, 269] on div at bounding box center [589, 273] width 460 height 19
click at [488, 215] on input "Urdu" at bounding box center [572, 214] width 426 height 35
click at [769, 341] on button "Cancel" at bounding box center [782, 345] width 72 height 35
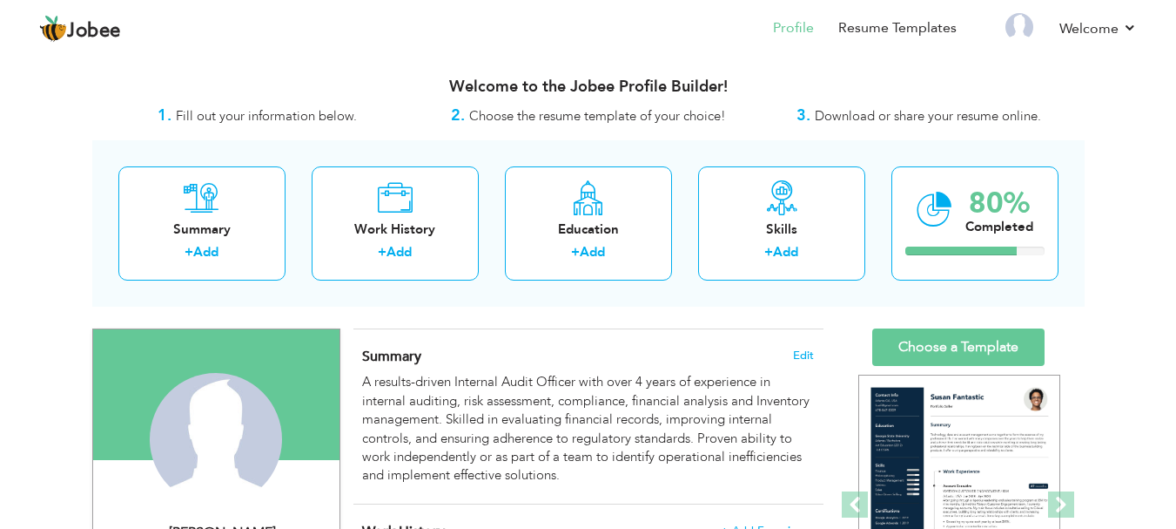
scroll to position [79, 0]
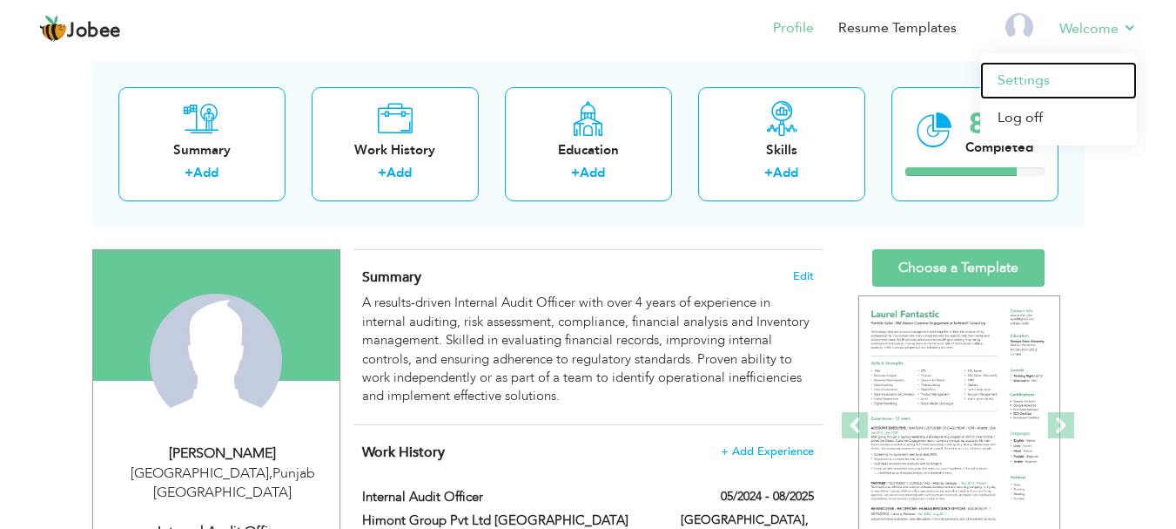
click at [1022, 72] on link "Settings" at bounding box center [1059, 80] width 157 height 37
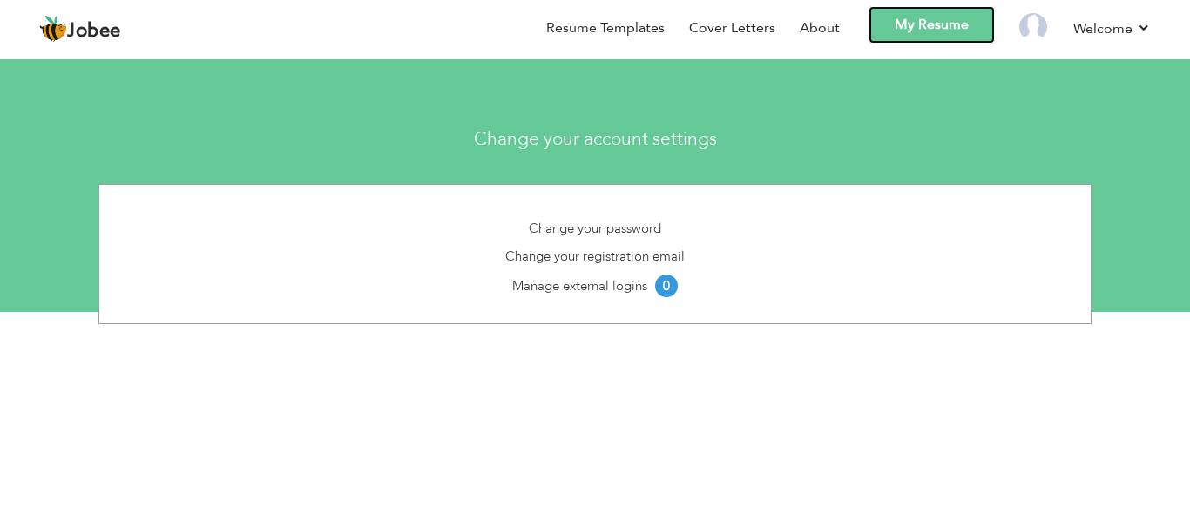
click at [955, 24] on link "My Resume" at bounding box center [931, 24] width 126 height 37
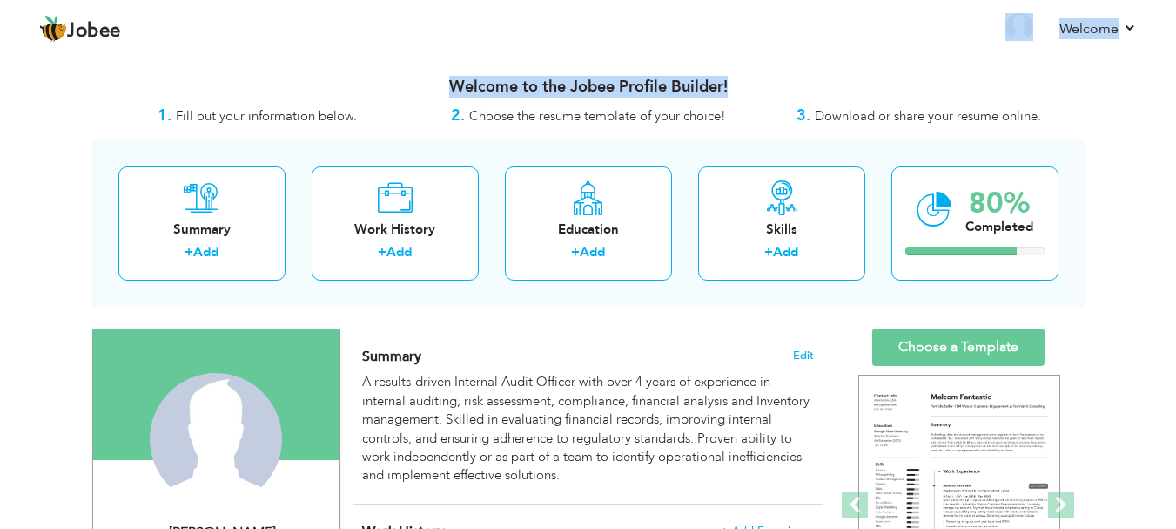
drag, startPoint x: 0, startPoint y: 0, endPoint x: 1039, endPoint y: 80, distance: 1042.0
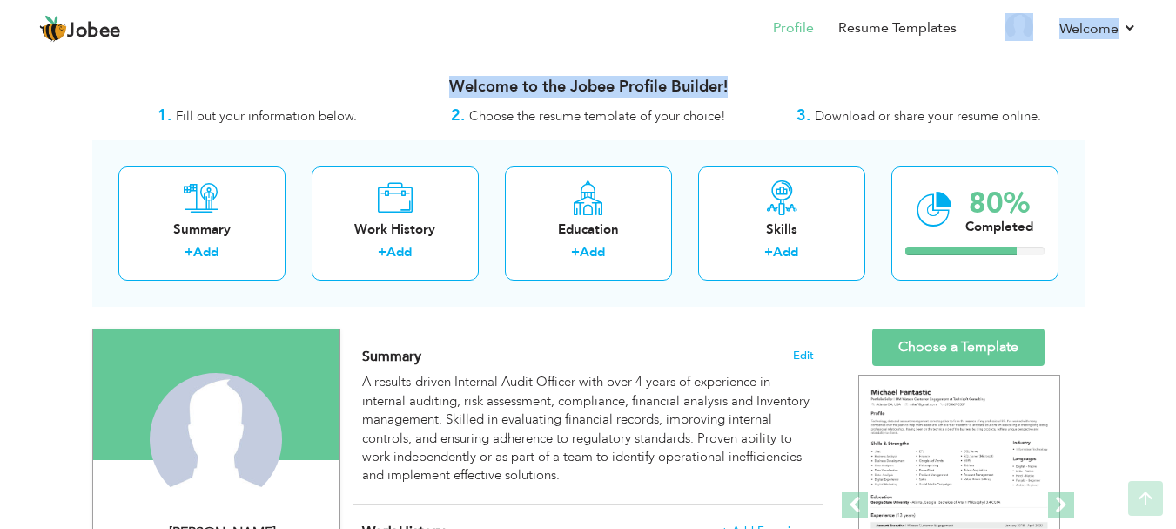
click at [1176, 91] on html "Jobee Profile Resume Templates Resume Templates Cover Letters About My Resume W…" at bounding box center [588, 264] width 1176 height 529
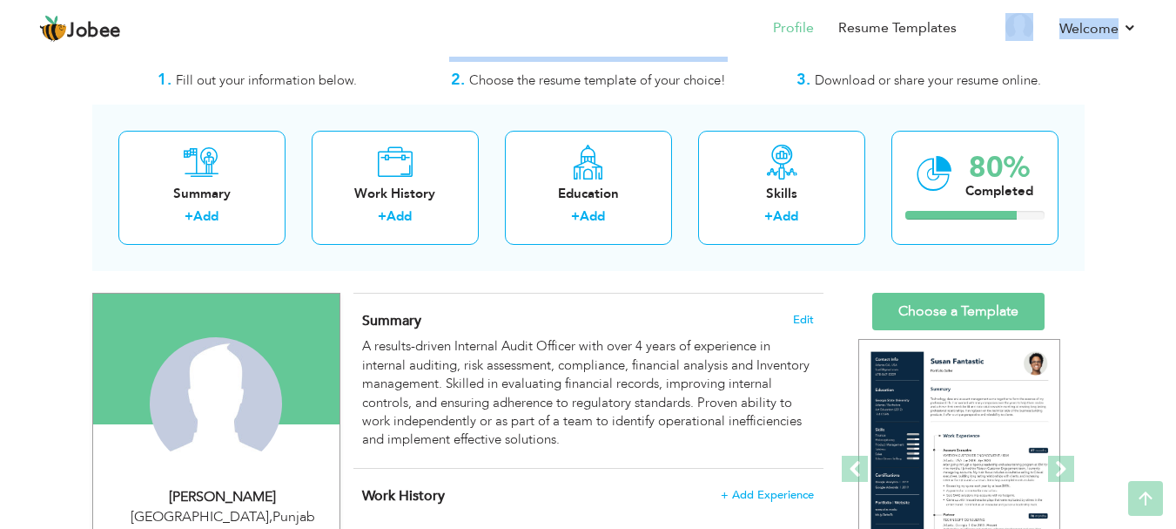
scroll to position [31, 0]
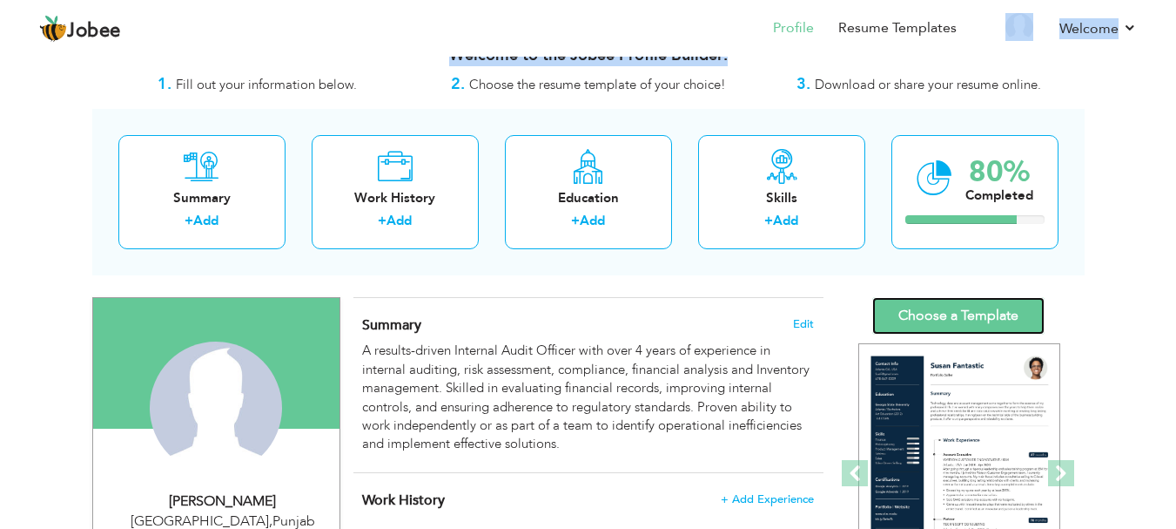
click at [938, 310] on link "Choose a Template" at bounding box center [959, 315] width 172 height 37
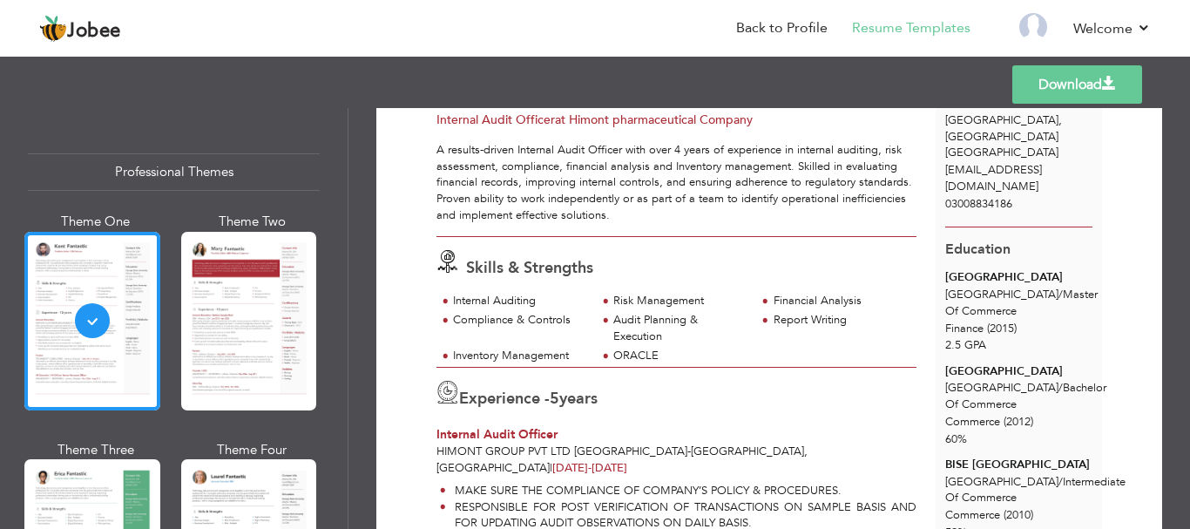
scroll to position [78, 0]
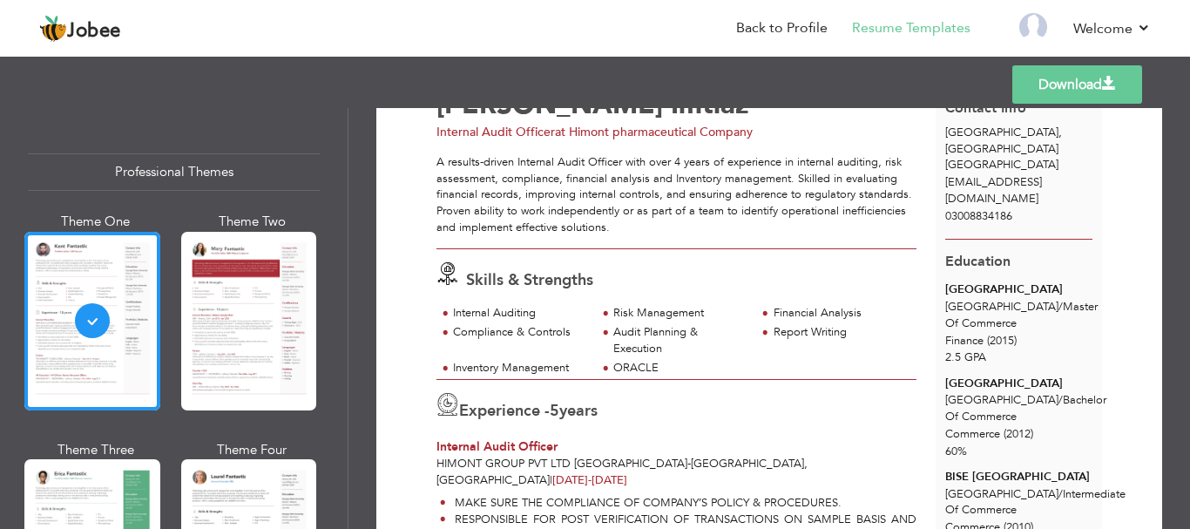
click at [637, 357] on div "Audit Planning & Execution" at bounding box center [676, 342] width 160 height 36
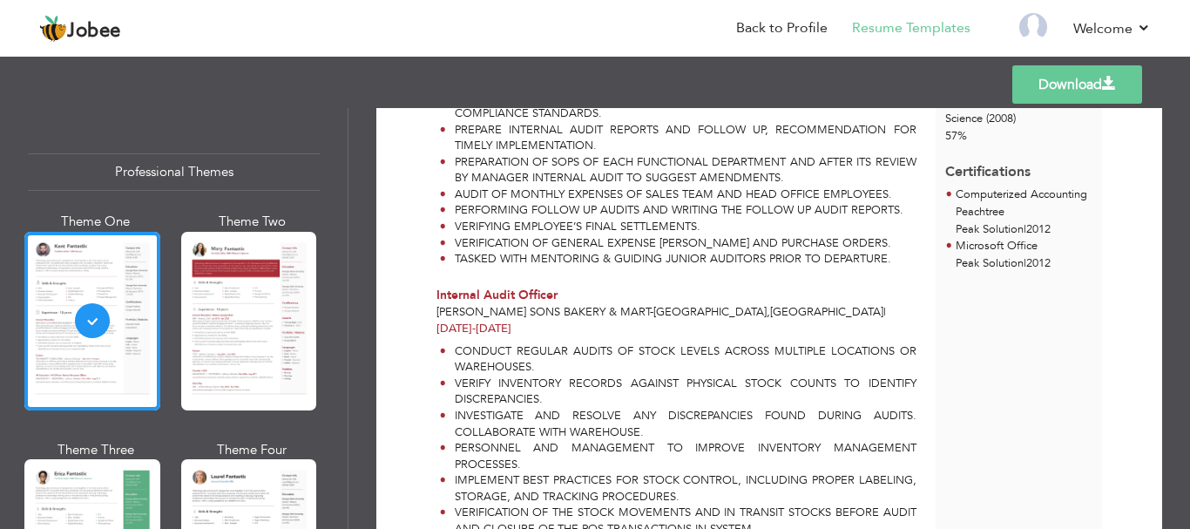
scroll to position [591, 0]
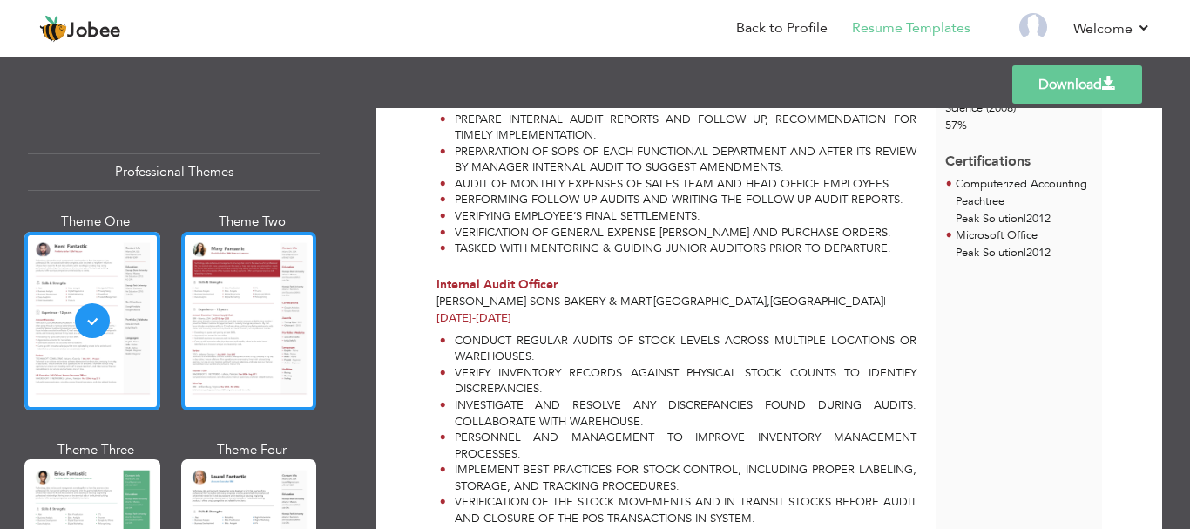
click at [251, 300] on div at bounding box center [249, 321] width 136 height 179
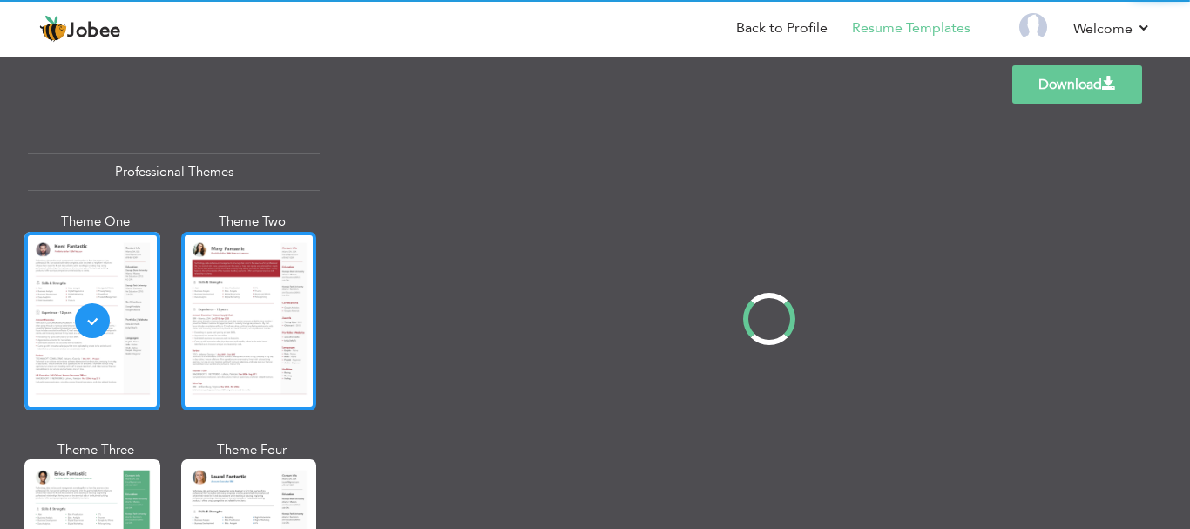
scroll to position [0, 0]
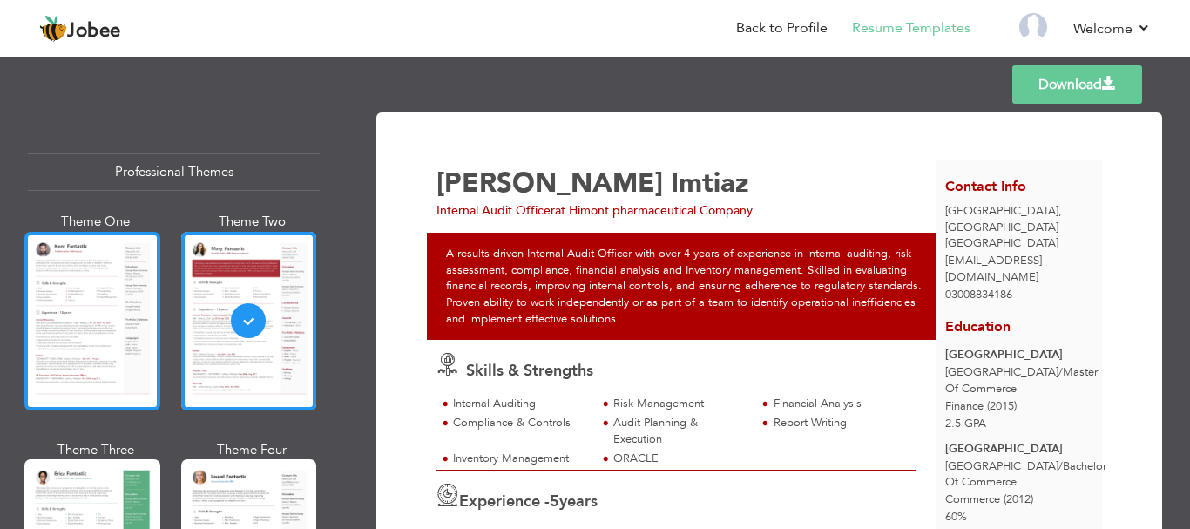
click at [88, 296] on div at bounding box center [92, 321] width 136 height 179
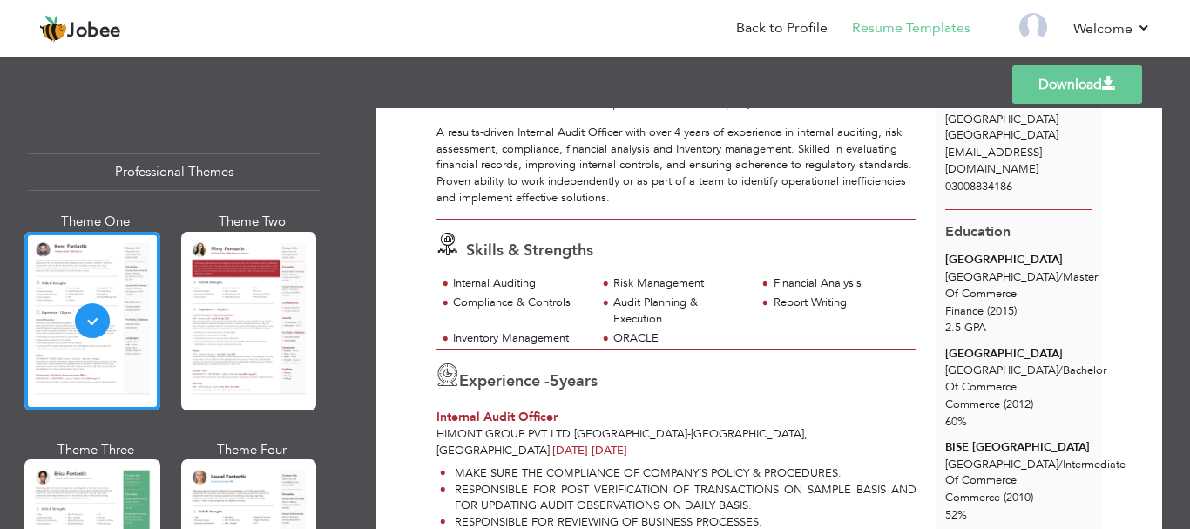
scroll to position [75, 0]
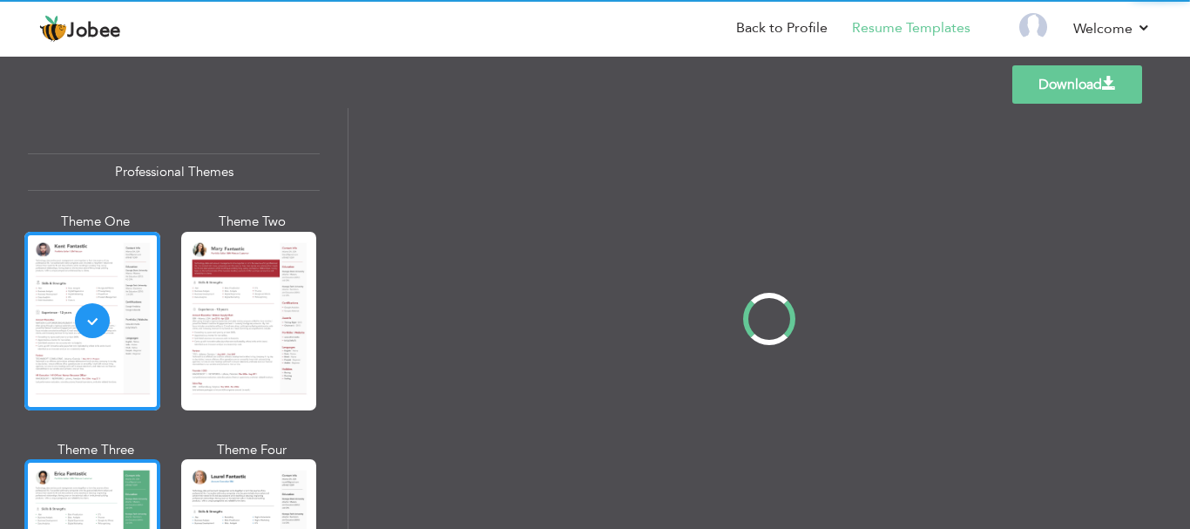
scroll to position [0, 0]
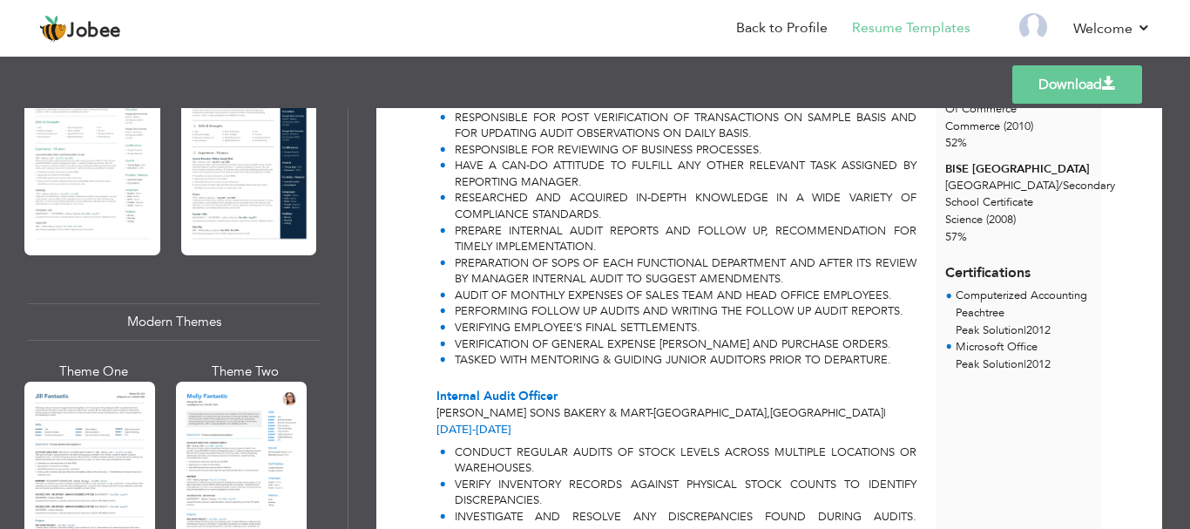
scroll to position [588, 0]
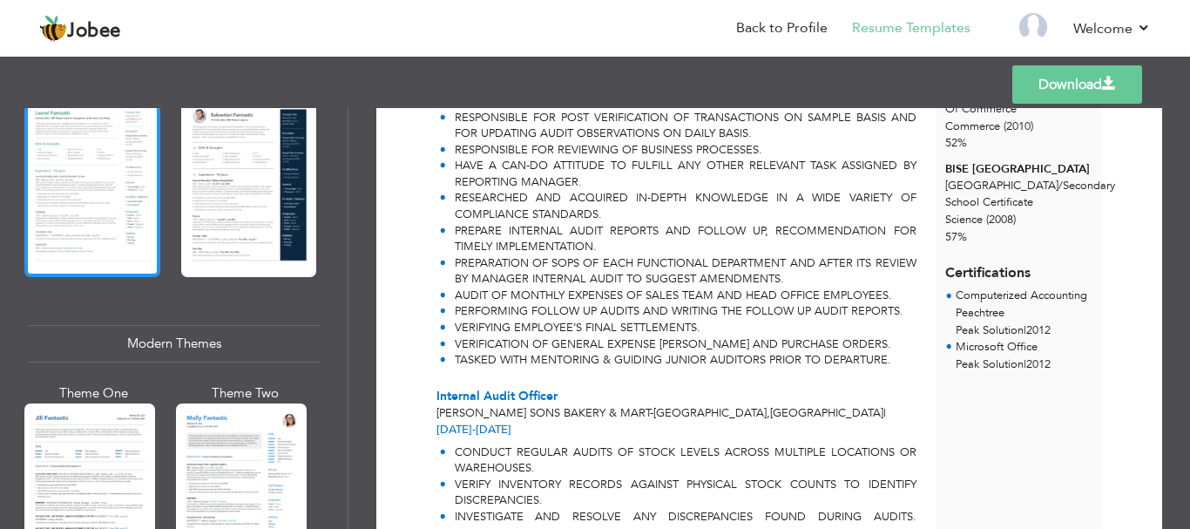
click at [93, 198] on div at bounding box center [92, 187] width 136 height 179
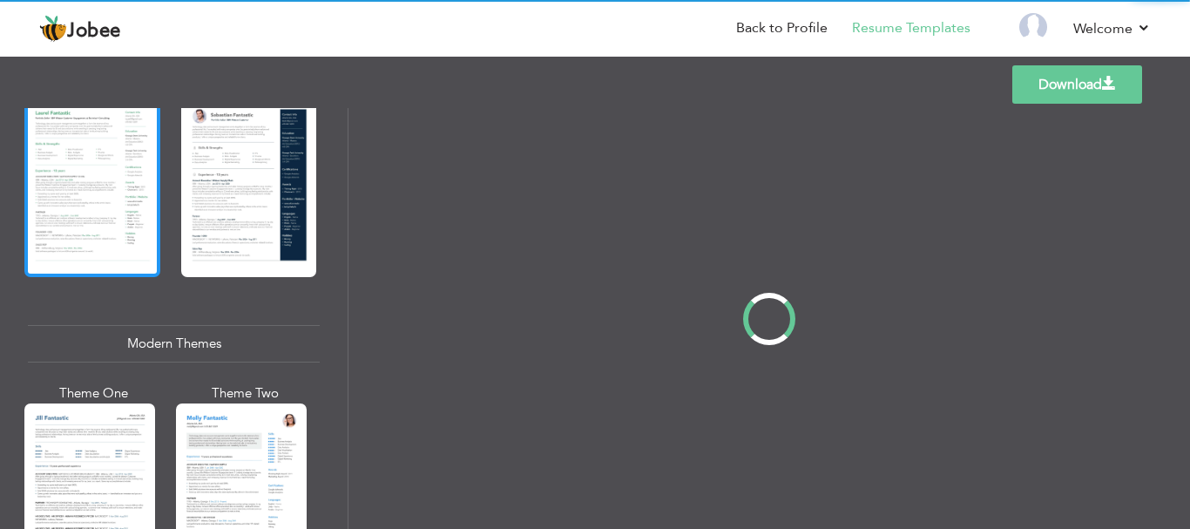
scroll to position [0, 0]
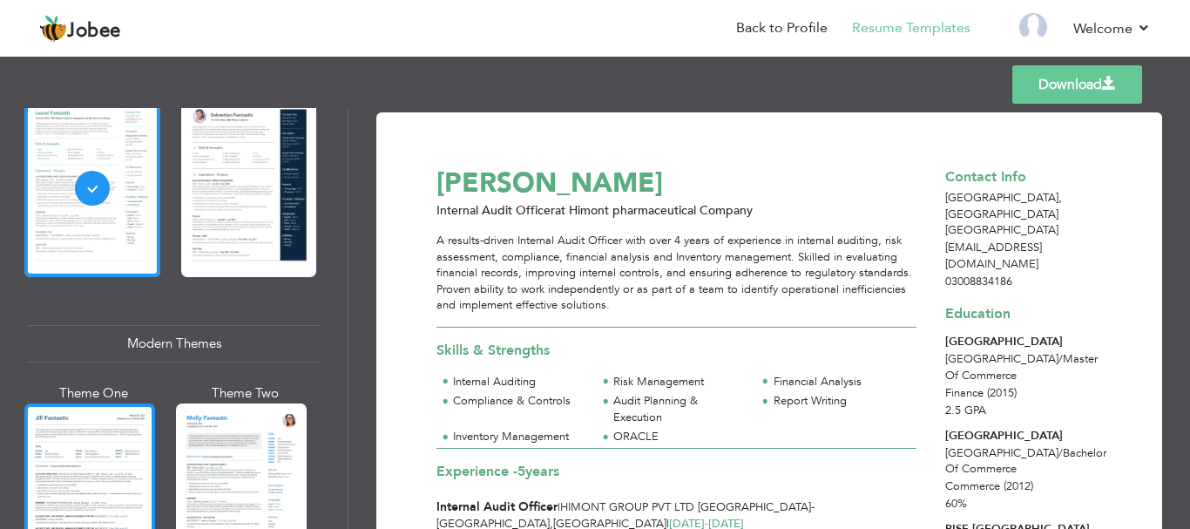
click at [70, 468] on div at bounding box center [89, 489] width 131 height 172
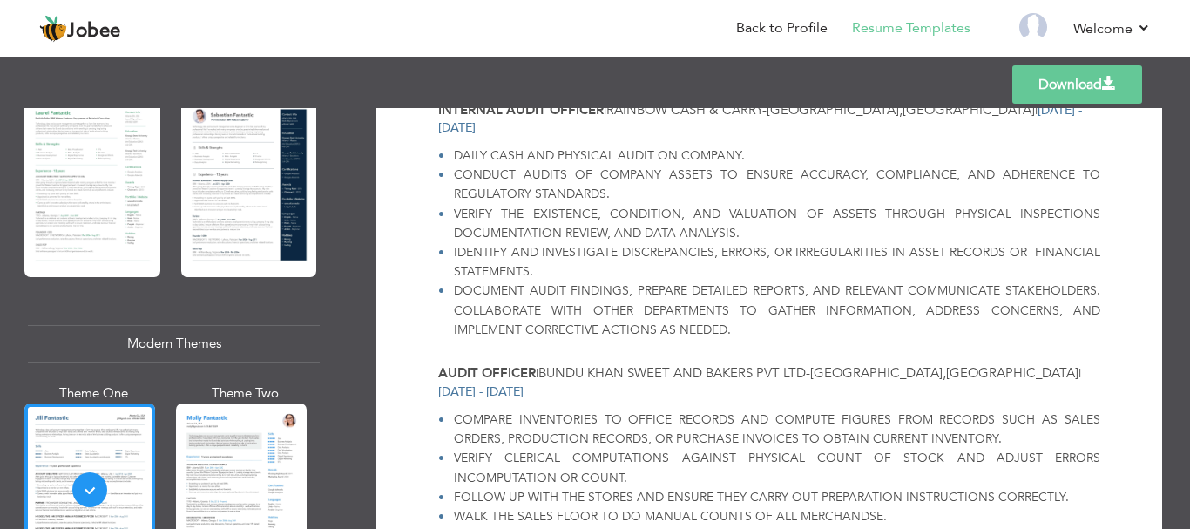
scroll to position [955, 0]
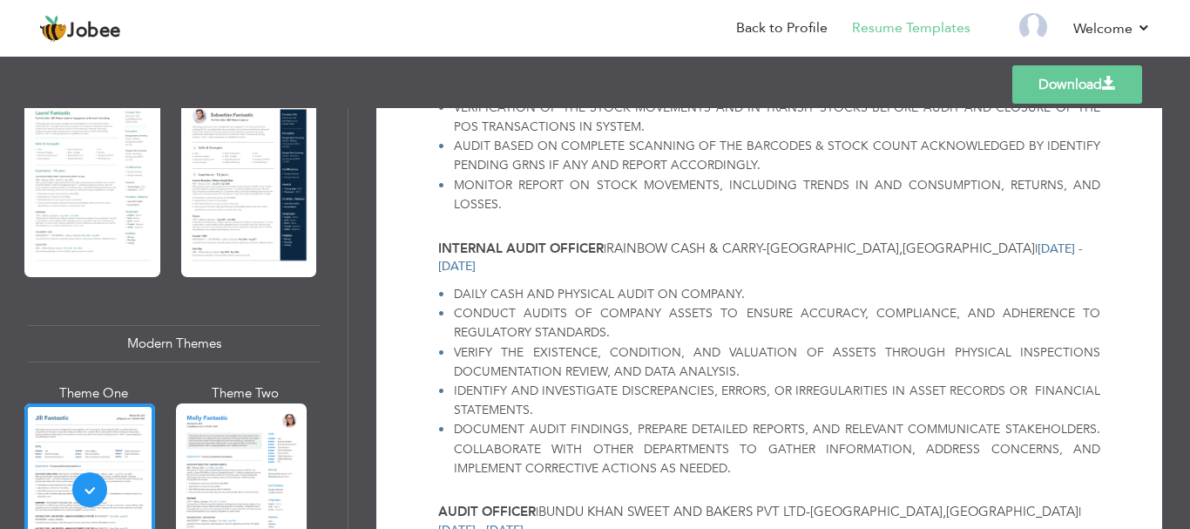
click at [1152, 408] on div "Download Aamir Imtiaz Lahore , Punjab Pakistan aamirimtiaz92@gmail.com | 030088…" at bounding box center [768, 107] width 785 height 1901
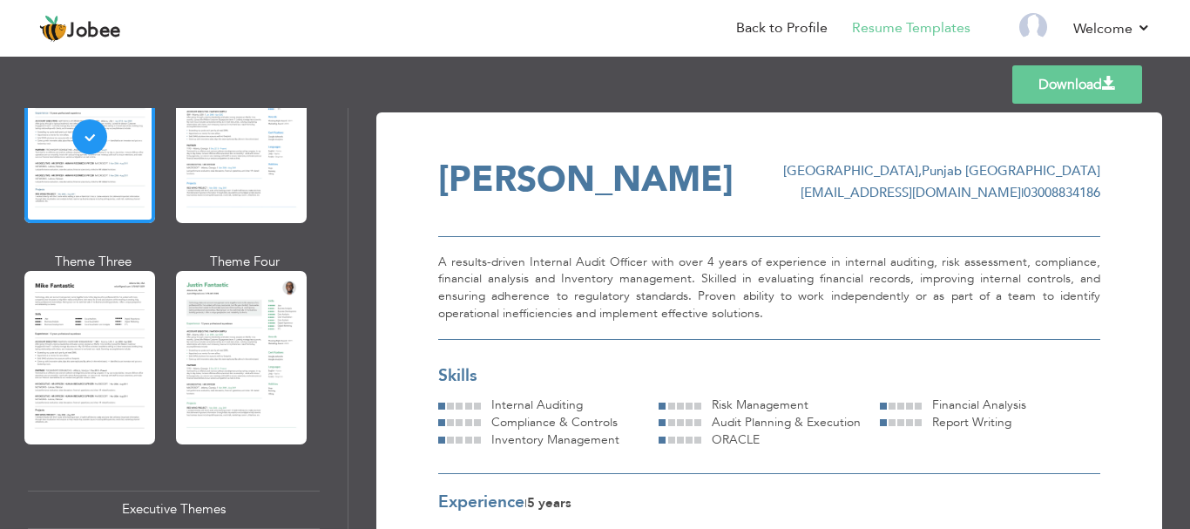
scroll to position [977, 0]
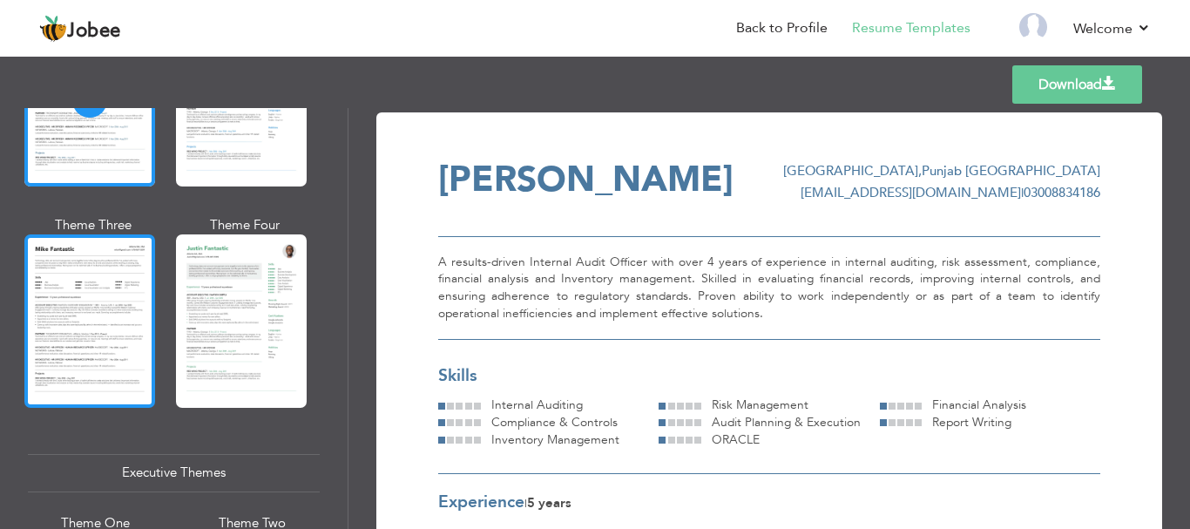
click at [64, 278] on div at bounding box center [89, 320] width 131 height 172
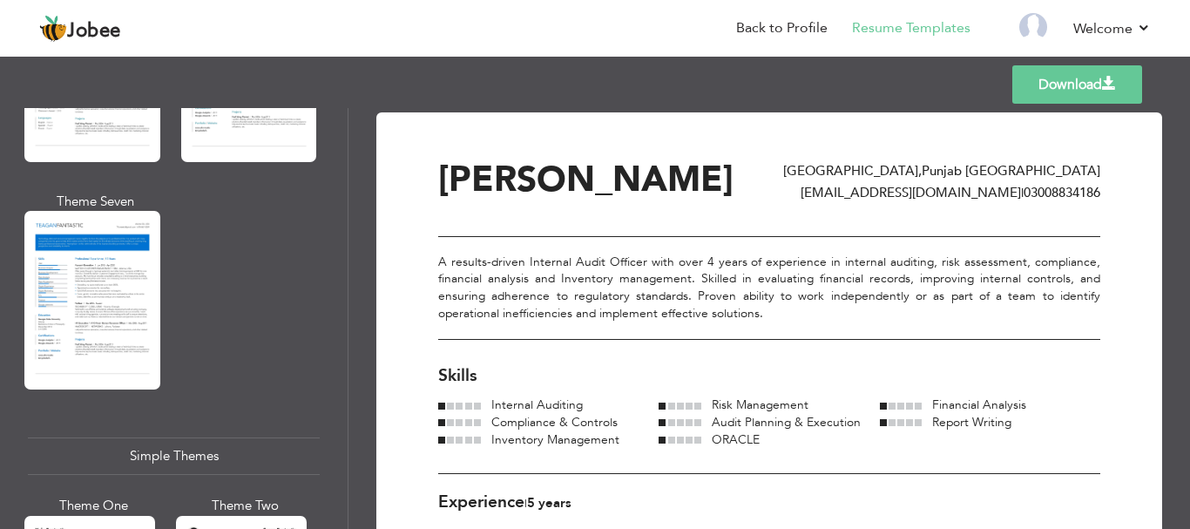
scroll to position [2754, 0]
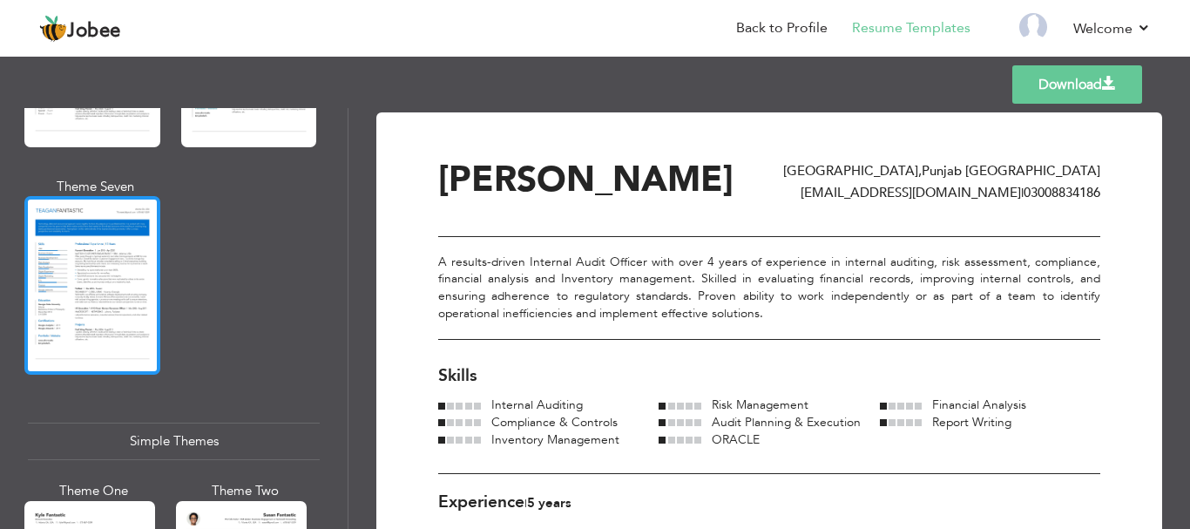
click at [113, 239] on div at bounding box center [92, 285] width 136 height 179
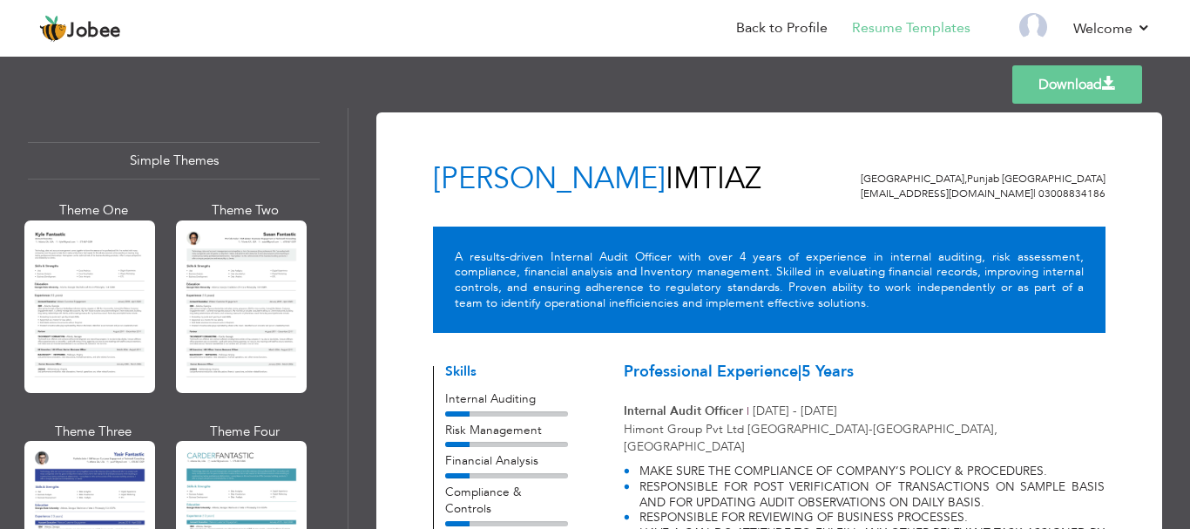
scroll to position [3019, 0]
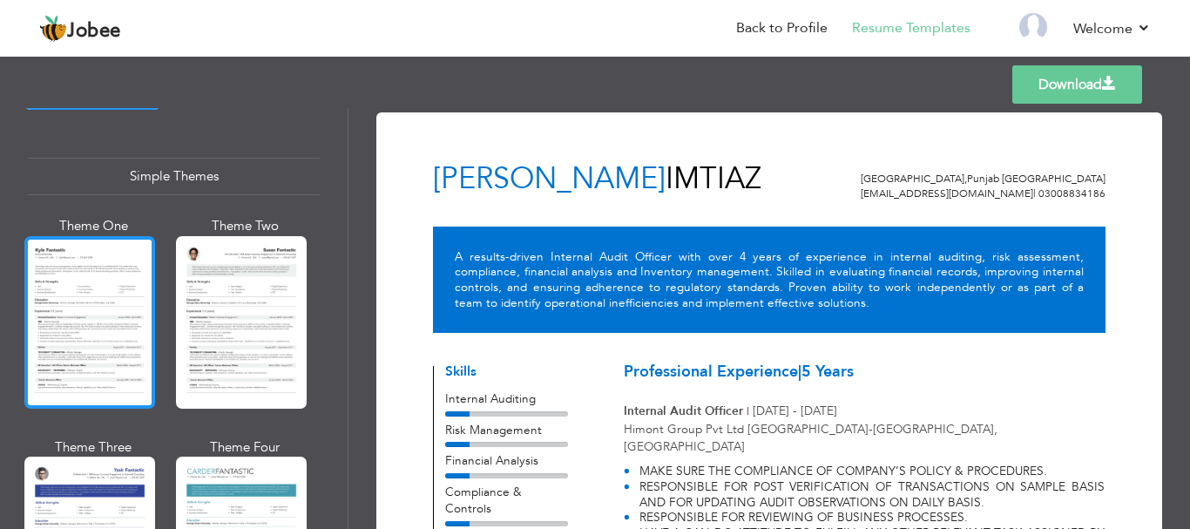
click at [127, 272] on div at bounding box center [89, 322] width 131 height 172
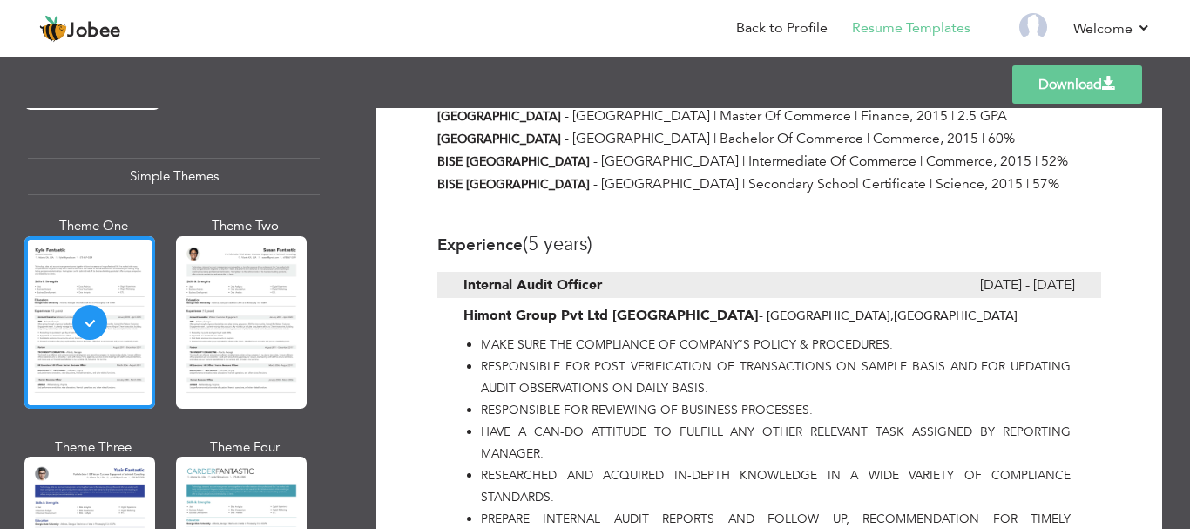
scroll to position [508, 0]
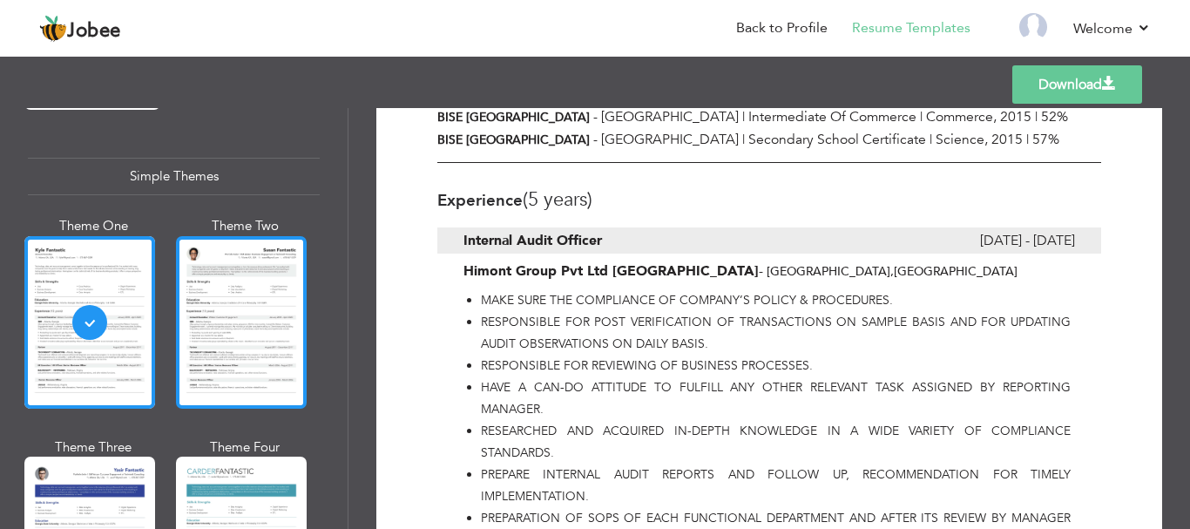
click at [229, 246] on div at bounding box center [241, 322] width 131 height 172
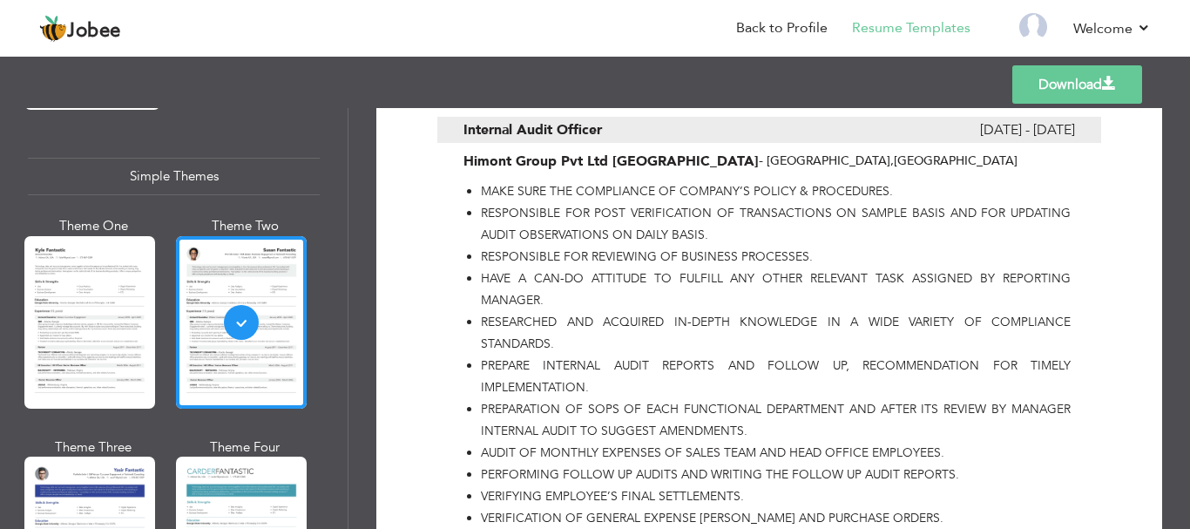
scroll to position [574, 0]
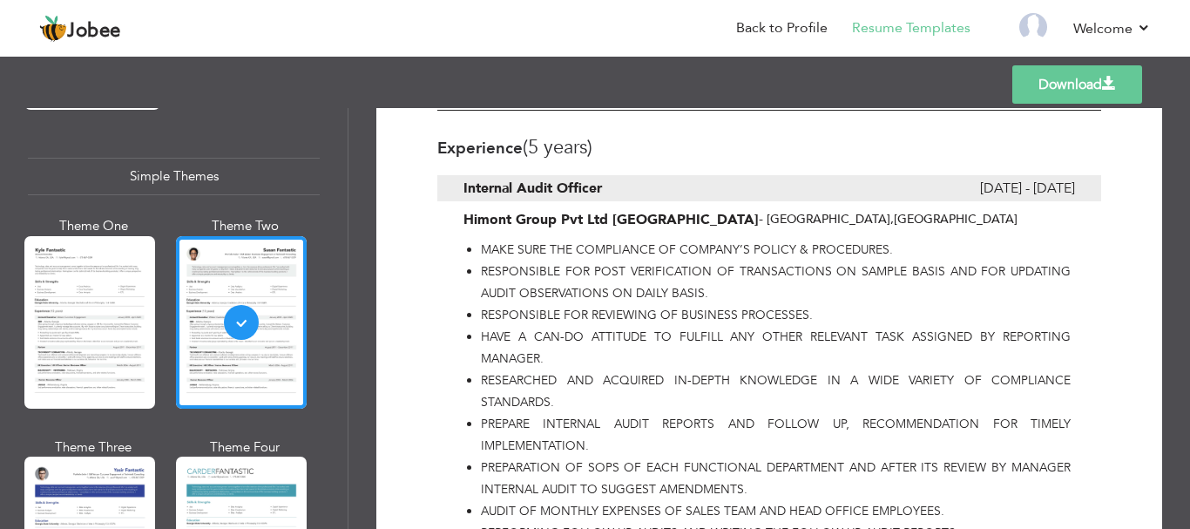
drag, startPoint x: 1183, startPoint y: 265, endPoint x: 1189, endPoint y: 203, distance: 62.1
click at [1189, 203] on div "Download Aamir Imtiaz Internal Audit Officer at Himont pharmaceutical Company L…" at bounding box center [768, 318] width 841 height 421
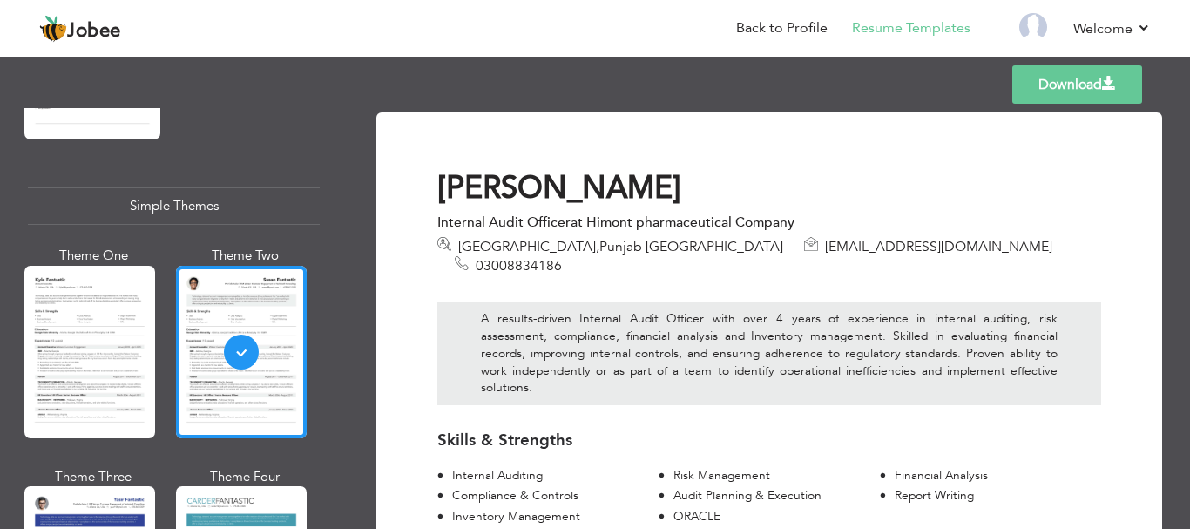
scroll to position [3027, 0]
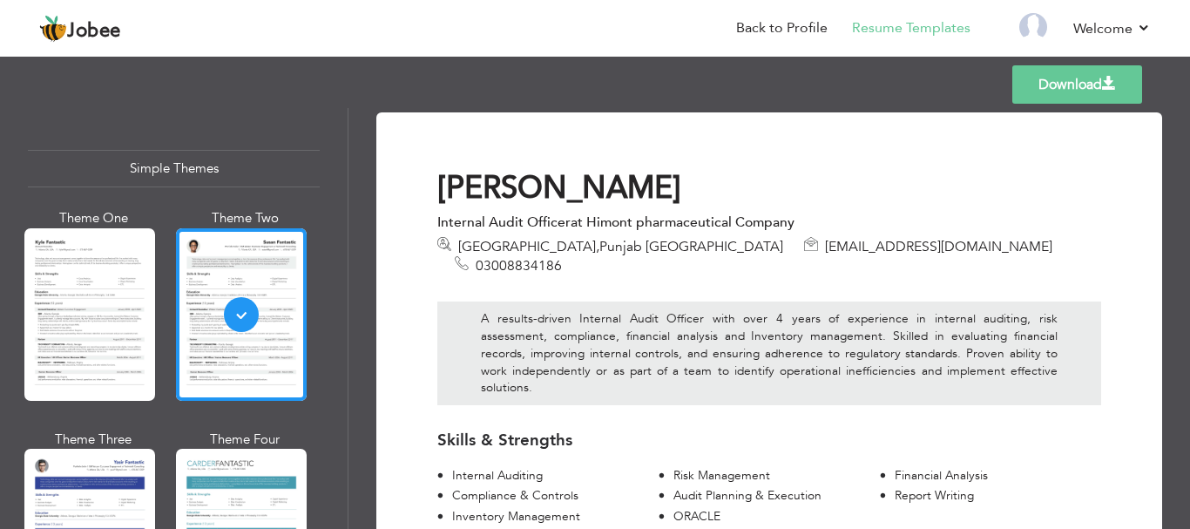
click at [1037, 87] on link "Download" at bounding box center [1077, 84] width 130 height 38
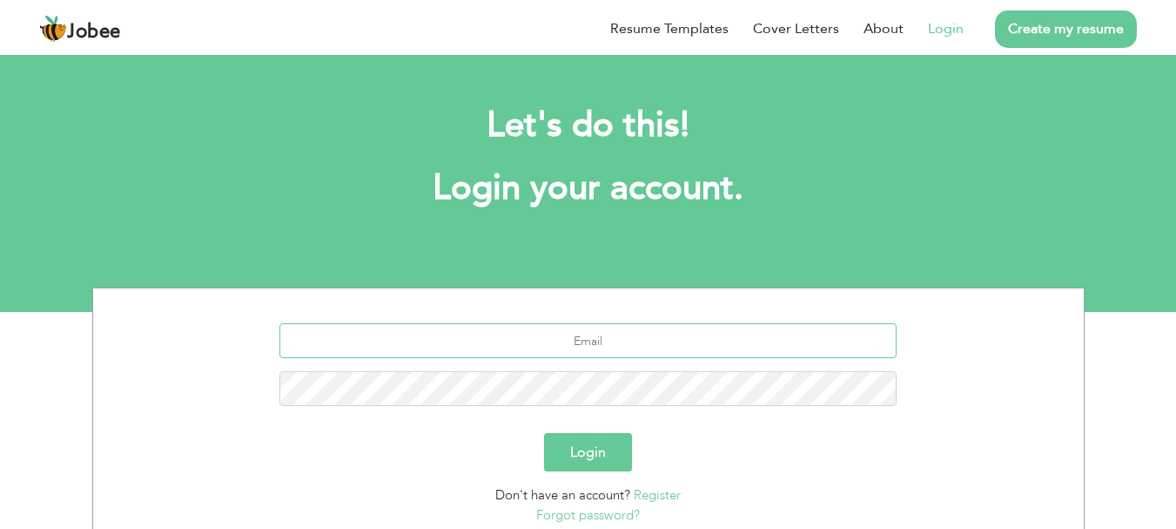
click at [603, 350] on input "text" at bounding box center [588, 340] width 617 height 35
click at [567, 340] on input "text" at bounding box center [588, 340] width 617 height 35
type input "[EMAIL_ADDRESS][DOMAIN_NAME]"
click at [544, 433] on button "Login" at bounding box center [588, 452] width 88 height 38
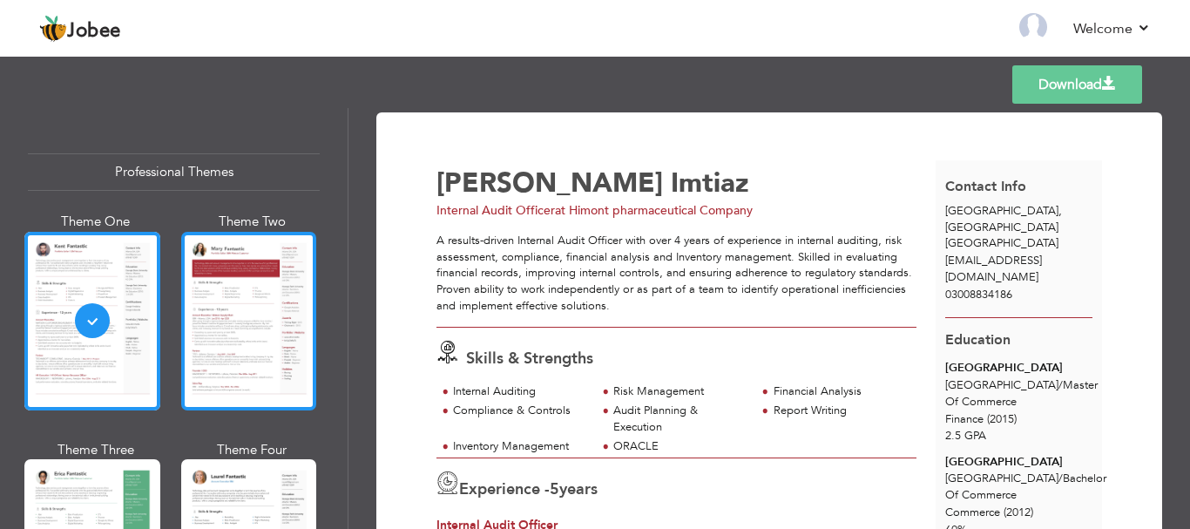
click at [220, 287] on div at bounding box center [249, 321] width 136 height 179
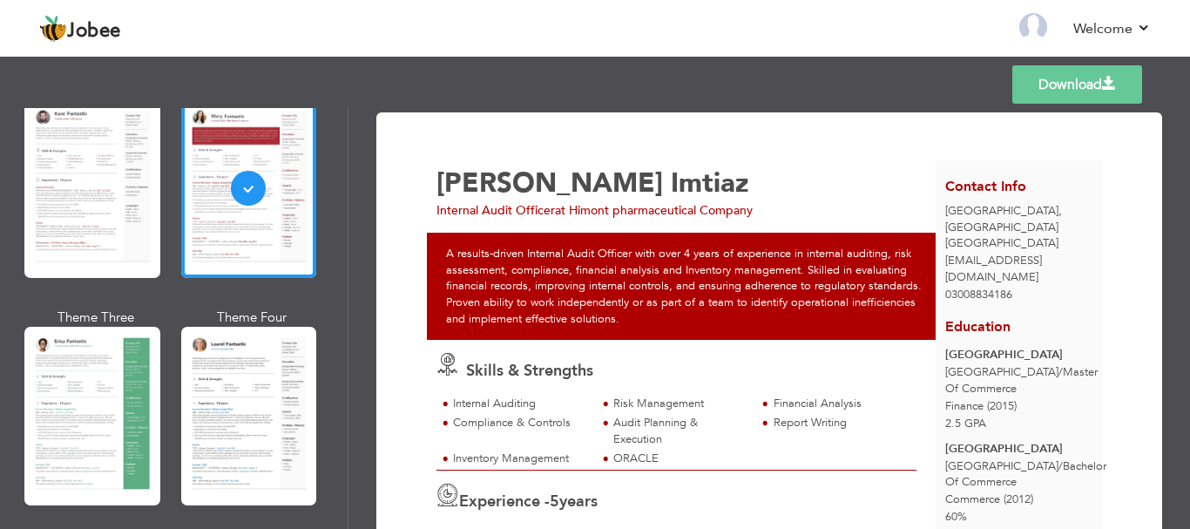
scroll to position [199, 0]
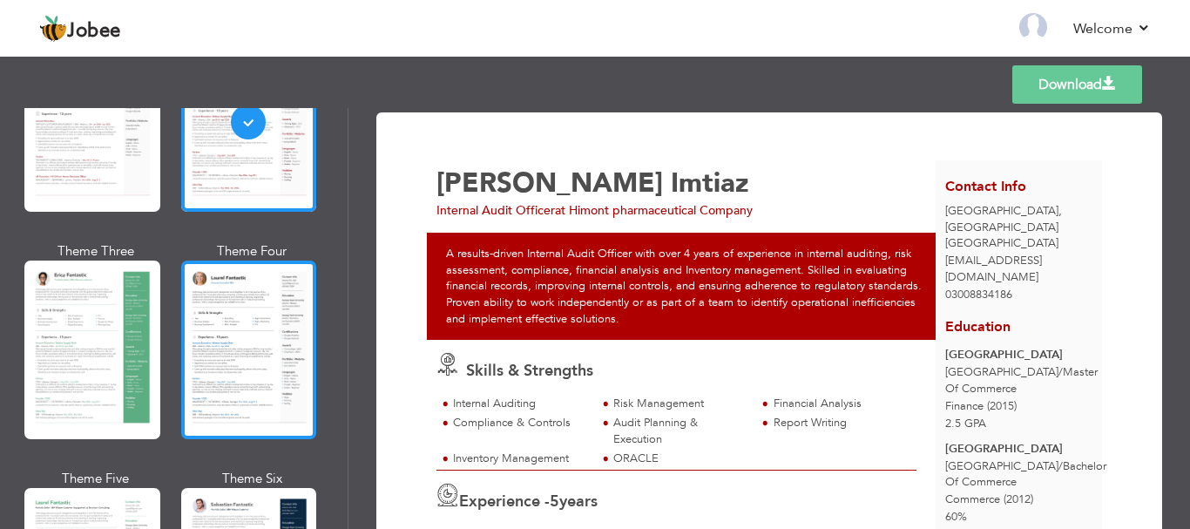
click at [250, 287] on div at bounding box center [249, 349] width 136 height 179
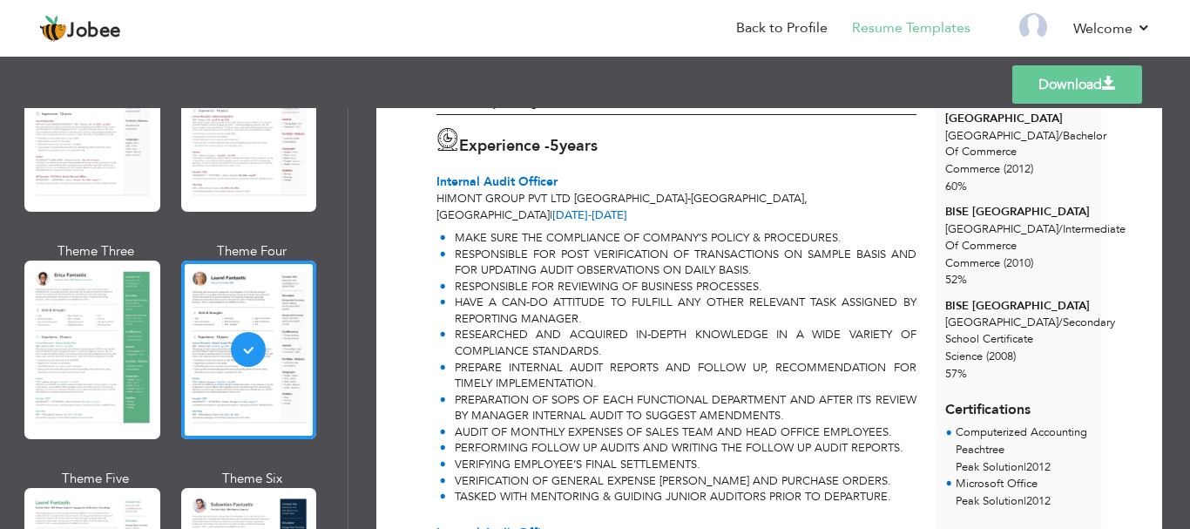
scroll to position [0, 0]
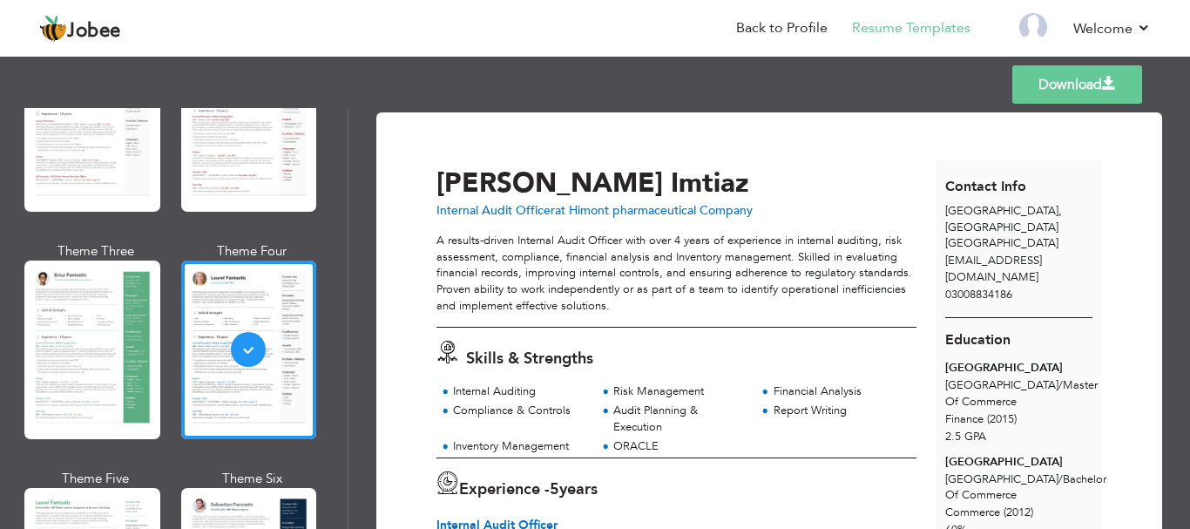
click at [853, 85] on div "Templates Download" at bounding box center [595, 85] width 1190 height 56
click at [1019, 90] on link "Download" at bounding box center [1077, 84] width 130 height 38
